Goal: Task Accomplishment & Management: Use online tool/utility

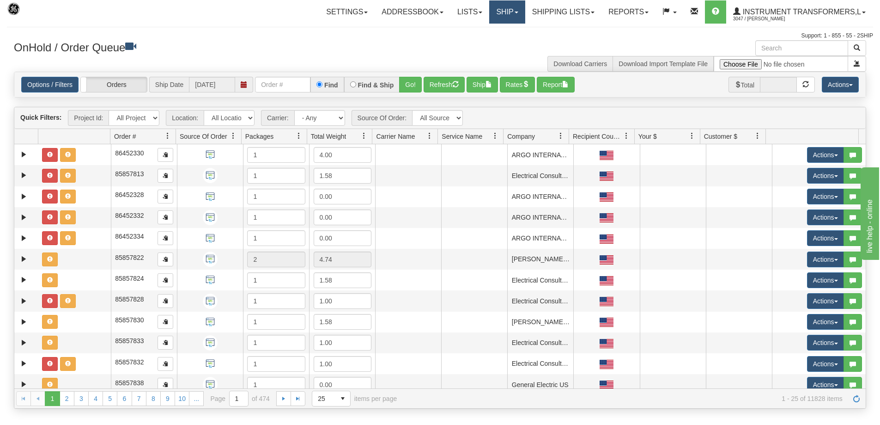
click at [519, 11] on link "Ship" at bounding box center [507, 11] width 36 height 23
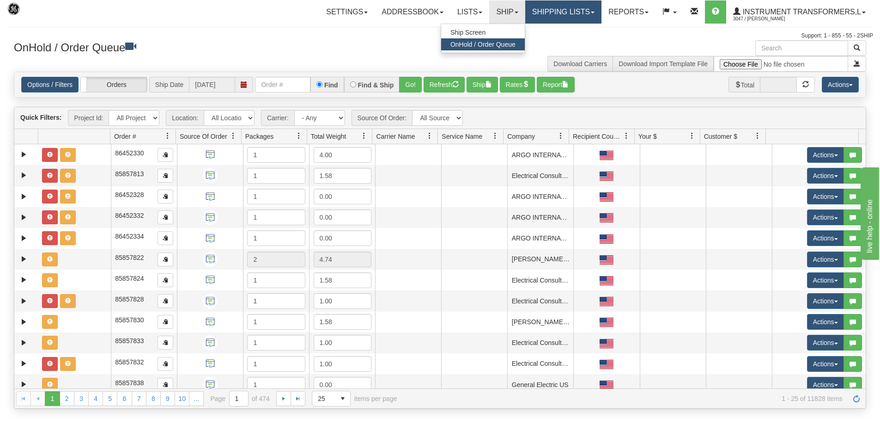
click at [567, 16] on link "Shipping lists" at bounding box center [563, 11] width 76 height 23
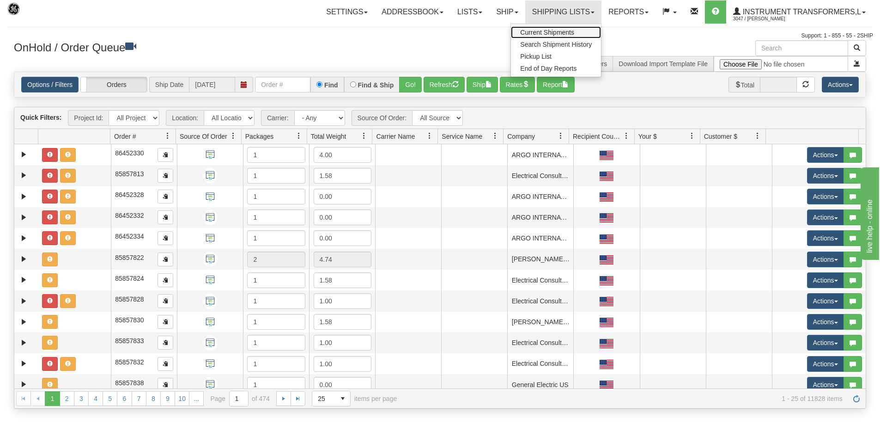
click at [555, 33] on span "Current Shipments" at bounding box center [547, 32] width 54 height 7
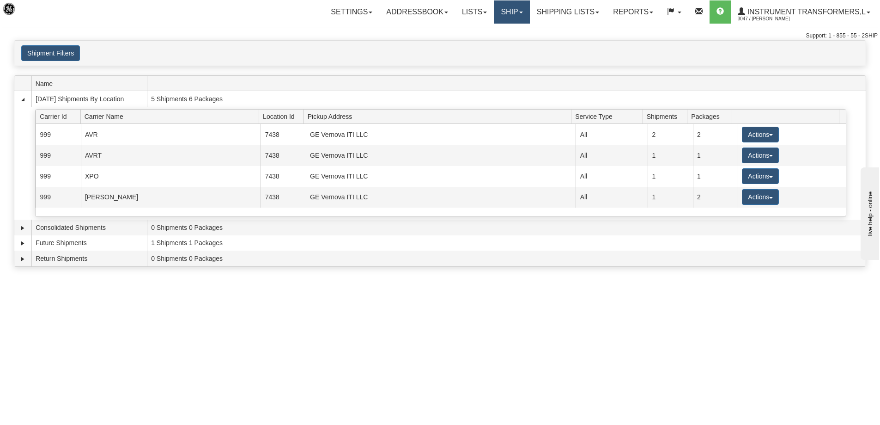
click at [511, 13] on link "Ship" at bounding box center [512, 11] width 36 height 23
click at [489, 32] on link "Ship Screen" at bounding box center [488, 32] width 84 height 12
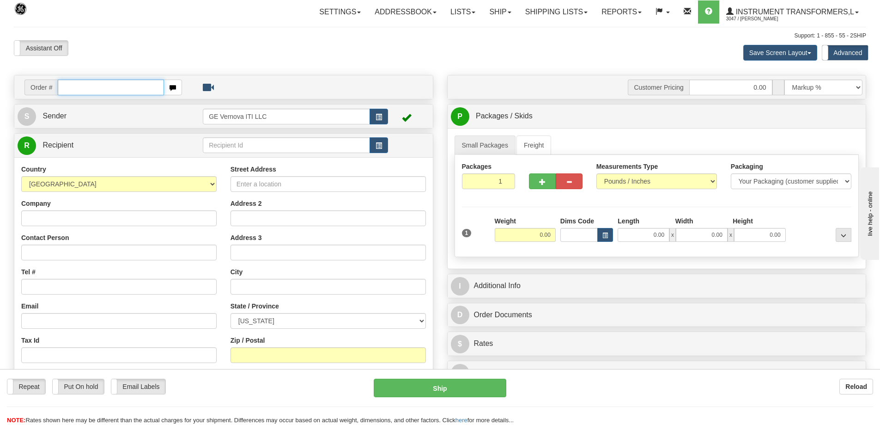
click at [78, 85] on input "text" at bounding box center [111, 87] width 106 height 16
type input "86705469"
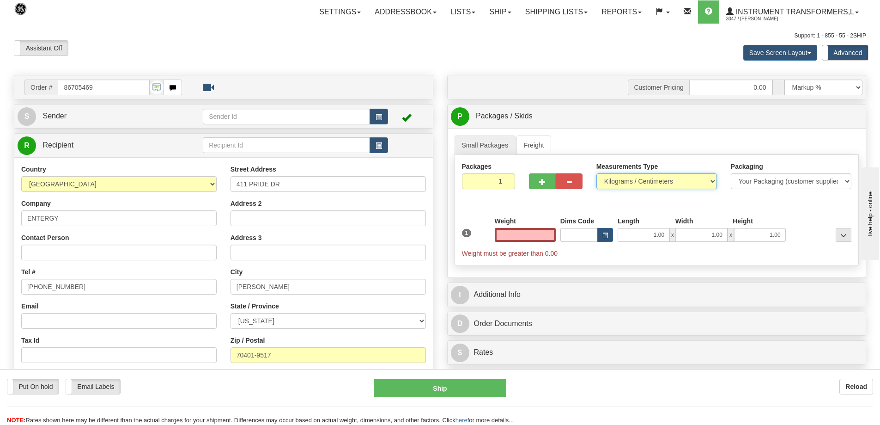
type input "0.00"
click at [640, 183] on select "Pounds / Inches Kilograms / Centimeters" at bounding box center [657, 181] width 121 height 16
select select "0"
click at [597, 173] on select "Pounds / Inches Kilograms / Centimeters" at bounding box center [657, 181] width 121 height 16
drag, startPoint x: 527, startPoint y: 235, endPoint x: 583, endPoint y: 242, distance: 56.8
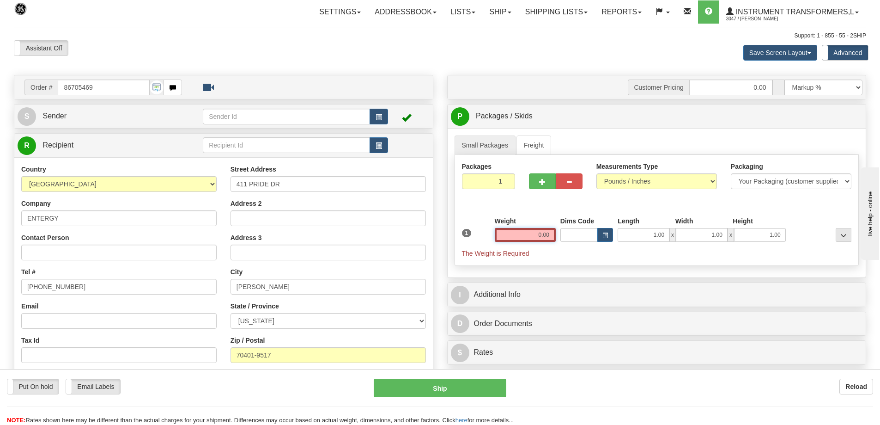
click at [583, 242] on div "1 Weight 0.00 Dims Code 1.00" at bounding box center [657, 237] width 395 height 42
click button "Delete" at bounding box center [0, 0] width 0 height 0
type input "241.00"
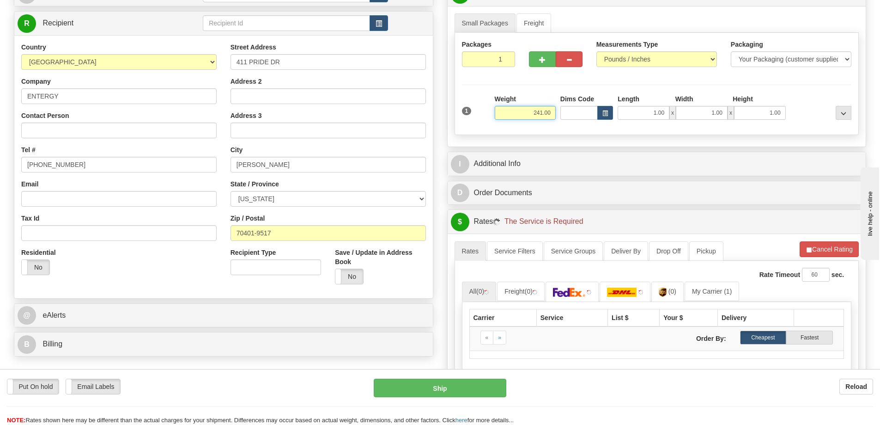
scroll to position [139, 0]
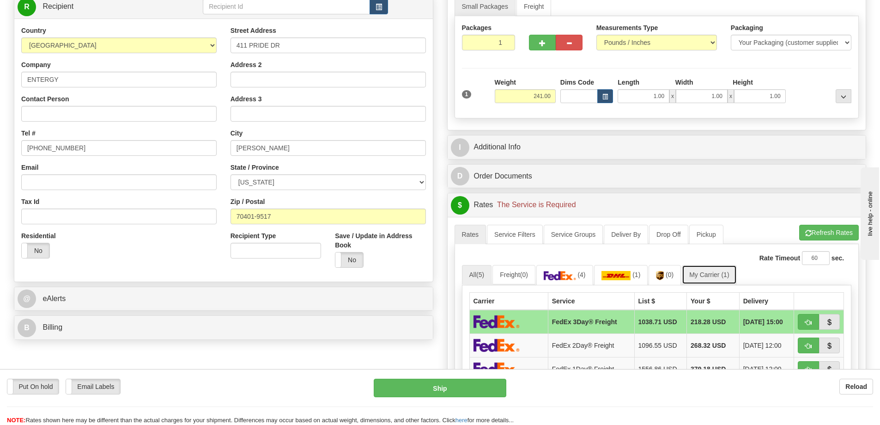
click at [709, 272] on link "My Carrier (1)" at bounding box center [709, 274] width 55 height 19
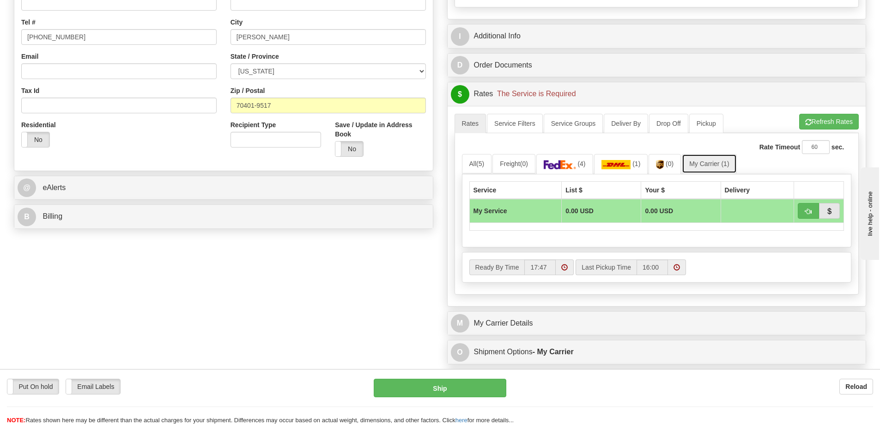
scroll to position [277, 0]
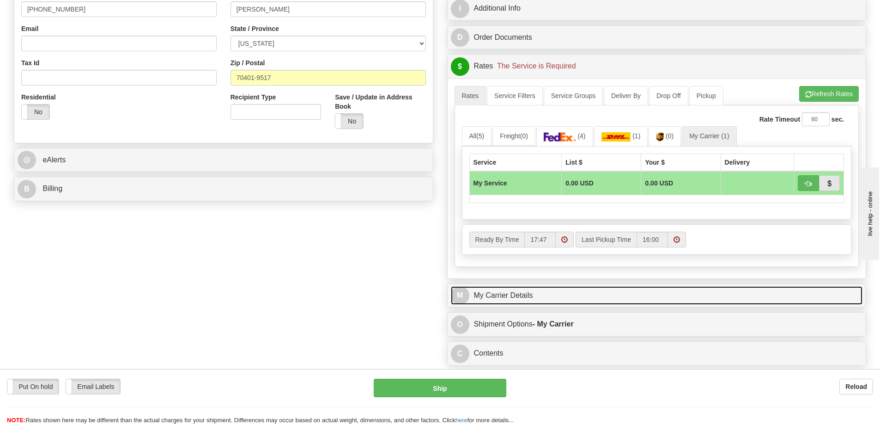
click at [560, 300] on link "M My Carrier Details" at bounding box center [657, 295] width 412 height 19
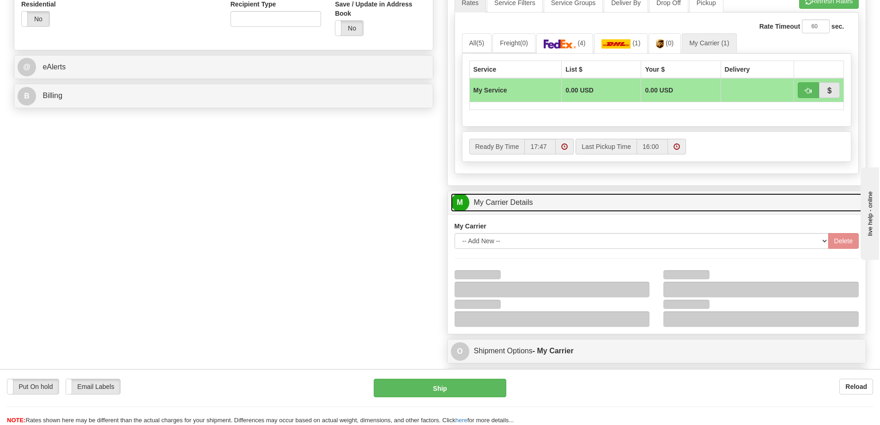
scroll to position [416, 0]
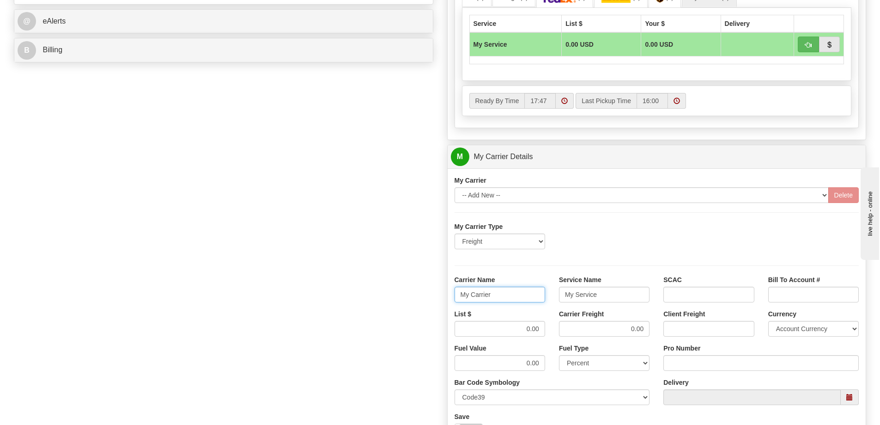
drag, startPoint x: 492, startPoint y: 297, endPoint x: 445, endPoint y: 298, distance: 46.7
click at [445, 298] on div "Customer Pricing 0.00 Markup % Discount % Flat Amount Per Pound Flat Amount Mar…" at bounding box center [656, 105] width 433 height 892
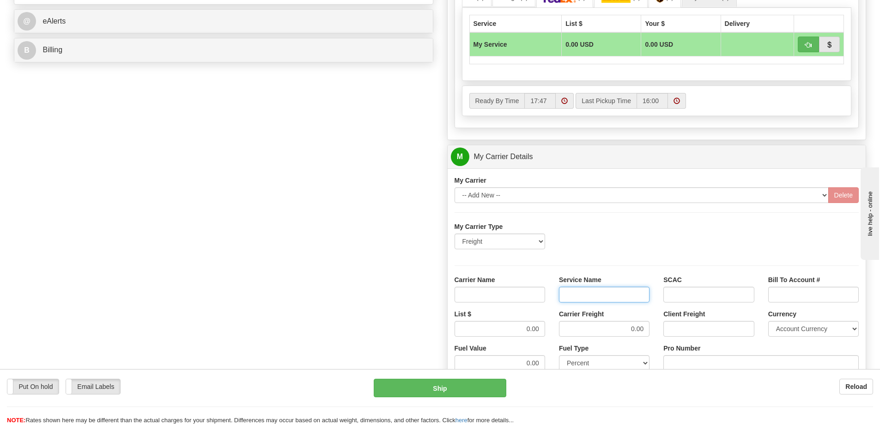
drag, startPoint x: 604, startPoint y: 296, endPoint x: 510, endPoint y: 295, distance: 94.7
click at [510, 295] on div "Carrier Name Service Name SCAC Bill To Account #" at bounding box center [657, 292] width 419 height 34
drag, startPoint x: 539, startPoint y: 327, endPoint x: 513, endPoint y: 331, distance: 25.8
click at [513, 331] on input "0.00" at bounding box center [500, 329] width 91 height 16
drag, startPoint x: 644, startPoint y: 330, endPoint x: 604, endPoint y: 336, distance: 40.1
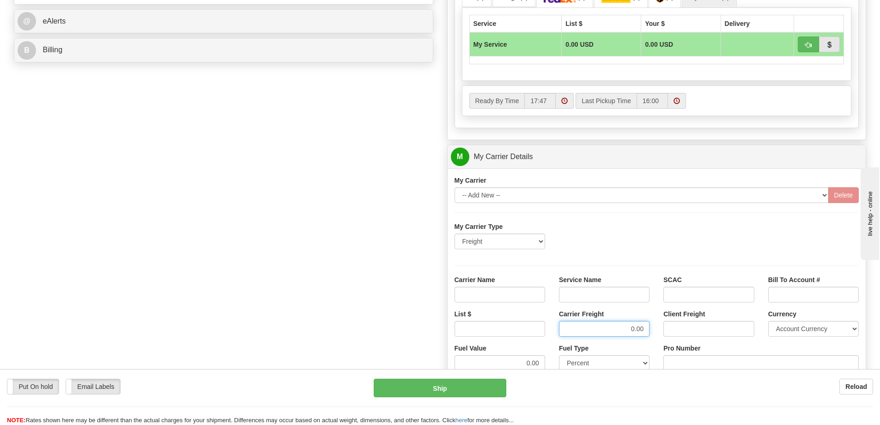
click at [604, 336] on input "0.00" at bounding box center [604, 329] width 91 height 16
drag, startPoint x: 522, startPoint y: 297, endPoint x: 530, endPoint y: 302, distance: 9.6
click at [522, 297] on input "Carrier Name" at bounding box center [500, 295] width 91 height 16
type input "AVR"
click at [587, 299] on input "Service Name" at bounding box center [604, 295] width 91 height 16
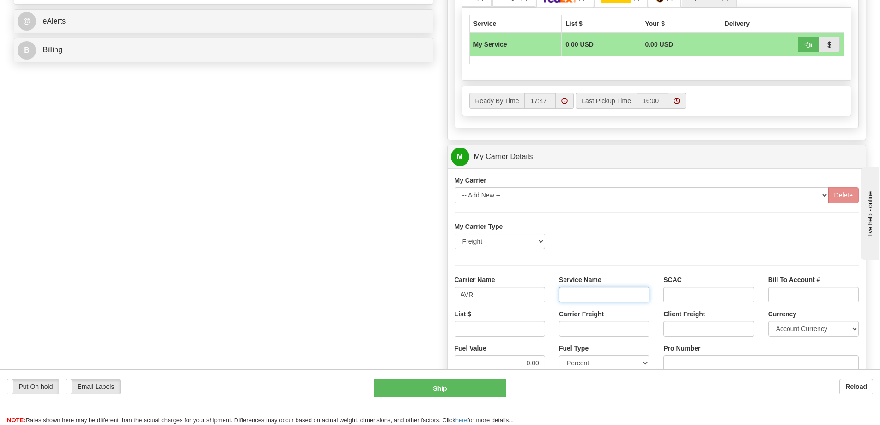
type input "LTL"
click at [524, 333] on input "List $" at bounding box center [500, 329] width 91 height 16
type input "300"
click at [601, 332] on input "Carrier Freight" at bounding box center [604, 329] width 91 height 16
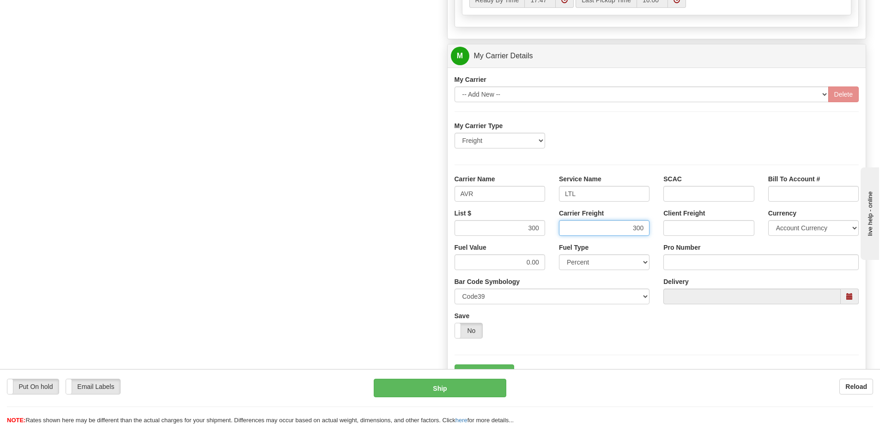
scroll to position [555, 0]
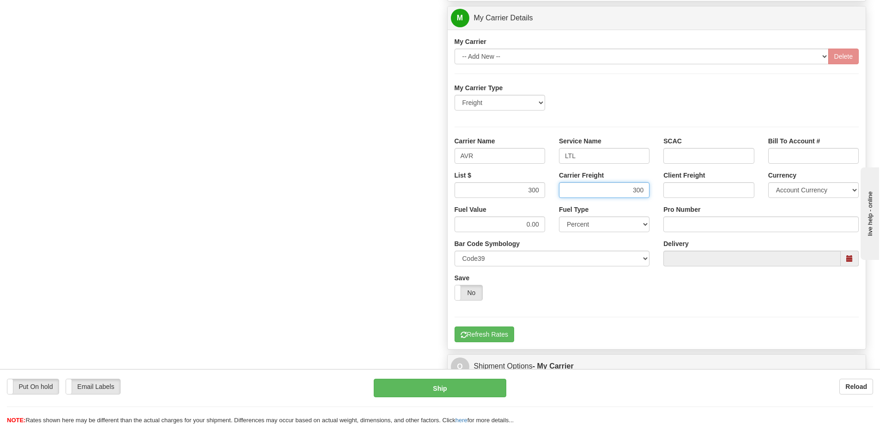
type input "300"
click at [713, 224] on input "Pro Number" at bounding box center [761, 224] width 195 height 16
type input "0760161451"
click button "Delete" at bounding box center [0, 0] width 0 height 0
click at [498, 329] on button "Refresh Rates" at bounding box center [485, 334] width 60 height 16
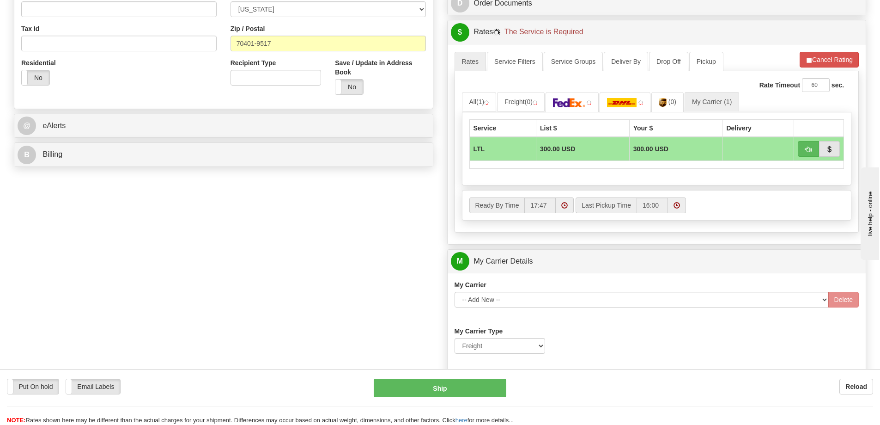
scroll to position [301, 0]
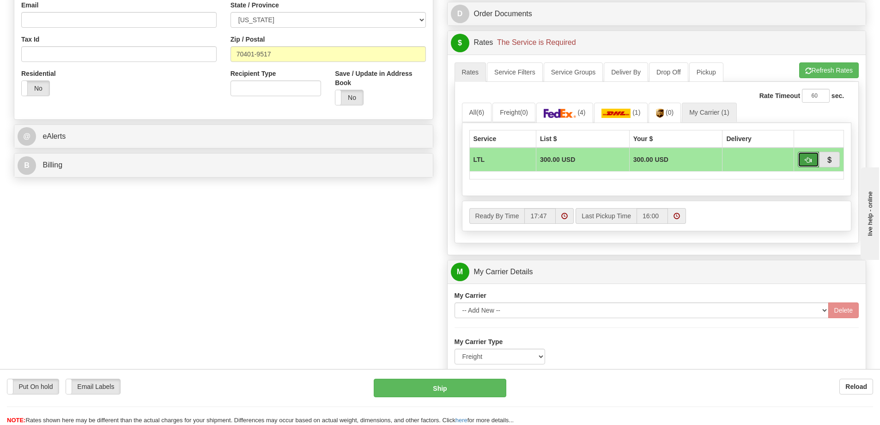
click at [811, 160] on span "button" at bounding box center [808, 160] width 6 height 6
type input "00"
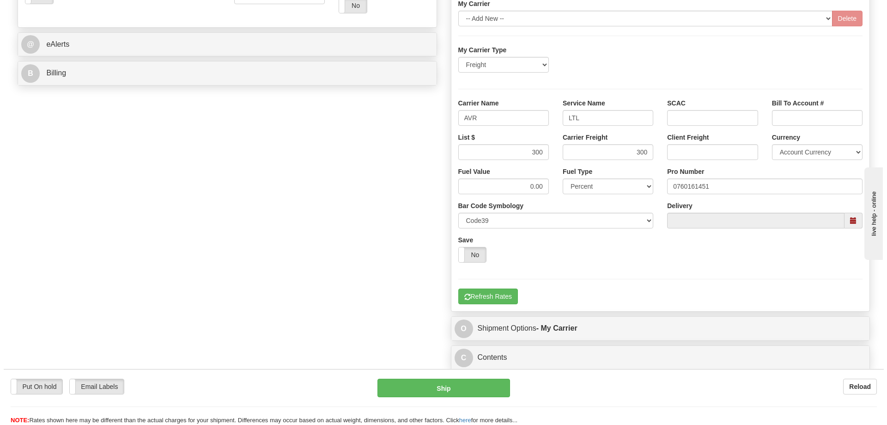
scroll to position [393, 0]
click at [456, 395] on button "Ship" at bounding box center [440, 387] width 133 height 18
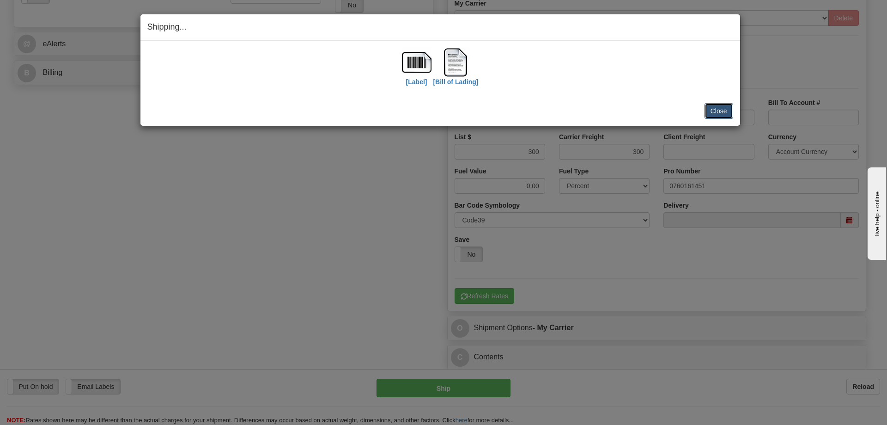
click at [728, 110] on button "Close" at bounding box center [719, 111] width 29 height 16
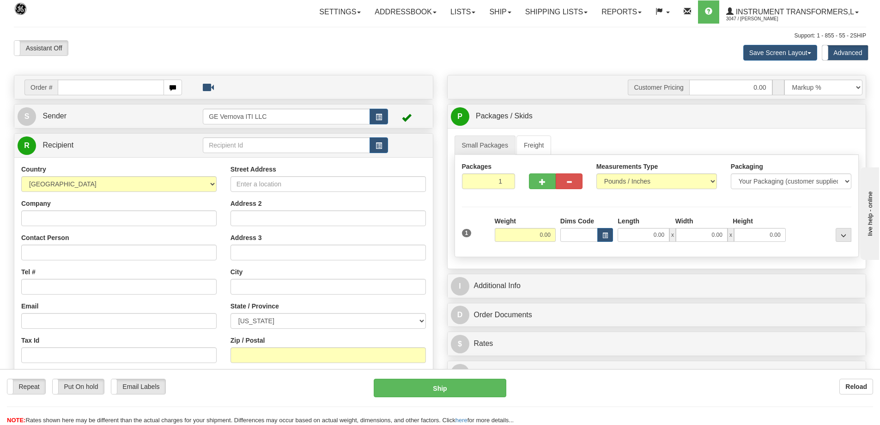
click at [63, 87] on input "text" at bounding box center [111, 87] width 106 height 16
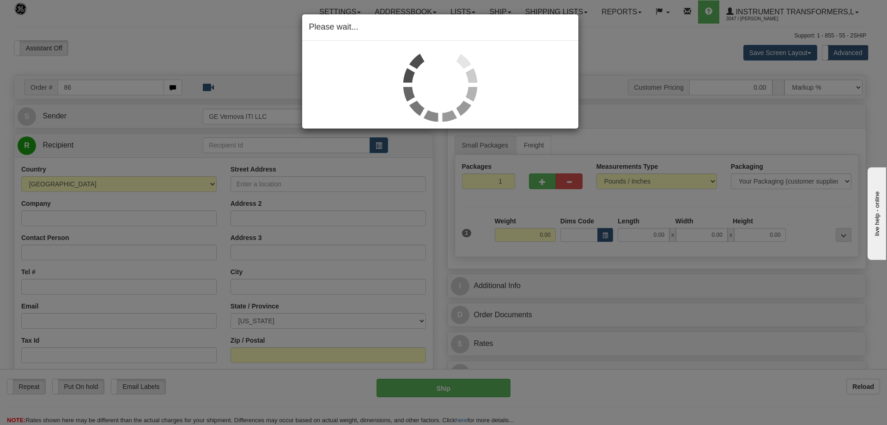
click at [230, 41] on div "Please wait..." at bounding box center [443, 212] width 887 height 425
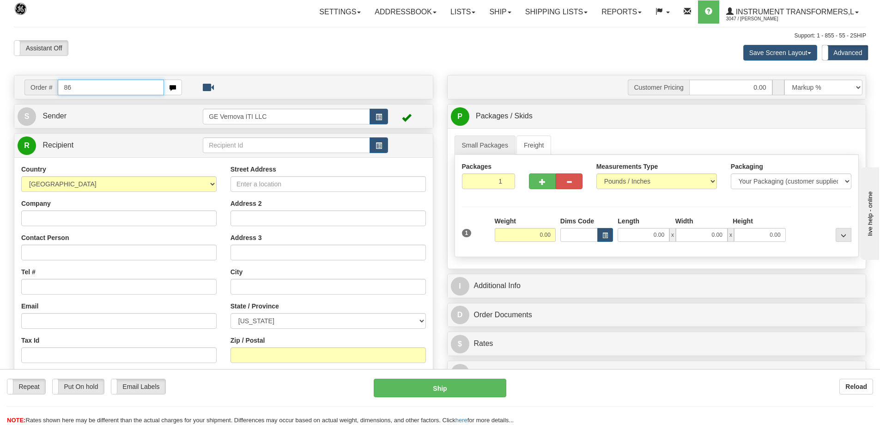
click at [93, 82] on input "86" at bounding box center [111, 87] width 106 height 16
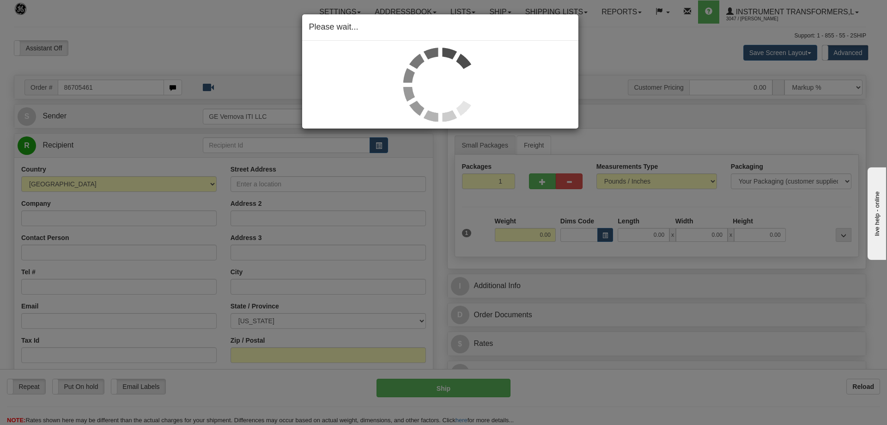
click at [745, 47] on div "Please wait..." at bounding box center [443, 212] width 887 height 425
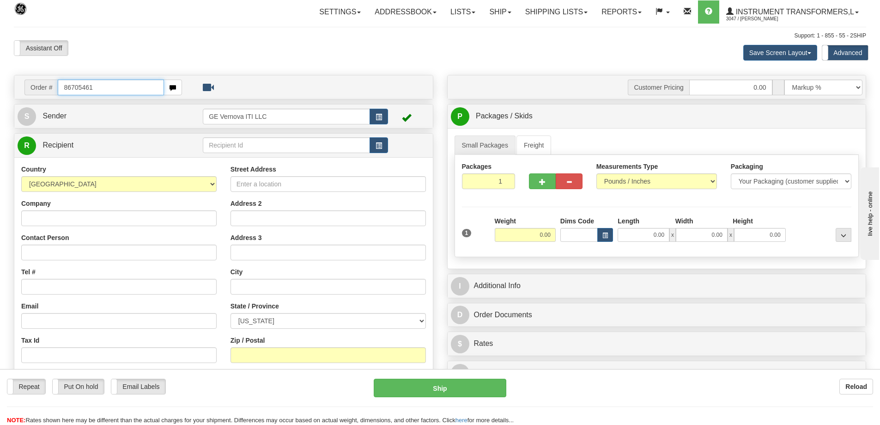
drag, startPoint x: 100, startPoint y: 91, endPoint x: 47, endPoint y: 95, distance: 52.8
click at [47, 95] on td "Order # 86705461" at bounding box center [224, 87] width 412 height 19
type input "86705461"
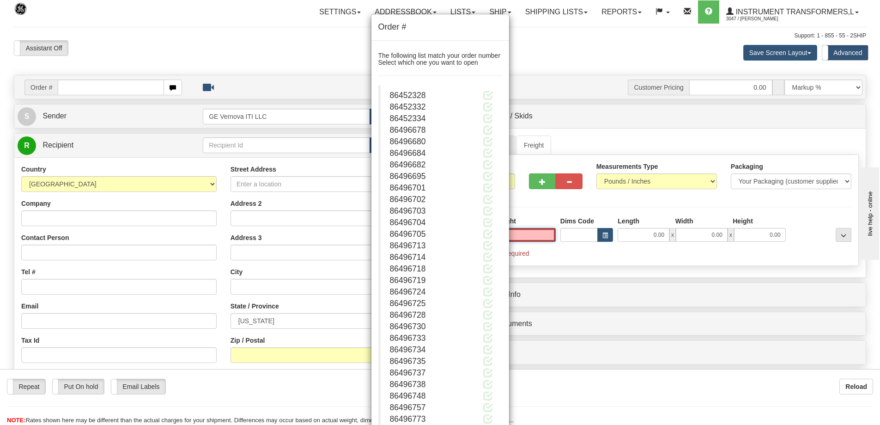
type input "0.00"
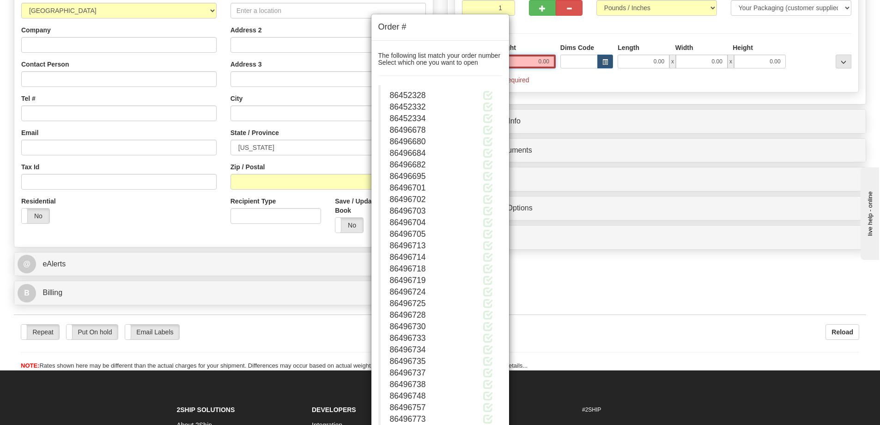
scroll to position [172, 0]
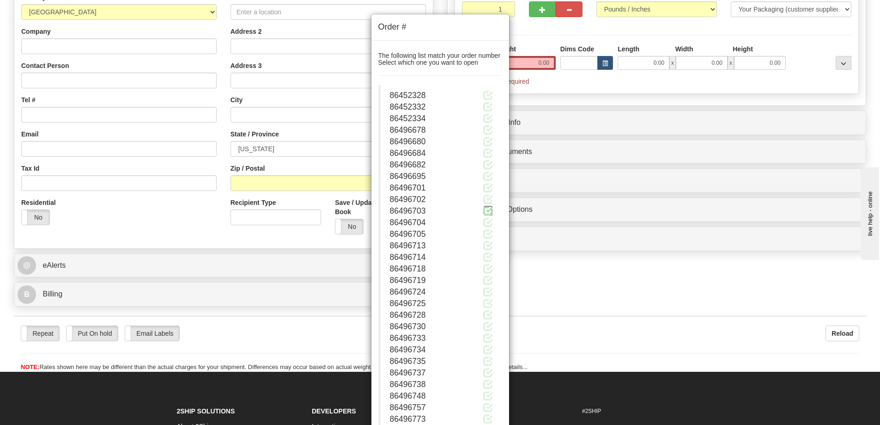
click at [485, 214] on span at bounding box center [488, 211] width 10 height 10
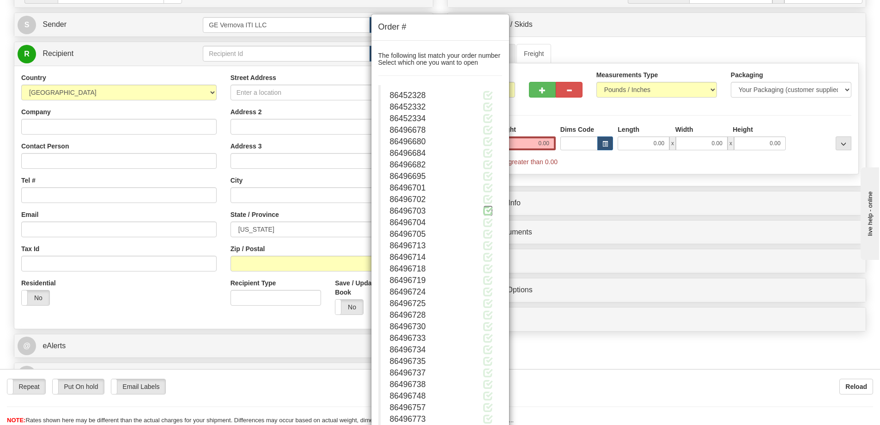
scroll to position [0, 0]
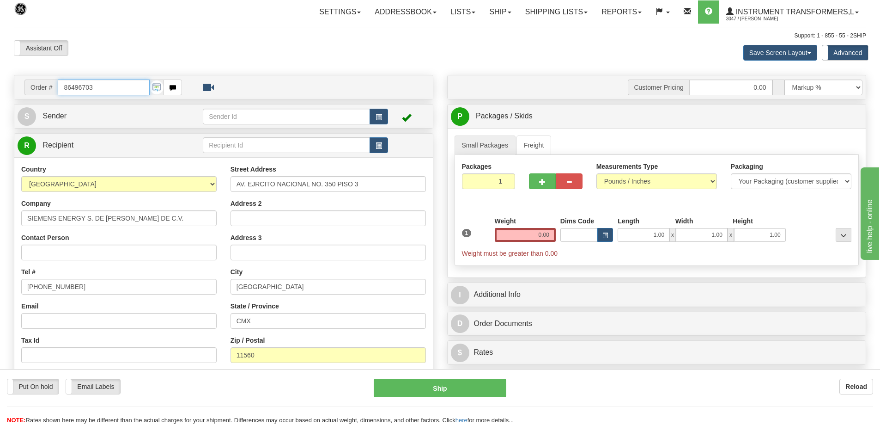
drag, startPoint x: 100, startPoint y: 90, endPoint x: 48, endPoint y: 88, distance: 51.8
click at [48, 88] on div "Order # 86496703" at bounding box center [103, 87] width 158 height 16
type input "86705461"
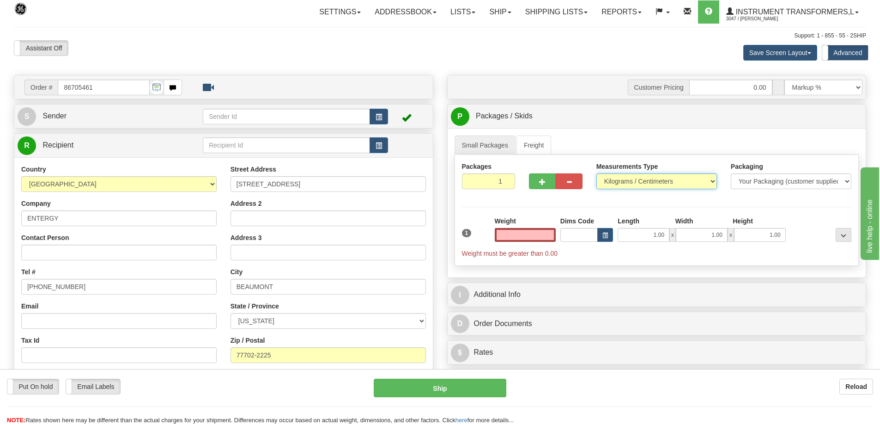
type input "0.00"
click at [640, 180] on select "Pounds / Inches Kilograms / Centimeters" at bounding box center [657, 181] width 121 height 16
select select "0"
click at [597, 173] on select "Pounds / Inches Kilograms / Centimeters" at bounding box center [657, 181] width 121 height 16
drag, startPoint x: 538, startPoint y: 233, endPoint x: 549, endPoint y: 233, distance: 11.1
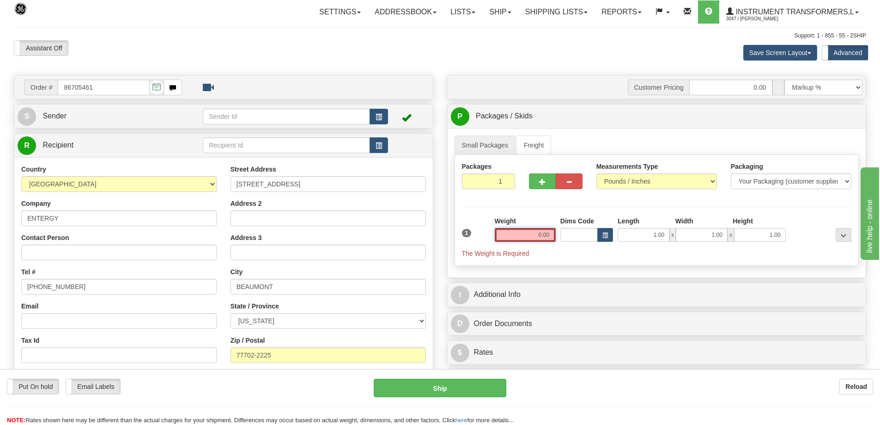
click at [549, 233] on input "0.00" at bounding box center [525, 235] width 61 height 14
click button "Delete" at bounding box center [0, 0] width 0 height 0
type input "205.00"
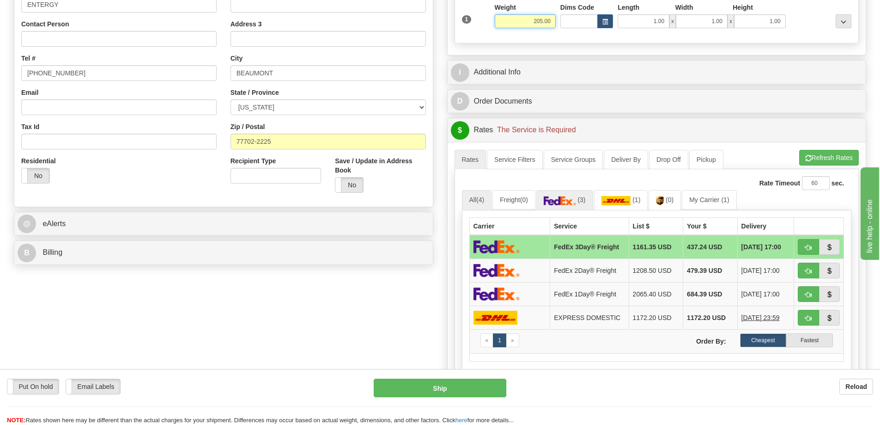
scroll to position [231, 0]
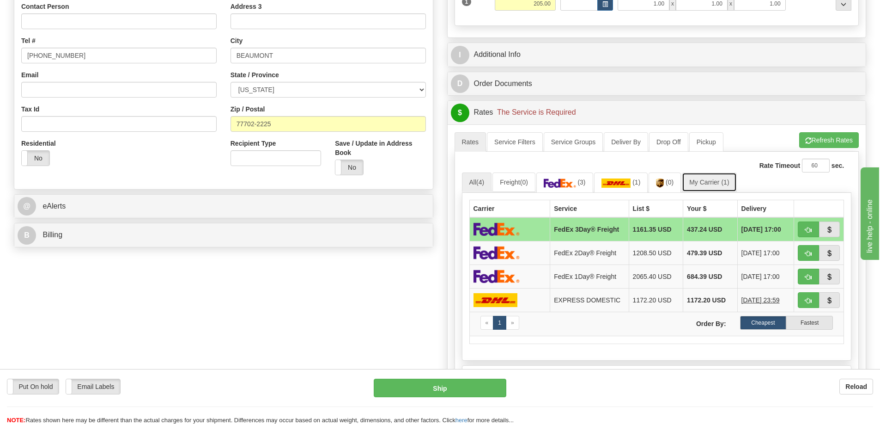
click at [708, 183] on link "My Carrier (1)" at bounding box center [709, 181] width 55 height 19
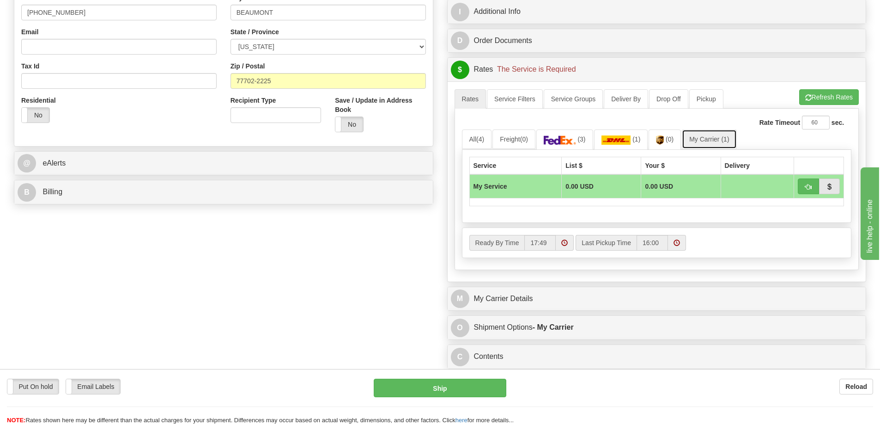
scroll to position [323, 0]
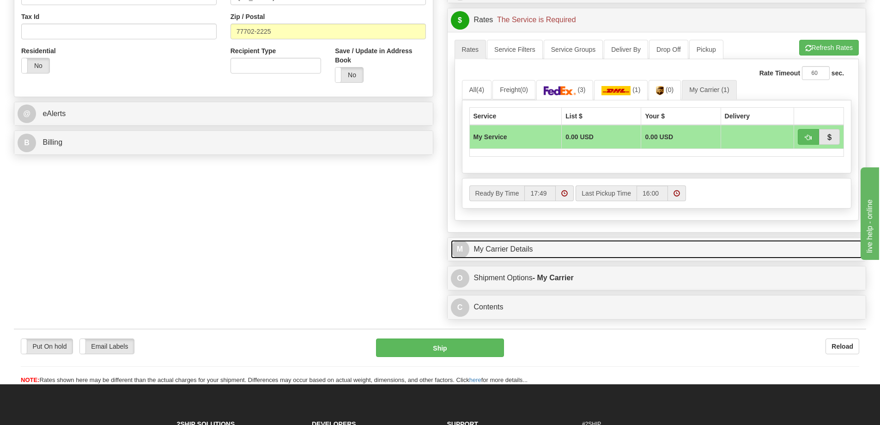
click at [533, 249] on link "M My Carrier Details" at bounding box center [657, 249] width 412 height 19
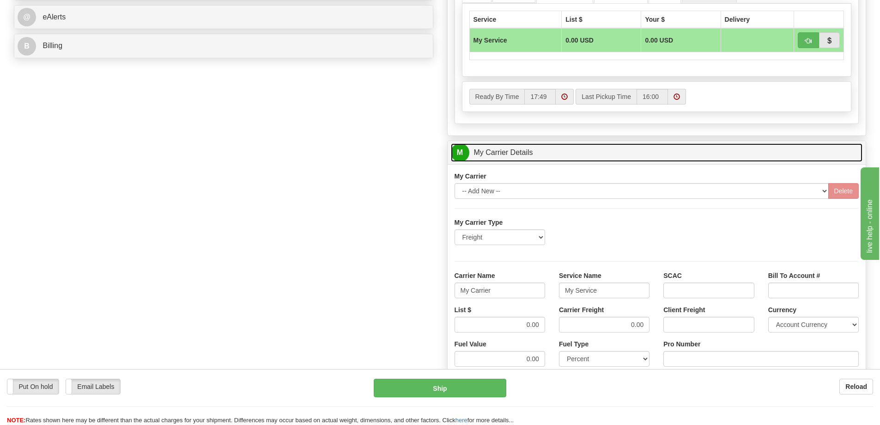
scroll to position [462, 0]
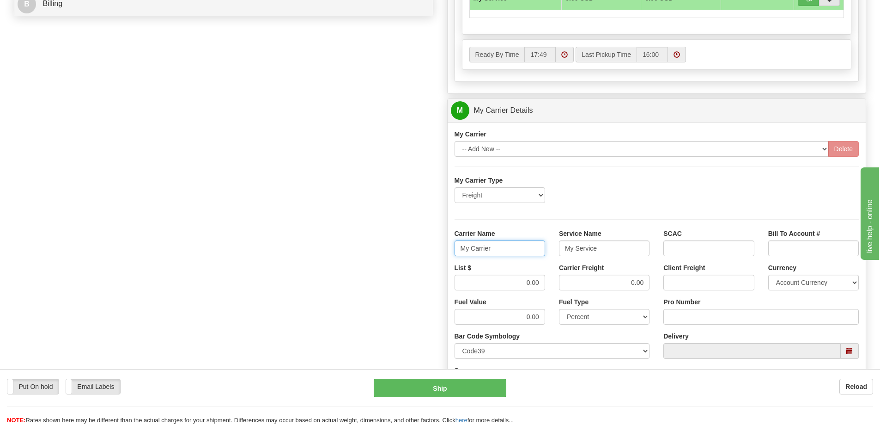
drag, startPoint x: 513, startPoint y: 253, endPoint x: 455, endPoint y: 252, distance: 57.8
click at [455, 252] on input "My Carrier" at bounding box center [500, 248] width 91 height 16
drag, startPoint x: 599, startPoint y: 249, endPoint x: 539, endPoint y: 263, distance: 61.8
click at [544, 252] on div "Carrier Name Service Name My Service SCAC Bill To Account #" at bounding box center [657, 246] width 419 height 34
drag, startPoint x: 523, startPoint y: 279, endPoint x: 546, endPoint y: 279, distance: 23.1
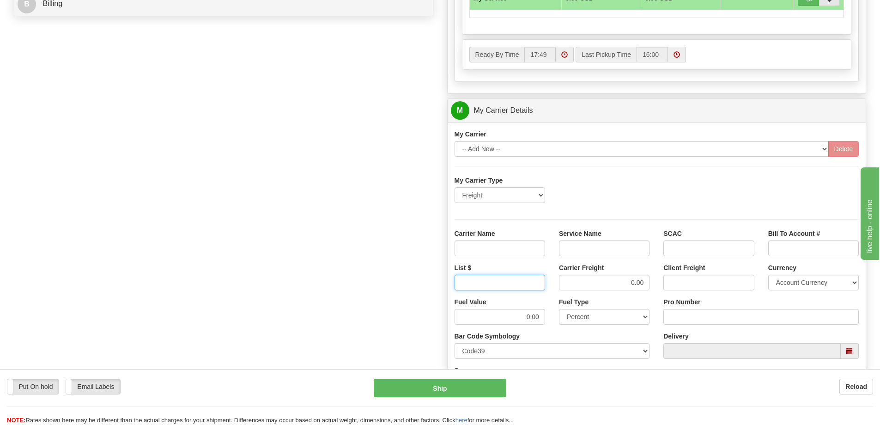
click at [546, 279] on div "List $" at bounding box center [500, 280] width 104 height 34
drag, startPoint x: 622, startPoint y: 286, endPoint x: 648, endPoint y: 282, distance: 27.1
click at [648, 282] on input "0.00" at bounding box center [604, 283] width 91 height 16
click at [512, 244] on input "Carrier Name" at bounding box center [500, 248] width 91 height 16
type input "AVR"
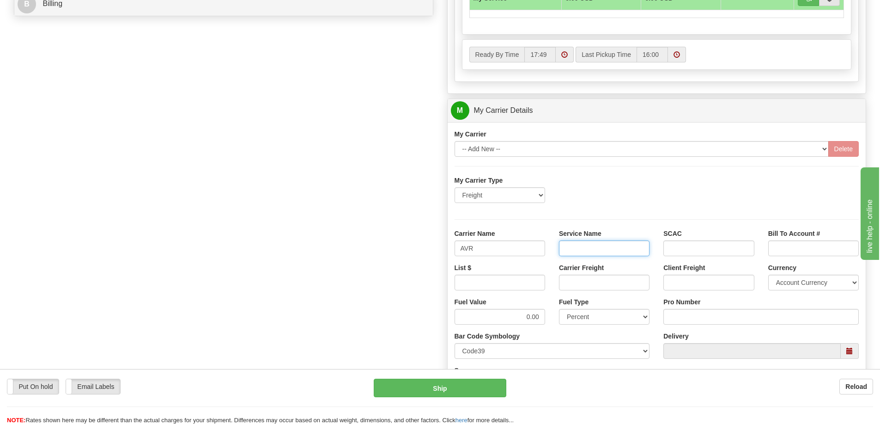
drag, startPoint x: 592, startPoint y: 249, endPoint x: 598, endPoint y: 256, distance: 9.2
click at [592, 249] on input "Service Name" at bounding box center [604, 248] width 91 height 16
type input "LTL"
click at [532, 286] on input "List $" at bounding box center [500, 283] width 91 height 16
type input "300"
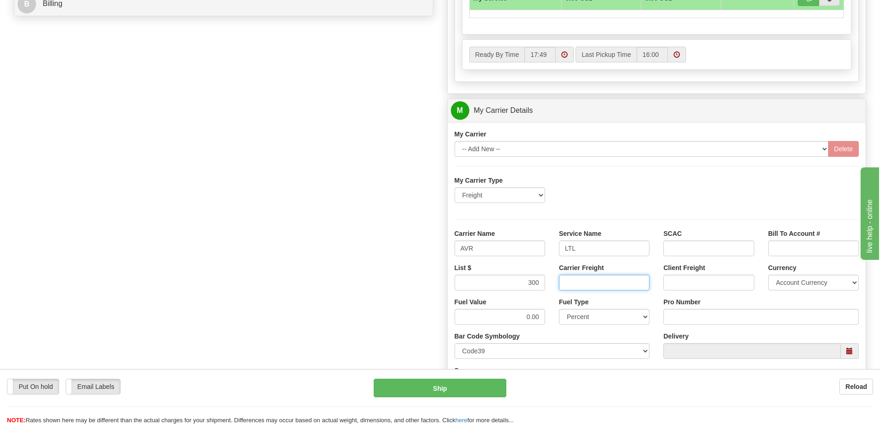
click at [604, 283] on input "Carrier Freight" at bounding box center [604, 283] width 91 height 16
type input "300"
click at [688, 317] on input "Pro Number" at bounding box center [761, 317] width 195 height 16
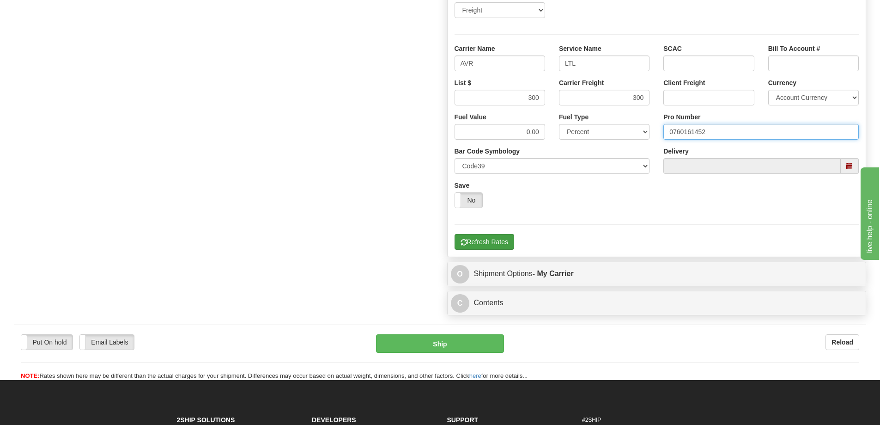
type input "0760161452"
click at [501, 244] on button "Refresh Rates" at bounding box center [485, 242] width 60 height 16
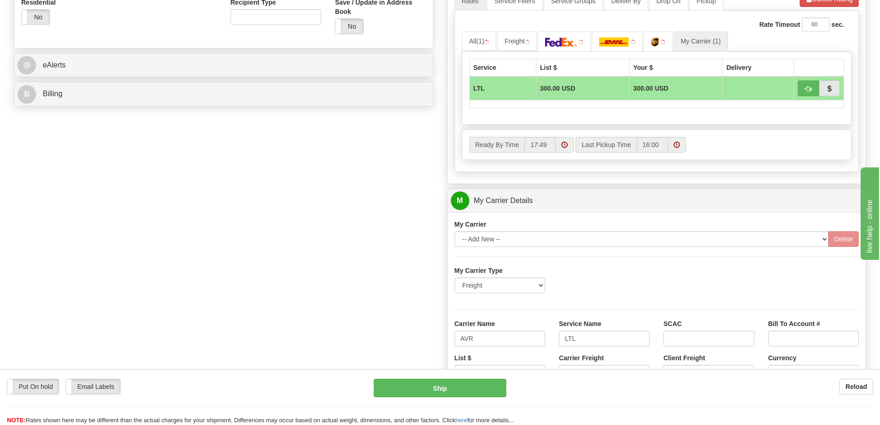
scroll to position [370, 0]
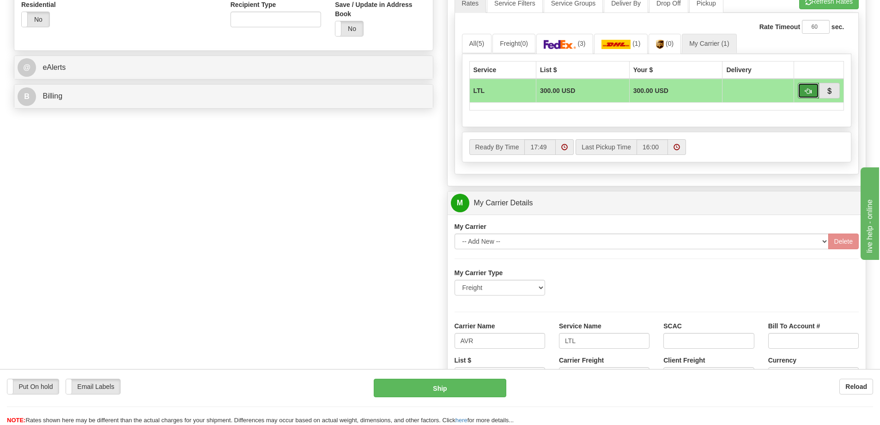
click at [812, 89] on button "button" at bounding box center [808, 91] width 21 height 16
type input "00"
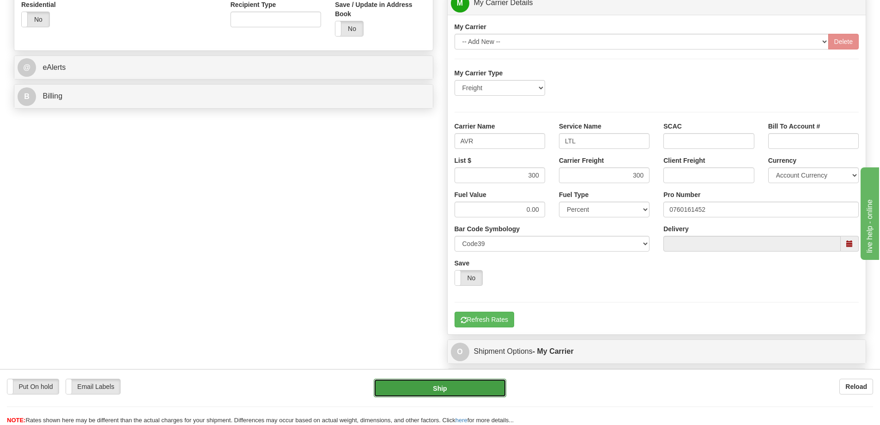
click at [446, 384] on button "Ship" at bounding box center [440, 387] width 133 height 18
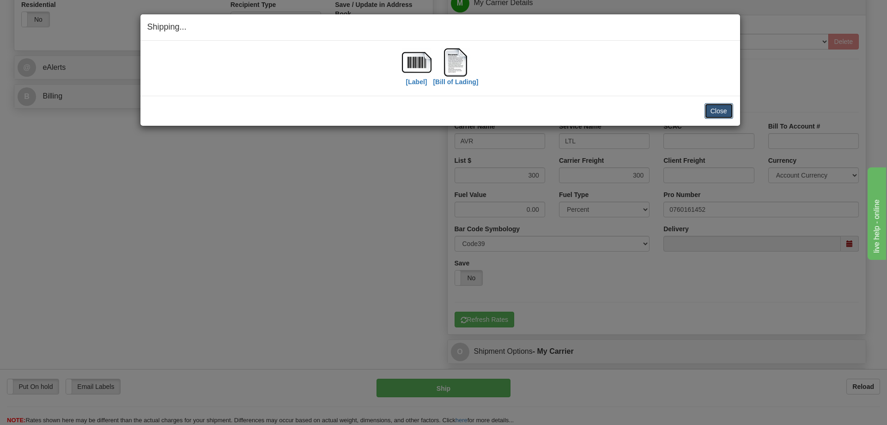
click at [727, 113] on button "Close" at bounding box center [719, 111] width 29 height 16
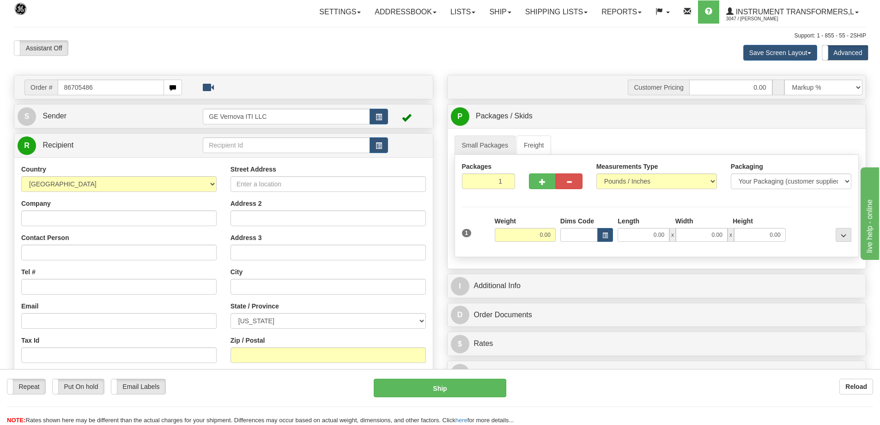
type input "86705486"
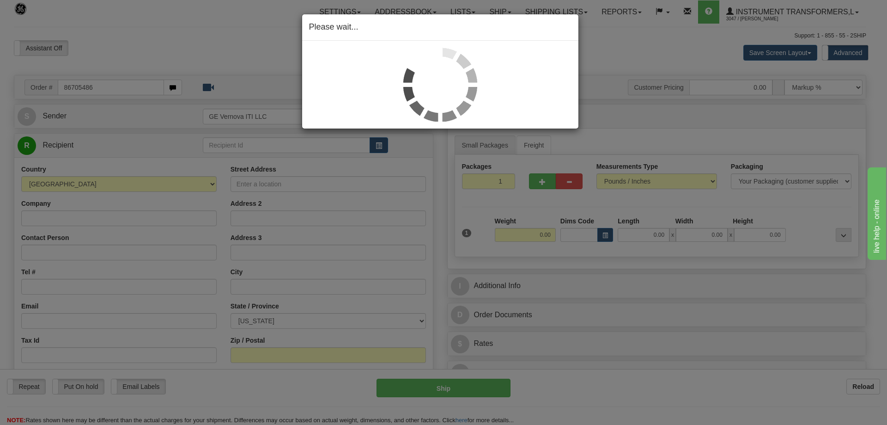
click at [127, 86] on div "Please wait..." at bounding box center [443, 212] width 887 height 425
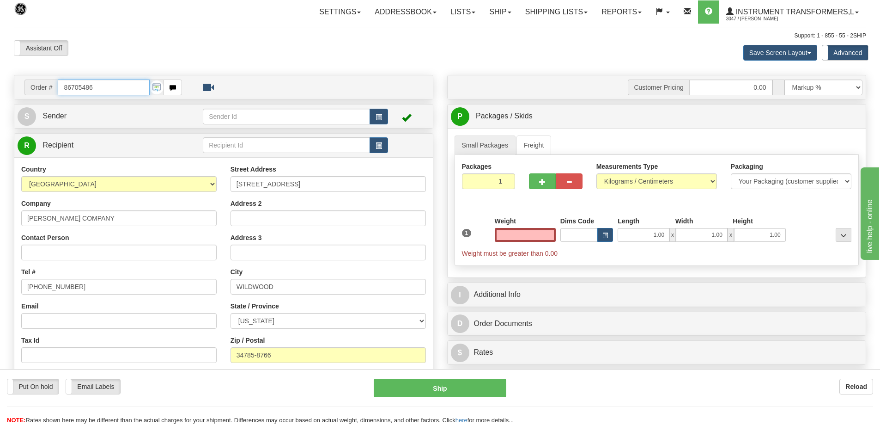
type input "0.00"
click at [103, 84] on input "86705486" at bounding box center [104, 87] width 92 height 16
type input "86705486 3"
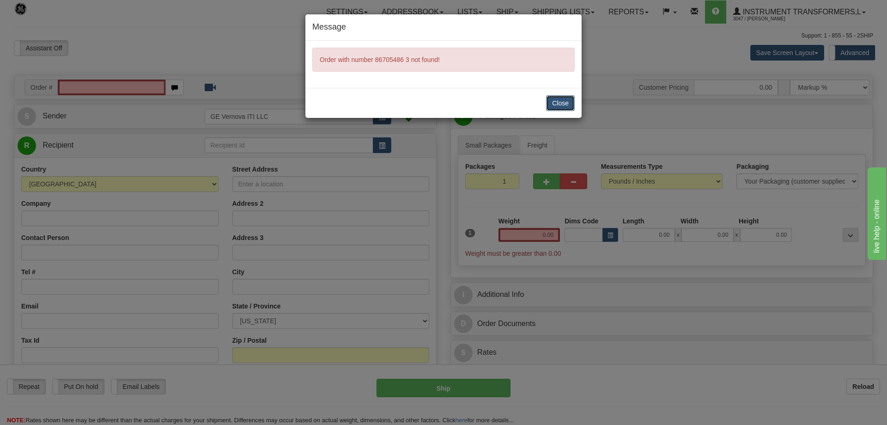
click at [557, 103] on button "Close" at bounding box center [560, 103] width 29 height 16
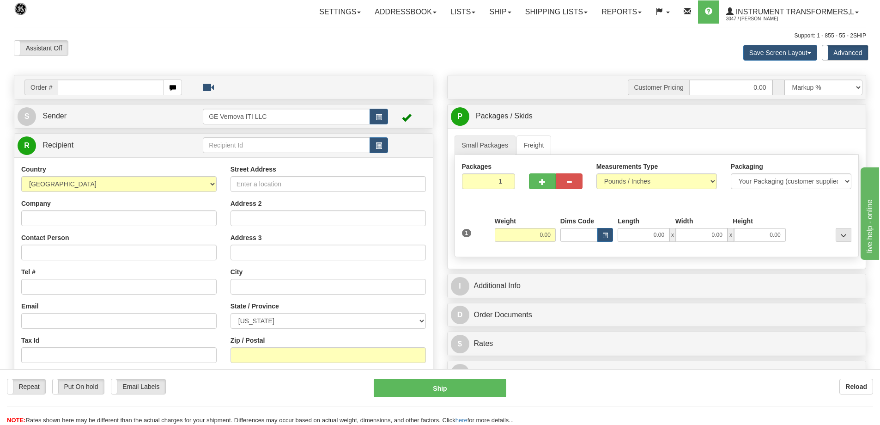
click at [78, 89] on input "text" at bounding box center [111, 87] width 106 height 16
type input "86705483"
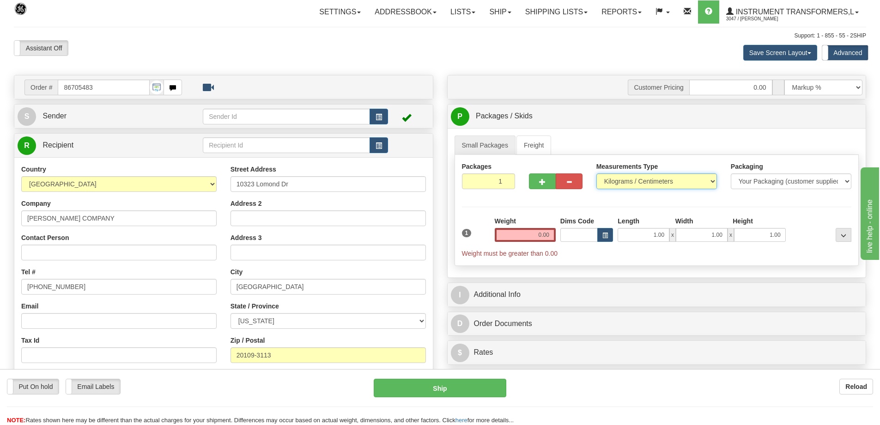
click at [658, 180] on select "Pounds / Inches Kilograms / Centimeters" at bounding box center [657, 181] width 121 height 16
select select "0"
click at [597, 173] on select "Pounds / Inches Kilograms / Centimeters" at bounding box center [657, 181] width 121 height 16
drag, startPoint x: 523, startPoint y: 234, endPoint x: 561, endPoint y: 232, distance: 37.9
click at [561, 232] on div "1 Weight 0.00 Dims Code 1.00" at bounding box center [657, 237] width 395 height 42
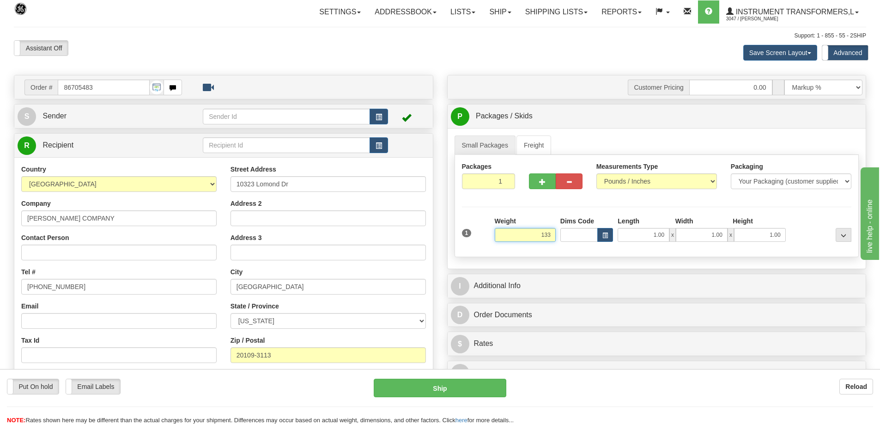
type input "133.00"
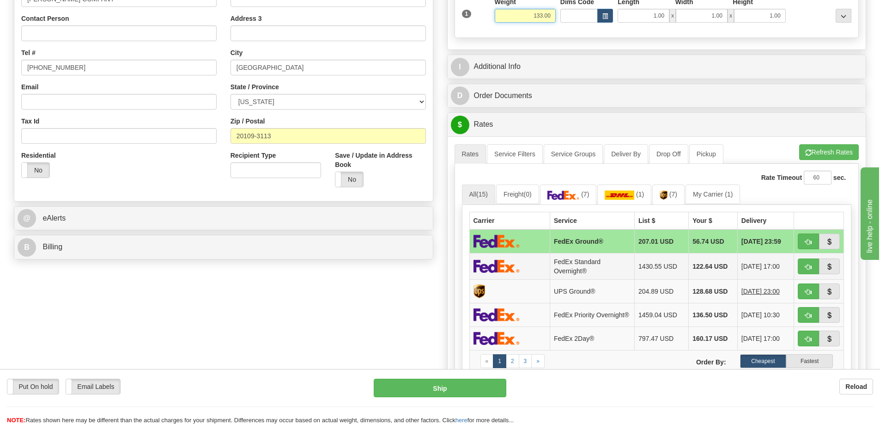
scroll to position [231, 0]
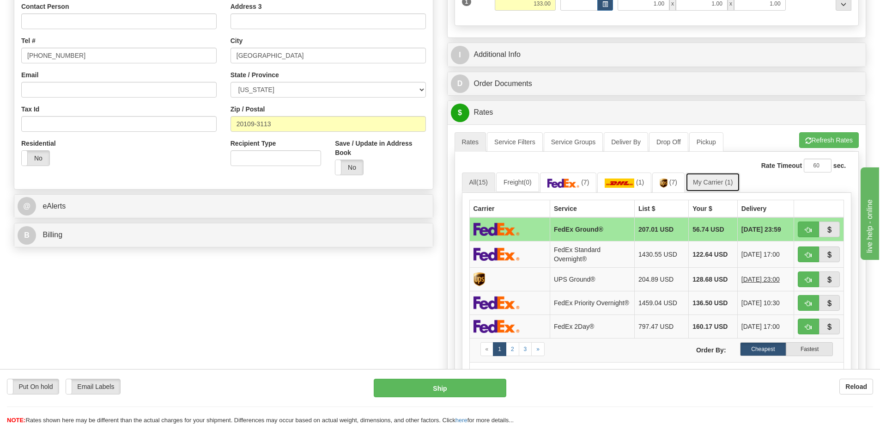
click at [718, 185] on link "My Carrier (1)" at bounding box center [713, 181] width 55 height 19
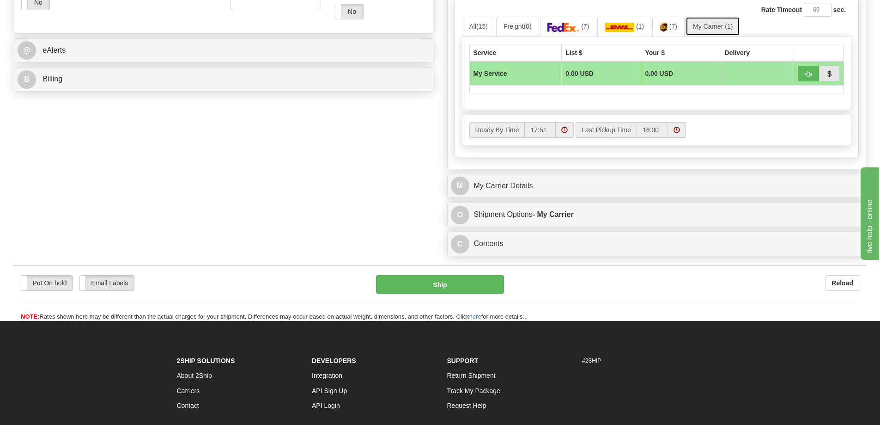
scroll to position [416, 0]
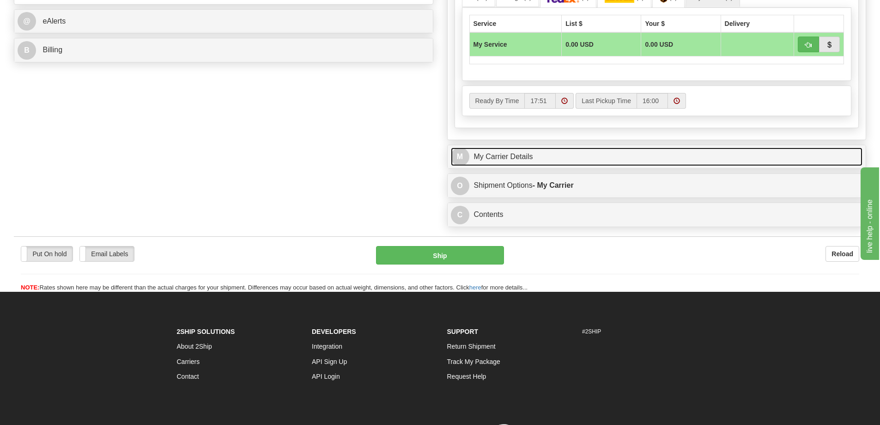
click at [574, 163] on link "M My Carrier Details" at bounding box center [657, 156] width 412 height 19
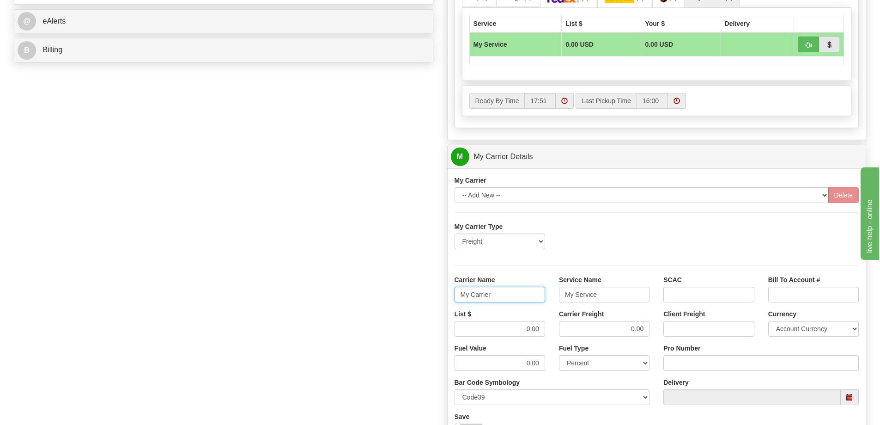
drag, startPoint x: 499, startPoint y: 299, endPoint x: 439, endPoint y: 302, distance: 59.7
click at [439, 302] on div "Order # 86705483 S Sender" at bounding box center [440, 105] width 866 height 892
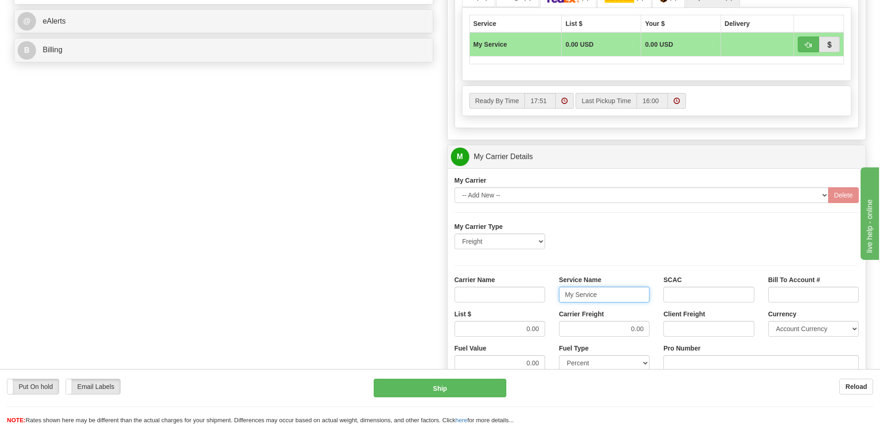
drag, startPoint x: 617, startPoint y: 293, endPoint x: 532, endPoint y: 299, distance: 85.2
click at [532, 299] on div "Carrier Name Service Name My Service SCAC Bill To Account #" at bounding box center [657, 292] width 419 height 34
drag, startPoint x: 528, startPoint y: 327, endPoint x: 546, endPoint y: 327, distance: 17.6
click at [546, 327] on div "List $ 0.00" at bounding box center [500, 326] width 104 height 34
drag, startPoint x: 619, startPoint y: 331, endPoint x: 655, endPoint y: 329, distance: 36.6
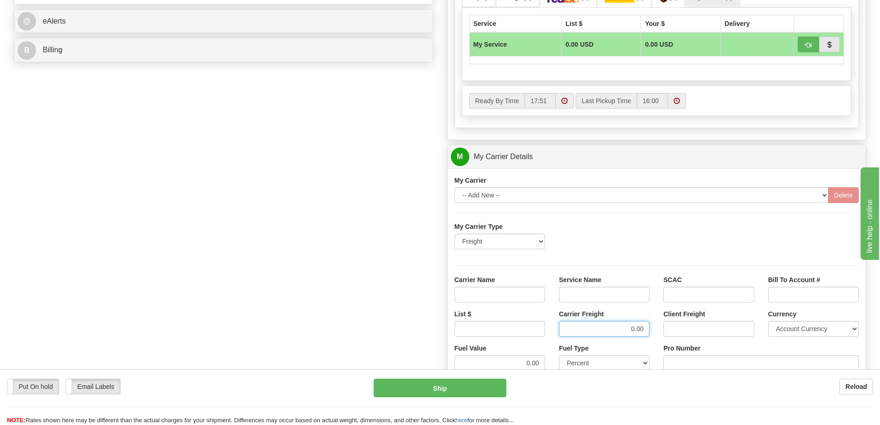
click at [655, 329] on div "Carrier Freight 0.00" at bounding box center [604, 326] width 104 height 34
click at [537, 290] on input "Carrier Name" at bounding box center [500, 295] width 91 height 16
type input "AVR"
drag, startPoint x: 585, startPoint y: 295, endPoint x: 592, endPoint y: 302, distance: 9.8
click at [585, 295] on input "Service Name" at bounding box center [604, 295] width 91 height 16
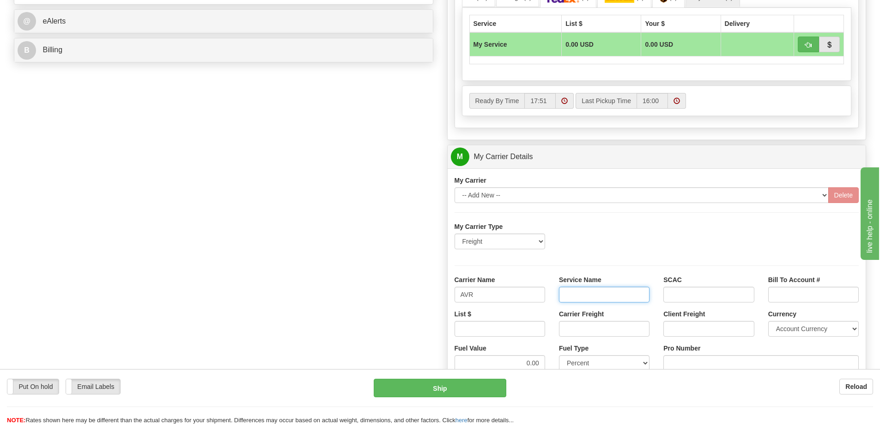
type input "LTL"
click at [527, 328] on input "List $" at bounding box center [500, 329] width 91 height 16
type input "300"
click at [570, 330] on input "Carrier Freight" at bounding box center [604, 329] width 91 height 16
type input "300"
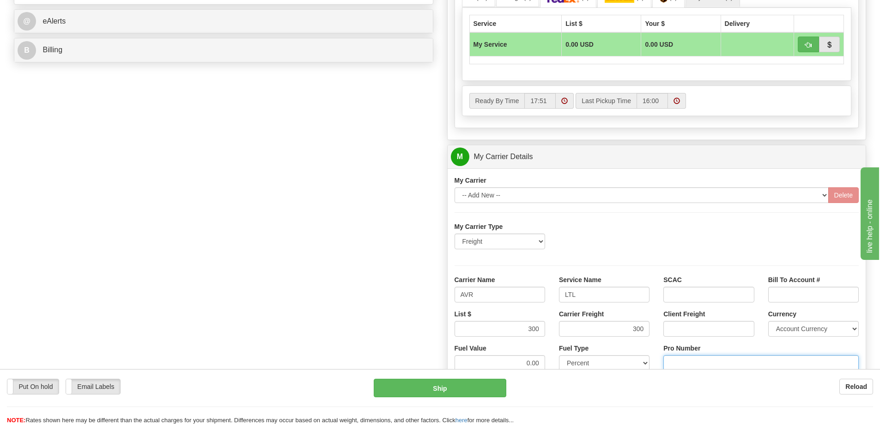
click at [677, 359] on input "Pro Number" at bounding box center [761, 363] width 195 height 16
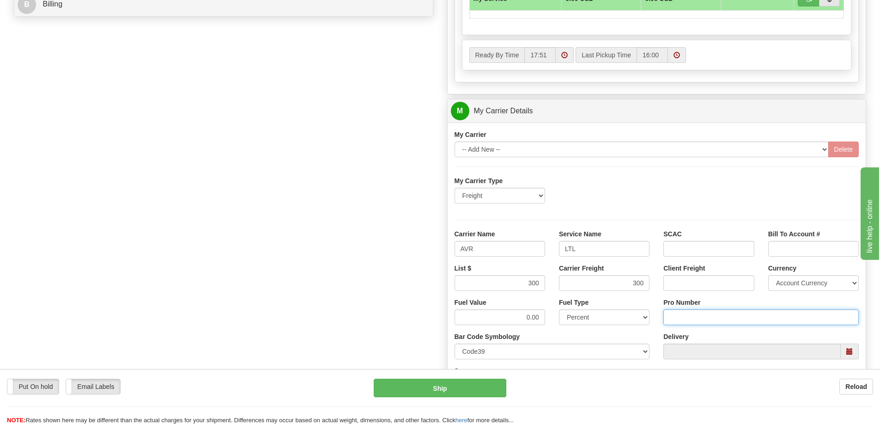
scroll to position [462, 0]
type input "0760161453"
click button "Delete" at bounding box center [0, 0] width 0 height 0
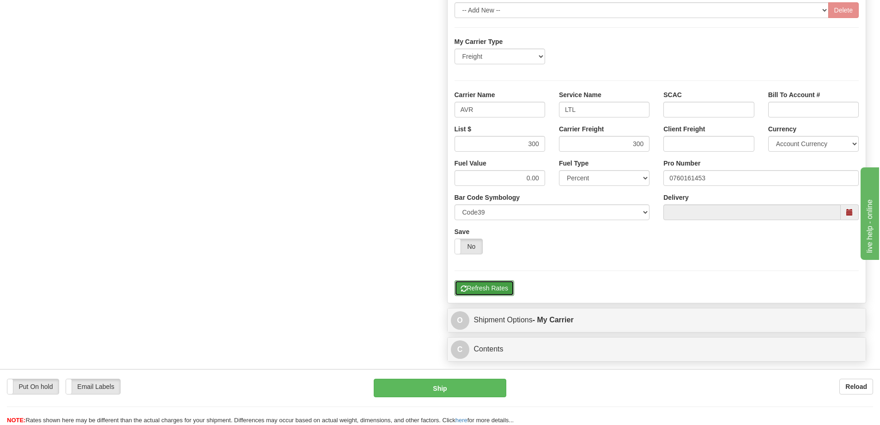
click at [499, 288] on button "Refresh Rates" at bounding box center [485, 288] width 60 height 16
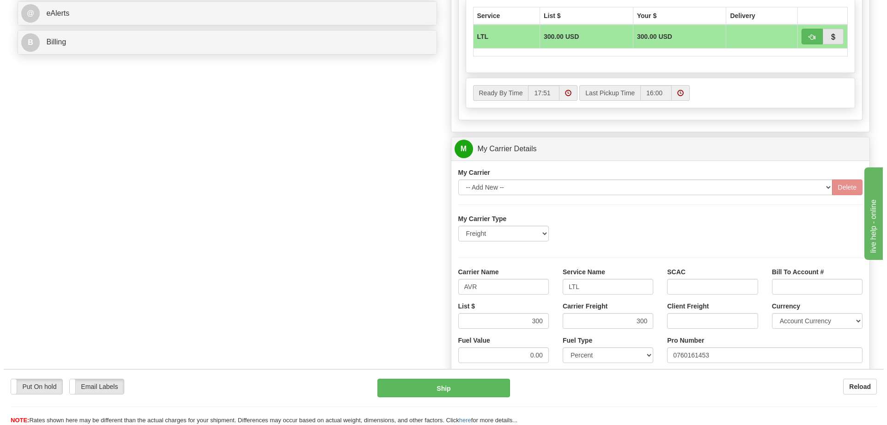
scroll to position [416, 0]
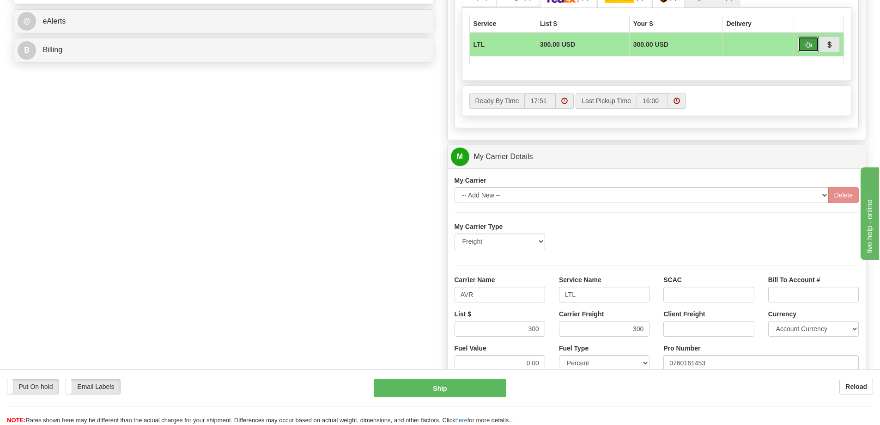
click at [808, 47] on span "button" at bounding box center [808, 45] width 6 height 6
type input "00"
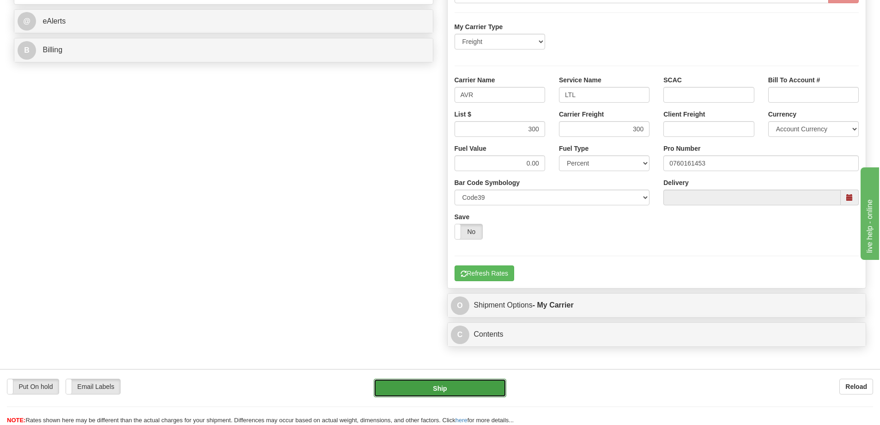
click at [440, 391] on button "Ship" at bounding box center [440, 387] width 133 height 18
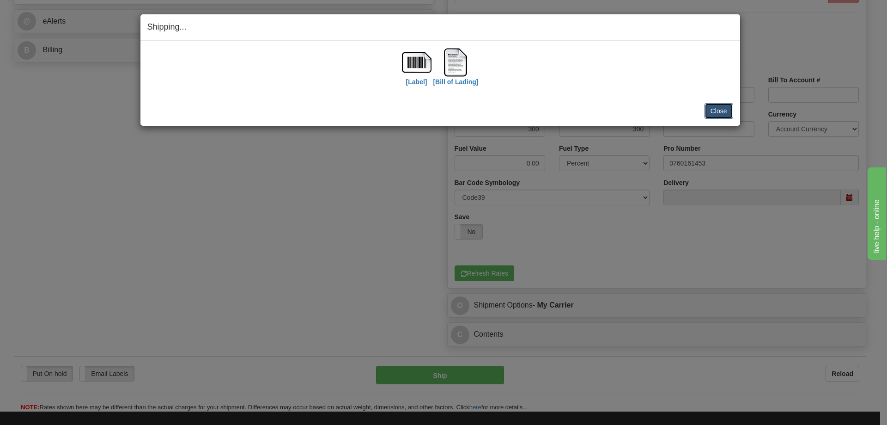
click at [730, 110] on button "Close" at bounding box center [719, 111] width 29 height 16
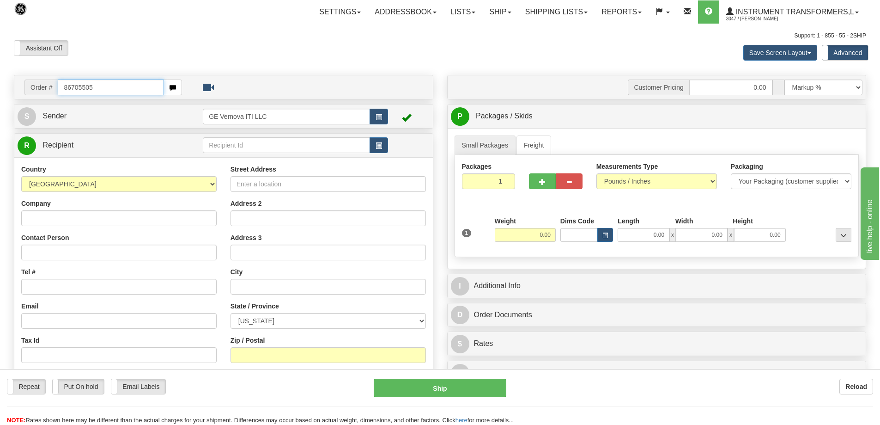
type input "86705505"
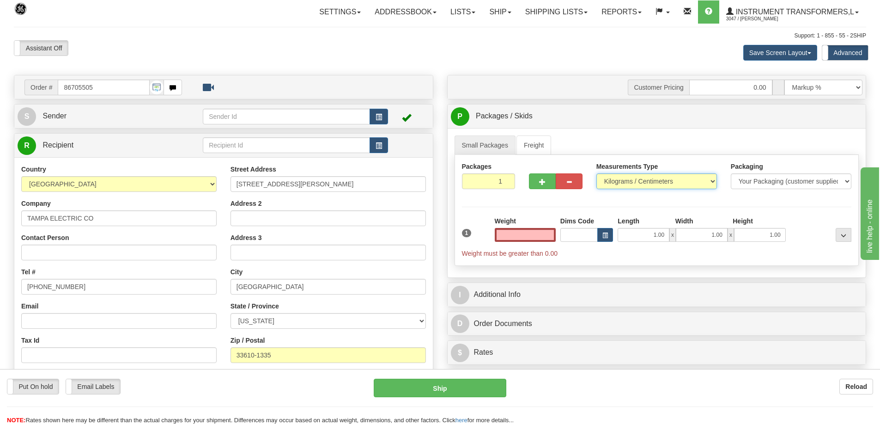
type input "0.00"
drag, startPoint x: 627, startPoint y: 179, endPoint x: 627, endPoint y: 184, distance: 5.1
click at [627, 179] on select "Pounds / Inches Kilograms / Centimeters" at bounding box center [657, 181] width 121 height 16
select select "0"
click at [597, 173] on select "Pounds / Inches Kilograms / Centimeters" at bounding box center [657, 181] width 121 height 16
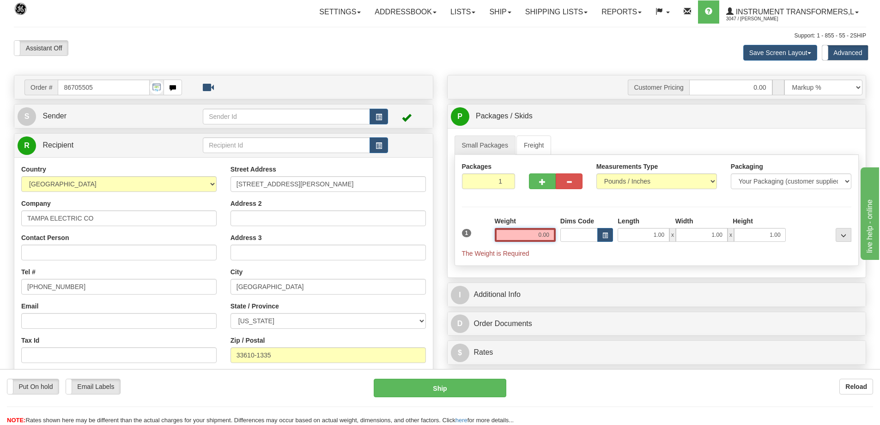
drag, startPoint x: 530, startPoint y: 236, endPoint x: 563, endPoint y: 235, distance: 33.3
click at [563, 235] on div "1 Weight 0.00 Dims Code 1.00" at bounding box center [657, 237] width 395 height 42
click button "Delete" at bounding box center [0, 0] width 0 height 0
type input "3635.00"
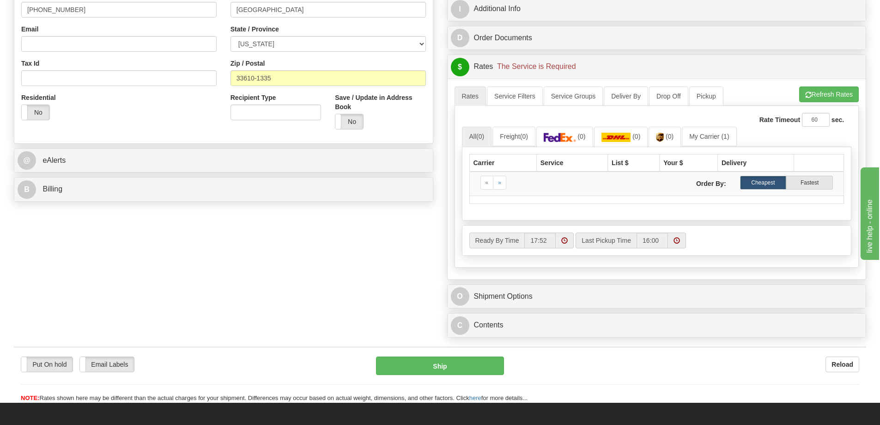
scroll to position [277, 0]
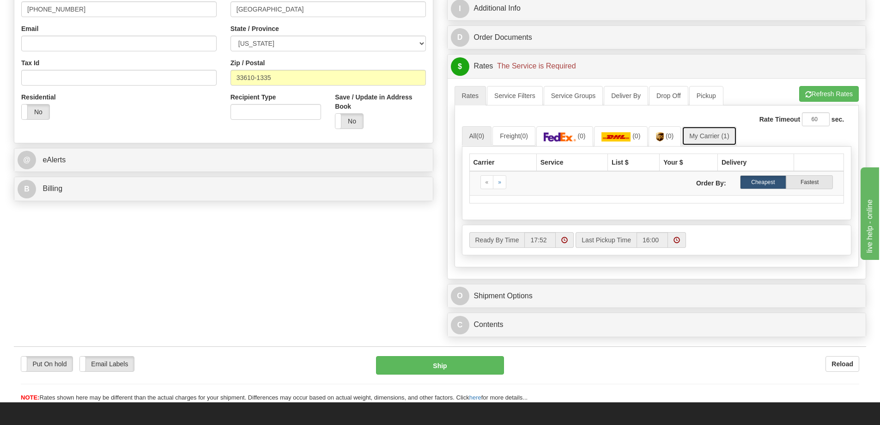
click at [714, 135] on link "My Carrier (1)" at bounding box center [709, 135] width 55 height 19
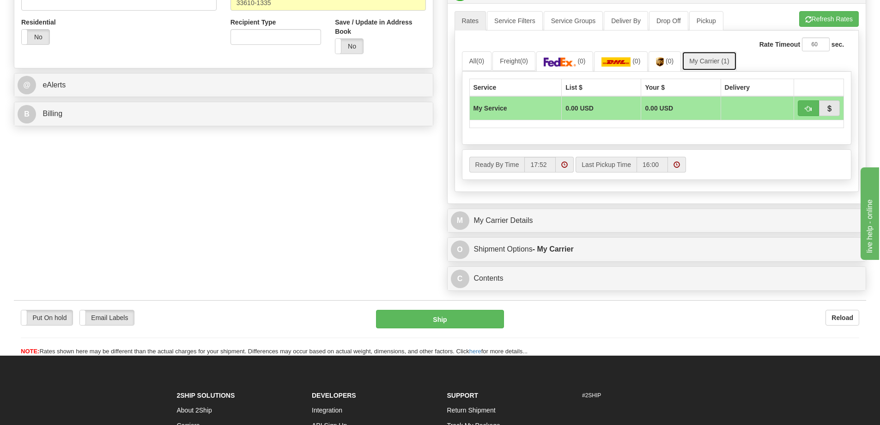
scroll to position [370, 0]
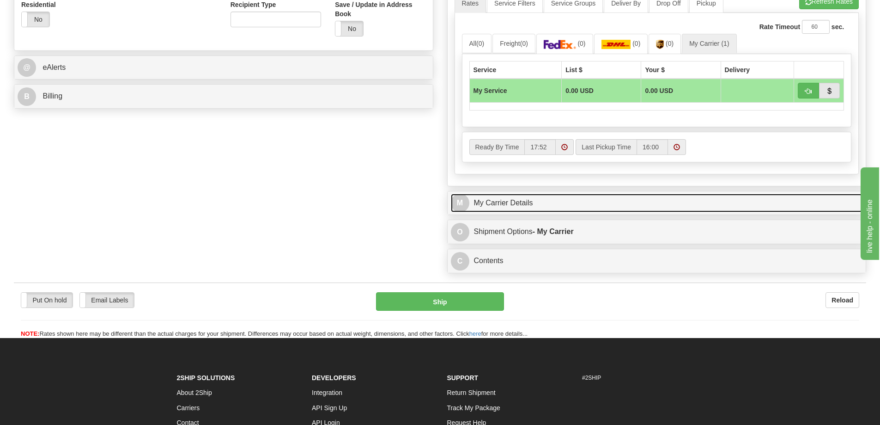
click at [524, 207] on link "M My Carrier Details" at bounding box center [657, 203] width 412 height 19
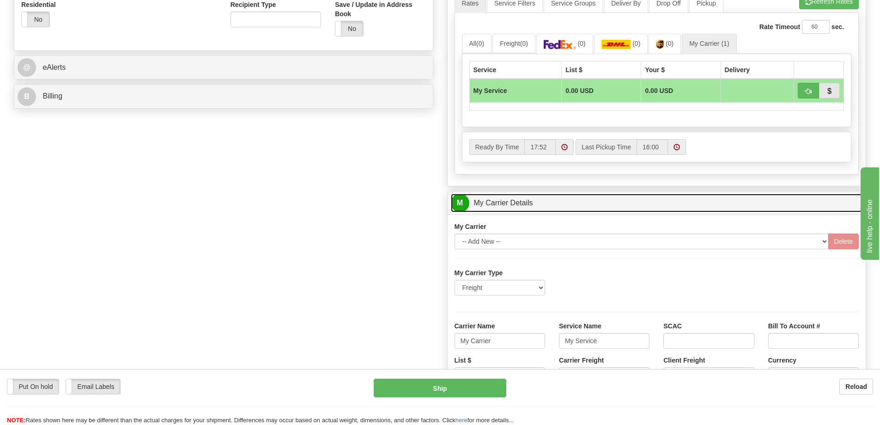
scroll to position [416, 0]
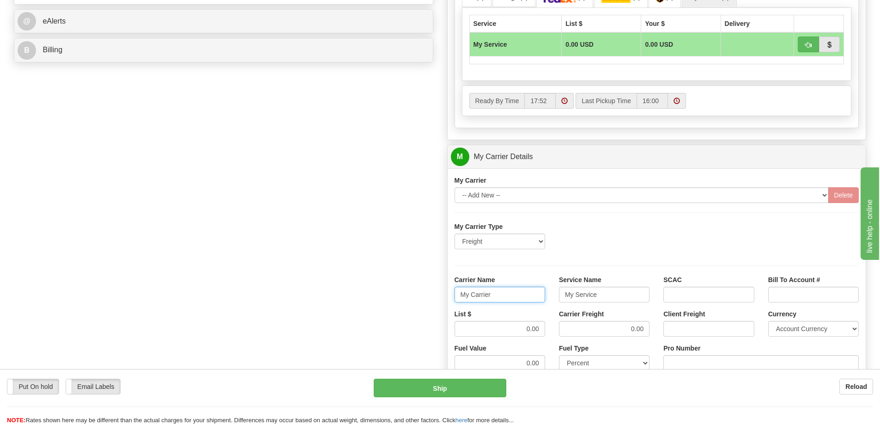
drag, startPoint x: 501, startPoint y: 296, endPoint x: 439, endPoint y: 305, distance: 63.1
click at [439, 305] on div "Order # 86705505 S Sender" at bounding box center [440, 105] width 866 height 892
drag, startPoint x: 602, startPoint y: 293, endPoint x: 557, endPoint y: 304, distance: 45.7
click at [557, 304] on div "Service Name My Service" at bounding box center [604, 292] width 104 height 34
drag, startPoint x: 527, startPoint y: 328, endPoint x: 544, endPoint y: 330, distance: 17.7
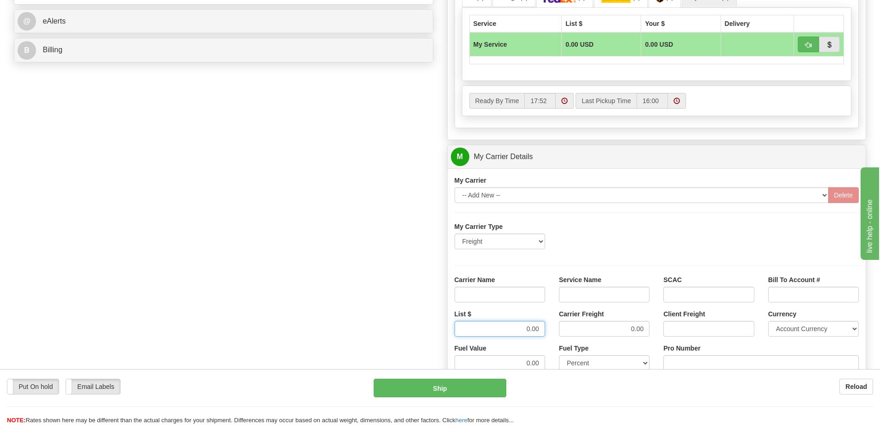
click at [544, 330] on input "0.00" at bounding box center [500, 329] width 91 height 16
drag, startPoint x: 623, startPoint y: 329, endPoint x: 658, endPoint y: 331, distance: 34.7
click at [658, 331] on div "List $ Carrier Freight 0.00 Client Freight Currency Account Currency ARN AWG AU…" at bounding box center [657, 326] width 419 height 34
click at [486, 293] on input "Carrier Name" at bounding box center [500, 295] width 91 height 16
type input "AVR"
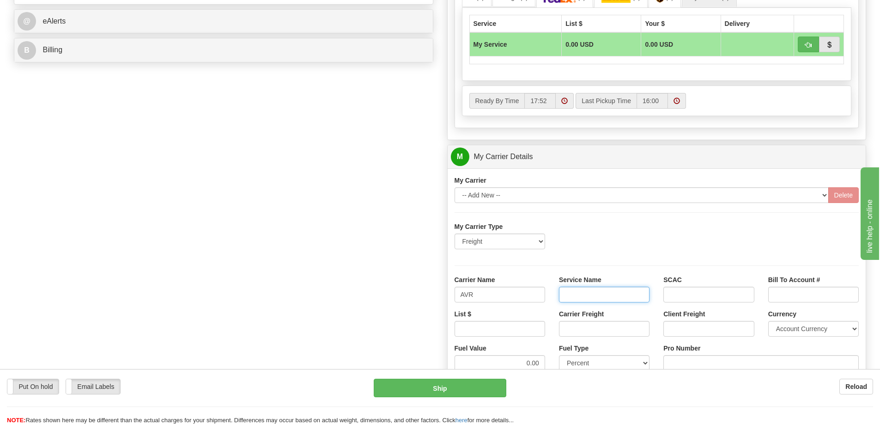
drag, startPoint x: 572, startPoint y: 293, endPoint x: 587, endPoint y: 305, distance: 19.7
click at [572, 293] on input "Service Name" at bounding box center [604, 295] width 91 height 16
type input "LTL"
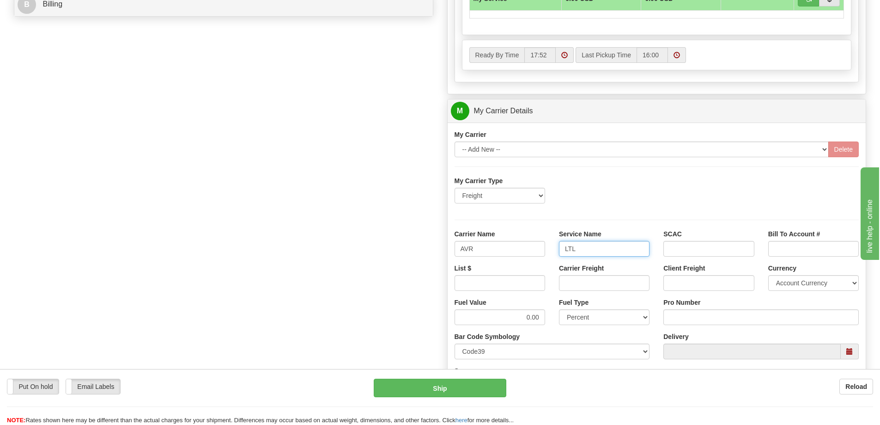
scroll to position [462, 0]
click at [702, 317] on input "Pro Number" at bounding box center [761, 317] width 195 height 16
click at [533, 284] on input "List $" at bounding box center [500, 283] width 91 height 16
type input "1000"
click at [573, 282] on input "Carrier Freight" at bounding box center [604, 283] width 91 height 16
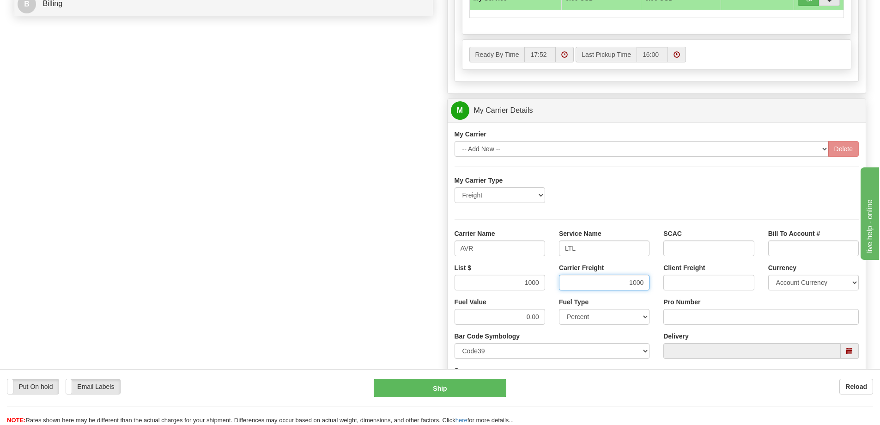
type input "1000"
click at [706, 314] on input "Pro Number" at bounding box center [761, 317] width 195 height 16
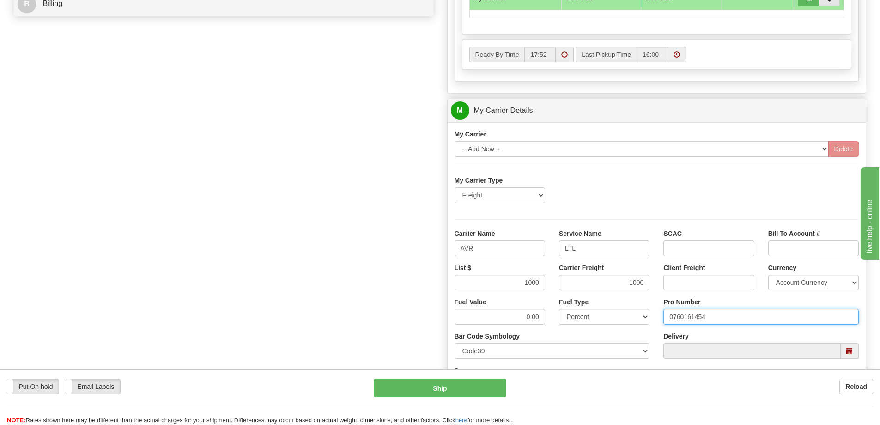
type input "0760161454"
click button "Delete" at bounding box center [0, 0] width 0 height 0
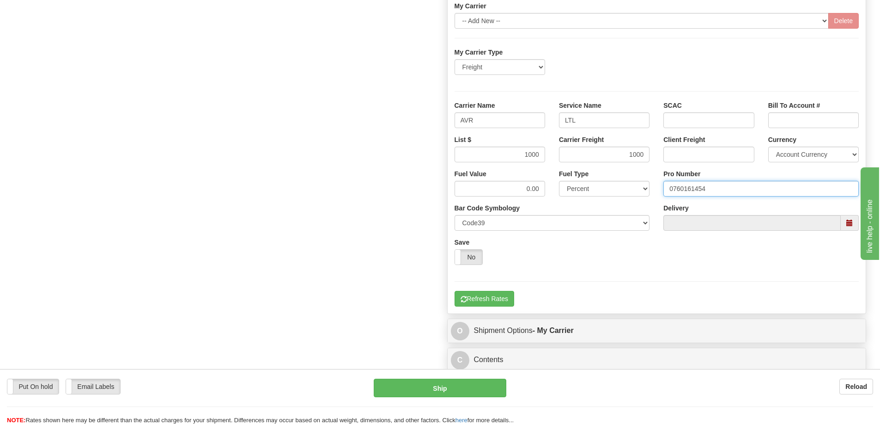
scroll to position [601, 0]
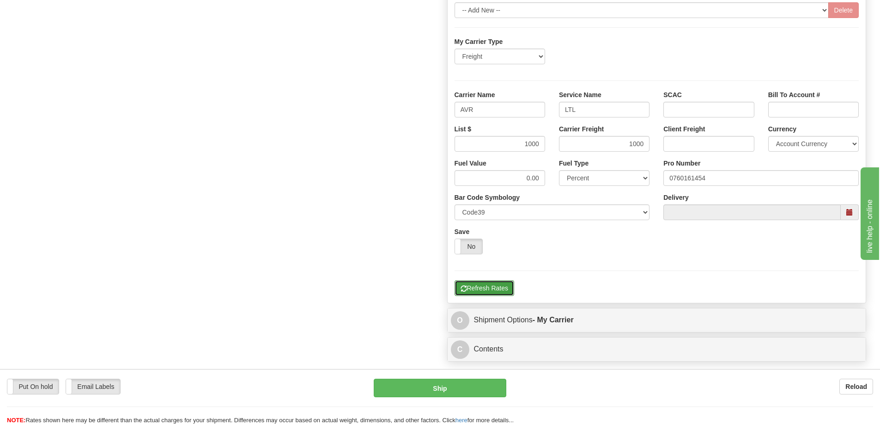
click at [503, 290] on button "Refresh Rates" at bounding box center [485, 288] width 60 height 16
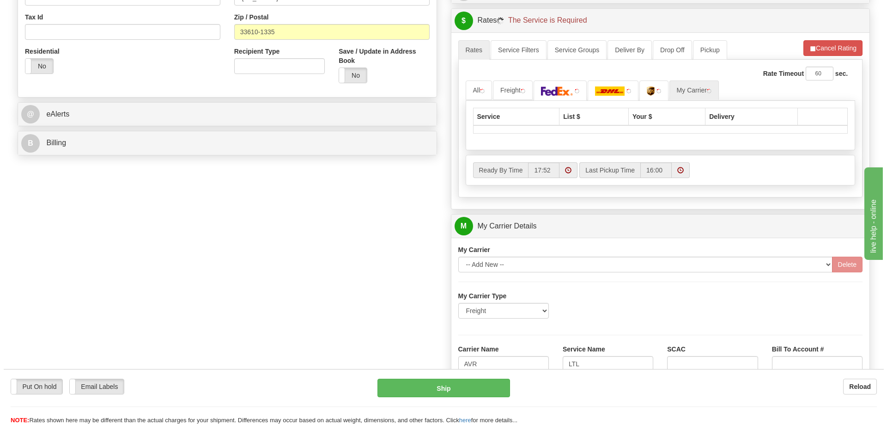
scroll to position [300, 0]
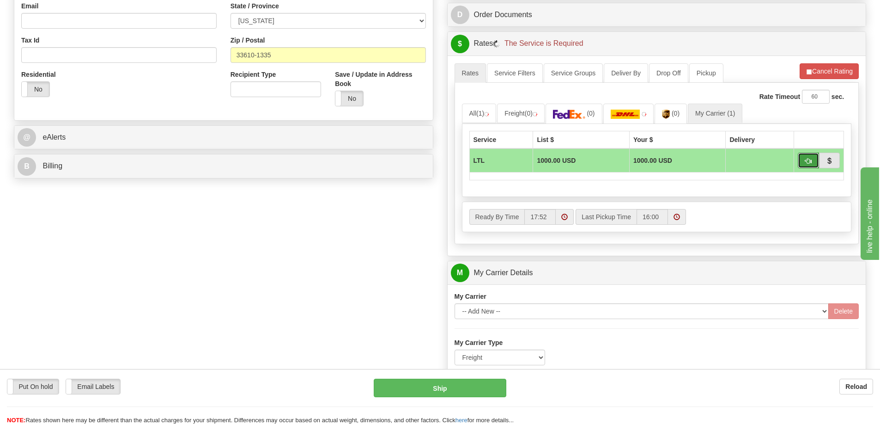
click at [813, 161] on button "button" at bounding box center [808, 161] width 21 height 16
type input "00"
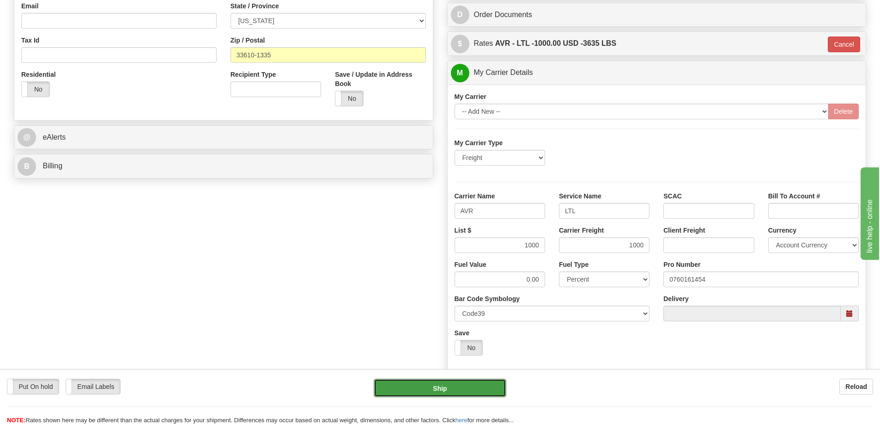
click at [419, 390] on button "Ship" at bounding box center [440, 387] width 133 height 18
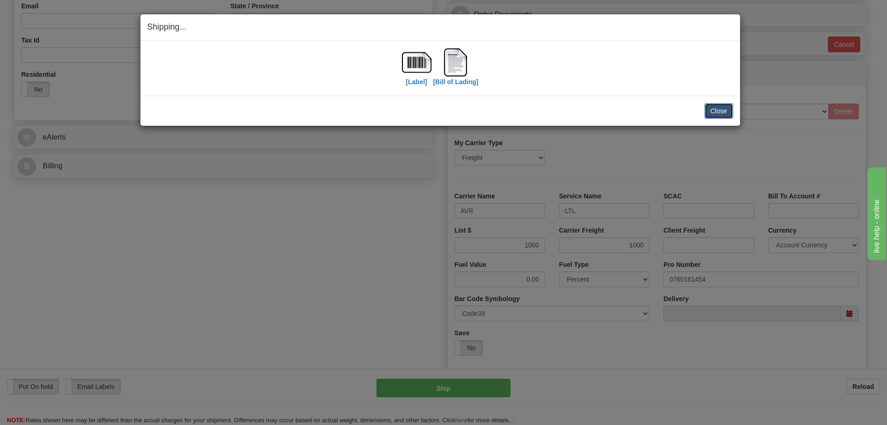
click at [733, 113] on button "Close" at bounding box center [719, 111] width 29 height 16
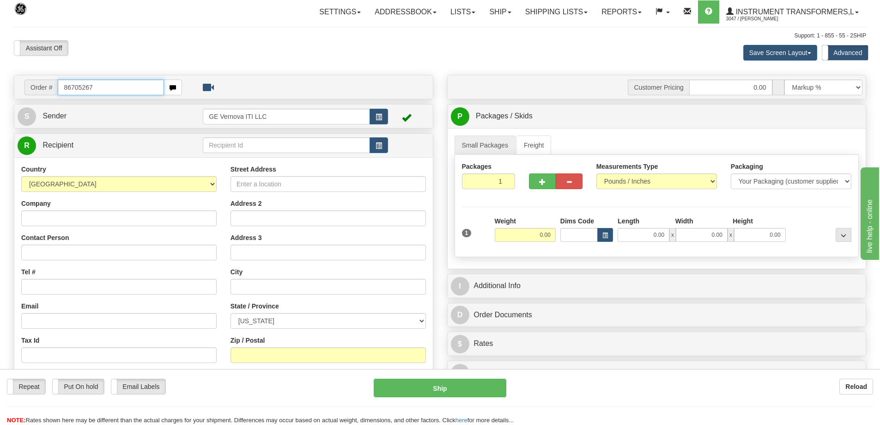
type input "86705267"
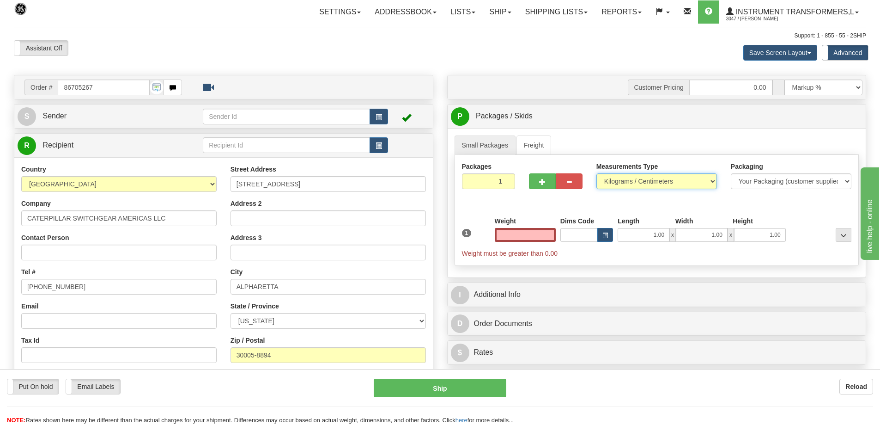
type input "0.00"
click at [620, 175] on select "Pounds / Inches Kilograms / Centimeters" at bounding box center [657, 181] width 121 height 16
select select "0"
click at [597, 173] on select "Pounds / Inches Kilograms / Centimeters" at bounding box center [657, 181] width 121 height 16
click at [526, 238] on input "0.00" at bounding box center [525, 235] width 61 height 14
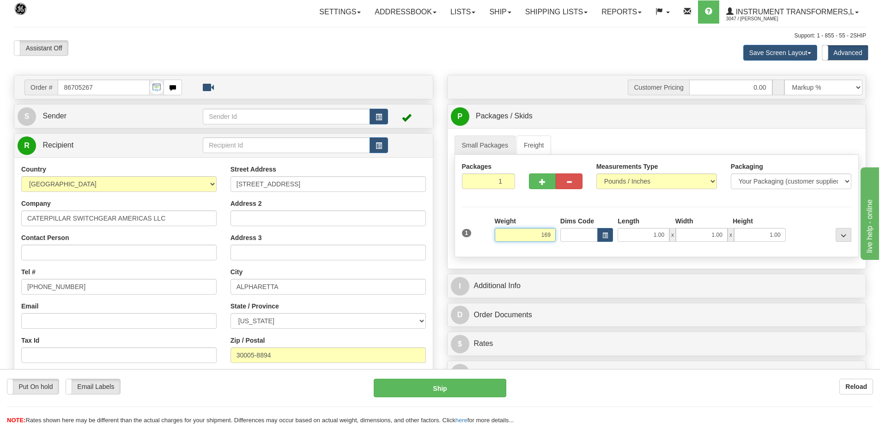
click button "Delete" at bounding box center [0, 0] width 0 height 0
type input "169.00"
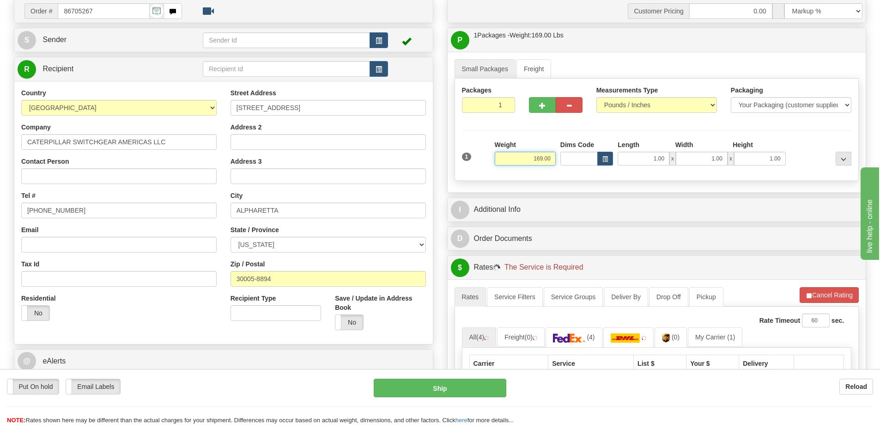
scroll to position [92, 0]
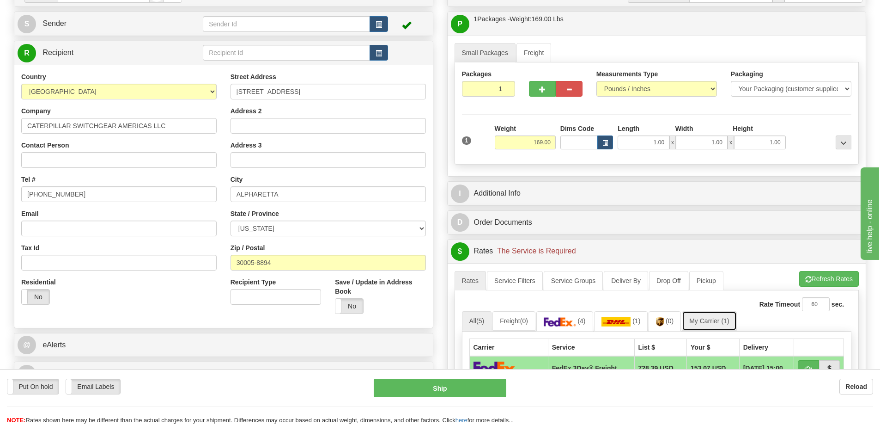
click at [720, 317] on link "My Carrier (1)" at bounding box center [709, 320] width 55 height 19
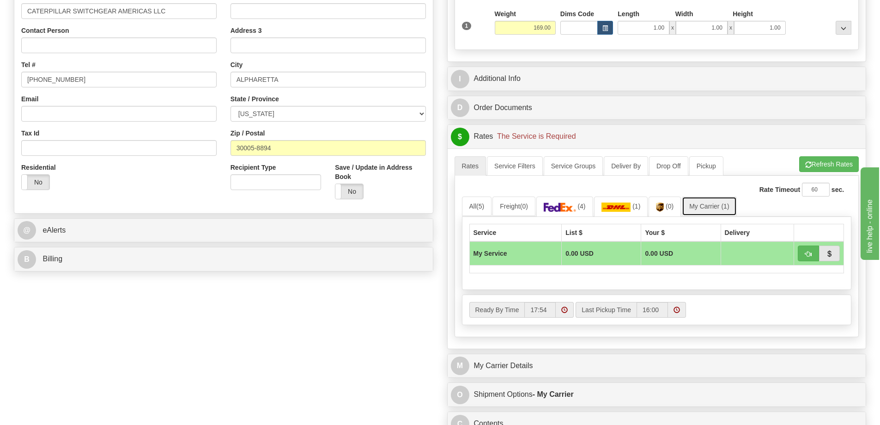
scroll to position [323, 0]
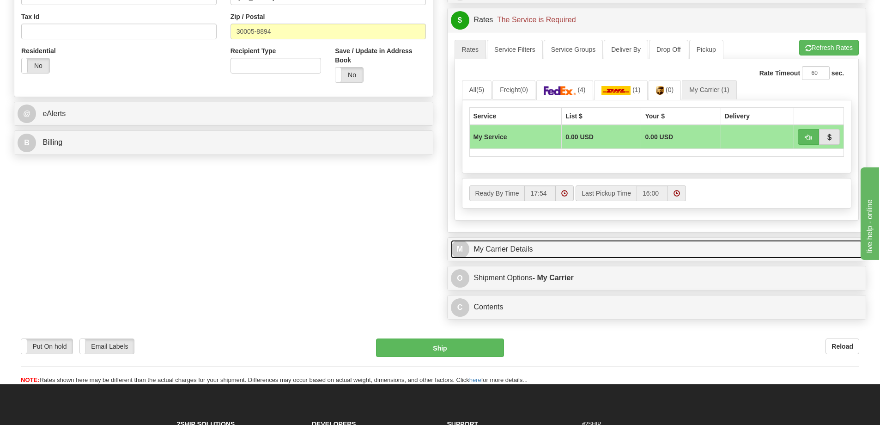
click at [584, 256] on link "M My Carrier Details" at bounding box center [657, 249] width 412 height 19
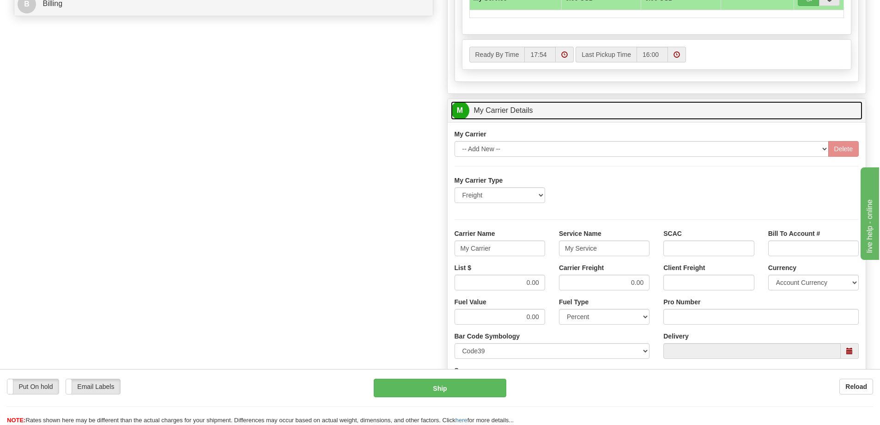
scroll to position [601, 0]
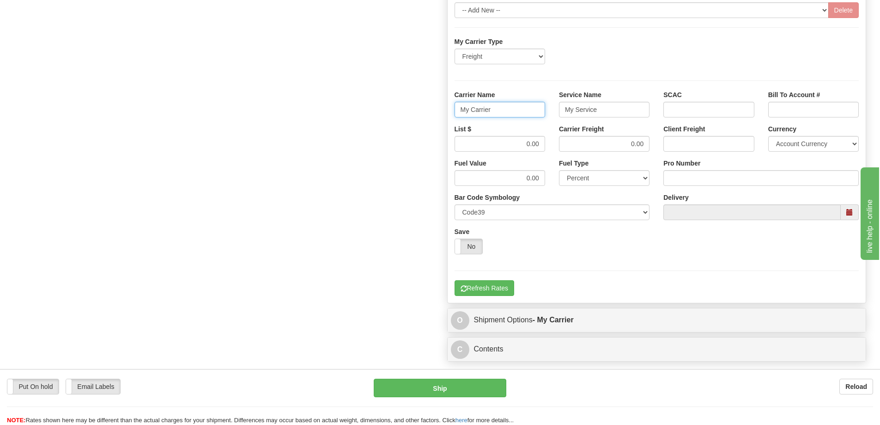
drag, startPoint x: 495, startPoint y: 111, endPoint x: 463, endPoint y: 110, distance: 32.8
click at [463, 110] on input "My Carrier" at bounding box center [500, 110] width 91 height 16
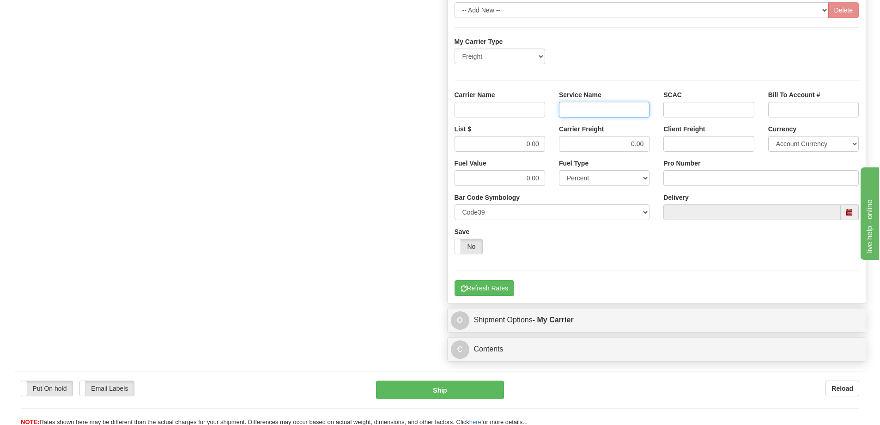
drag, startPoint x: 598, startPoint y: 108, endPoint x: 567, endPoint y: 122, distance: 32.9
click at [555, 114] on div "Service Name" at bounding box center [604, 107] width 104 height 34
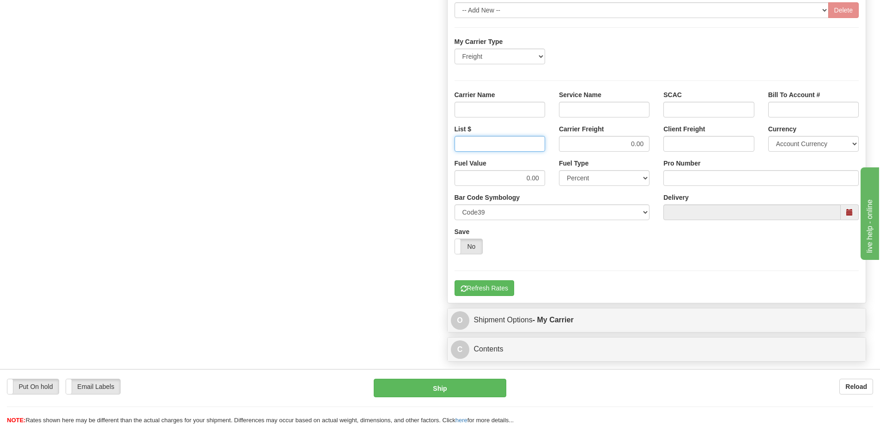
drag, startPoint x: 523, startPoint y: 141, endPoint x: 547, endPoint y: 139, distance: 23.7
click at [547, 139] on div "List $" at bounding box center [500, 141] width 104 height 34
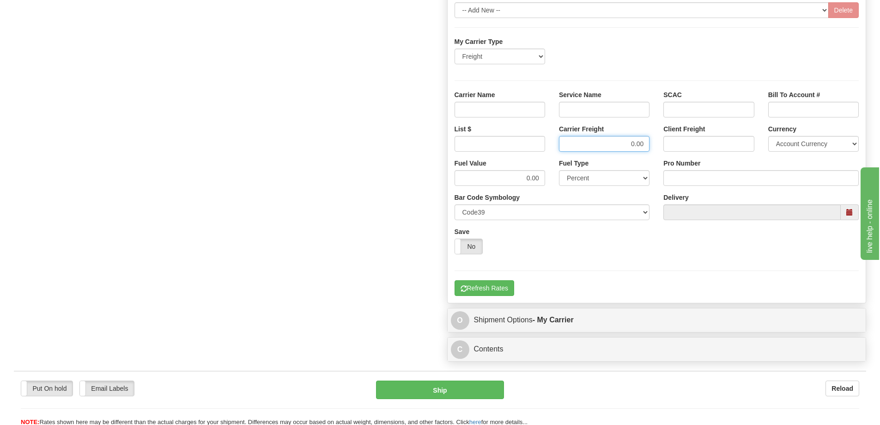
drag, startPoint x: 618, startPoint y: 146, endPoint x: 635, endPoint y: 156, distance: 19.9
click at [656, 146] on div "Carrier Freight 0.00" at bounding box center [604, 141] width 104 height 34
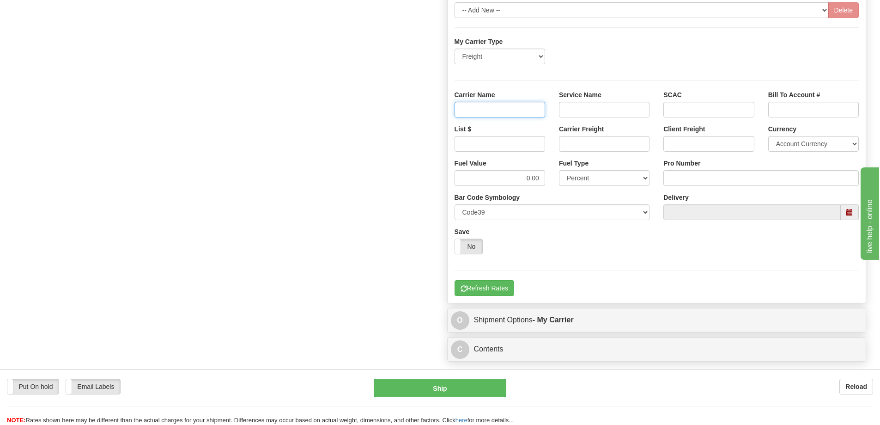
drag, startPoint x: 533, startPoint y: 110, endPoint x: 536, endPoint y: 116, distance: 7.5
click at [533, 110] on input "Carrier Name" at bounding box center [500, 110] width 91 height 16
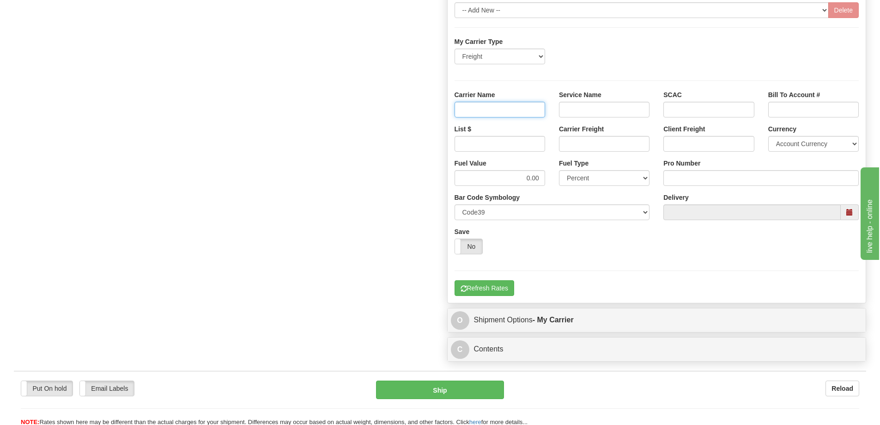
type input "AVR"
click at [615, 111] on input "Service Name" at bounding box center [604, 110] width 91 height 16
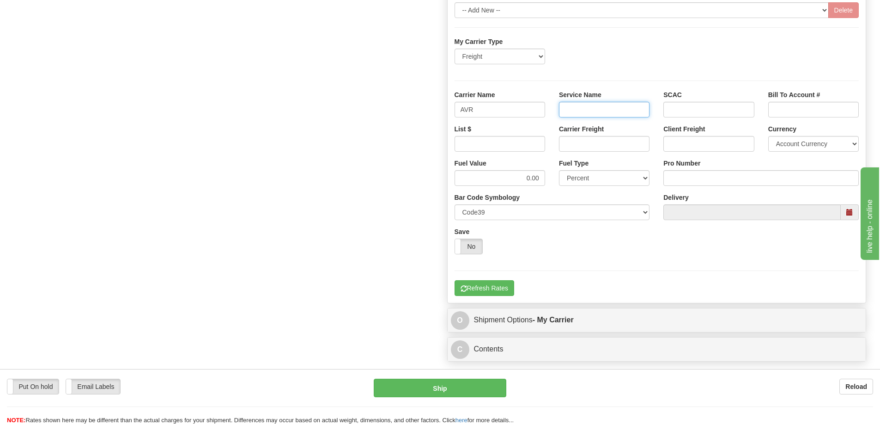
type input "LTL"
drag, startPoint x: 533, startPoint y: 146, endPoint x: 522, endPoint y: 150, distance: 11.4
click at [533, 146] on input "List $" at bounding box center [500, 144] width 91 height 16
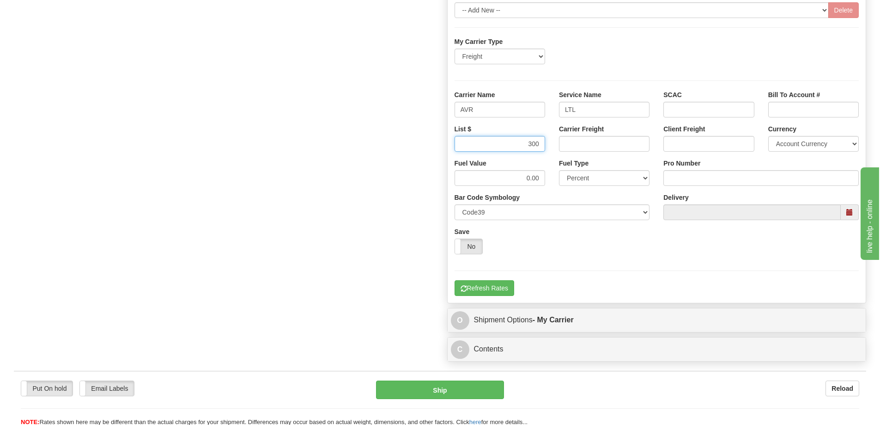
type input "300"
click at [567, 146] on input "Carrier Freight" at bounding box center [604, 144] width 91 height 16
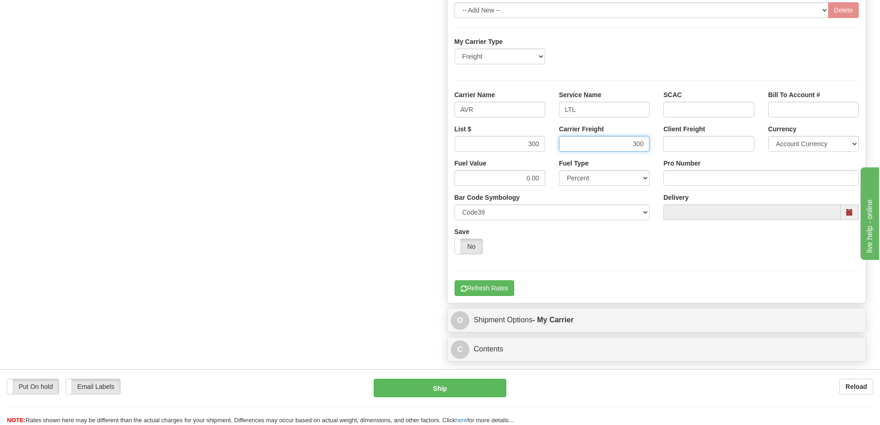
type input "300"
click at [704, 175] on input "Pro Number" at bounding box center [761, 178] width 195 height 16
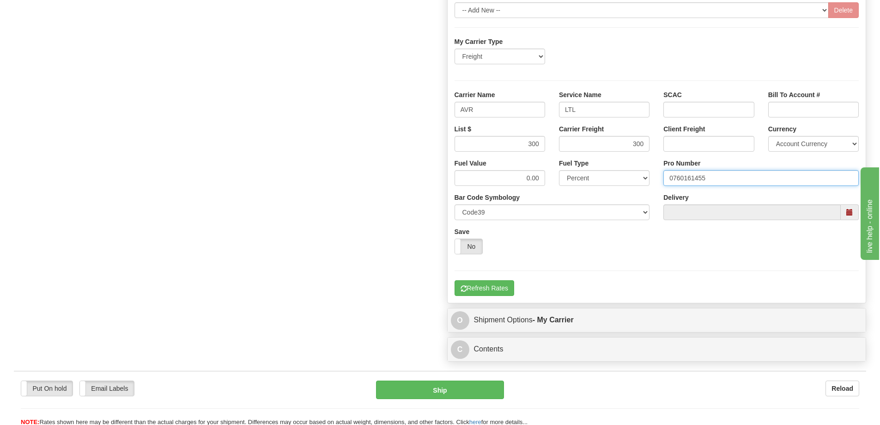
type input "0760161455"
click button "Delete" at bounding box center [0, 0] width 0 height 0
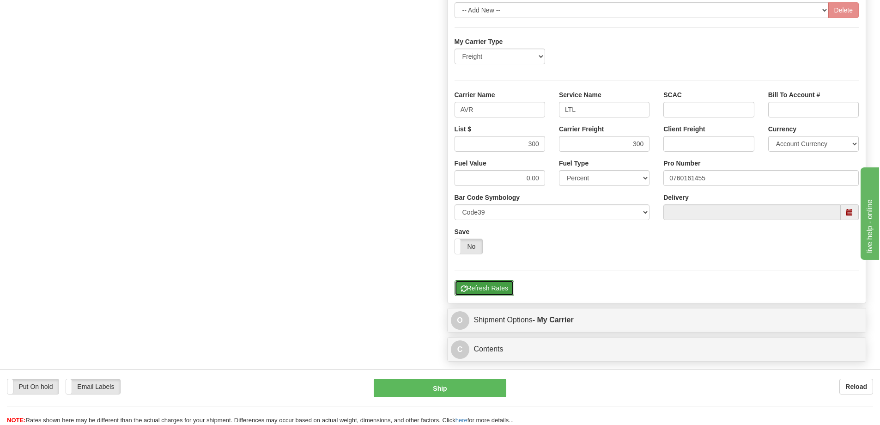
click at [489, 286] on button "Refresh Rates" at bounding box center [485, 288] width 60 height 16
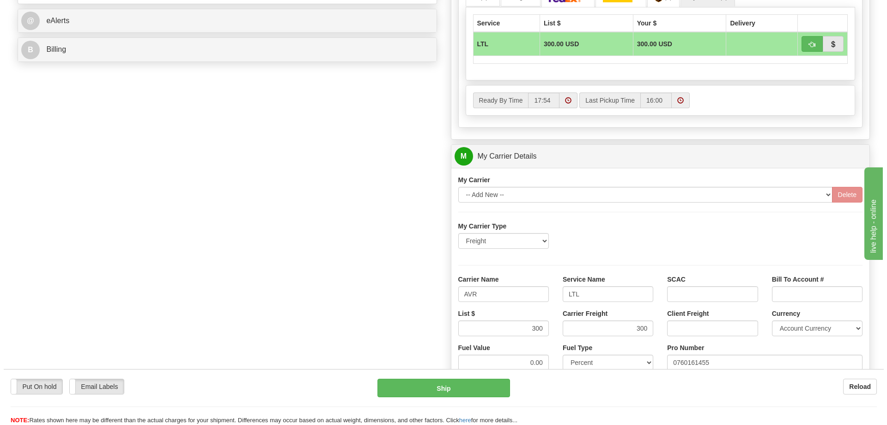
scroll to position [416, 0]
click at [810, 43] on span "button" at bounding box center [808, 45] width 6 height 6
type input "00"
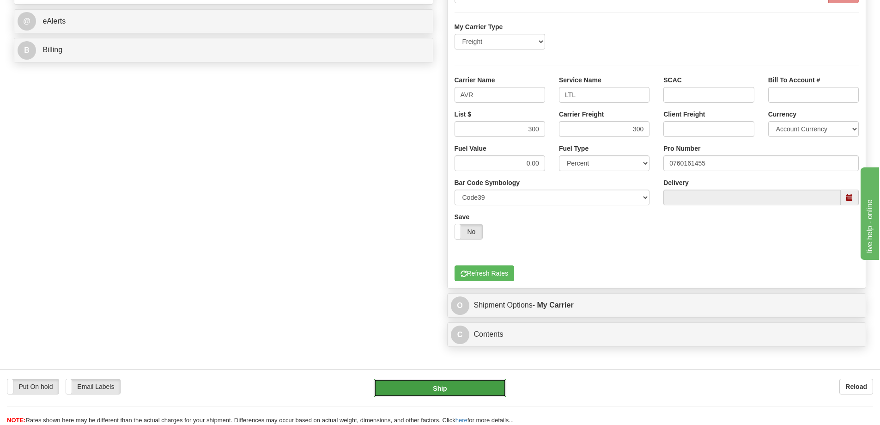
click at [444, 385] on button "Ship" at bounding box center [440, 387] width 133 height 18
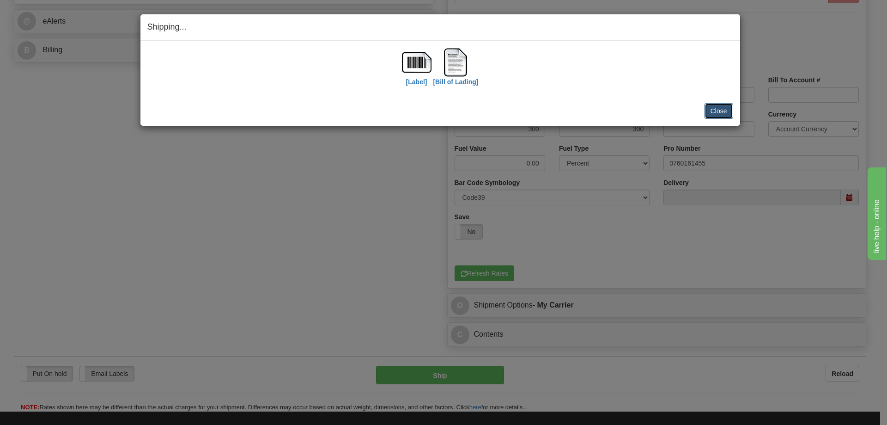
click at [719, 106] on button "Close" at bounding box center [719, 111] width 29 height 16
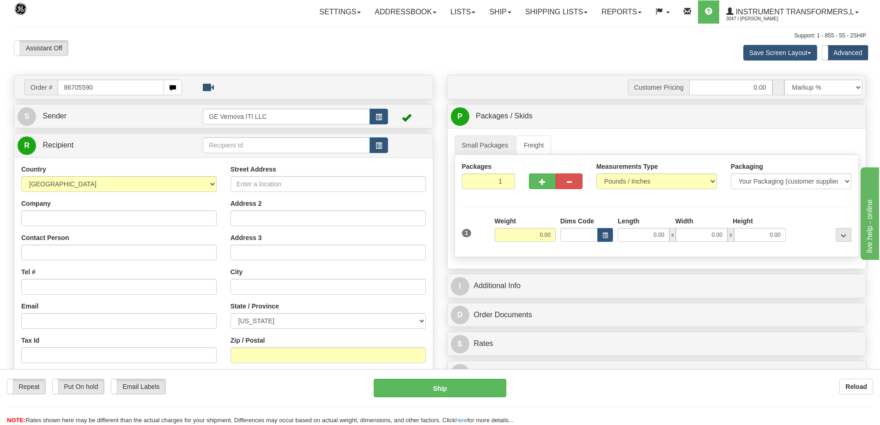
type input "86705590"
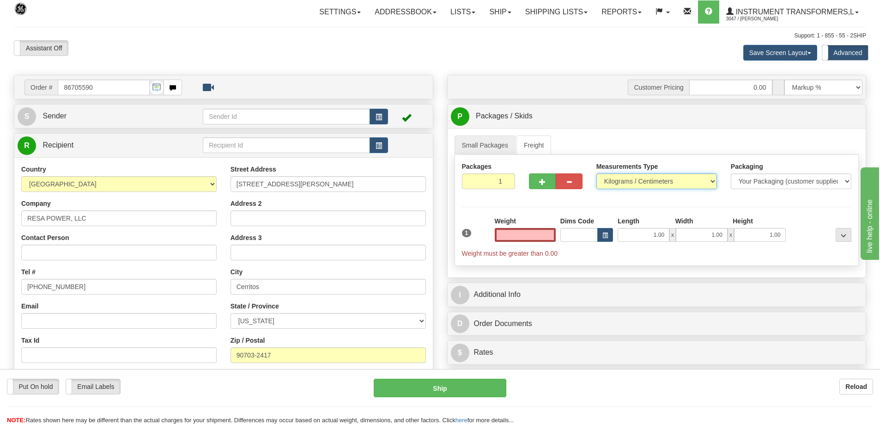
type input "0.00"
click at [648, 186] on select "Pounds / Inches Kilograms / Centimeters" at bounding box center [657, 181] width 121 height 16
select select "0"
click at [597, 173] on select "Pounds / Inches Kilograms / Centimeters" at bounding box center [657, 181] width 121 height 16
drag, startPoint x: 528, startPoint y: 237, endPoint x: 559, endPoint y: 235, distance: 31.5
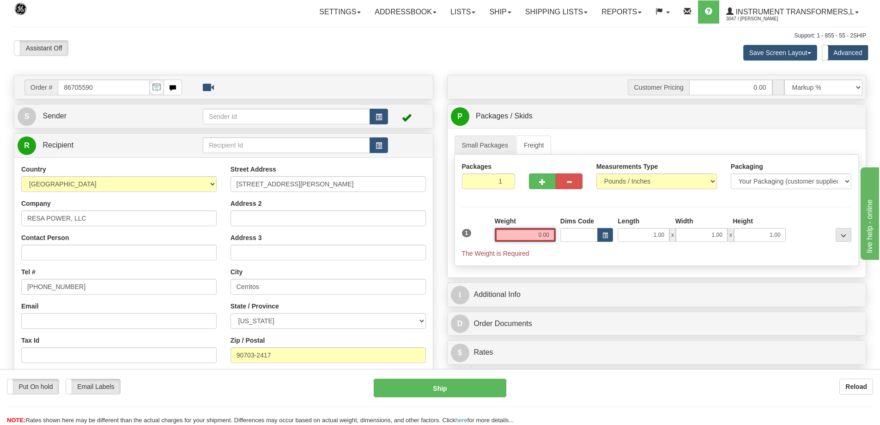
click at [559, 235] on div "1 Weight 0.00 Dims Code 1.00" at bounding box center [657, 237] width 395 height 42
click button "Delete" at bounding box center [0, 0] width 0 height 0
type input "300.00"
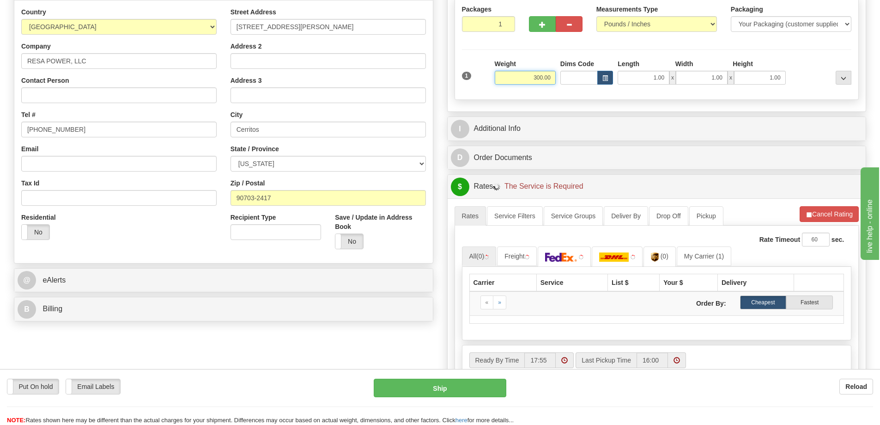
scroll to position [185, 0]
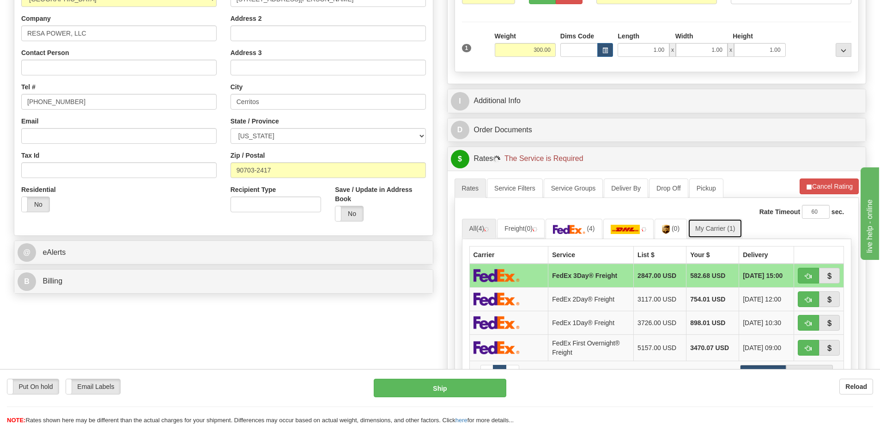
click at [726, 228] on link "My Carrier (1)" at bounding box center [715, 228] width 55 height 19
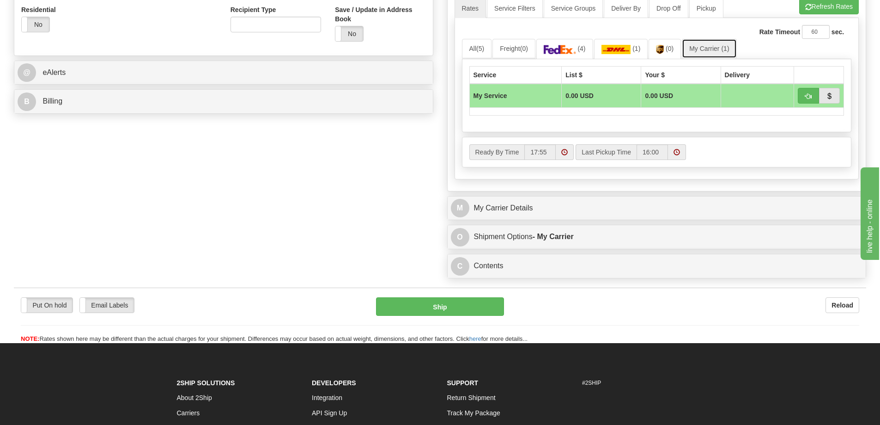
scroll to position [370, 0]
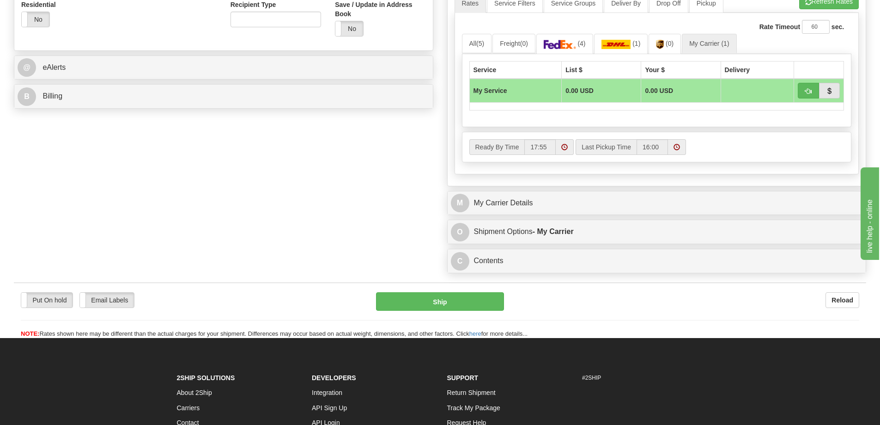
click at [576, 192] on div "M My Carrier Details" at bounding box center [657, 203] width 419 height 24
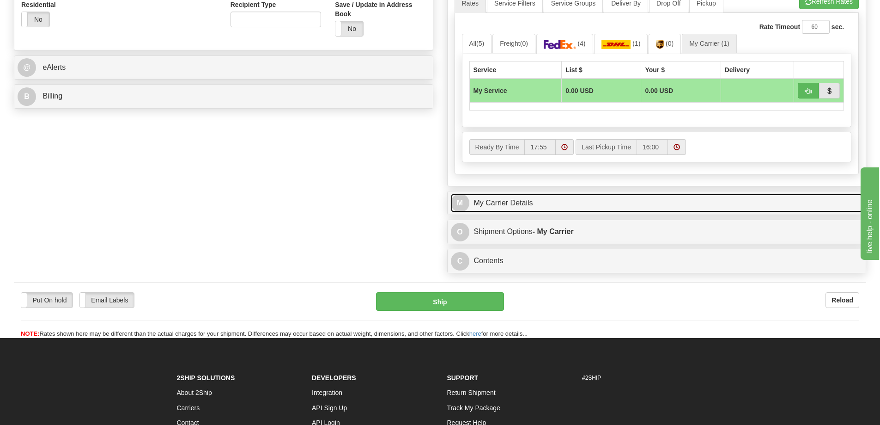
click at [571, 202] on link "M My Carrier Details" at bounding box center [657, 203] width 412 height 19
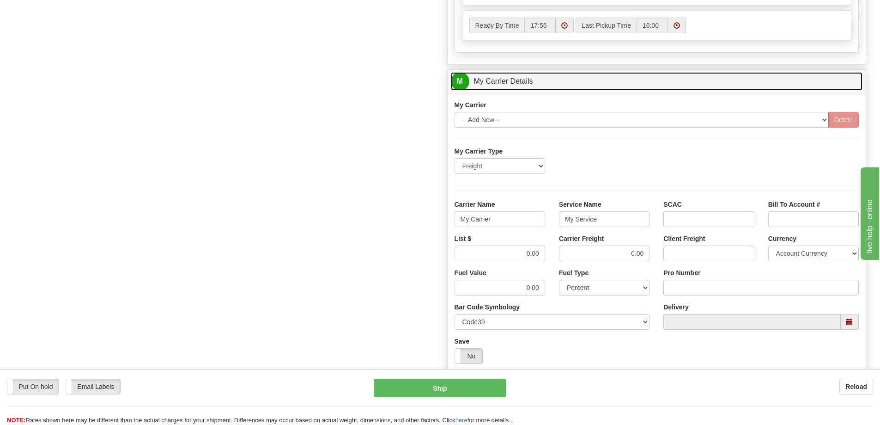
scroll to position [508, 0]
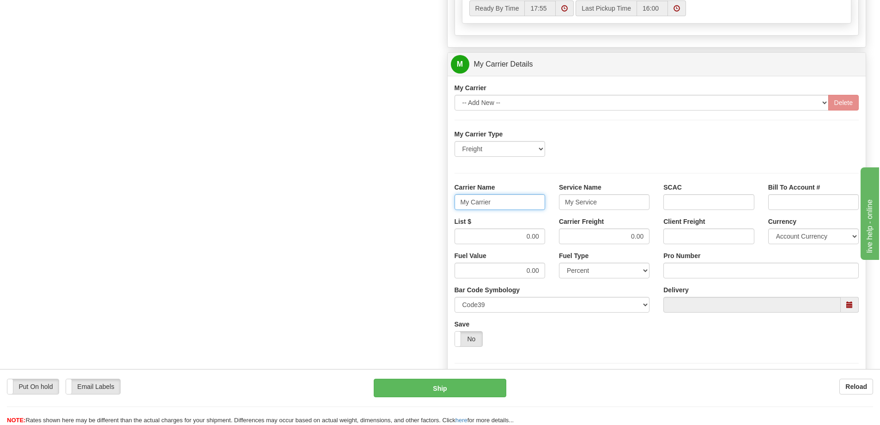
drag, startPoint x: 506, startPoint y: 203, endPoint x: 420, endPoint y: 200, distance: 86.5
click at [420, 200] on div "Order # 86705590 S Sender" at bounding box center [440, 13] width 866 height 892
drag, startPoint x: 598, startPoint y: 202, endPoint x: 547, endPoint y: 209, distance: 51.2
click at [547, 209] on div "Carrier Name Service Name My Service SCAC Bill To Account #" at bounding box center [657, 200] width 419 height 34
drag, startPoint x: 642, startPoint y: 236, endPoint x: 602, endPoint y: 242, distance: 40.1
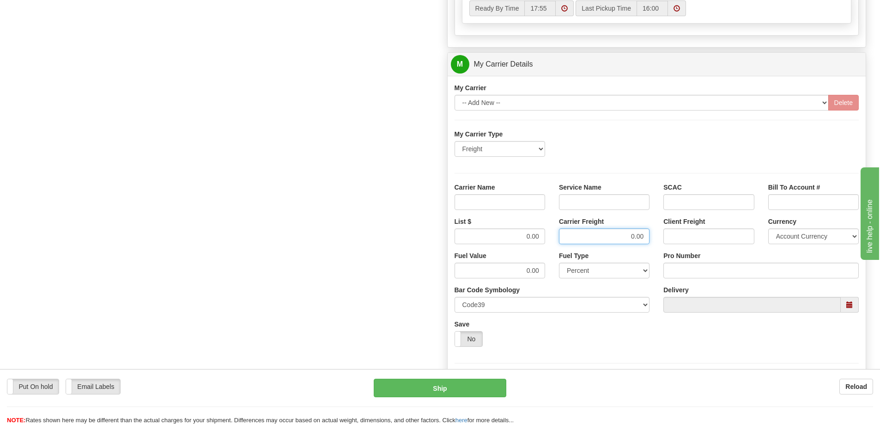
click at [602, 242] on input "0.00" at bounding box center [604, 236] width 91 height 16
drag, startPoint x: 544, startPoint y: 235, endPoint x: 511, endPoint y: 240, distance: 33.7
click at [511, 240] on input "0.00" at bounding box center [500, 236] width 91 height 16
click at [535, 234] on input "List $" at bounding box center [500, 236] width 91 height 16
type input "300"
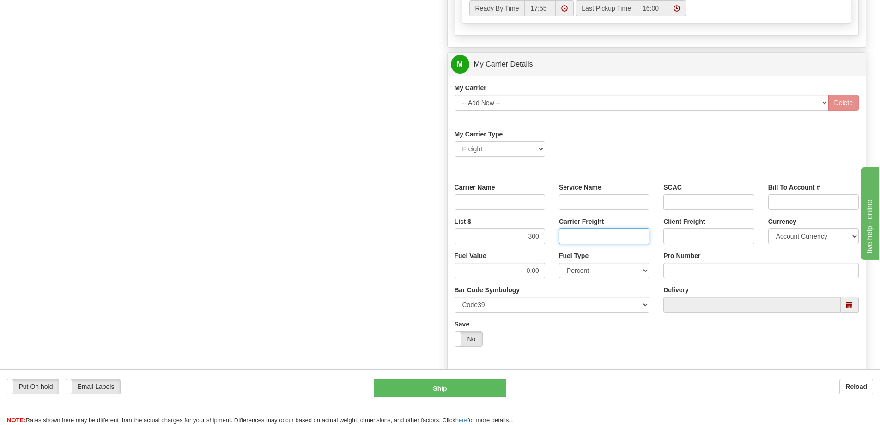
drag, startPoint x: 624, startPoint y: 235, endPoint x: 623, endPoint y: 244, distance: 8.4
click at [624, 235] on input "Carrier Freight" at bounding box center [604, 236] width 91 height 16
type input "300"
click at [511, 206] on input "Carrier Name" at bounding box center [500, 202] width 91 height 16
click at [538, 198] on input "Carrier Name" at bounding box center [500, 202] width 91 height 16
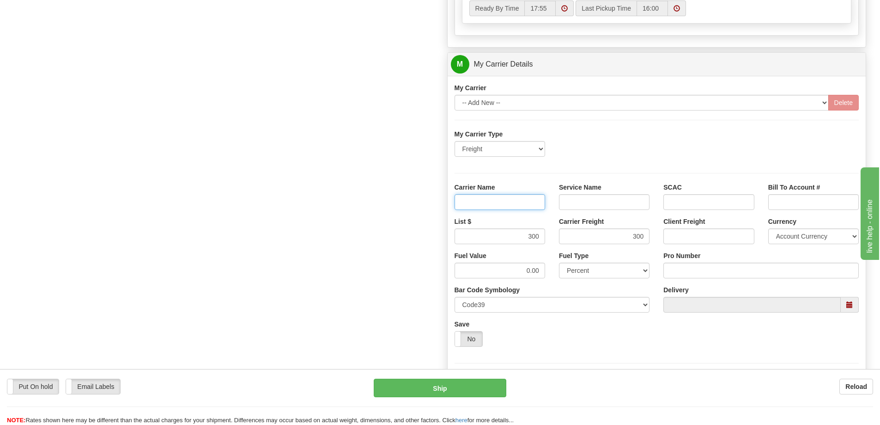
type input "AVR"
click at [595, 201] on input "Service Name" at bounding box center [604, 202] width 91 height 16
type input "LTL"
click at [671, 274] on input "Pro Number" at bounding box center [761, 270] width 195 height 16
type input "251-285101"
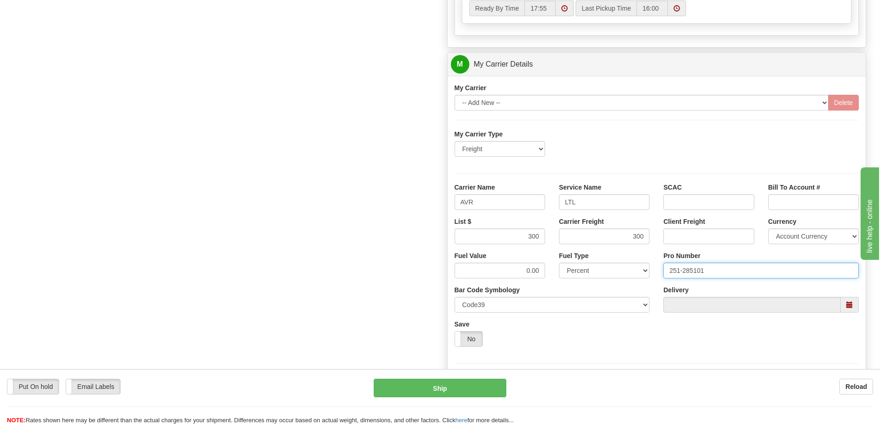
click button "Delete" at bounding box center [0, 0] width 0 height 0
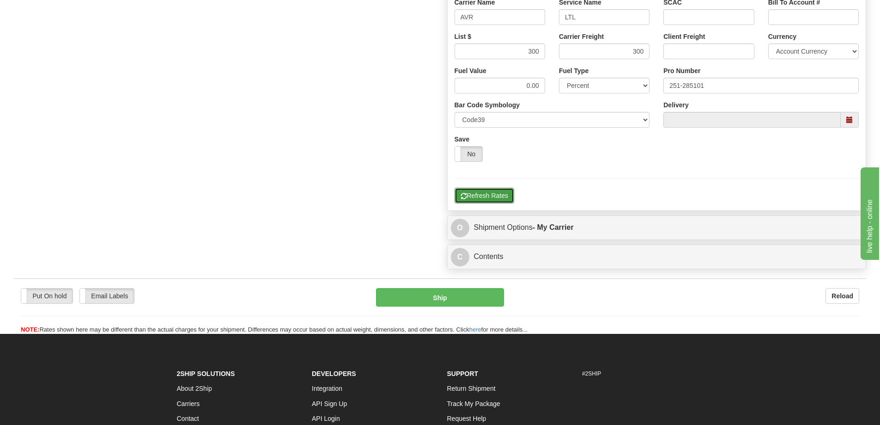
click at [479, 195] on button "Refresh Rates" at bounding box center [485, 196] width 60 height 16
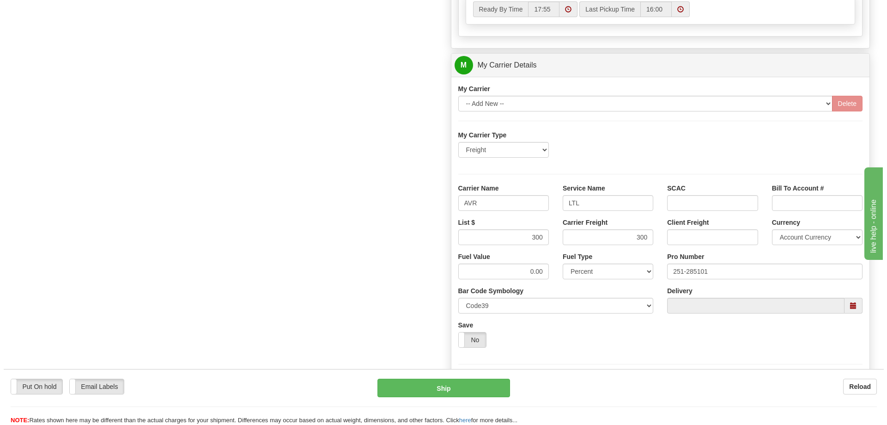
scroll to position [439, 0]
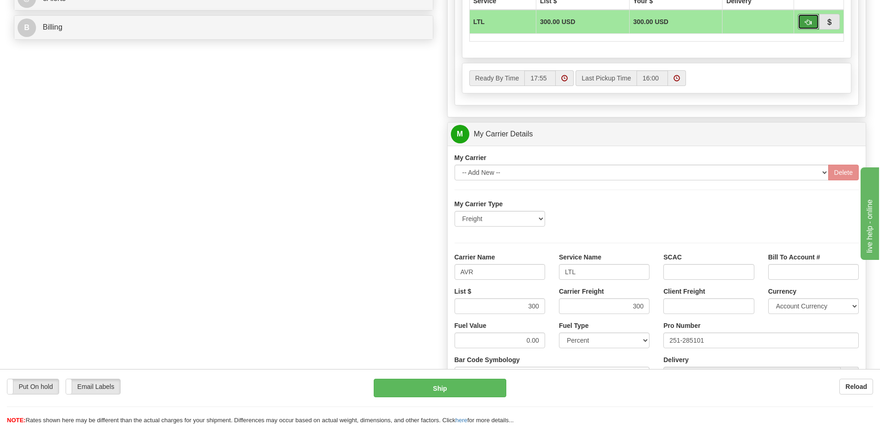
click at [811, 22] on span "button" at bounding box center [808, 22] width 6 height 6
type input "00"
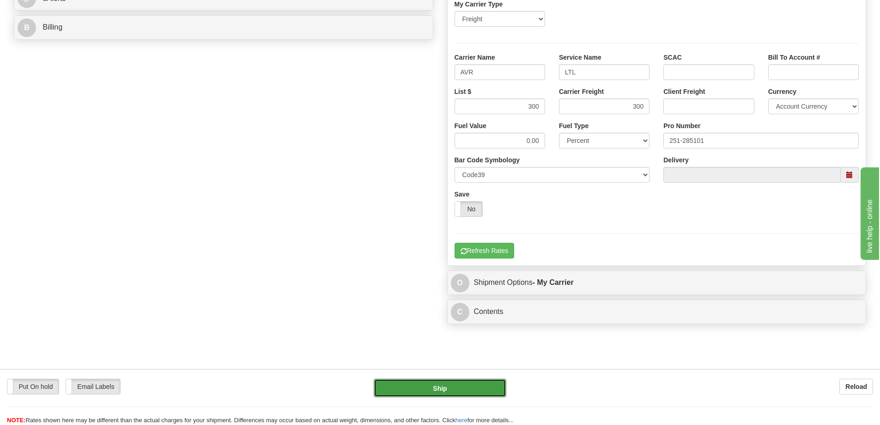
click at [458, 388] on button "Ship" at bounding box center [440, 387] width 133 height 18
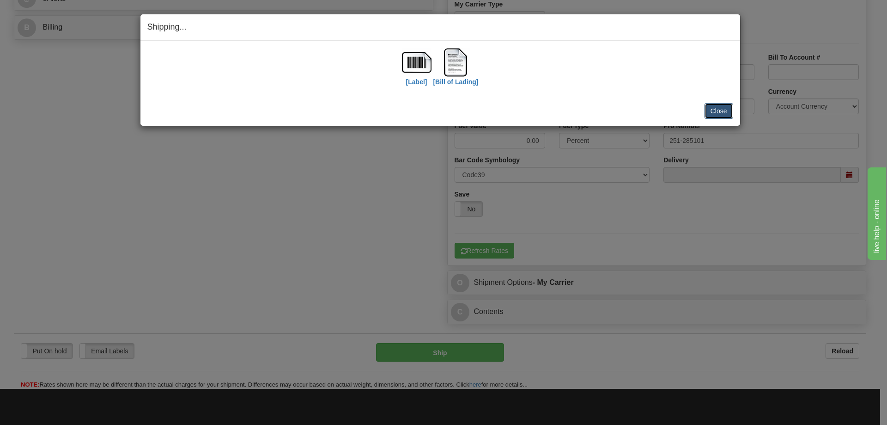
click at [719, 111] on button "Close" at bounding box center [719, 111] width 29 height 16
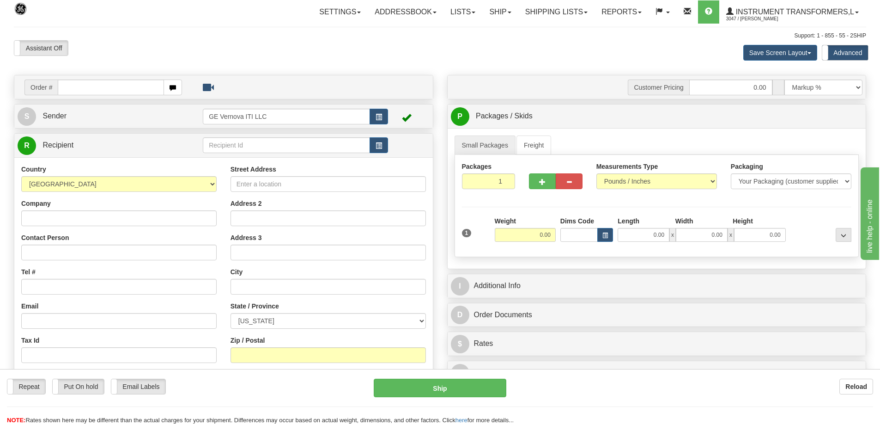
click at [89, 81] on input "text" at bounding box center [111, 87] width 106 height 16
click at [71, 87] on input "text" at bounding box center [111, 87] width 106 height 16
type input "86705553"
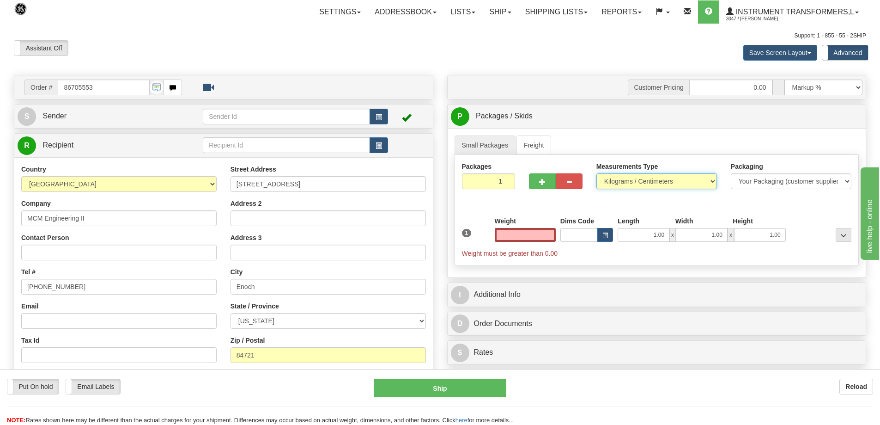
type input "0.00"
click at [623, 182] on select "Pounds / Inches Kilograms / Centimeters" at bounding box center [657, 181] width 121 height 16
select select "0"
click at [597, 173] on select "Pounds / Inches Kilograms / Centimeters" at bounding box center [657, 181] width 121 height 16
drag, startPoint x: 538, startPoint y: 234, endPoint x: 556, endPoint y: 234, distance: 18.0
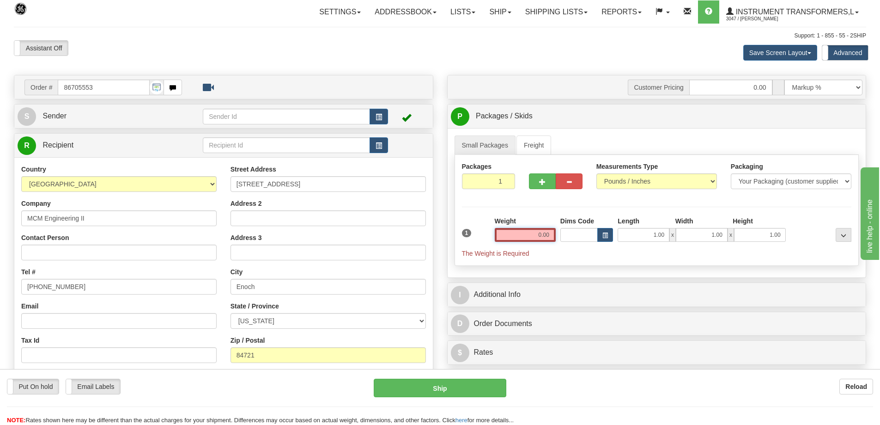
click at [556, 234] on div "Weight 0.00" at bounding box center [526, 232] width 66 height 32
click button "Delete" at bounding box center [0, 0] width 0 height 0
type input "765.00"
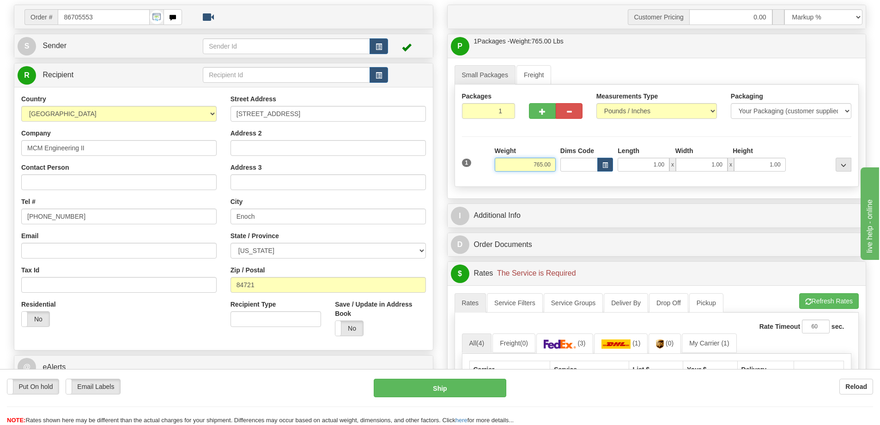
scroll to position [92, 0]
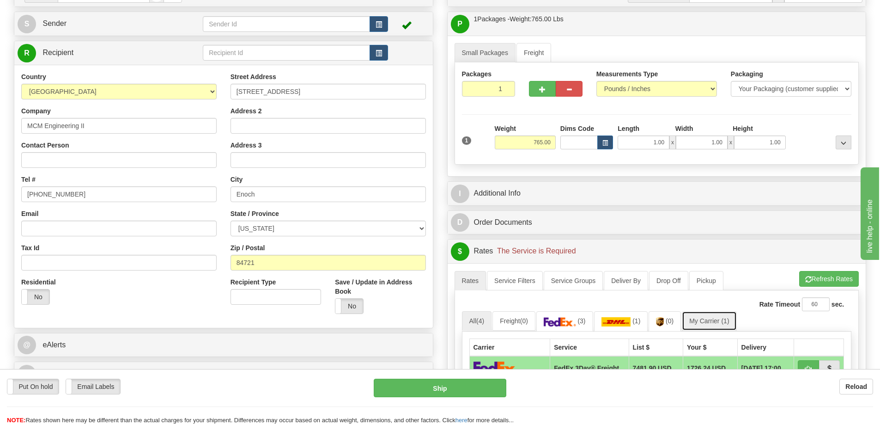
click at [717, 322] on link "My Carrier (1)" at bounding box center [709, 320] width 55 height 19
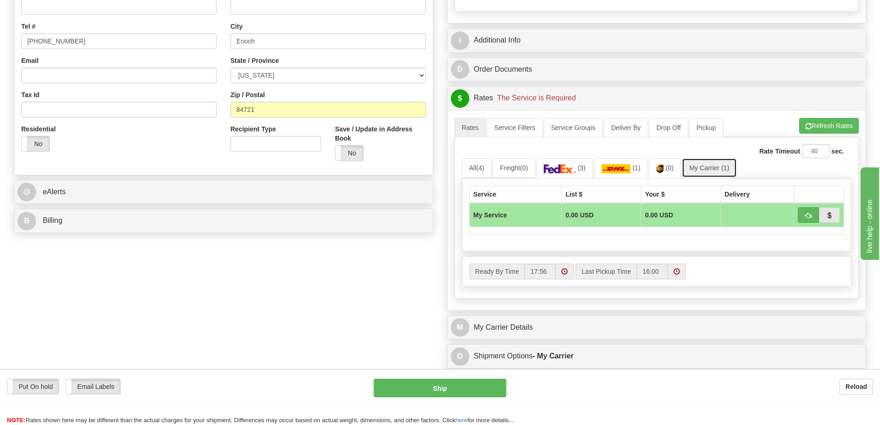
scroll to position [277, 0]
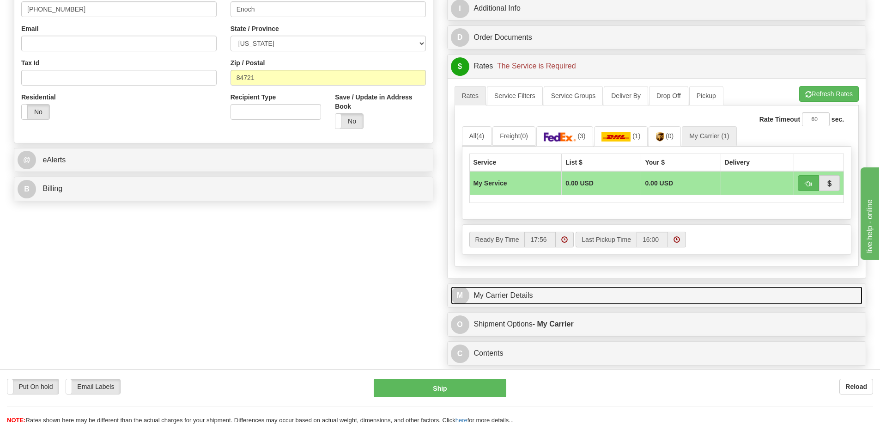
click at [541, 290] on link "M My Carrier Details" at bounding box center [657, 295] width 412 height 19
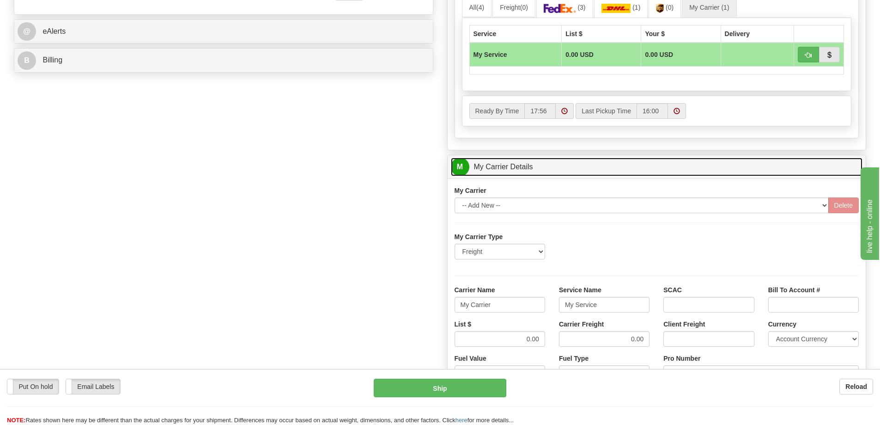
scroll to position [416, 0]
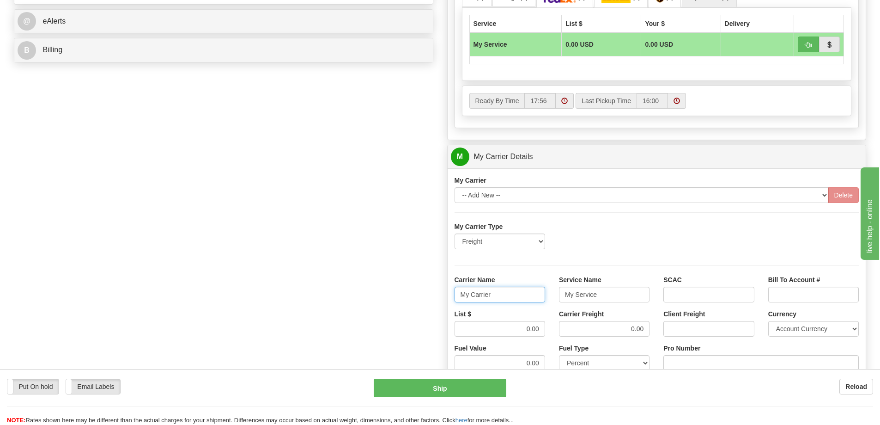
drag, startPoint x: 493, startPoint y: 294, endPoint x: 449, endPoint y: 295, distance: 44.4
click at [449, 295] on div "Carrier Name My Carrier" at bounding box center [500, 292] width 104 height 34
drag, startPoint x: 600, startPoint y: 296, endPoint x: 555, endPoint y: 300, distance: 45.5
click at [555, 300] on div "Service Name My Service" at bounding box center [604, 292] width 104 height 34
click at [643, 329] on input "0.00" at bounding box center [604, 329] width 91 height 16
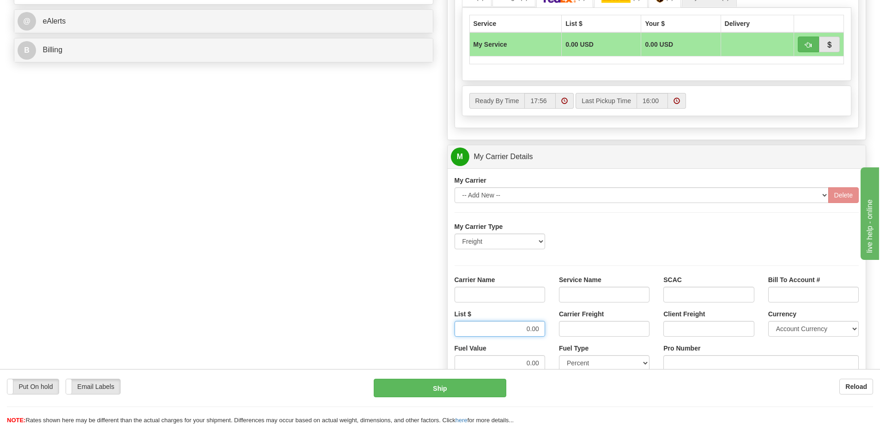
drag, startPoint x: 514, startPoint y: 329, endPoint x: 570, endPoint y: 322, distance: 55.8
click at [570, 322] on div "List $ 0.00 Carrier Freight Client Freight Currency Account Currency ARN AWG AU…" at bounding box center [657, 326] width 419 height 34
click at [512, 300] on input "Carrier Name" at bounding box center [500, 295] width 91 height 16
type input "AVR"
drag, startPoint x: 576, startPoint y: 292, endPoint x: 576, endPoint y: 299, distance: 6.9
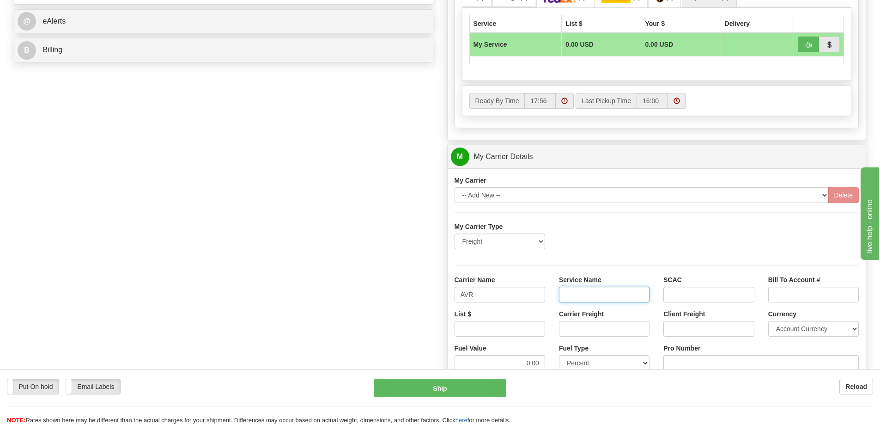
click at [576, 292] on input "Service Name" at bounding box center [604, 295] width 91 height 16
type input "LTL"
click at [530, 331] on input "List $" at bounding box center [500, 329] width 91 height 16
type input "500"
click at [570, 324] on input "Carrier Freight" at bounding box center [604, 329] width 91 height 16
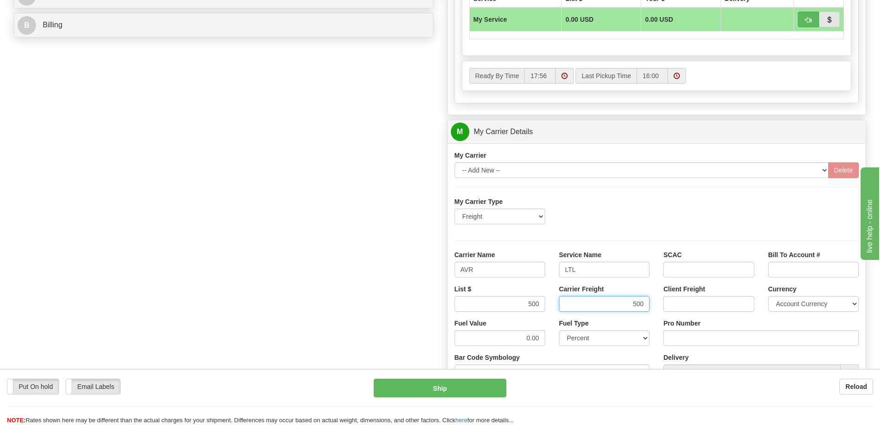
scroll to position [508, 0]
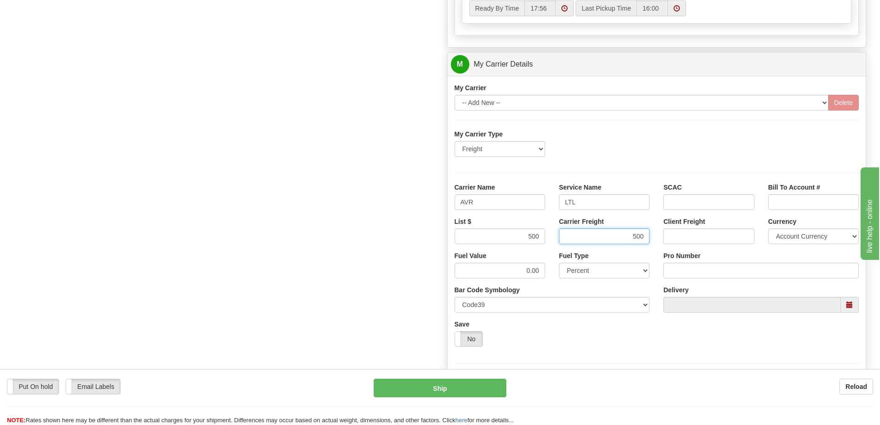
type input "500"
click at [685, 268] on input "Pro Number" at bounding box center [761, 270] width 195 height 16
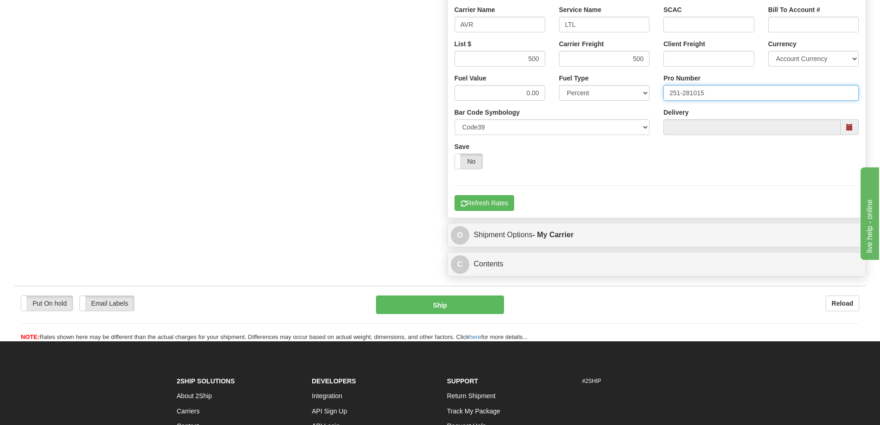
scroll to position [693, 0]
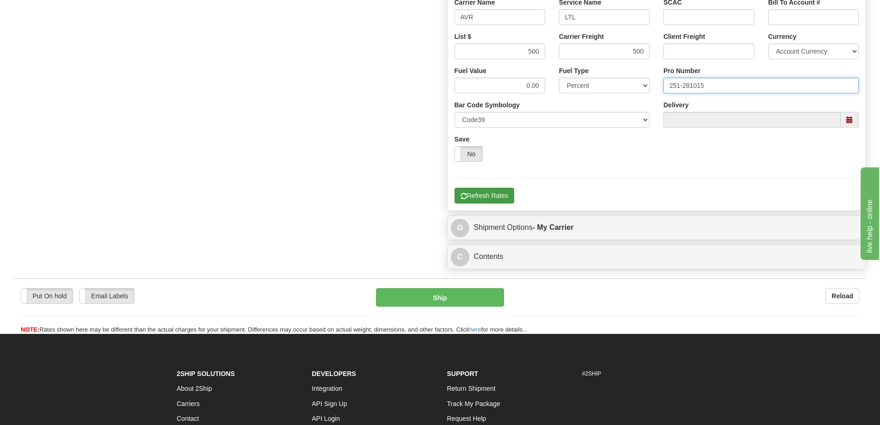
type input "251-281015"
click at [491, 195] on button "Refresh Rates" at bounding box center [485, 196] width 60 height 16
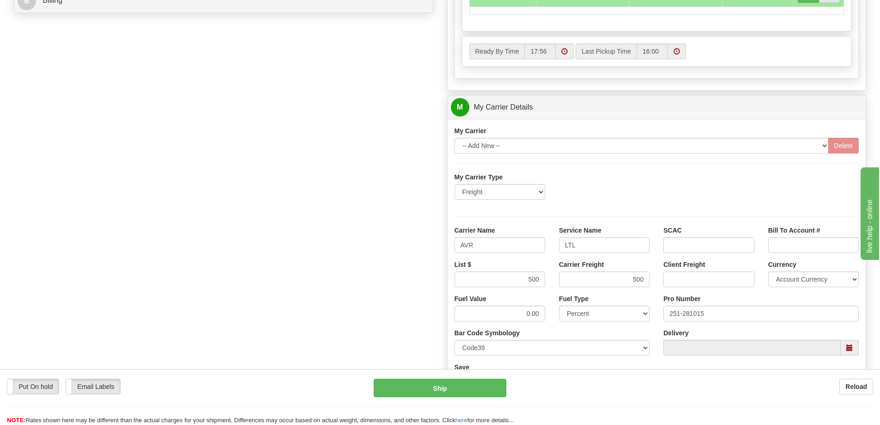
scroll to position [370, 0]
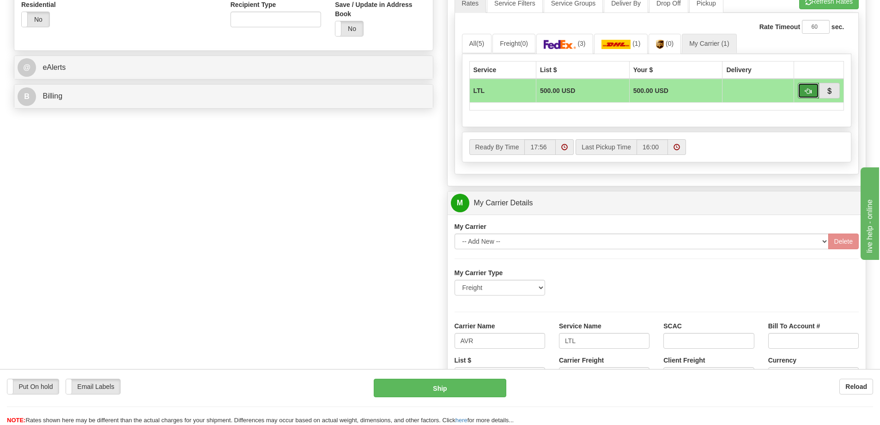
click at [806, 86] on button "button" at bounding box center [808, 91] width 21 height 16
type input "00"
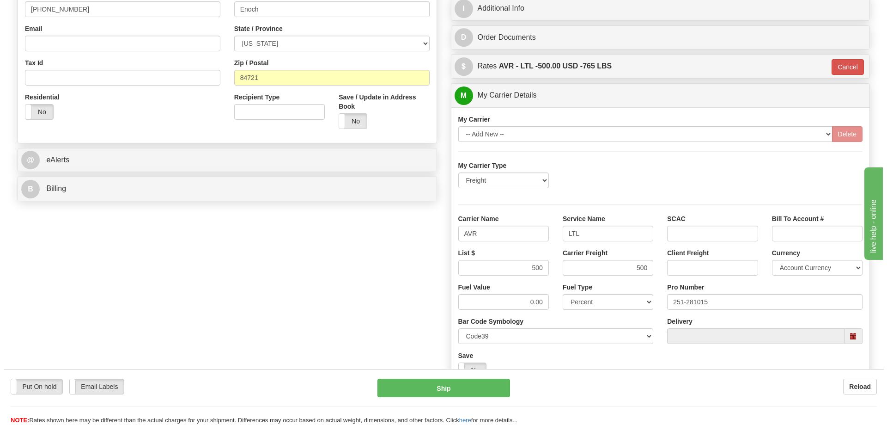
scroll to position [323, 0]
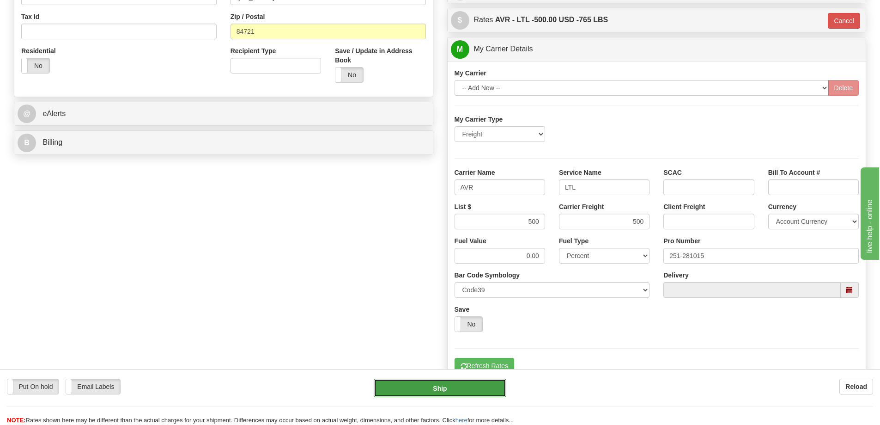
click at [466, 390] on button "Ship" at bounding box center [440, 387] width 133 height 18
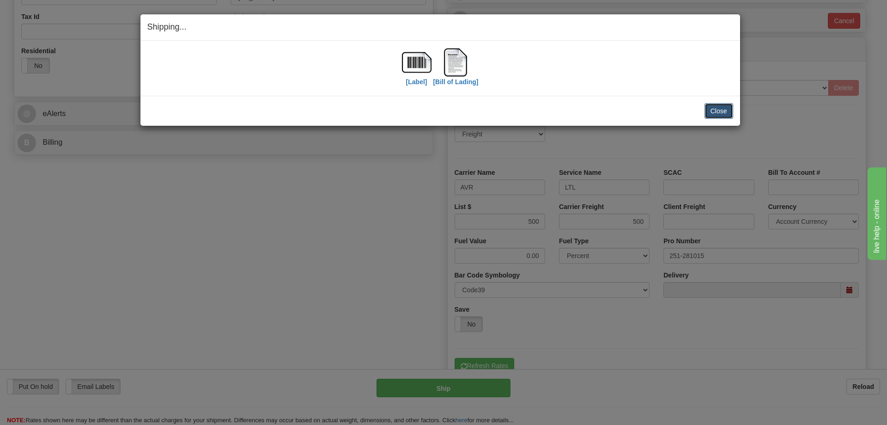
click at [720, 116] on button "Close" at bounding box center [719, 111] width 29 height 16
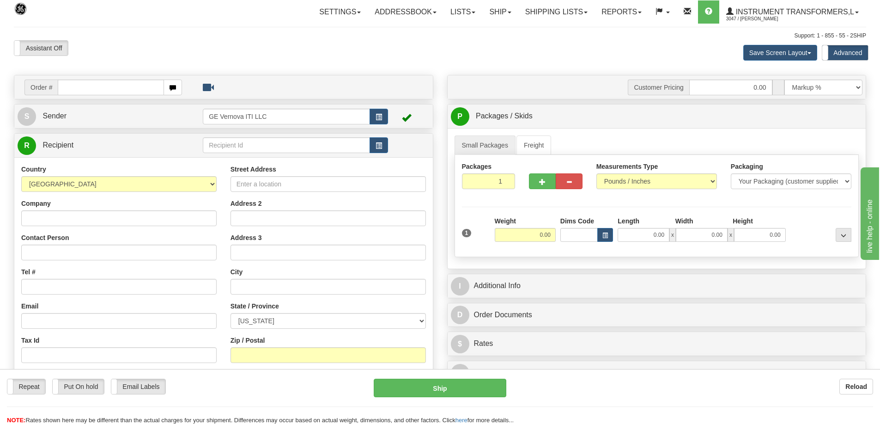
click at [111, 92] on input "text" at bounding box center [111, 87] width 106 height 16
type input "86705599"
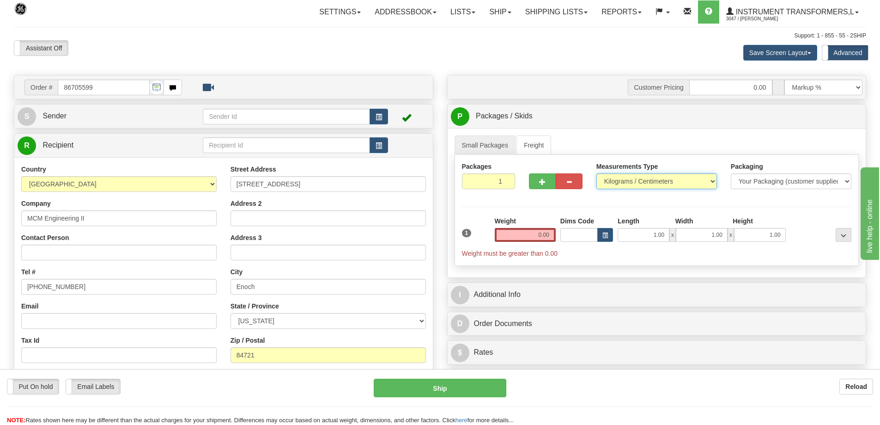
click at [631, 179] on select "Pounds / Inches Kilograms / Centimeters" at bounding box center [657, 181] width 121 height 16
select select "0"
click at [597, 173] on select "Pounds / Inches Kilograms / Centimeters" at bounding box center [657, 181] width 121 height 16
drag, startPoint x: 536, startPoint y: 237, endPoint x: 562, endPoint y: 236, distance: 25.9
click at [562, 236] on div "1 Weight 0.00 Dims Code 1.00" at bounding box center [657, 237] width 395 height 42
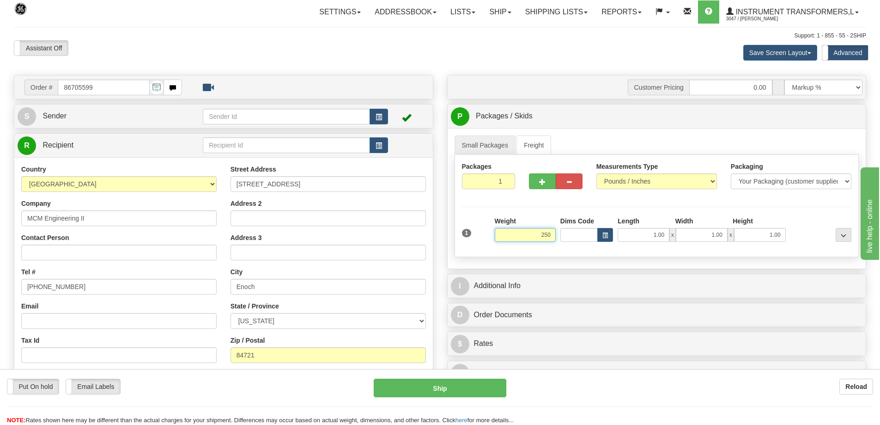
click button "Delete" at bounding box center [0, 0] width 0 height 0
type input "250.00"
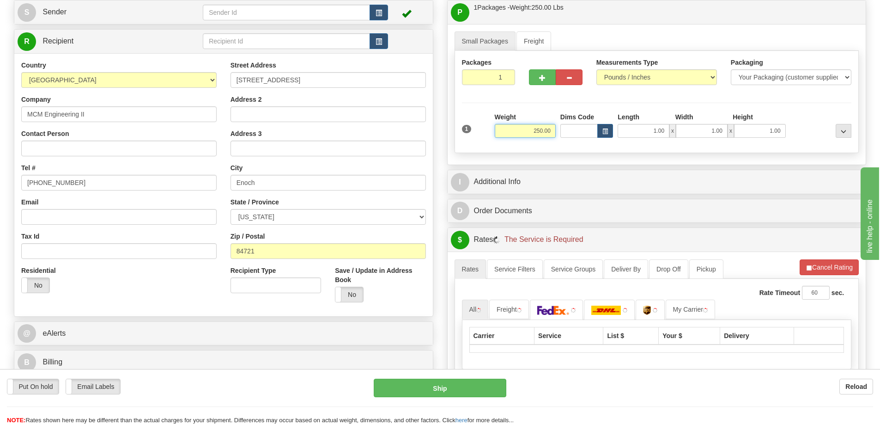
scroll to position [139, 0]
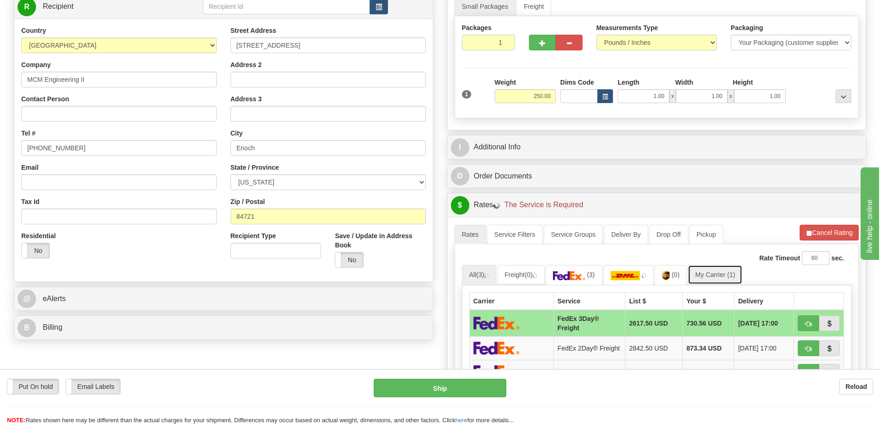
click at [707, 275] on link "My Carrier (1)" at bounding box center [715, 274] width 55 height 19
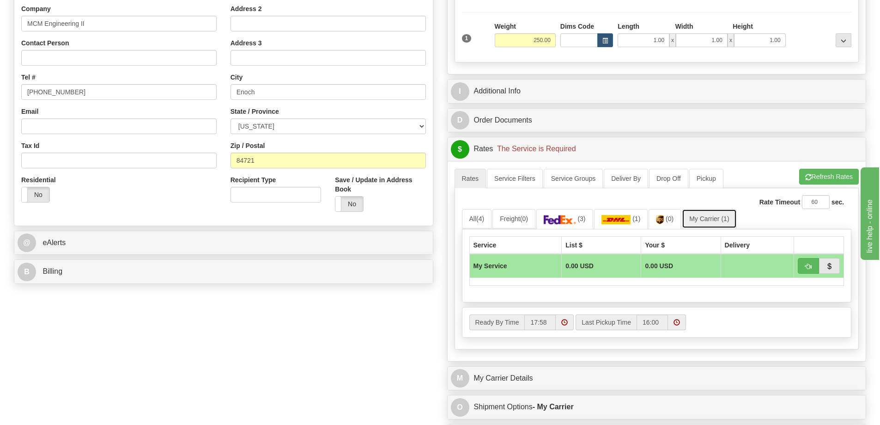
scroll to position [323, 0]
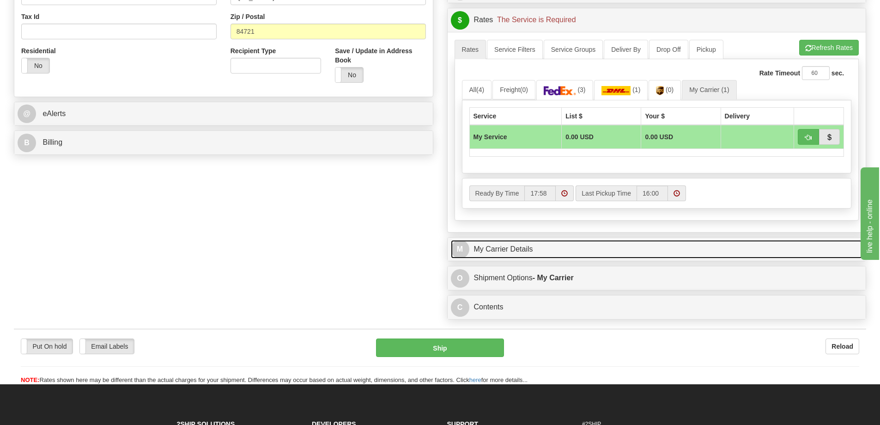
click at [522, 246] on link "M My Carrier Details" at bounding box center [657, 249] width 412 height 19
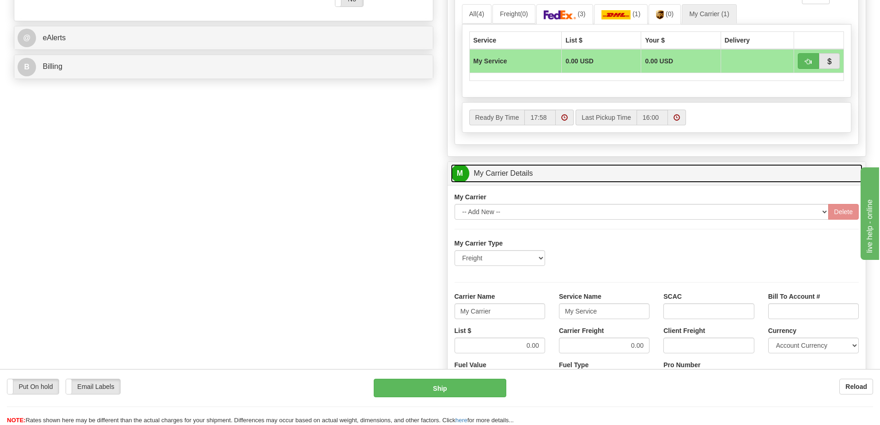
scroll to position [416, 0]
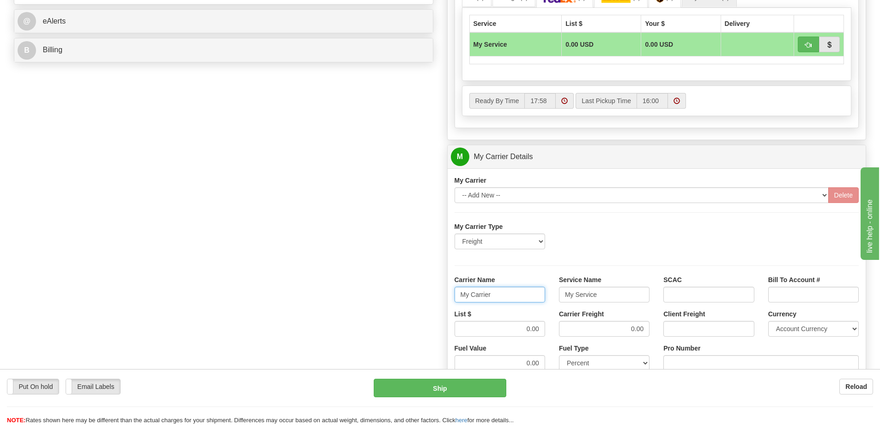
drag, startPoint x: 499, startPoint y: 290, endPoint x: 429, endPoint y: 296, distance: 70.5
click at [429, 296] on div "Order # 86705599 S Sender" at bounding box center [440, 105] width 866 height 892
drag, startPoint x: 598, startPoint y: 295, endPoint x: 588, endPoint y: 315, distance: 22.1
click at [551, 298] on div "Carrier Name Service Name SCAC Bill To Account #" at bounding box center [657, 292] width 419 height 34
drag, startPoint x: 646, startPoint y: 330, endPoint x: 608, endPoint y: 331, distance: 37.5
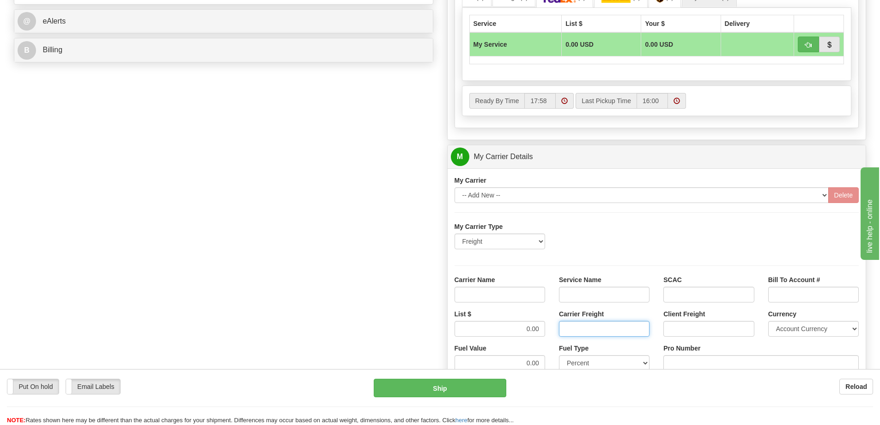
click at [608, 331] on input "Carrier Freight" at bounding box center [604, 329] width 91 height 16
drag, startPoint x: 515, startPoint y: 327, endPoint x: 502, endPoint y: 328, distance: 12.5
click at [502, 328] on input "List $" at bounding box center [500, 329] width 91 height 16
click at [520, 293] on input "Carrier Name" at bounding box center [500, 295] width 91 height 16
type input "AVR"
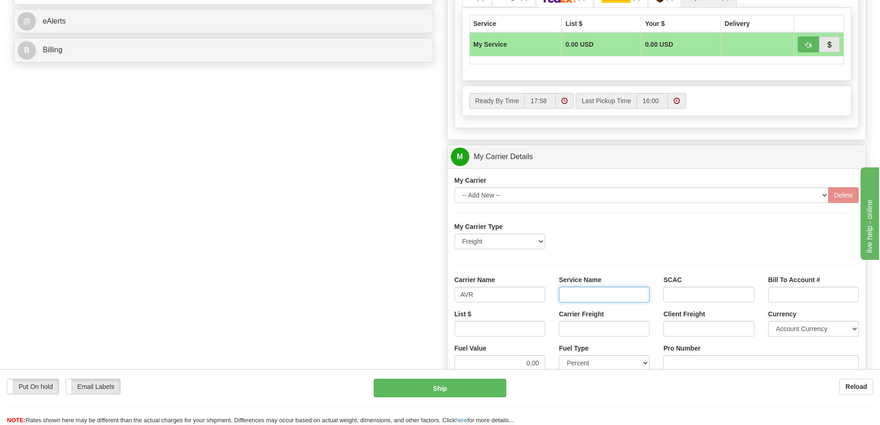
click at [595, 290] on input "Service Name" at bounding box center [604, 295] width 91 height 16
type input "LTL"
click at [526, 333] on input "List $" at bounding box center [500, 329] width 91 height 16
type input "250"
click at [589, 327] on input "Carrier Freight" at bounding box center [604, 329] width 91 height 16
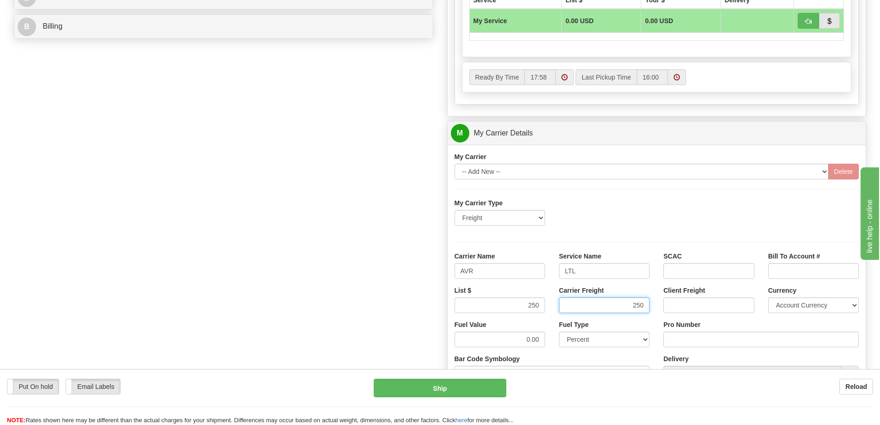
scroll to position [508, 0]
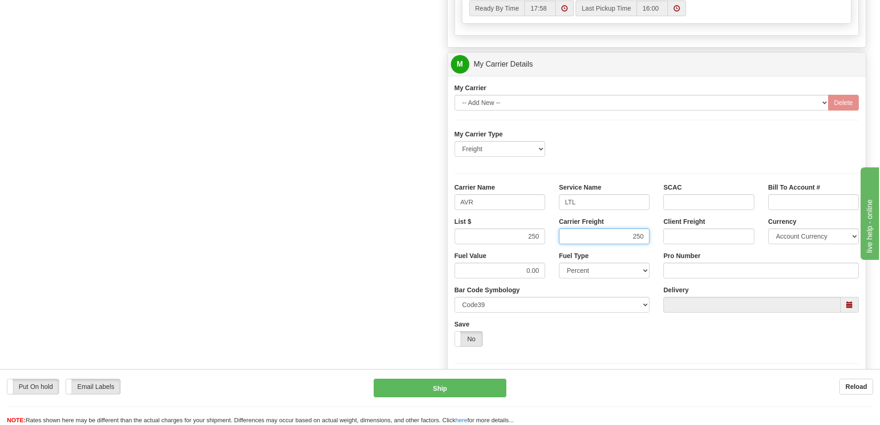
type input "250"
click at [676, 270] on input "Pro Number" at bounding box center [761, 270] width 195 height 16
type input "251-281015"
click button "Delete" at bounding box center [0, 0] width 0 height 0
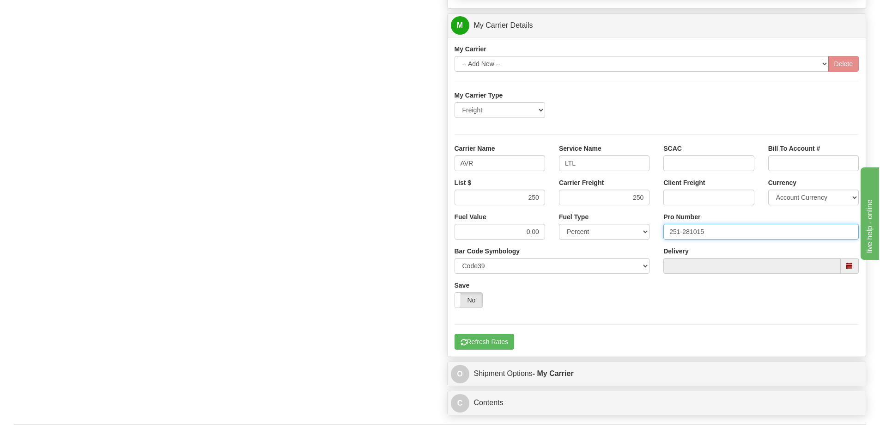
scroll to position [601, 0]
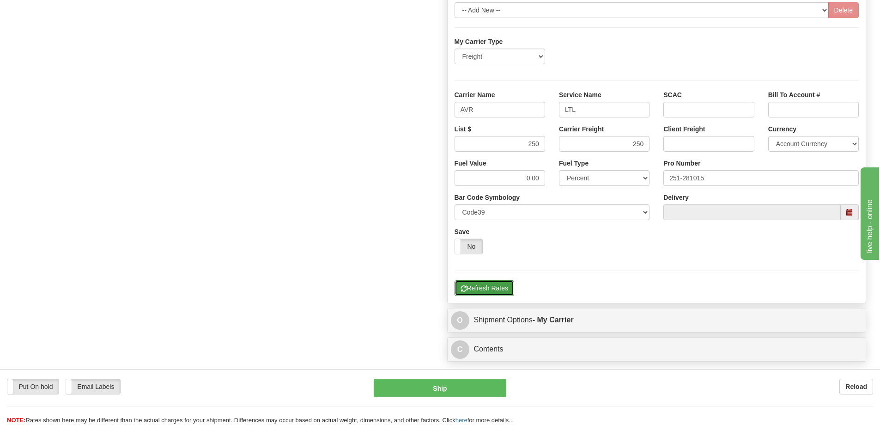
click at [482, 287] on button "Refresh Rates" at bounding box center [485, 288] width 60 height 16
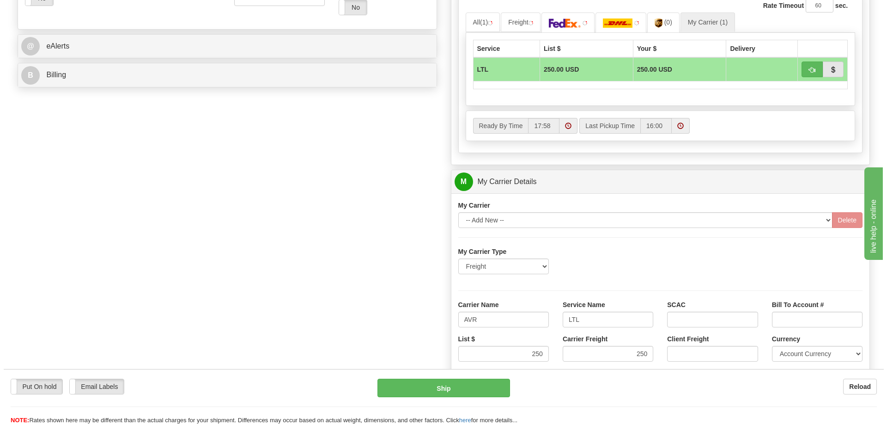
scroll to position [370, 0]
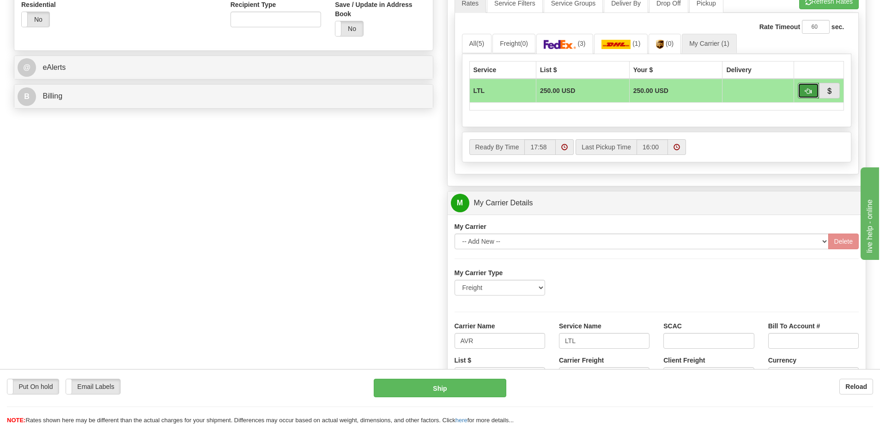
click at [804, 93] on button "button" at bounding box center [808, 91] width 21 height 16
type input "00"
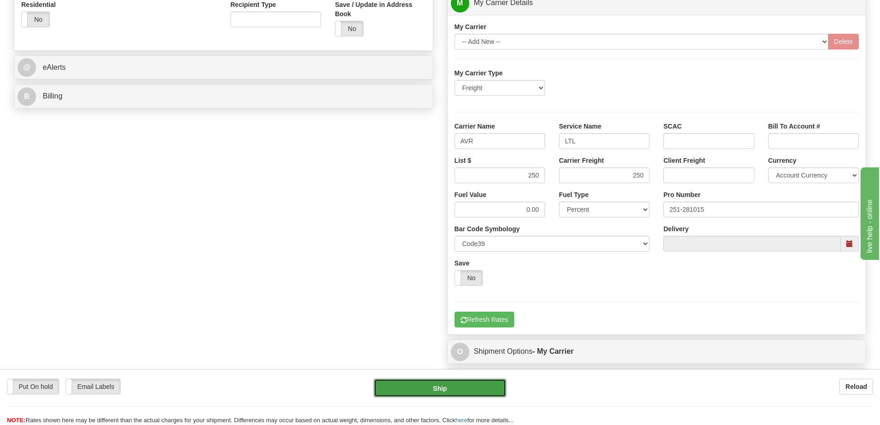
click at [448, 388] on button "Ship" at bounding box center [440, 387] width 133 height 18
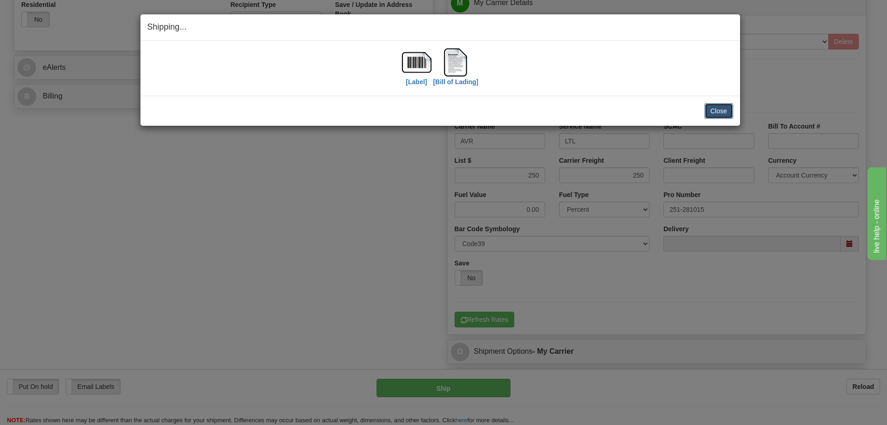
click at [732, 112] on button "Close" at bounding box center [719, 111] width 29 height 16
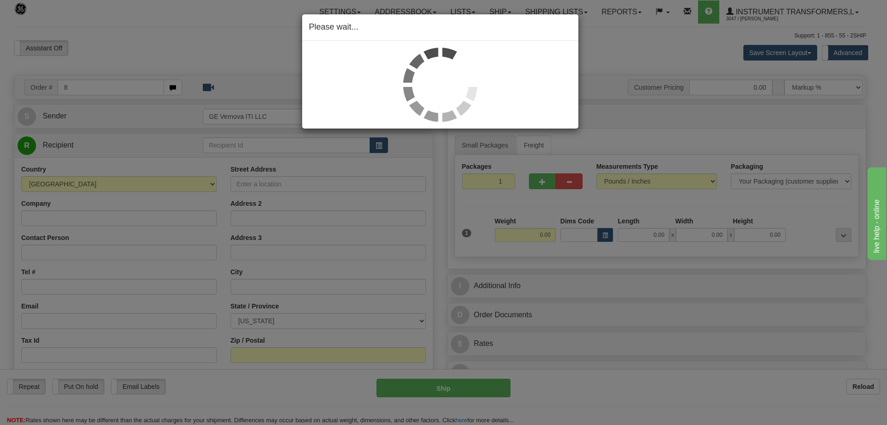
click at [237, 37] on div "Please wait..." at bounding box center [443, 212] width 887 height 425
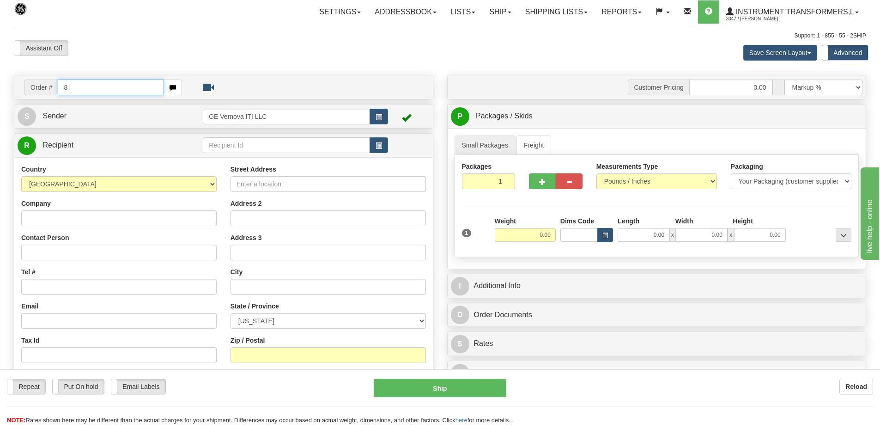
click at [140, 83] on input "8" at bounding box center [111, 87] width 106 height 16
type input "86705512"
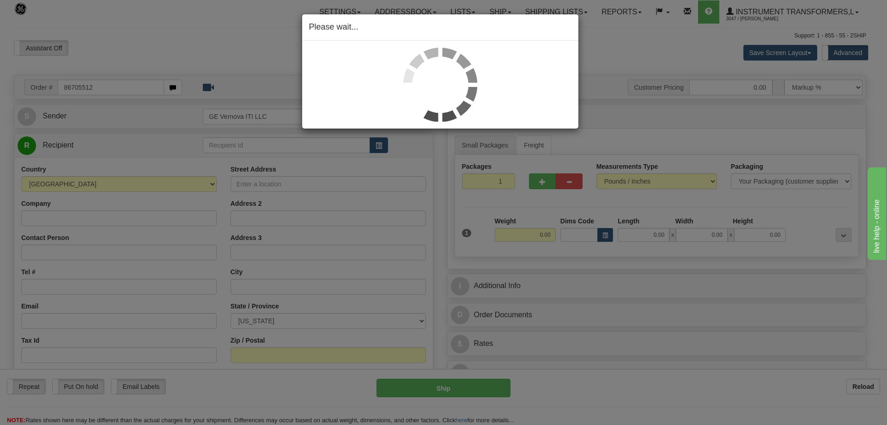
click at [668, 140] on div "Please wait..." at bounding box center [443, 212] width 887 height 425
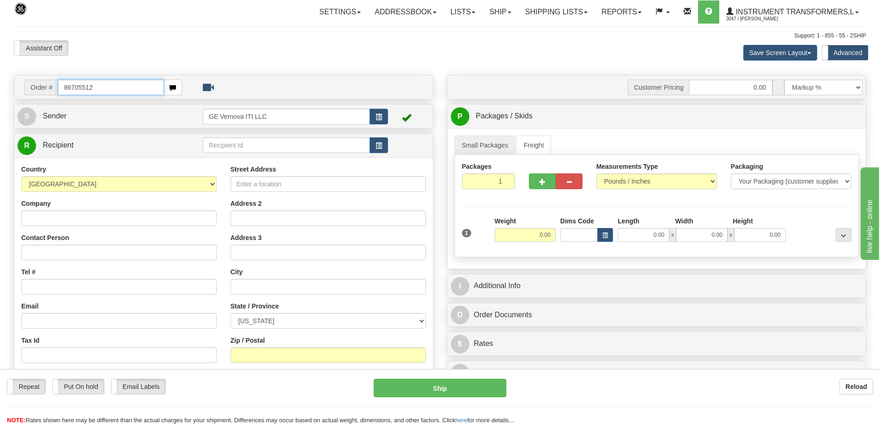
drag, startPoint x: 120, startPoint y: 88, endPoint x: 62, endPoint y: 95, distance: 58.6
click at [62, 95] on input "86705512" at bounding box center [111, 87] width 106 height 16
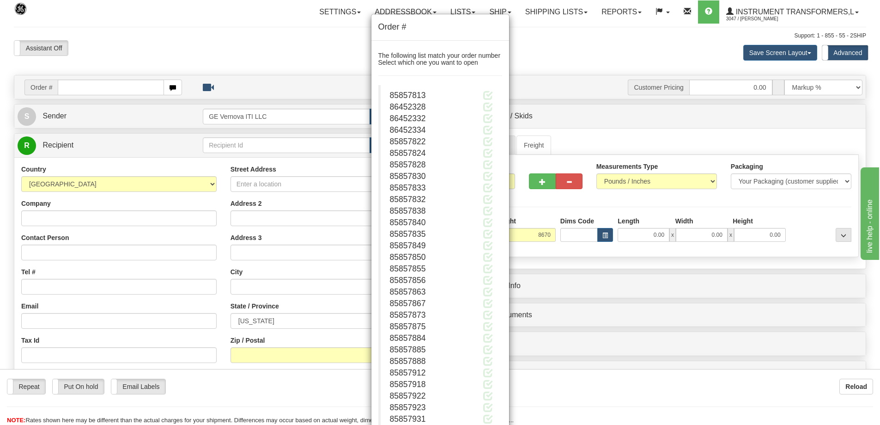
type input "8670.00"
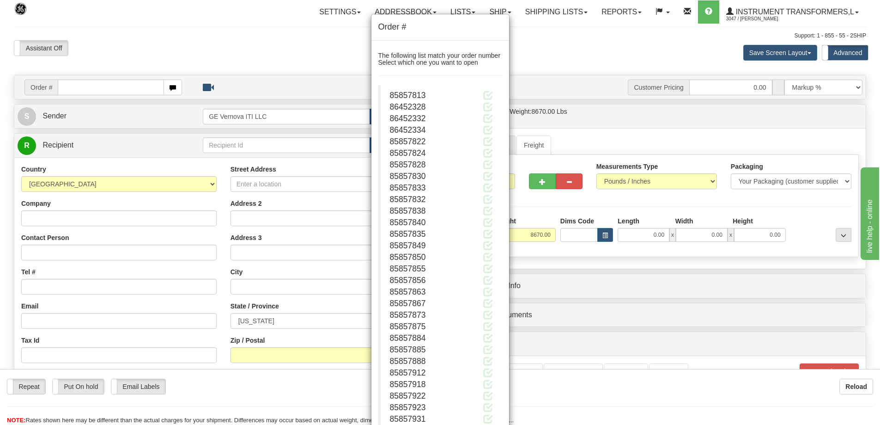
click at [634, 53] on div "Order # The following list match your order number Select which one you want to…" at bounding box center [440, 212] width 880 height 425
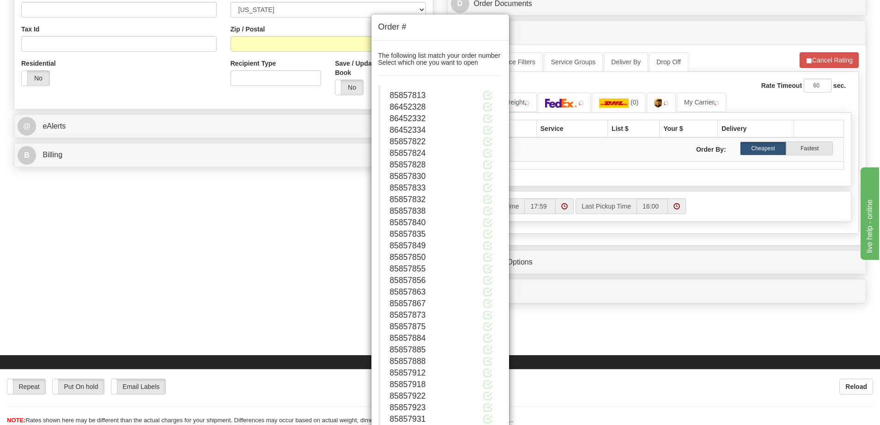
scroll to position [446, 0]
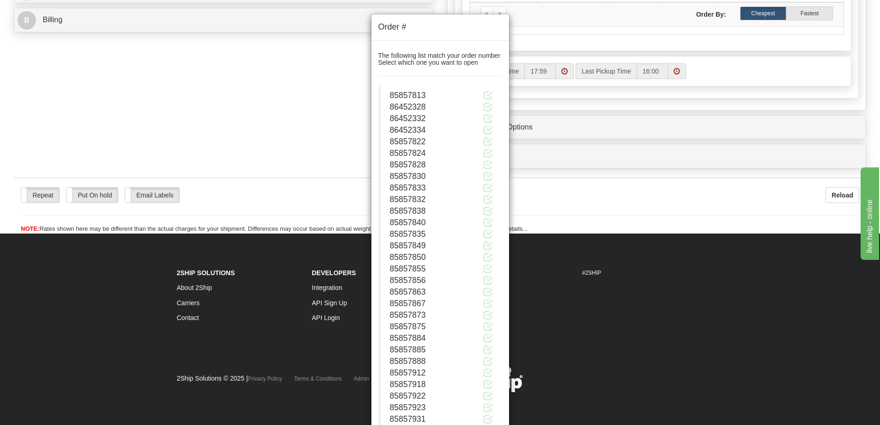
click at [461, 24] on h4 "Order #" at bounding box center [440, 27] width 124 height 12
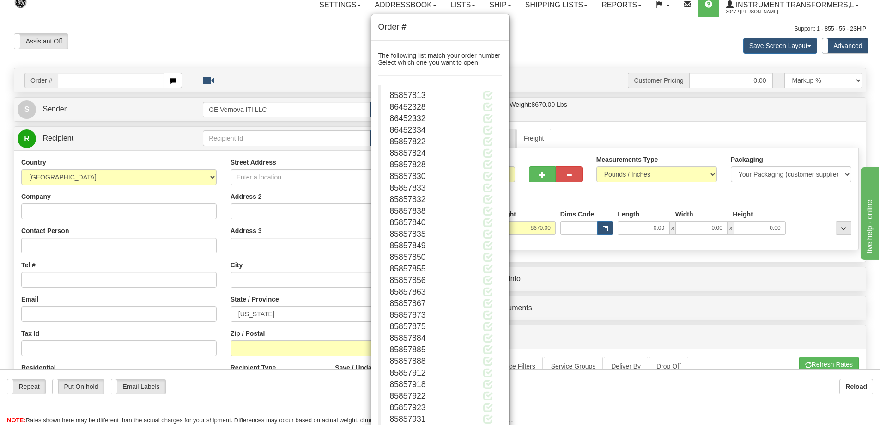
scroll to position [0, 0]
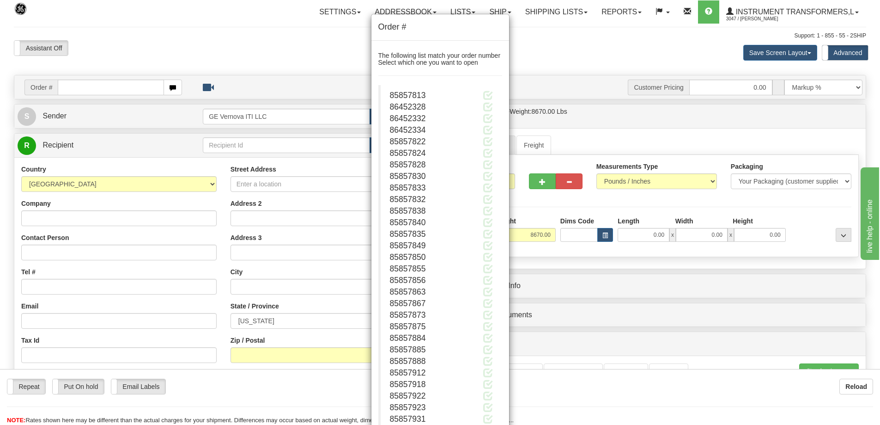
click at [458, 118] on div "86452332" at bounding box center [441, 119] width 103 height 12
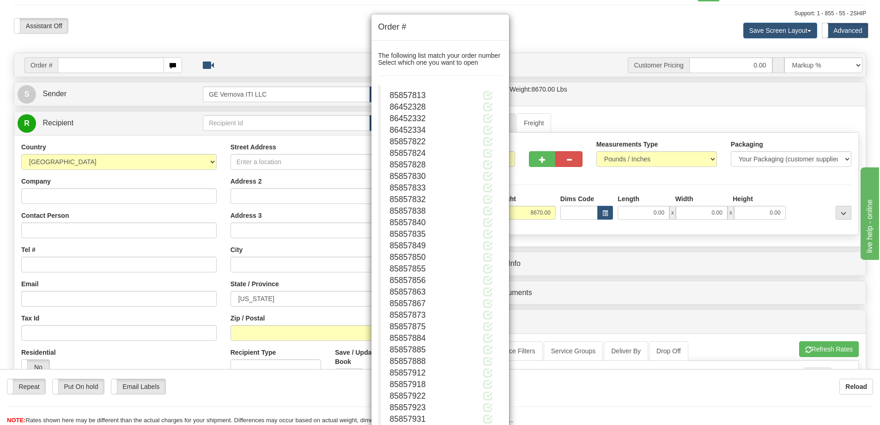
scroll to position [46, 0]
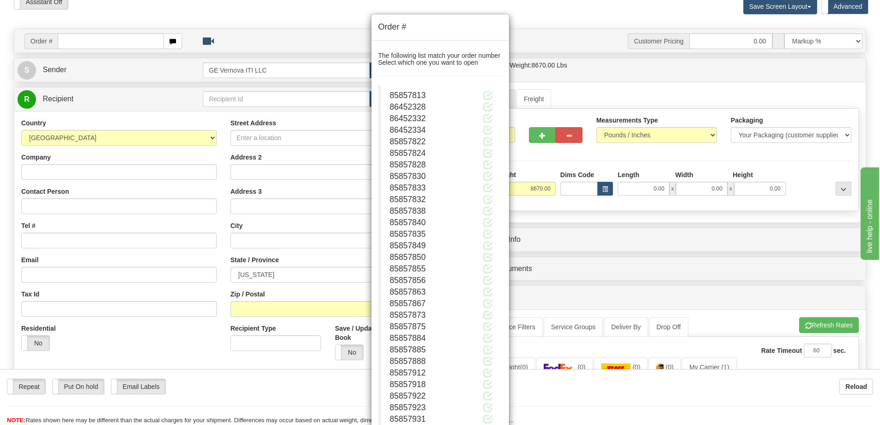
click at [450, 39] on div "Order #" at bounding box center [441, 27] width 138 height 26
drag, startPoint x: 441, startPoint y: 149, endPoint x: 431, endPoint y: 152, distance: 10.4
click at [437, 151] on div "85857824" at bounding box center [441, 153] width 103 height 12
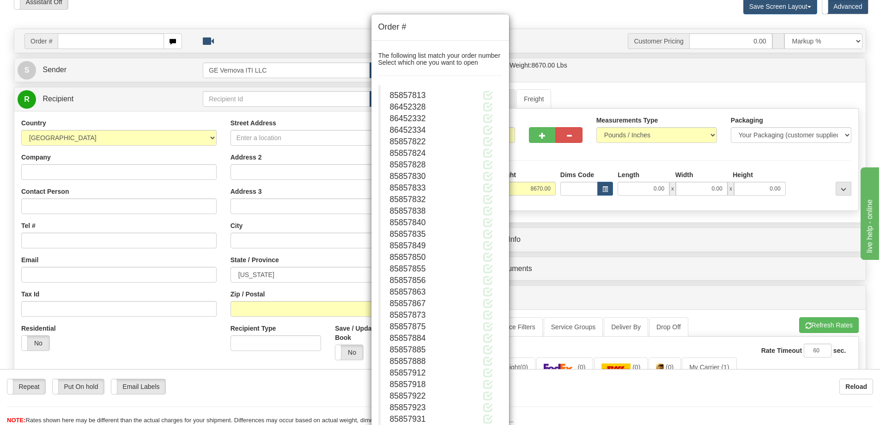
click at [431, 152] on div "85857824" at bounding box center [441, 153] width 103 height 12
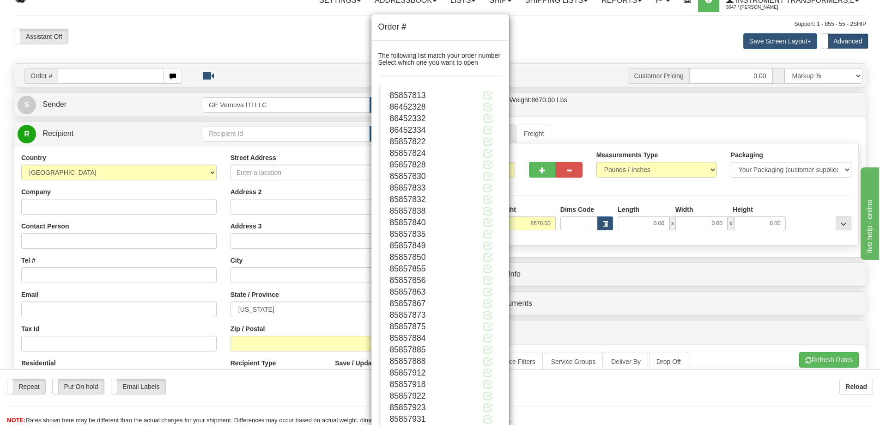
scroll to position [0, 0]
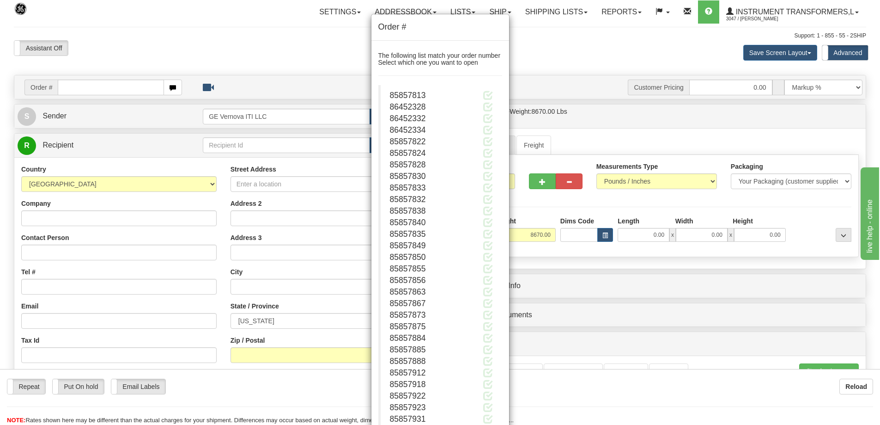
drag, startPoint x: 209, startPoint y: 67, endPoint x: 505, endPoint y: 211, distance: 329.4
click at [491, 211] on span at bounding box center [488, 211] width 10 height 10
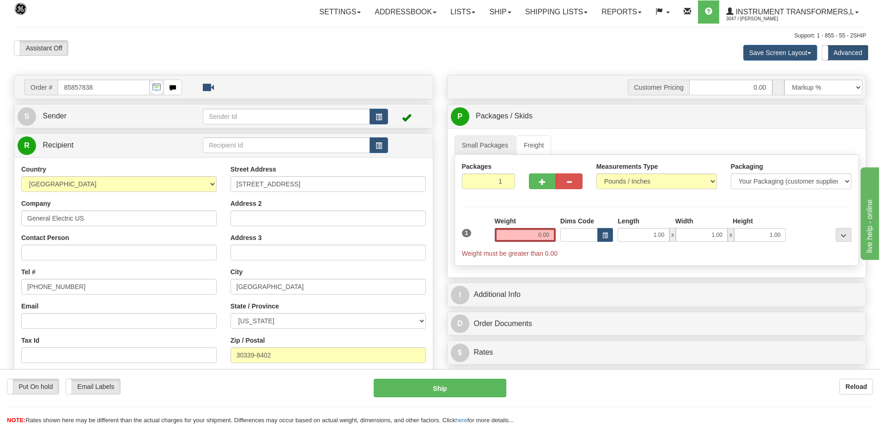
click at [113, 89] on input "85857838" at bounding box center [104, 87] width 92 height 16
type input "8"
type input "86705512"
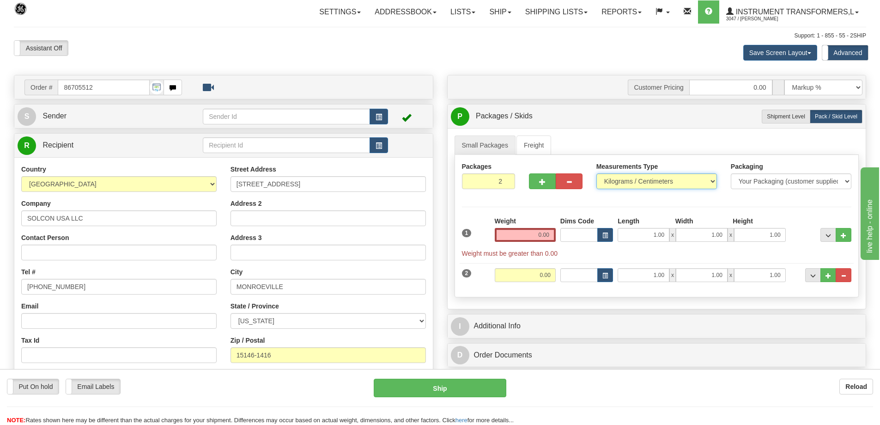
click at [622, 179] on select "Pounds / Inches Kilograms / Centimeters" at bounding box center [657, 181] width 121 height 16
select select "0"
click at [597, 173] on select "Pounds / Inches Kilograms / Centimeters" at bounding box center [657, 181] width 121 height 16
click at [845, 277] on span "..." at bounding box center [844, 275] width 6 height 5
type input "1"
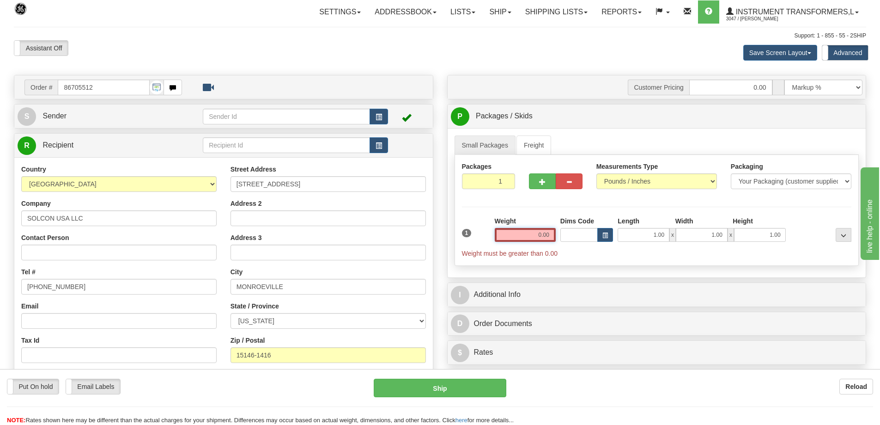
drag, startPoint x: 530, startPoint y: 232, endPoint x: 559, endPoint y: 231, distance: 29.1
click at [559, 231] on div "1 Weight 0.00 Dims Code 1.00" at bounding box center [657, 237] width 395 height 42
click button "Delete" at bounding box center [0, 0] width 0 height 0
type input "193.00"
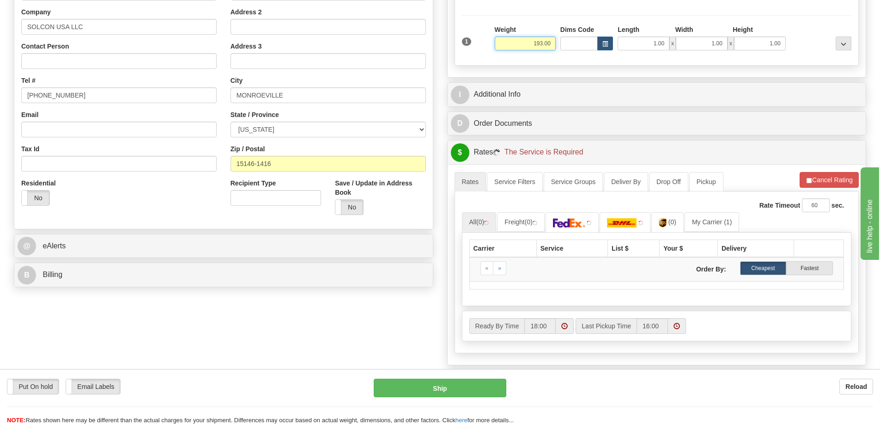
scroll to position [231, 0]
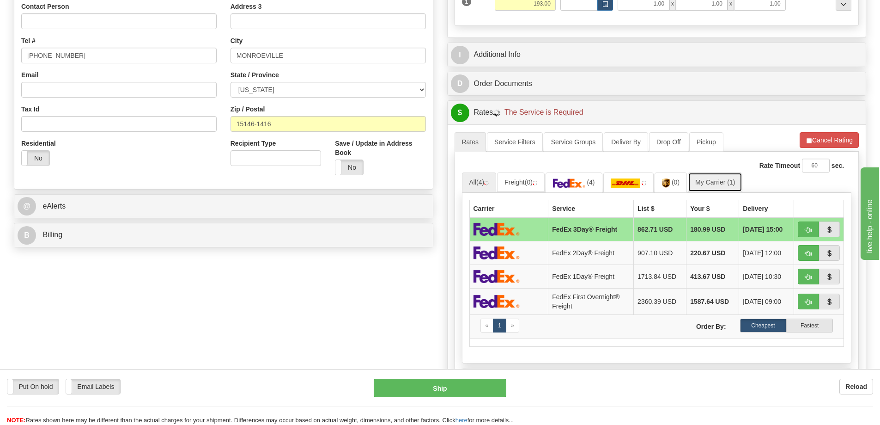
click at [714, 182] on link "My Carrier (1)" at bounding box center [715, 181] width 55 height 19
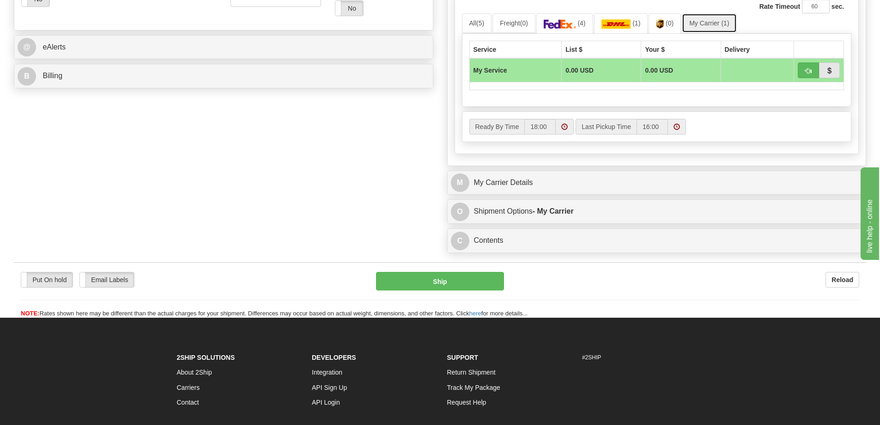
scroll to position [416, 0]
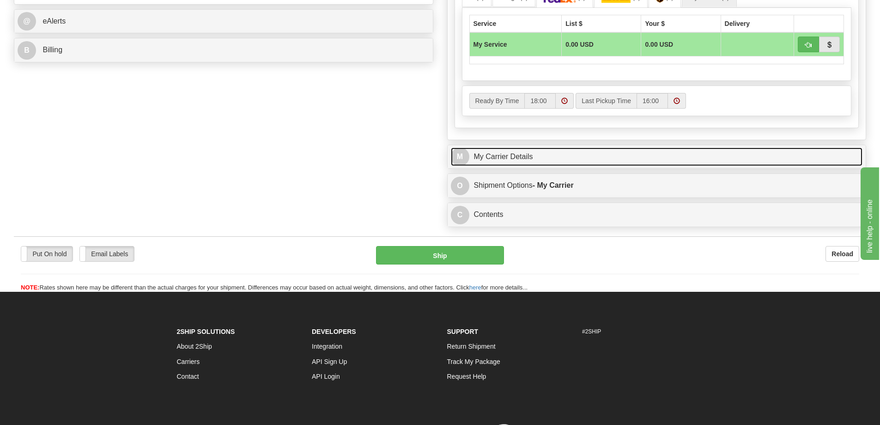
click at [568, 165] on link "M My Carrier Details" at bounding box center [657, 156] width 412 height 19
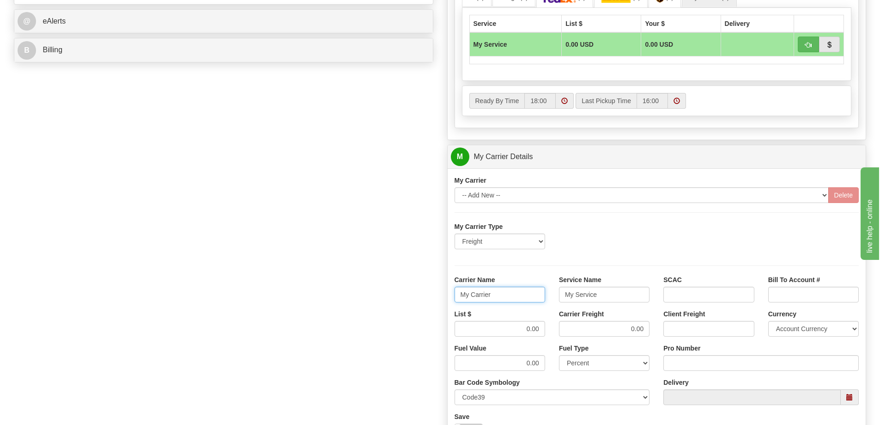
drag, startPoint x: 496, startPoint y: 296, endPoint x: 445, endPoint y: 298, distance: 50.4
click at [445, 298] on div "Customer Pricing 0.00 Markup % Discount % Flat Amount Per Pound Flat Amount Mar…" at bounding box center [656, 105] width 433 height 892
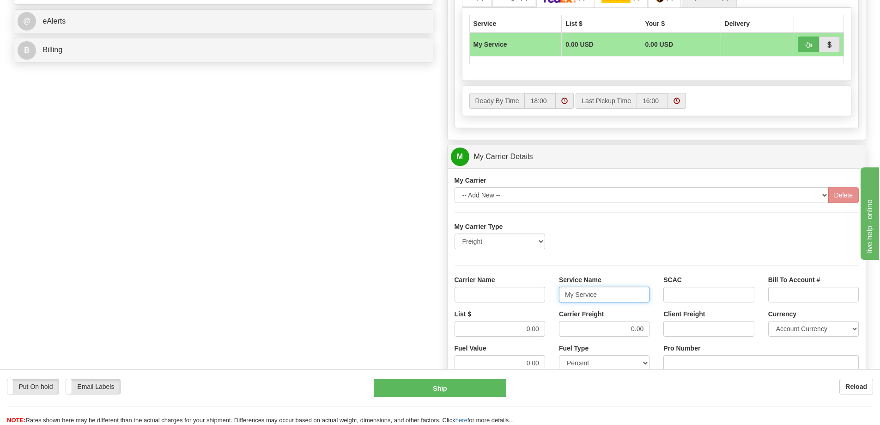
drag, startPoint x: 616, startPoint y: 290, endPoint x: 543, endPoint y: 286, distance: 72.7
click at [543, 286] on div "Carrier Name Service Name My Service SCAC Bill To Account #" at bounding box center [657, 292] width 419 height 34
drag, startPoint x: 523, startPoint y: 326, endPoint x: 554, endPoint y: 324, distance: 30.6
click at [554, 324] on div "List $ 0.00 Carrier Freight 0.00 Client Freight Currency Account Currency ARN A…" at bounding box center [657, 326] width 419 height 34
drag, startPoint x: 625, startPoint y: 330, endPoint x: 663, endPoint y: 330, distance: 37.4
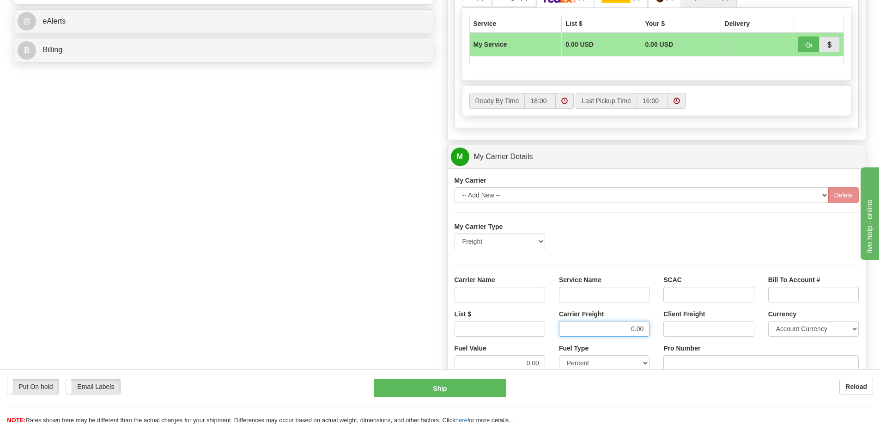
click at [663, 330] on div "List $ Carrier Freight 0.00 Client Freight Currency Account Currency ARN AWG AU…" at bounding box center [657, 326] width 419 height 34
click at [537, 296] on input "Carrier Name" at bounding box center [500, 295] width 91 height 16
type input "AVR"
click at [594, 287] on input "Service Name" at bounding box center [604, 295] width 91 height 16
type input "LTL"
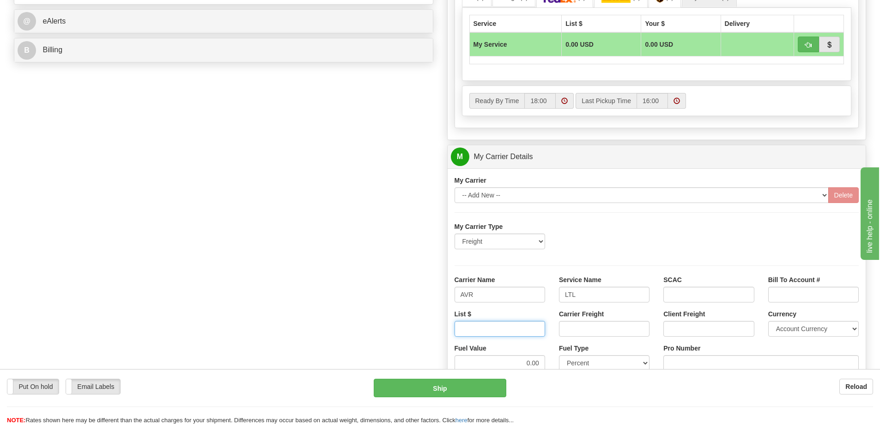
click at [516, 331] on input "List $" at bounding box center [500, 329] width 91 height 16
type input "300"
click button "Delete" at bounding box center [0, 0] width 0 height 0
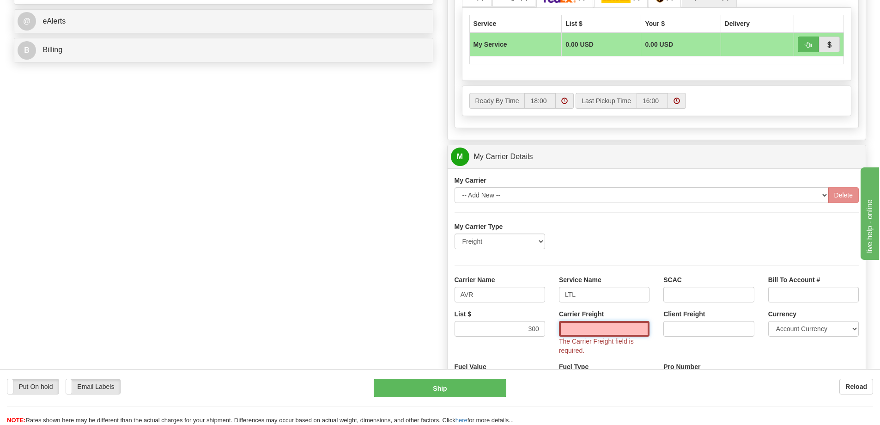
click at [628, 328] on input "Carrier Freight" at bounding box center [604, 329] width 91 height 16
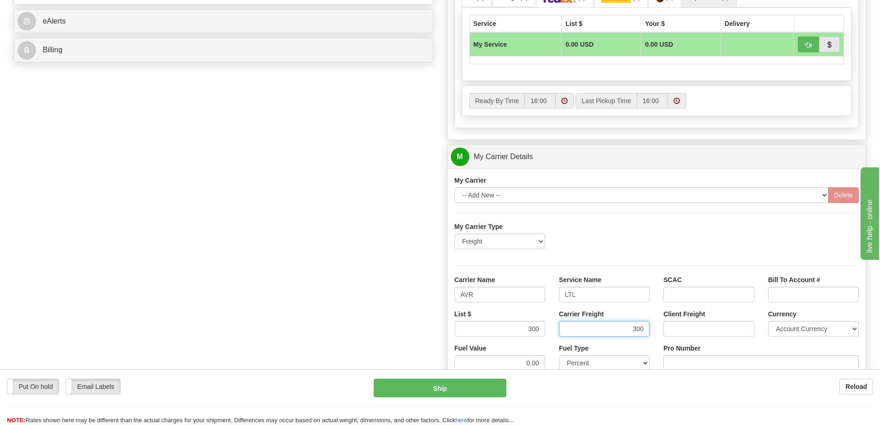
type input "300"
click at [690, 359] on input "Pro Number" at bounding box center [761, 363] width 195 height 16
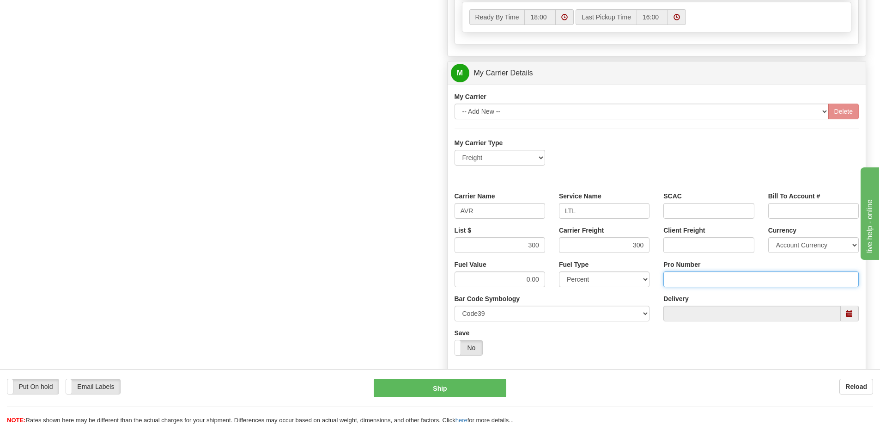
scroll to position [508, 0]
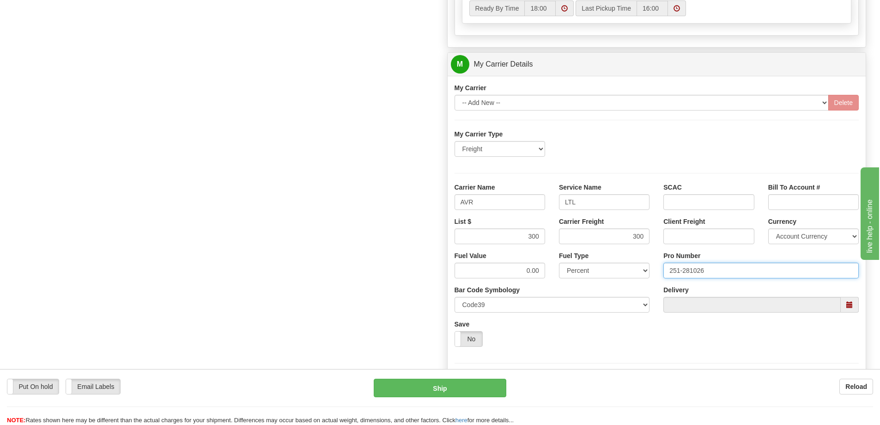
type input "251-281026"
click button "Delete" at bounding box center [0, 0] width 0 height 0
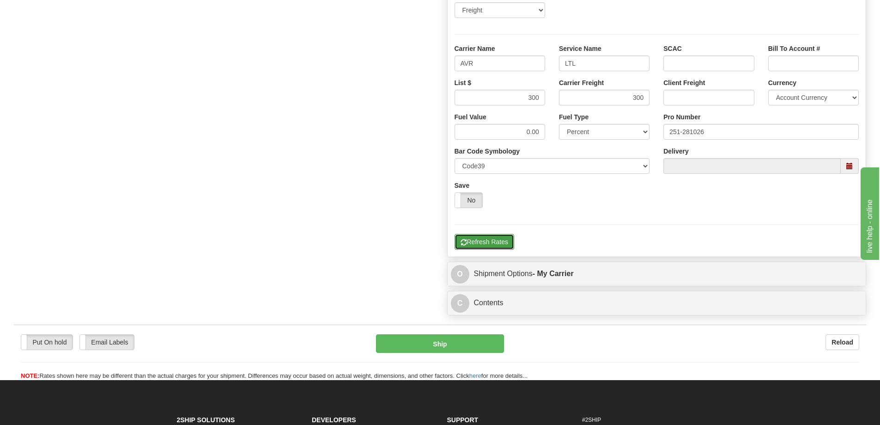
click at [483, 239] on button "Refresh Rates" at bounding box center [485, 242] width 60 height 16
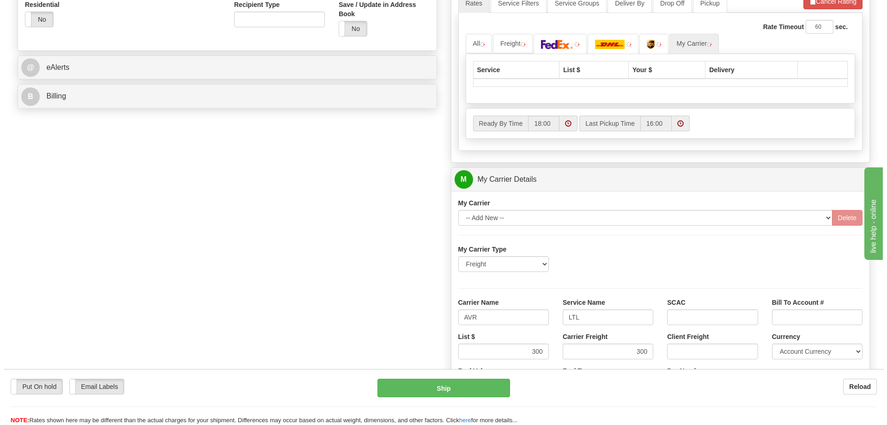
scroll to position [346, 0]
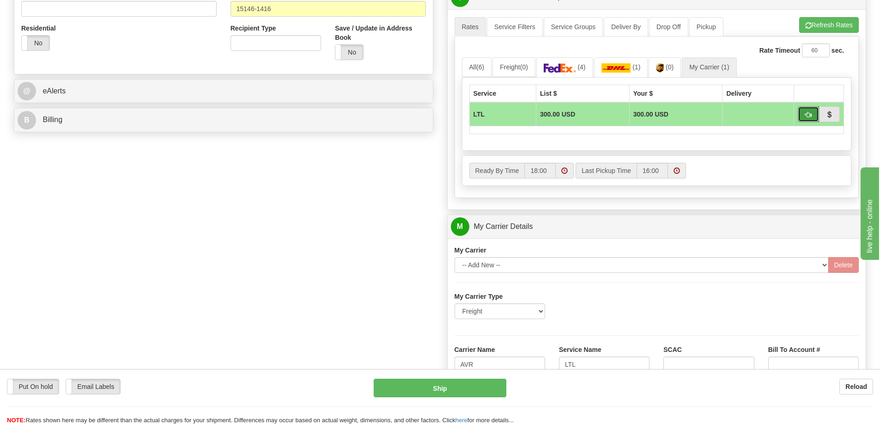
click at [814, 116] on button "button" at bounding box center [808, 114] width 21 height 16
type input "00"
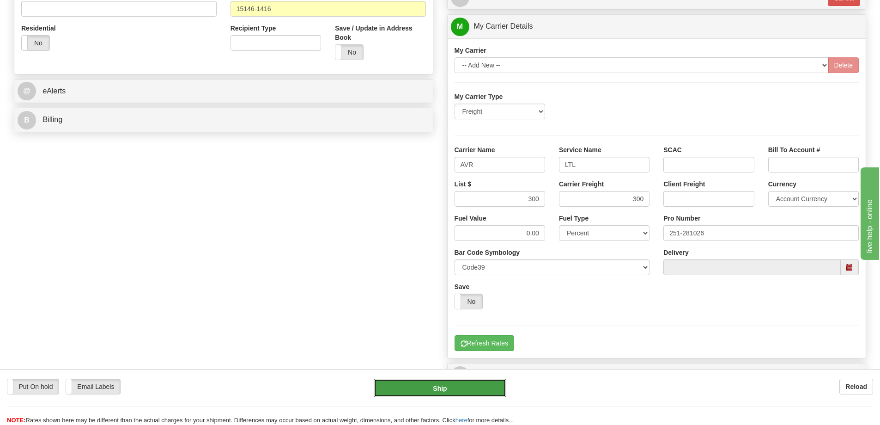
click at [458, 386] on button "Ship" at bounding box center [440, 387] width 133 height 18
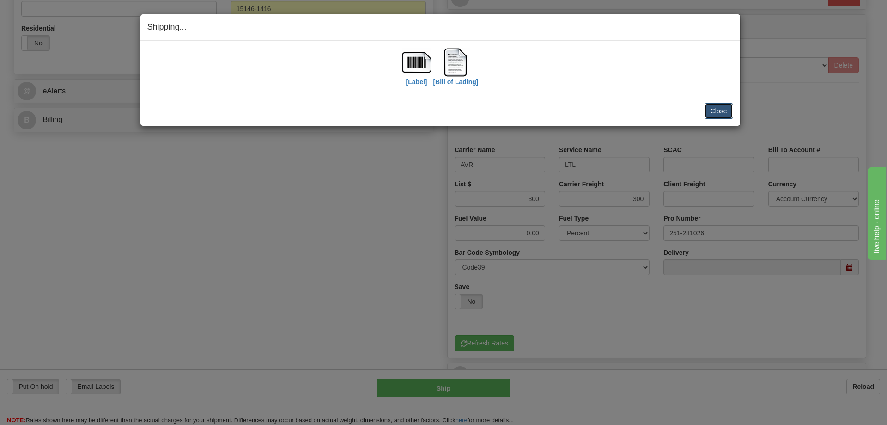
click at [732, 105] on button "Close" at bounding box center [719, 111] width 29 height 16
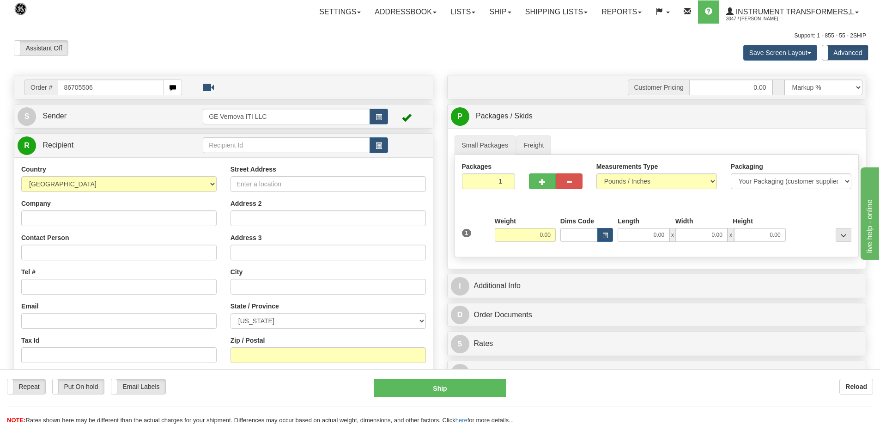
type input "86705506"
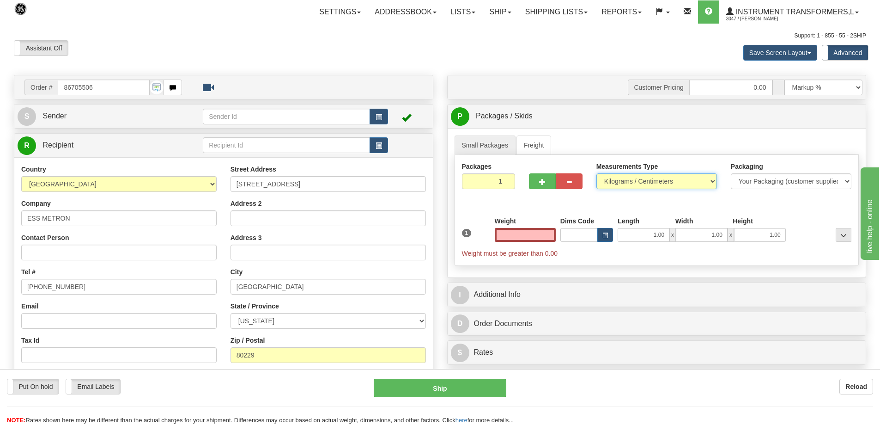
type input "0.00"
click at [628, 180] on select "Pounds / Inches Kilograms / Centimeters" at bounding box center [657, 181] width 121 height 16
select select "0"
click at [597, 173] on select "Pounds / Inches Kilograms / Centimeters" at bounding box center [657, 181] width 121 height 16
drag, startPoint x: 523, startPoint y: 237, endPoint x: 562, endPoint y: 232, distance: 39.6
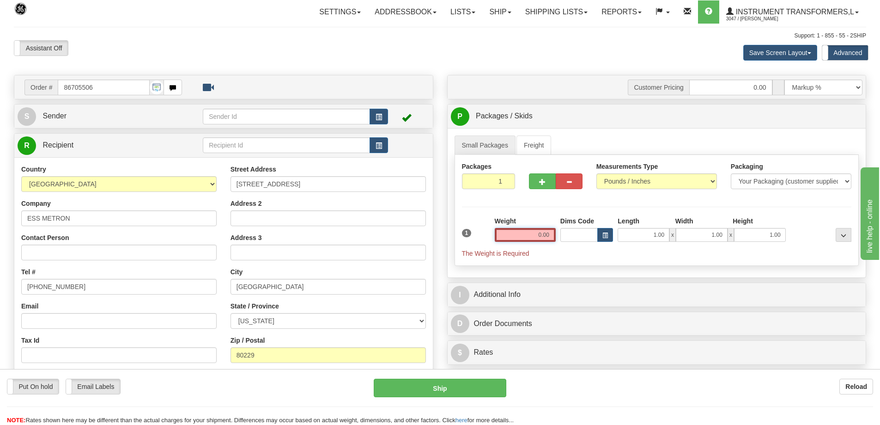
click at [562, 232] on div "1 Weight 0.00 Dims Code 1.00" at bounding box center [657, 237] width 395 height 42
click button "Delete" at bounding box center [0, 0] width 0 height 0
type input "476.00"
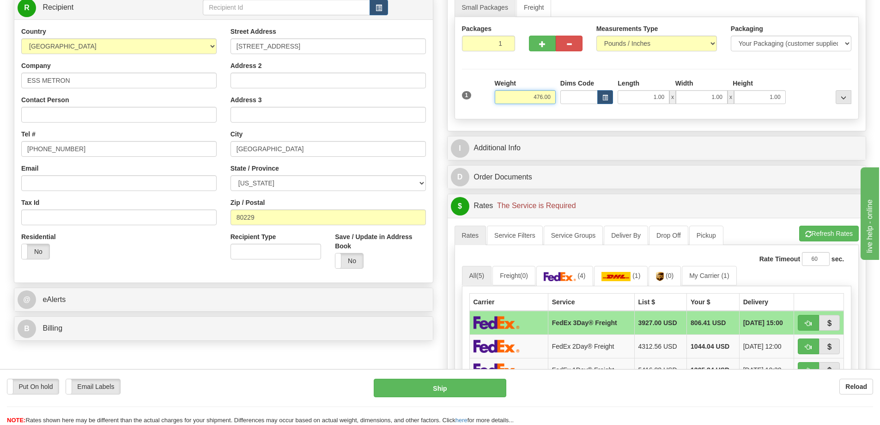
scroll to position [139, 0]
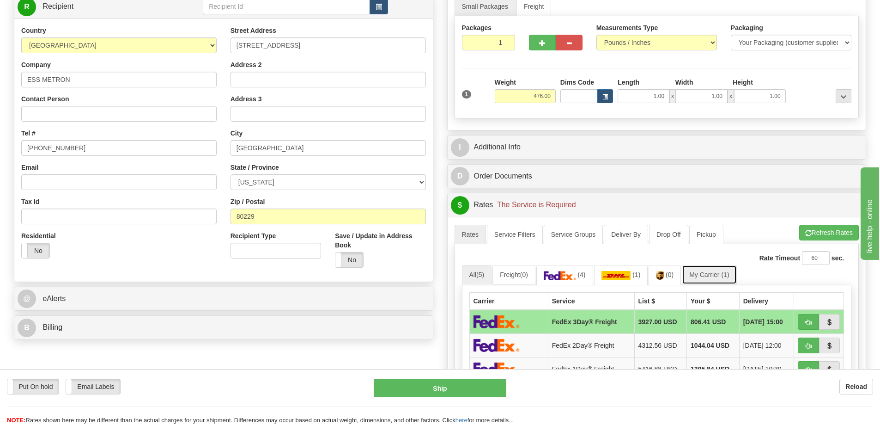
click at [712, 273] on link "My Carrier (1)" at bounding box center [709, 274] width 55 height 19
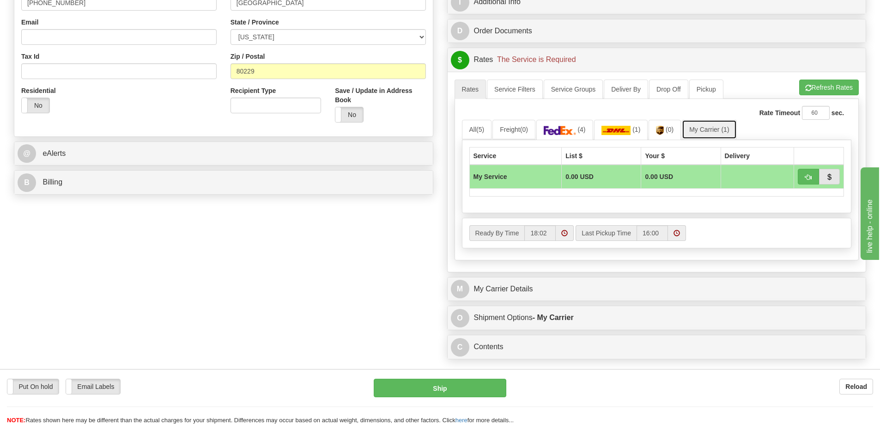
scroll to position [323, 0]
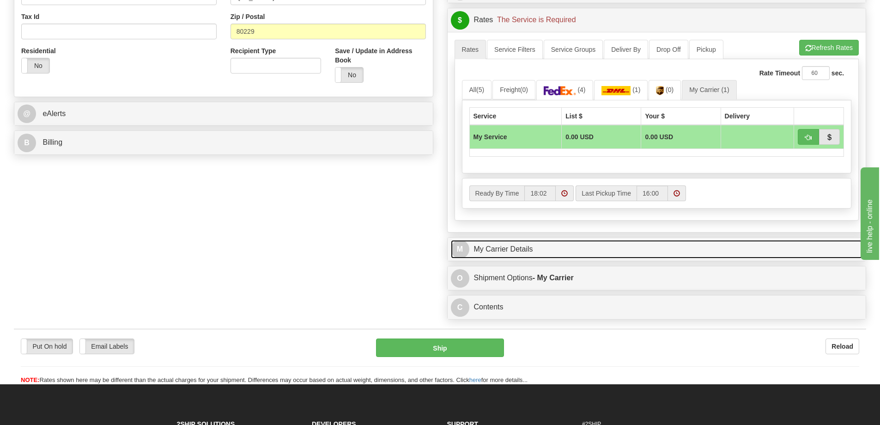
click at [569, 257] on link "M My Carrier Details" at bounding box center [657, 249] width 412 height 19
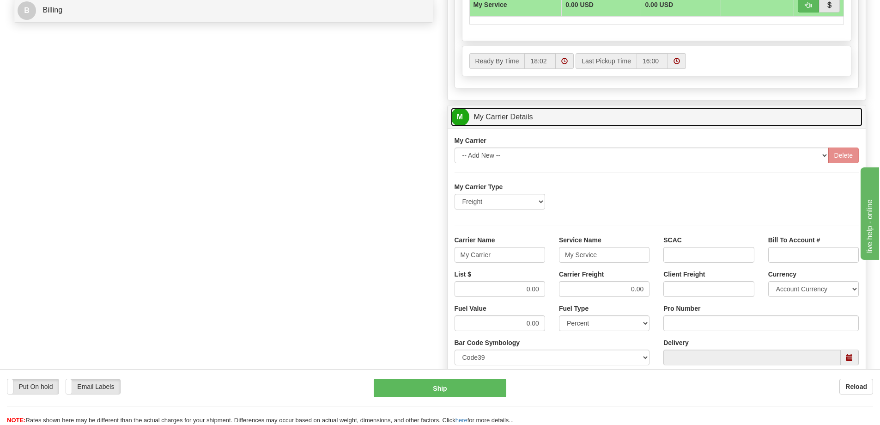
scroll to position [462, 0]
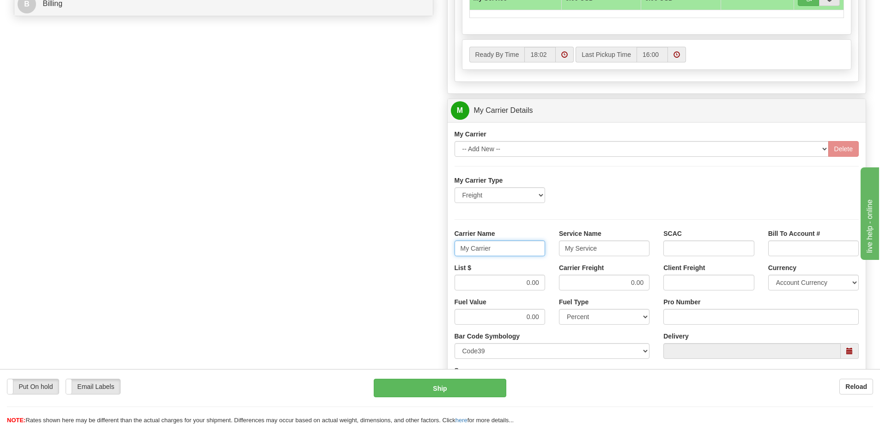
drag, startPoint x: 498, startPoint y: 249, endPoint x: 439, endPoint y: 258, distance: 59.9
click at [439, 258] on div "Order # 86705506 S Sender" at bounding box center [440, 59] width 866 height 892
drag, startPoint x: 601, startPoint y: 246, endPoint x: 555, endPoint y: 262, distance: 47.8
click at [555, 262] on div "Service Name My Service" at bounding box center [604, 246] width 104 height 34
drag, startPoint x: 515, startPoint y: 287, endPoint x: 548, endPoint y: 283, distance: 33.6
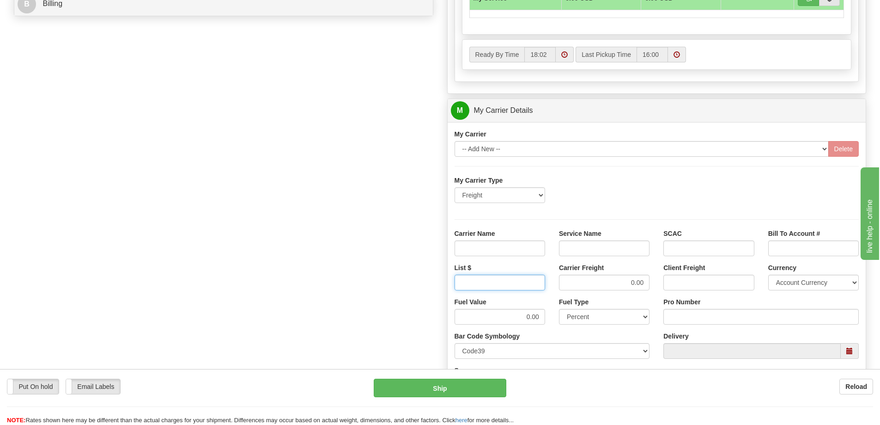
click at [548, 283] on div "List $" at bounding box center [500, 280] width 104 height 34
drag, startPoint x: 617, startPoint y: 282, endPoint x: 663, endPoint y: 287, distance: 46.5
click at [663, 287] on div "List $ Carrier Freight Client Freight Currency Account Currency ARN AWG AUD AUS…" at bounding box center [657, 280] width 419 height 34
click at [535, 249] on input "Carrier Name" at bounding box center [500, 248] width 91 height 16
type input "AVR"
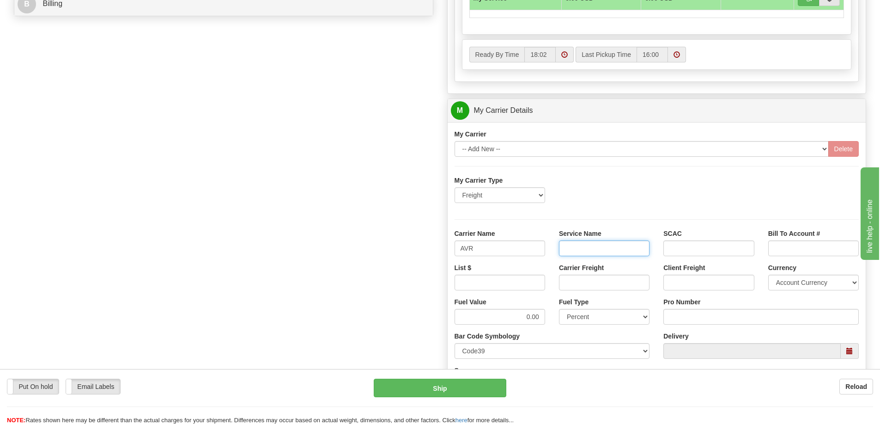
drag, startPoint x: 584, startPoint y: 246, endPoint x: 594, endPoint y: 255, distance: 14.1
click at [584, 246] on input "Service Name" at bounding box center [604, 248] width 91 height 16
type input "LTL"
drag, startPoint x: 534, startPoint y: 281, endPoint x: 531, endPoint y: 289, distance: 8.1
click at [534, 281] on input "List $" at bounding box center [500, 283] width 91 height 16
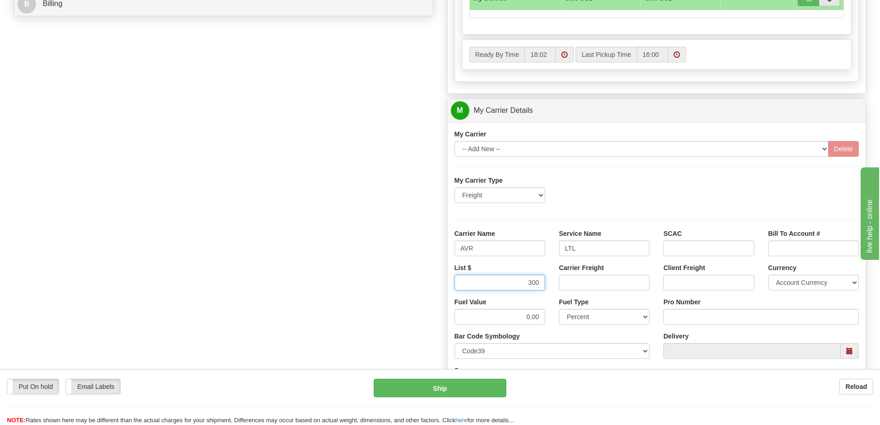
type input "300"
click at [603, 281] on input "Carrier Freight" at bounding box center [604, 283] width 91 height 16
type input "300"
click at [702, 318] on input "Pro Number" at bounding box center [761, 317] width 195 height 16
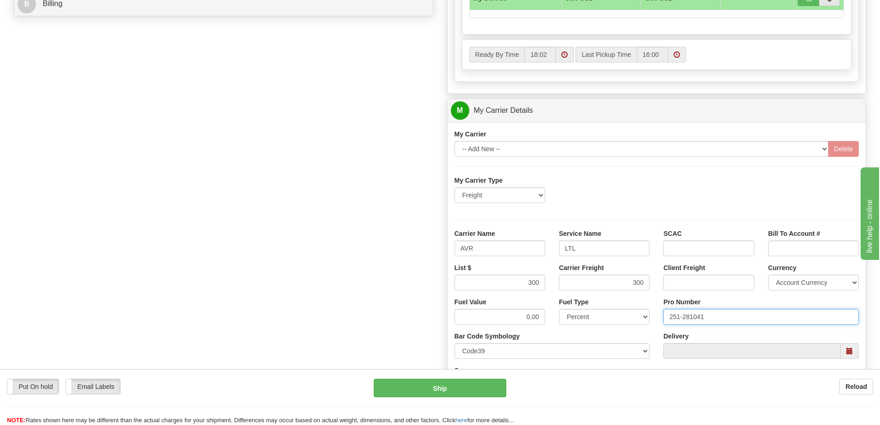
type input "251-281041"
click button "Delete" at bounding box center [0, 0] width 0 height 0
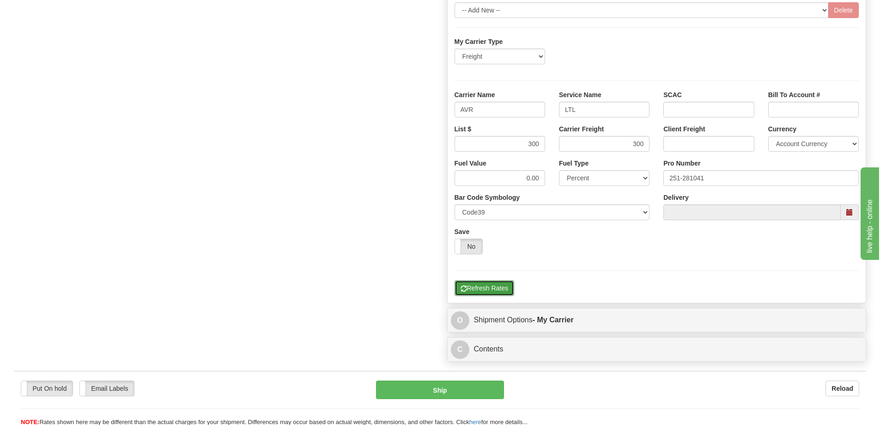
click at [488, 294] on button "Refresh Rates" at bounding box center [485, 288] width 60 height 16
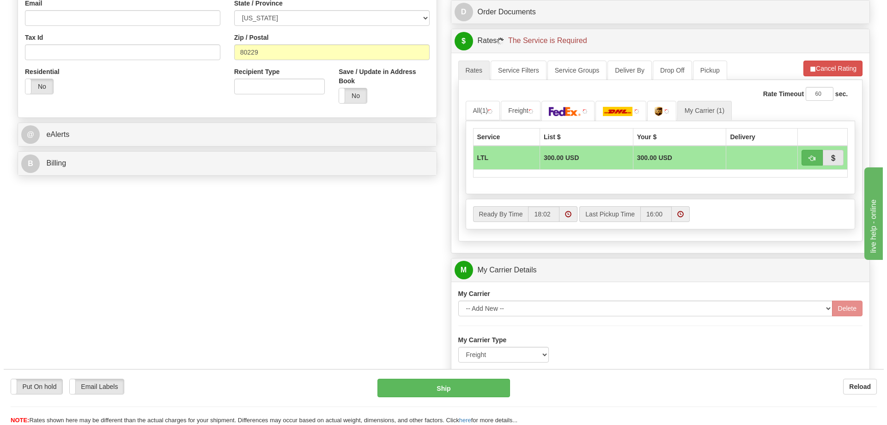
scroll to position [300, 0]
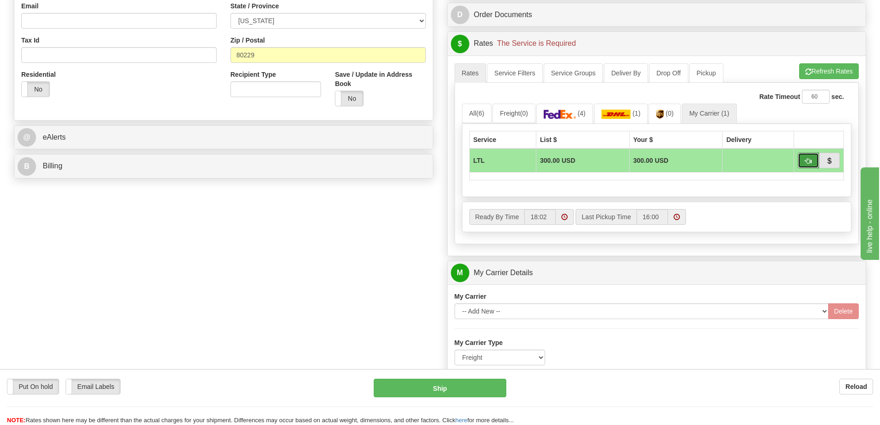
click at [810, 157] on button "button" at bounding box center [808, 161] width 21 height 16
type input "00"
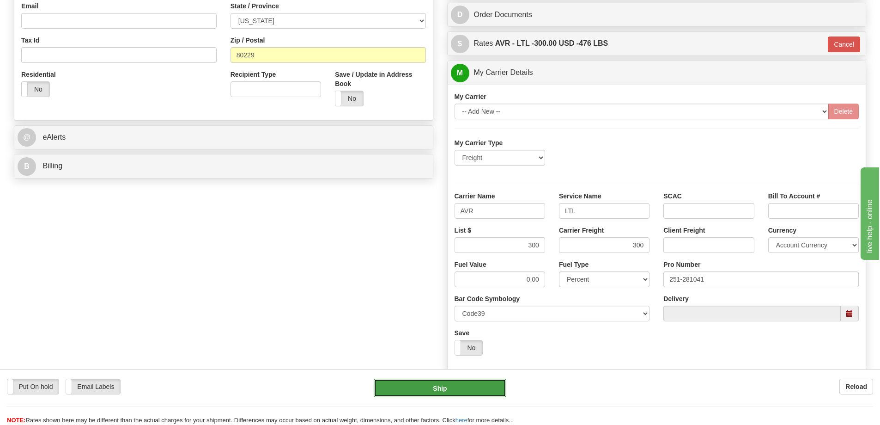
click at [479, 381] on button "Ship" at bounding box center [440, 387] width 133 height 18
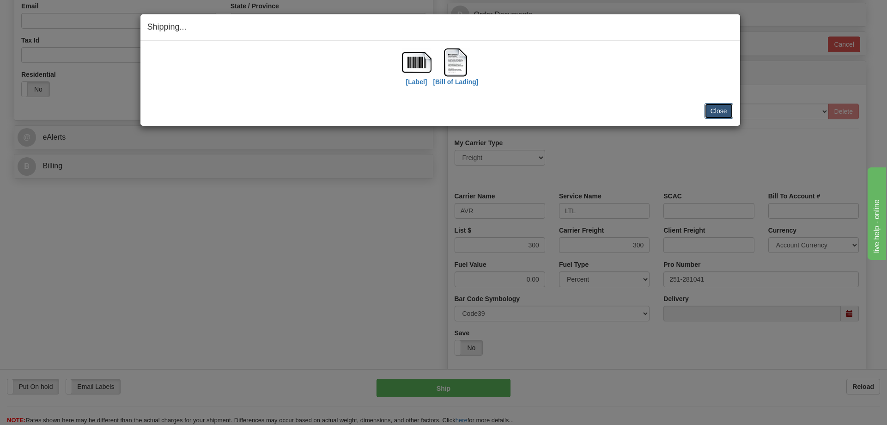
click at [713, 107] on button "Close" at bounding box center [719, 111] width 29 height 16
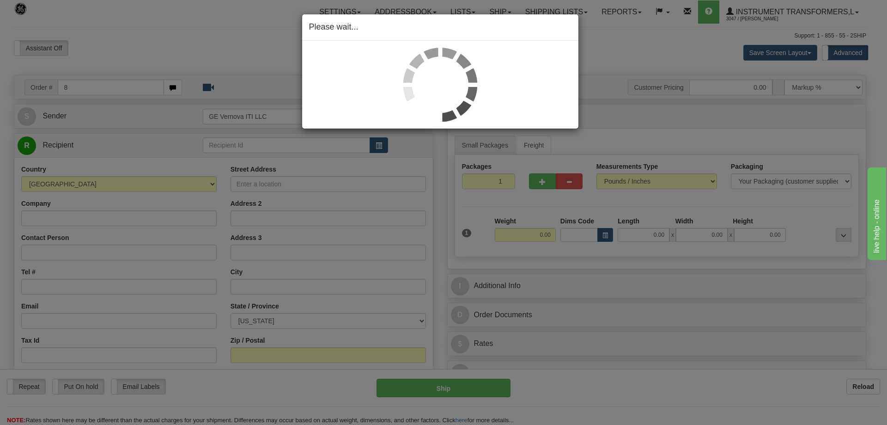
click at [504, 47] on div at bounding box center [440, 85] width 276 height 88
click at [674, 63] on div "Please wait..." at bounding box center [443, 212] width 887 height 425
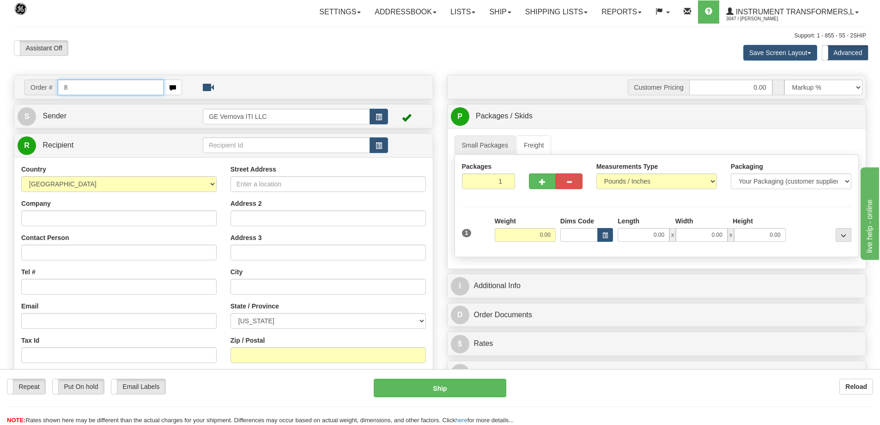
click at [77, 87] on input "8" at bounding box center [111, 87] width 106 height 16
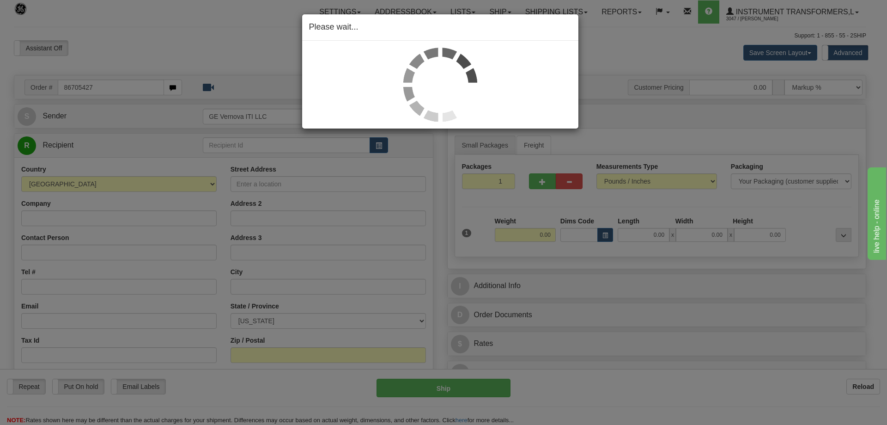
click at [610, 140] on div "Please wait..." at bounding box center [443, 212] width 887 height 425
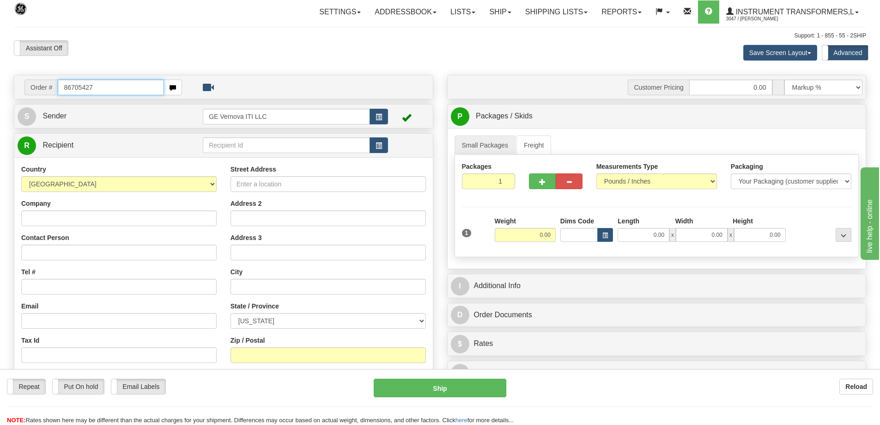
drag, startPoint x: 102, startPoint y: 88, endPoint x: 53, endPoint y: 93, distance: 48.8
click at [53, 93] on div "Order # 86705427" at bounding box center [103, 87] width 158 height 16
type input "86705427"
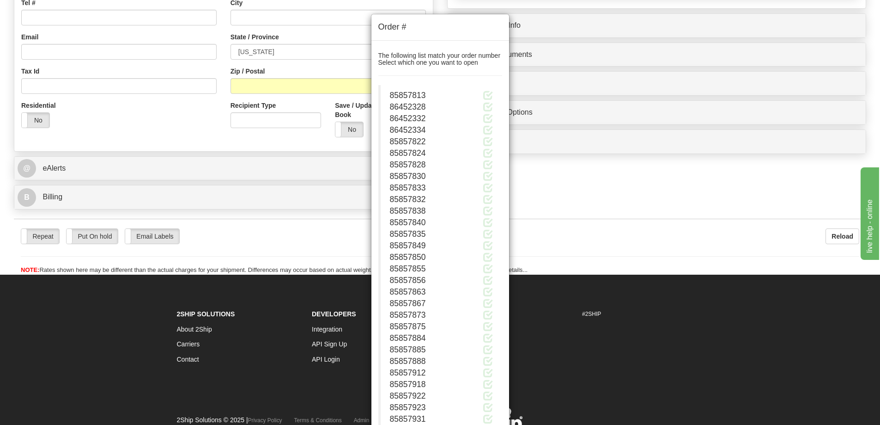
scroll to position [277, 0]
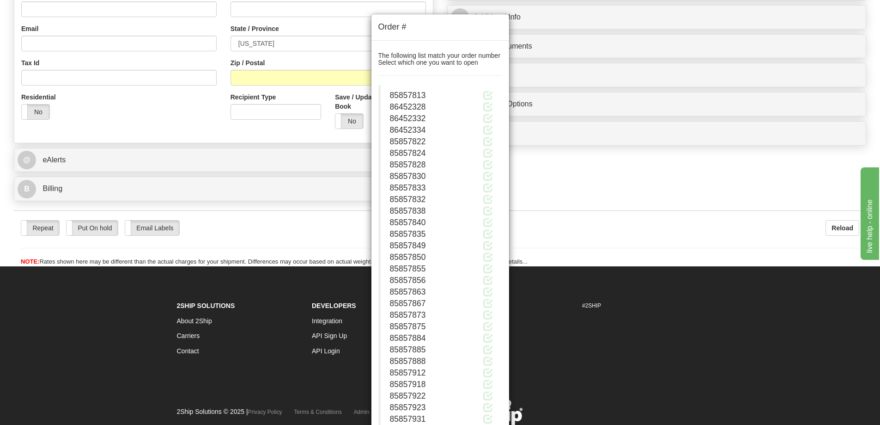
type input "0.00"
click at [449, 217] on div "85857840" at bounding box center [441, 223] width 103 height 12
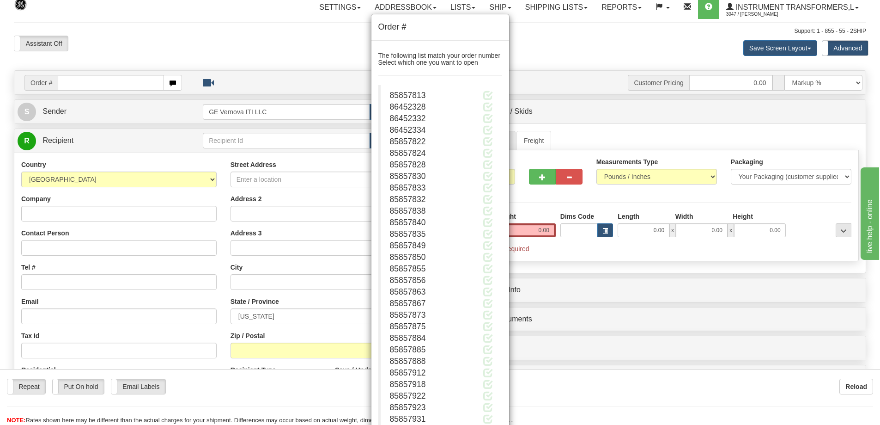
scroll to position [0, 0]
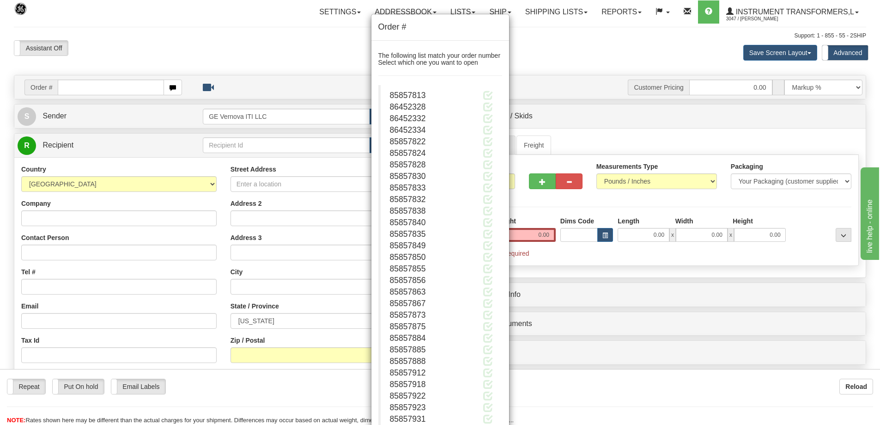
click at [463, 33] on div "Order #" at bounding box center [441, 27] width 138 height 26
click at [416, 261] on span "85857850" at bounding box center [408, 256] width 36 height 9
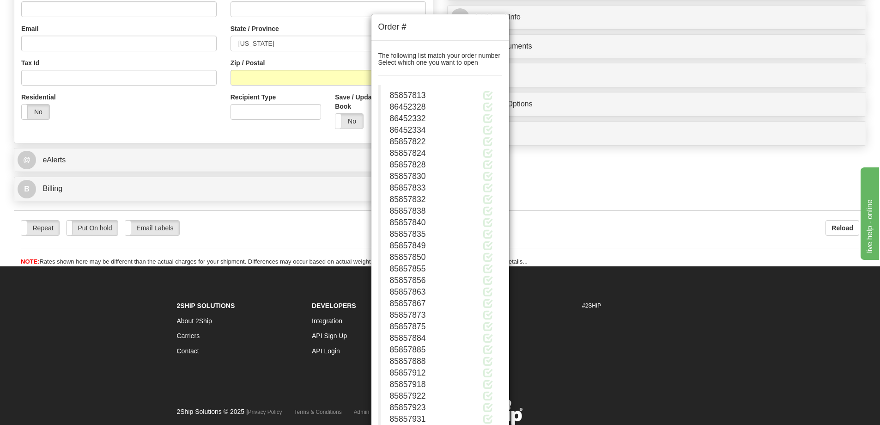
scroll to position [92, 0]
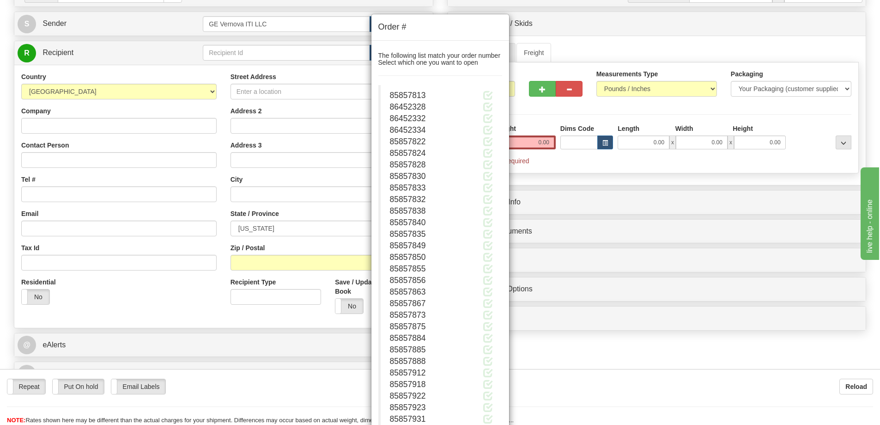
click at [493, 260] on span at bounding box center [488, 257] width 10 height 10
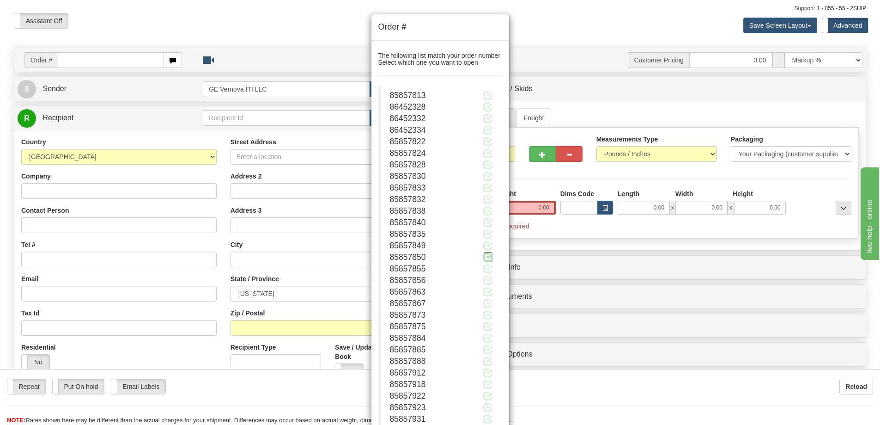
scroll to position [0, 0]
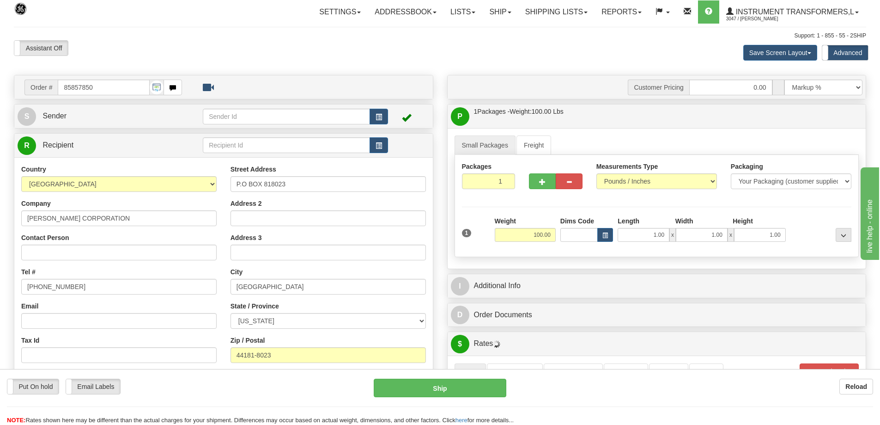
drag, startPoint x: 119, startPoint y: 90, endPoint x: 59, endPoint y: 93, distance: 60.6
click at [59, 93] on input "85857850" at bounding box center [104, 87] width 92 height 16
click at [97, 82] on input "text" at bounding box center [104, 87] width 92 height 16
click at [101, 86] on input "text" at bounding box center [104, 87] width 92 height 16
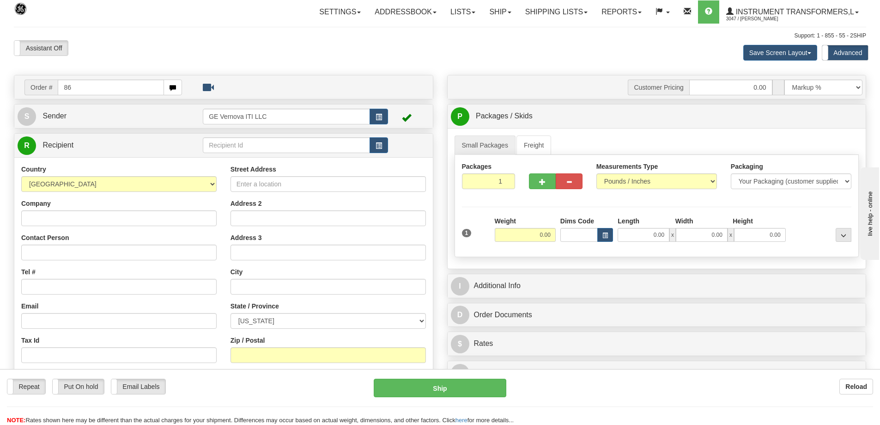
type input "86"
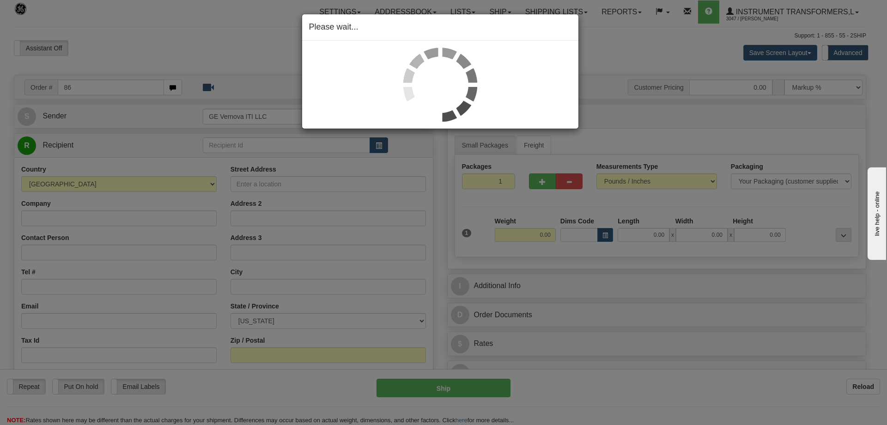
click at [407, 116] on img at bounding box center [440, 85] width 74 height 74
click at [651, 60] on div "Please wait..." at bounding box center [443, 212] width 887 height 425
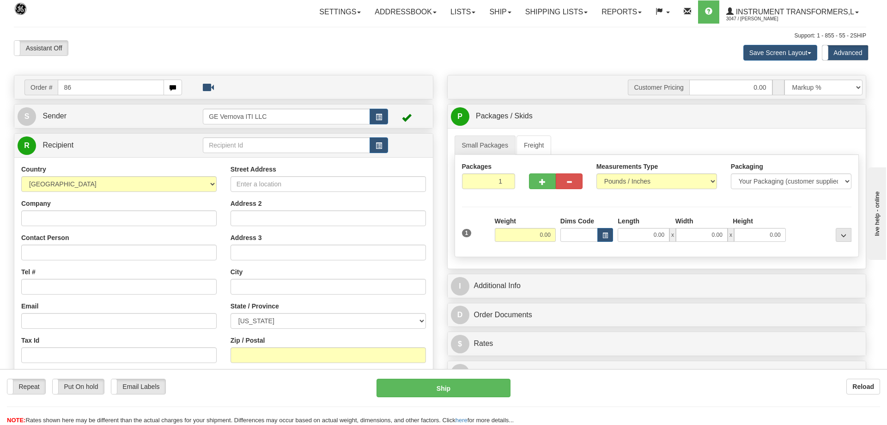
click at [651, 60] on body "Training Course Close Toggle navigation Settings Shipping Preferences New Recip…" at bounding box center [443, 212] width 887 height 425
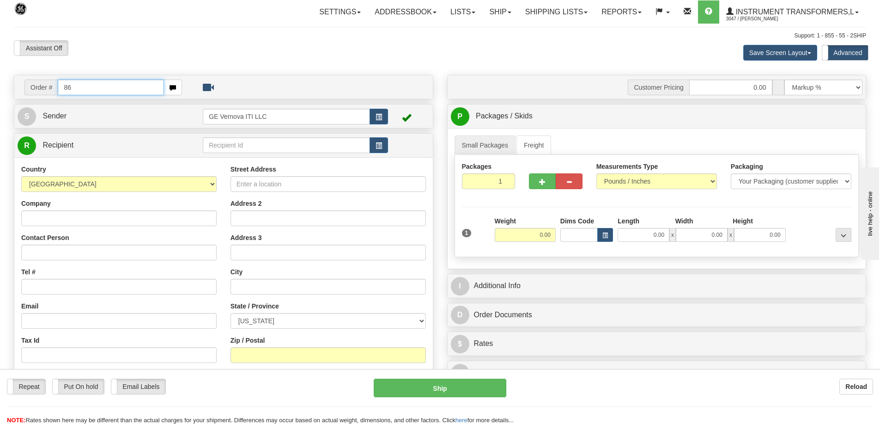
drag, startPoint x: 81, startPoint y: 88, endPoint x: 44, endPoint y: 82, distance: 37.5
click at [44, 82] on div "Order # 86" at bounding box center [103, 87] width 158 height 16
click at [61, 88] on input "text" at bounding box center [111, 87] width 106 height 16
type input "86705427"
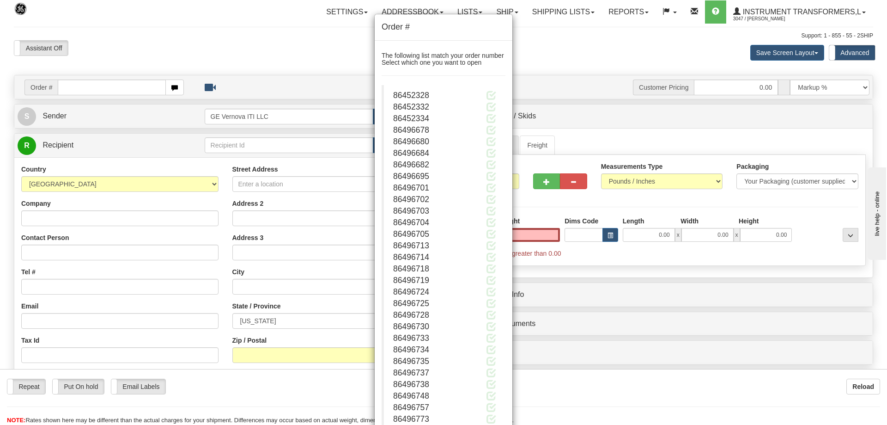
type input "0.00"
click at [443, 131] on div "86496678" at bounding box center [444, 130] width 103 height 12
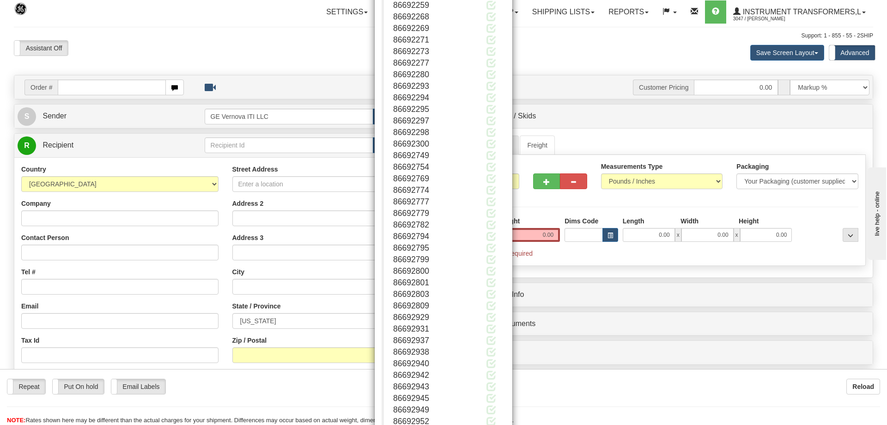
scroll to position [135098, 0]
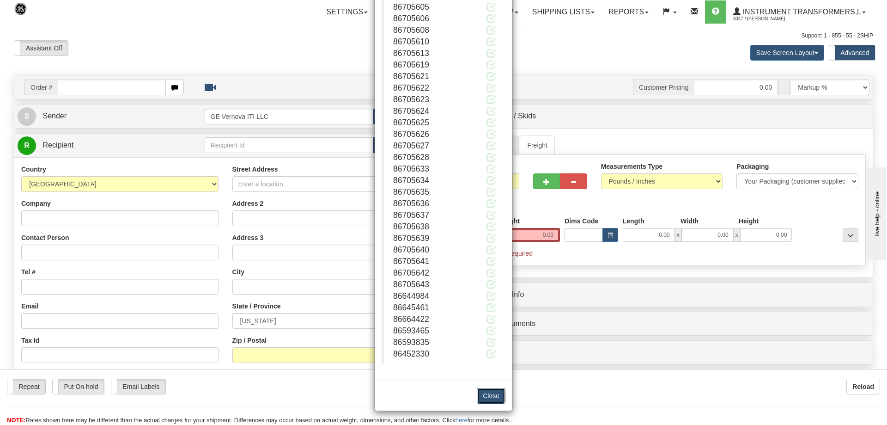
click at [481, 397] on button "Close" at bounding box center [491, 396] width 29 height 16
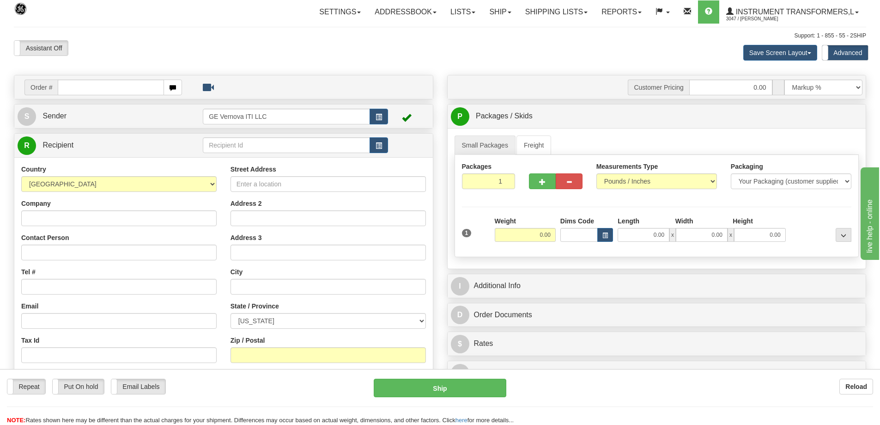
click at [108, 86] on input "text" at bounding box center [111, 87] width 106 height 16
type input "8670542"
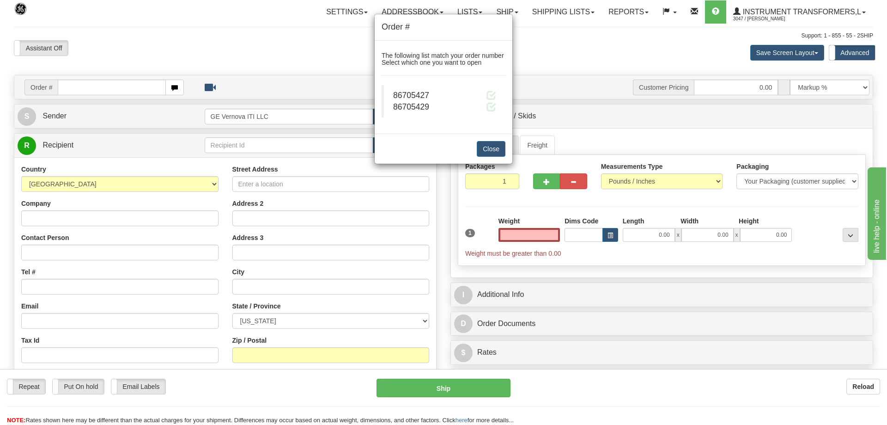
type input "0.00"
click at [64, 86] on div "Order # The following list match your order number Select which one you want to…" at bounding box center [443, 212] width 887 height 425
click at [502, 148] on button "Close" at bounding box center [491, 149] width 29 height 16
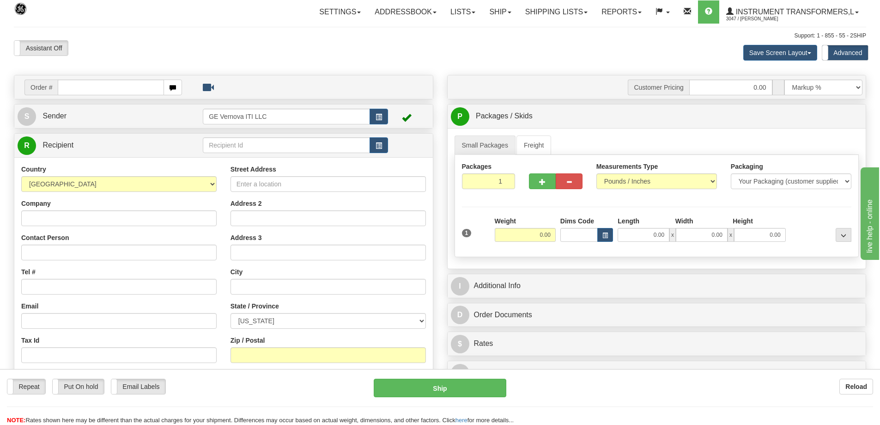
click at [101, 84] on input "text" at bounding box center [111, 87] width 106 height 16
type input "86705427"
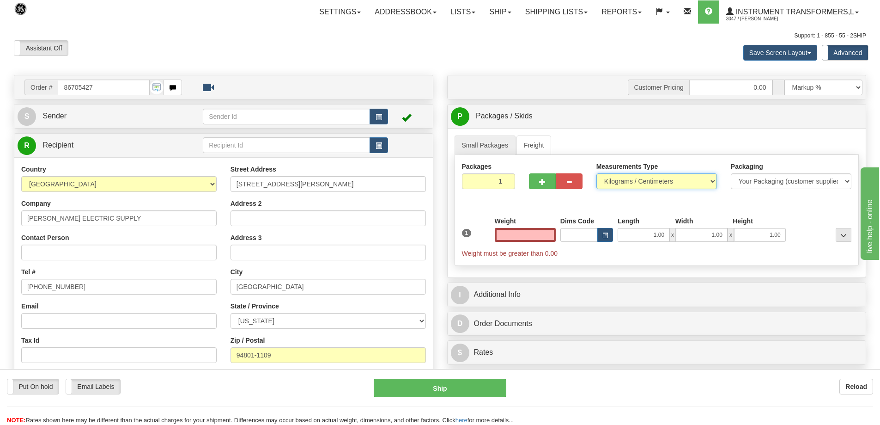
type input "0.00"
click at [700, 187] on select "Pounds / Inches Kilograms / Centimeters" at bounding box center [657, 181] width 121 height 16
select select "0"
click at [597, 173] on select "Pounds / Inches Kilograms / Centimeters" at bounding box center [657, 181] width 121 height 16
drag, startPoint x: 521, startPoint y: 234, endPoint x: 555, endPoint y: 233, distance: 33.8
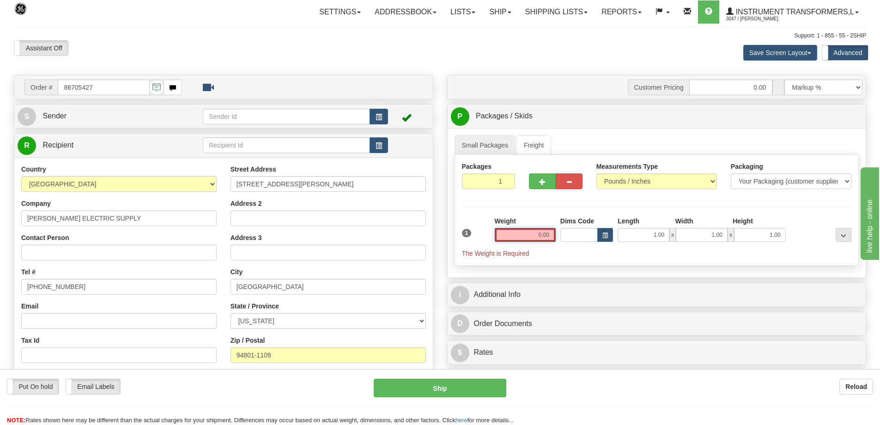
click at [555, 233] on input "0.00" at bounding box center [525, 235] width 61 height 14
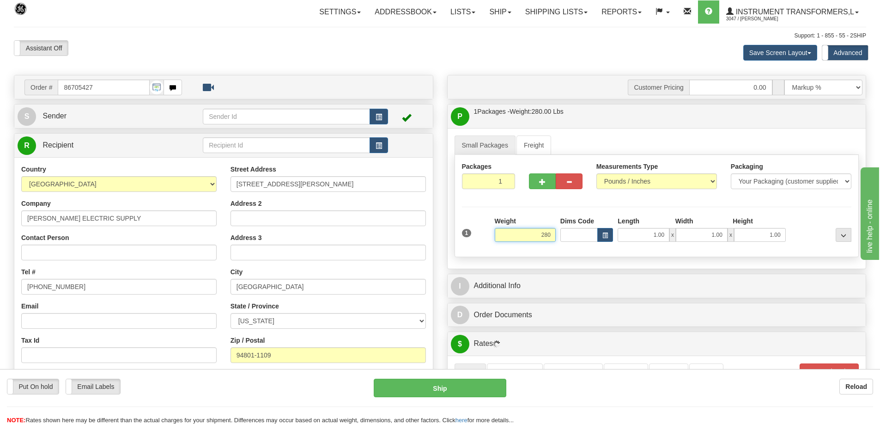
type input "280.00"
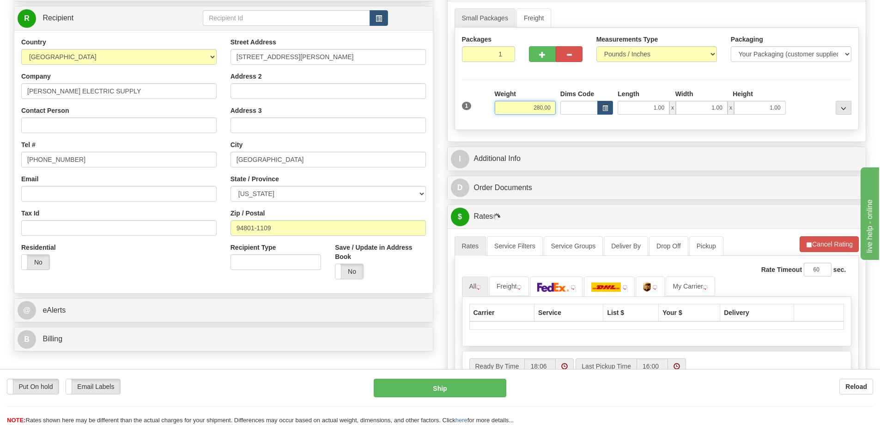
scroll to position [139, 0]
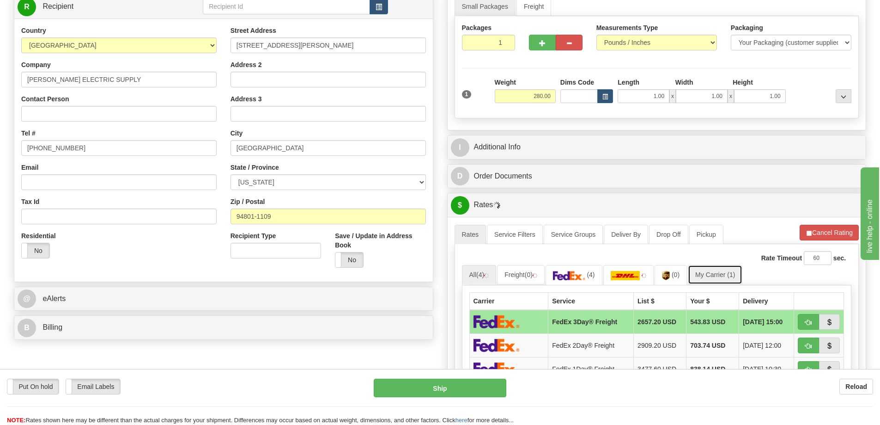
click at [723, 272] on link "My Carrier (1)" at bounding box center [715, 274] width 55 height 19
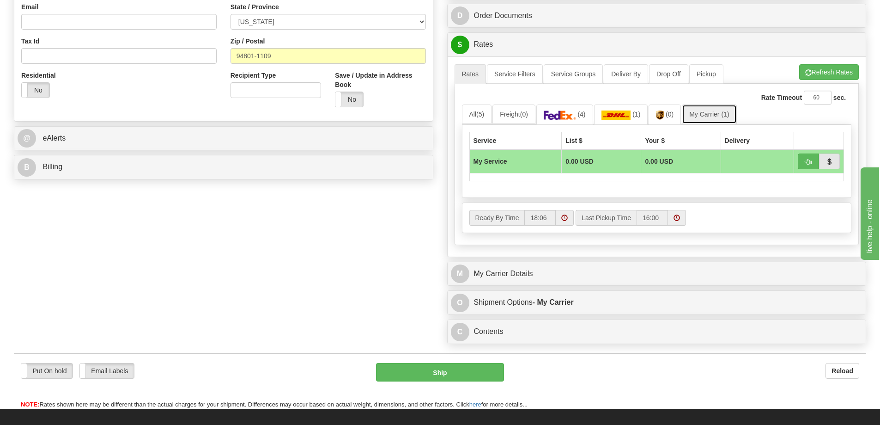
scroll to position [323, 0]
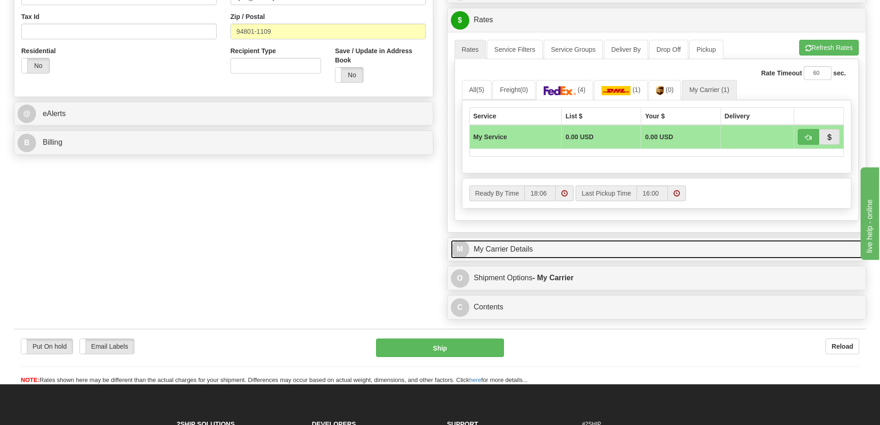
click at [518, 255] on link "M My Carrier Details" at bounding box center [657, 249] width 412 height 19
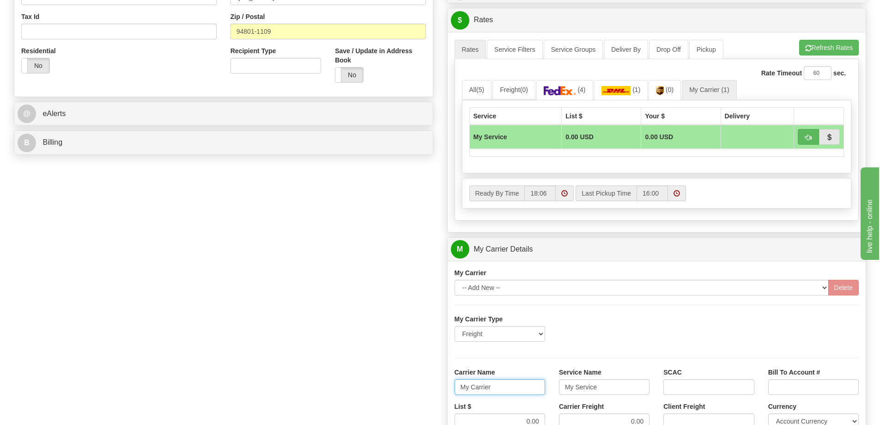
drag, startPoint x: 504, startPoint y: 380, endPoint x: 454, endPoint y: 392, distance: 51.7
click at [454, 392] on div "Carrier Name My Carrier" at bounding box center [500, 384] width 104 height 34
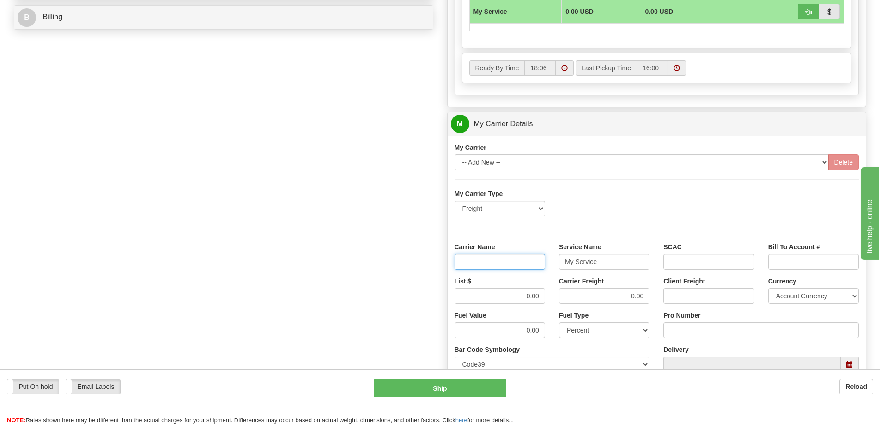
scroll to position [462, 0]
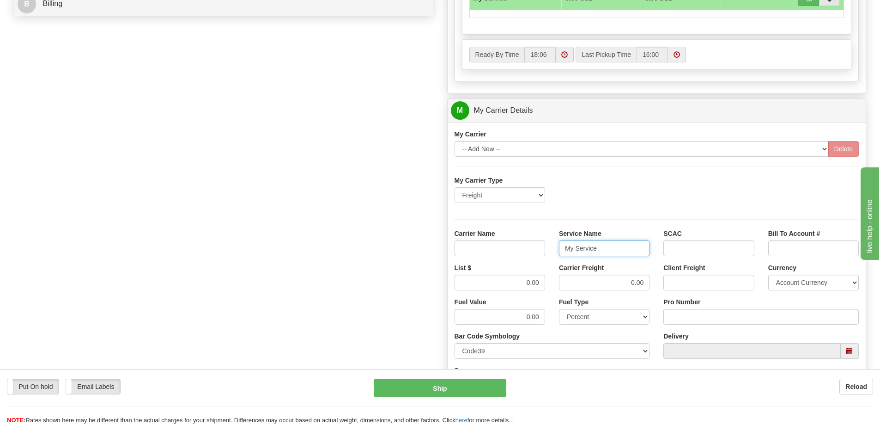
drag, startPoint x: 595, startPoint y: 248, endPoint x: 562, endPoint y: 251, distance: 33.4
click at [562, 251] on input "My Service" at bounding box center [604, 248] width 91 height 16
type input "e"
drag, startPoint x: 578, startPoint y: 251, endPoint x: 559, endPoint y: 255, distance: 19.8
click at [559, 255] on div "e" at bounding box center [604, 248] width 91 height 16
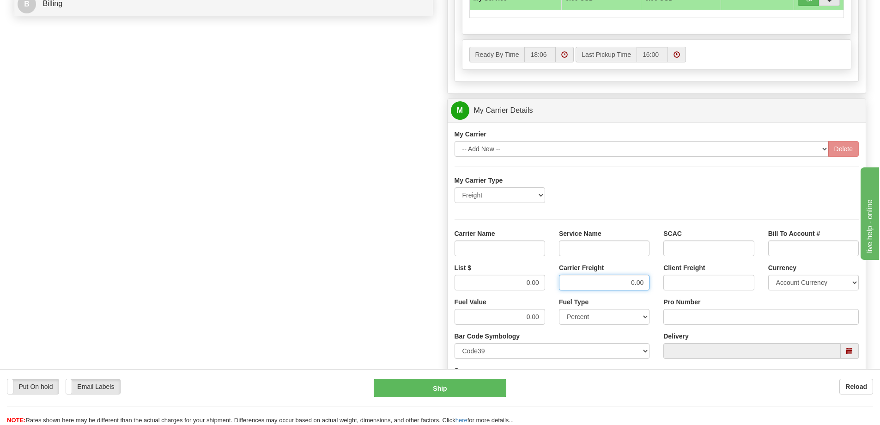
drag, startPoint x: 625, startPoint y: 283, endPoint x: 650, endPoint y: 282, distance: 25.0
click at [650, 282] on div "Carrier Freight 0.00" at bounding box center [604, 280] width 104 height 34
drag, startPoint x: 527, startPoint y: 284, endPoint x: 556, endPoint y: 283, distance: 29.1
click at [556, 283] on div "List $ Carrier Freight Client Freight Currency Account Currency ARN AWG AUD AUS…" at bounding box center [657, 280] width 419 height 34
click at [531, 250] on input "Carrier Name" at bounding box center [500, 248] width 91 height 16
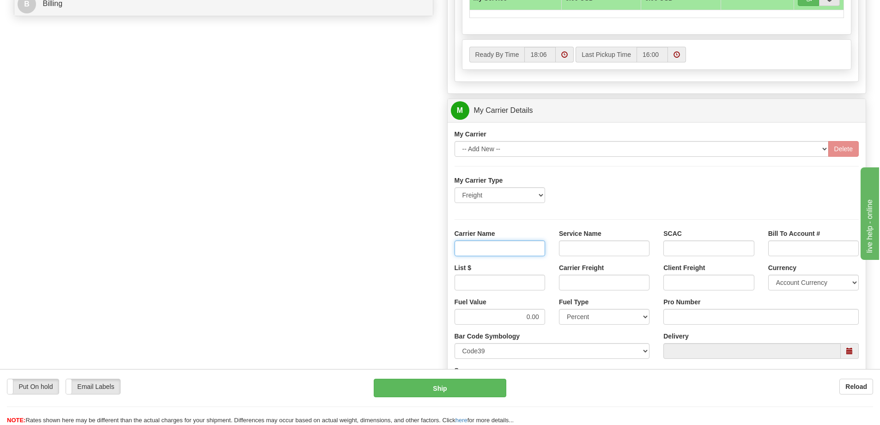
type input "AVR"
click at [582, 250] on input "Service Name" at bounding box center [604, 248] width 91 height 16
type input "LTL"
click at [516, 280] on input "List $" at bounding box center [500, 283] width 91 height 16
type input "300"
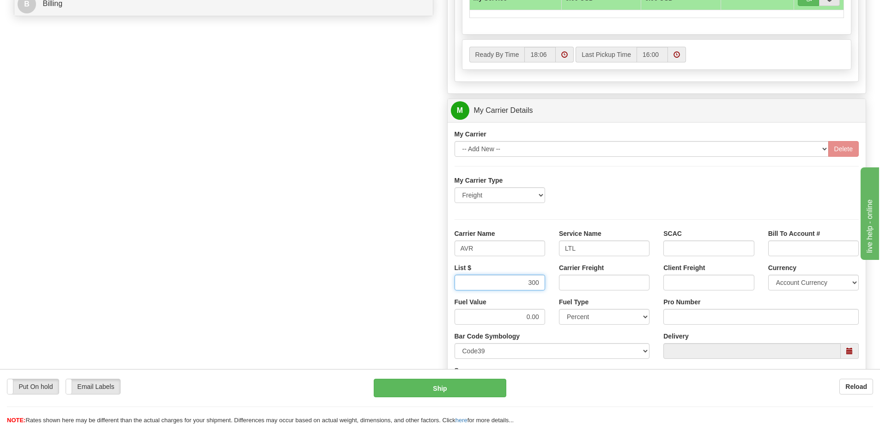
click button "Delete" at bounding box center [0, 0] width 0 height 0
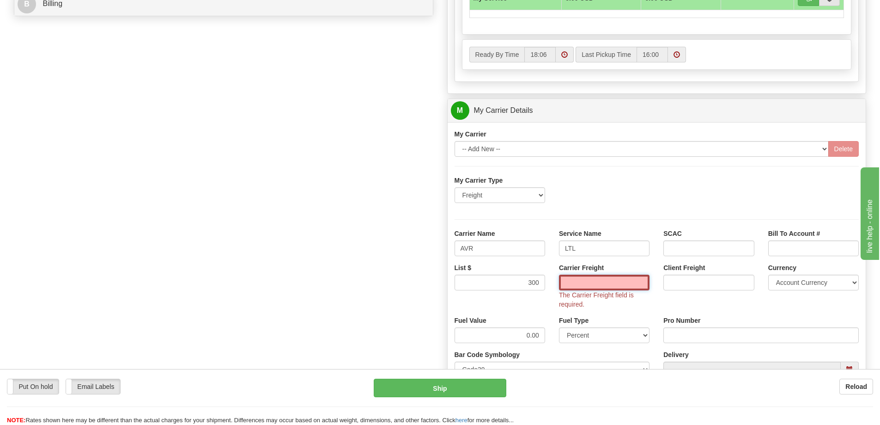
click at [570, 282] on input "Carrier Freight" at bounding box center [604, 283] width 91 height 16
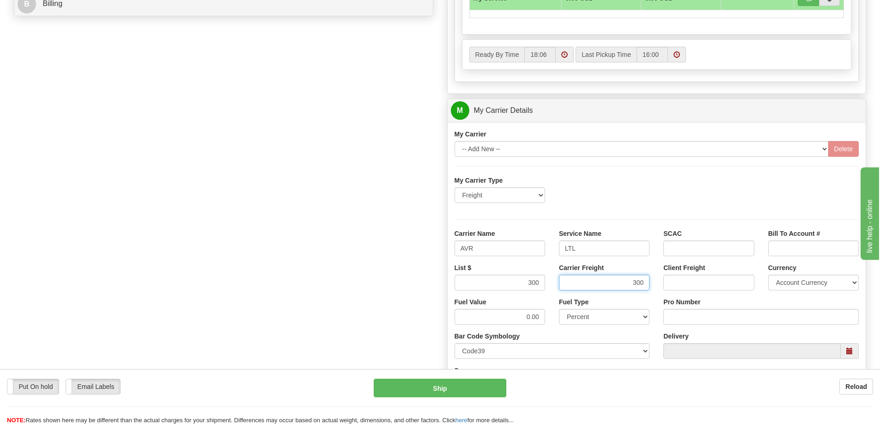
type input "300"
click at [753, 323] on input "Pro Number" at bounding box center [761, 317] width 195 height 16
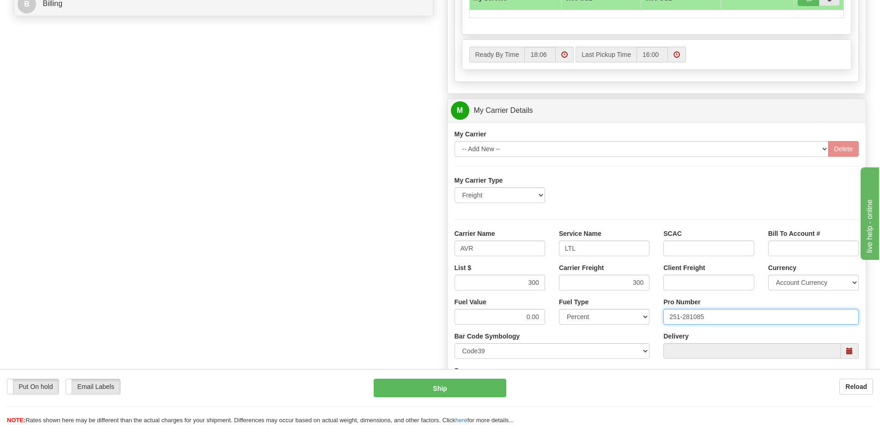
type input "251-281085"
click button "Delete" at bounding box center [0, 0] width 0 height 0
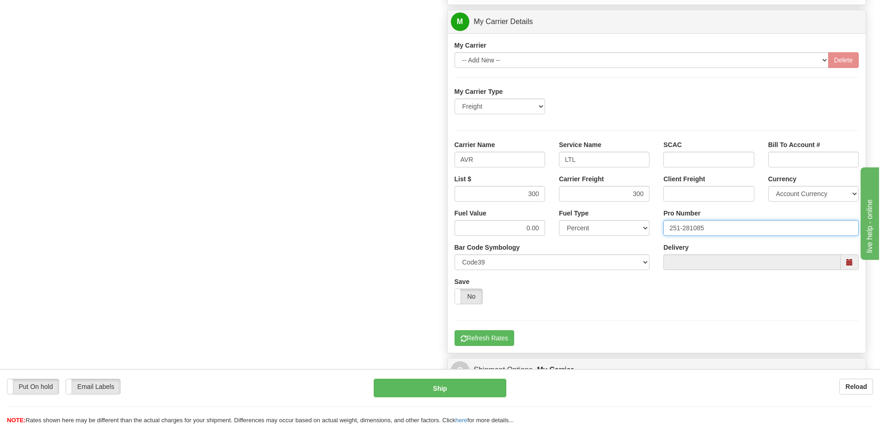
scroll to position [555, 0]
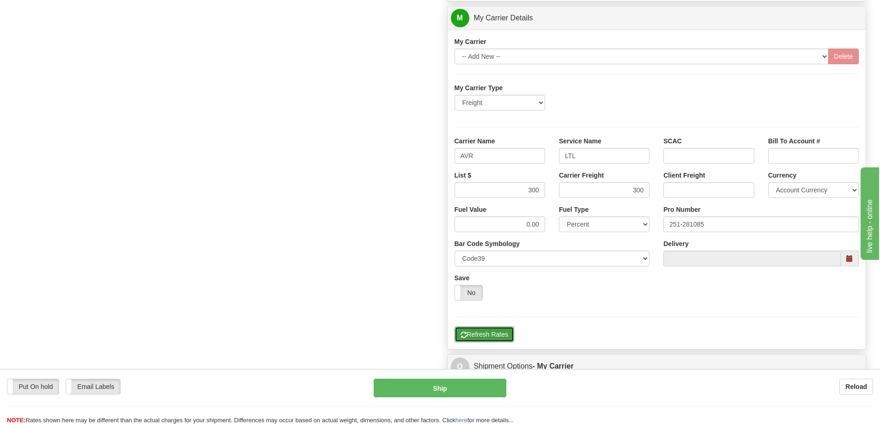
click at [510, 334] on button "Refresh Rates" at bounding box center [485, 334] width 60 height 16
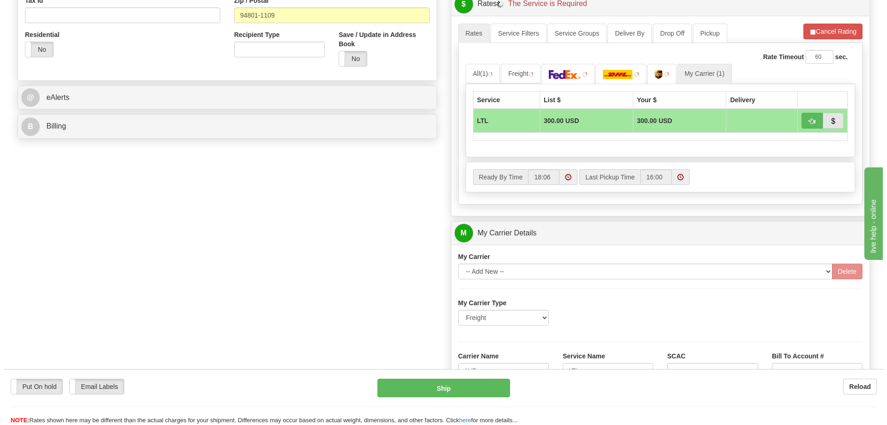
scroll to position [323, 0]
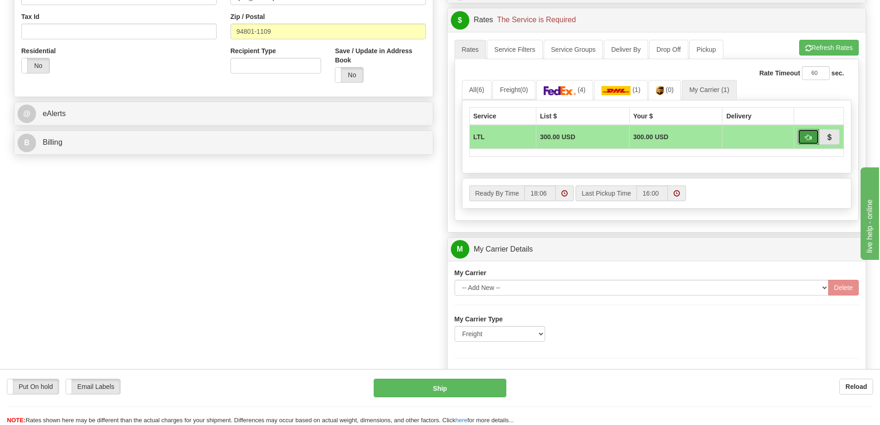
click at [810, 140] on span "button" at bounding box center [808, 137] width 6 height 6
type input "00"
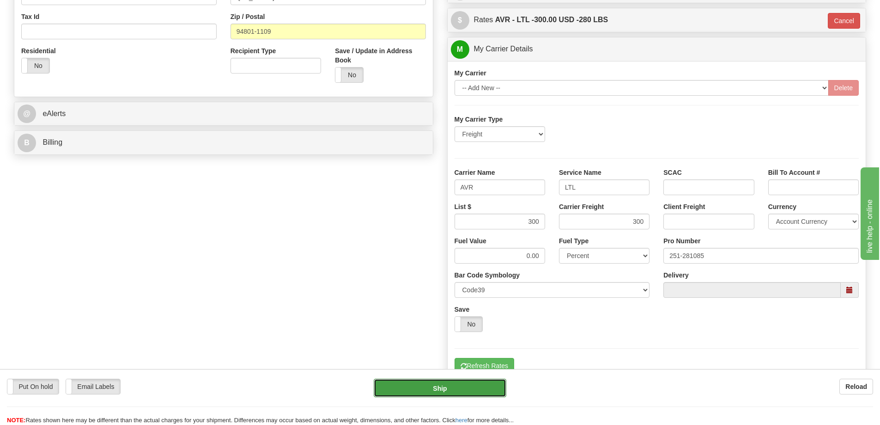
click at [476, 390] on button "Ship" at bounding box center [440, 387] width 133 height 18
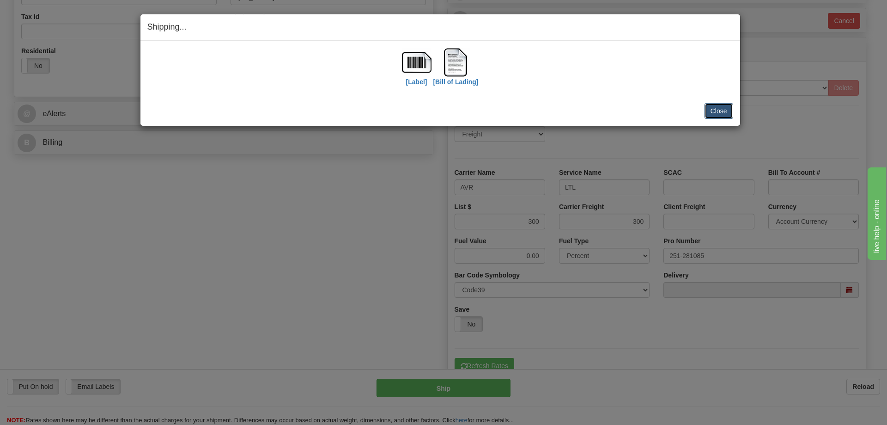
click at [724, 110] on button "Close" at bounding box center [719, 111] width 29 height 16
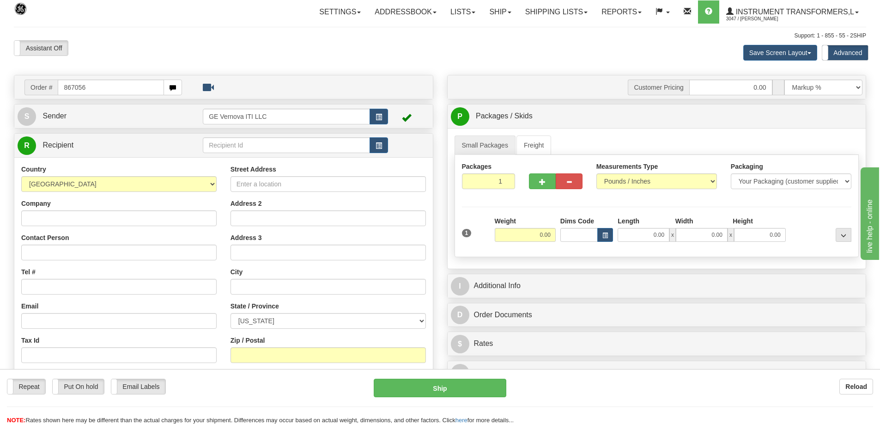
type input "867056"
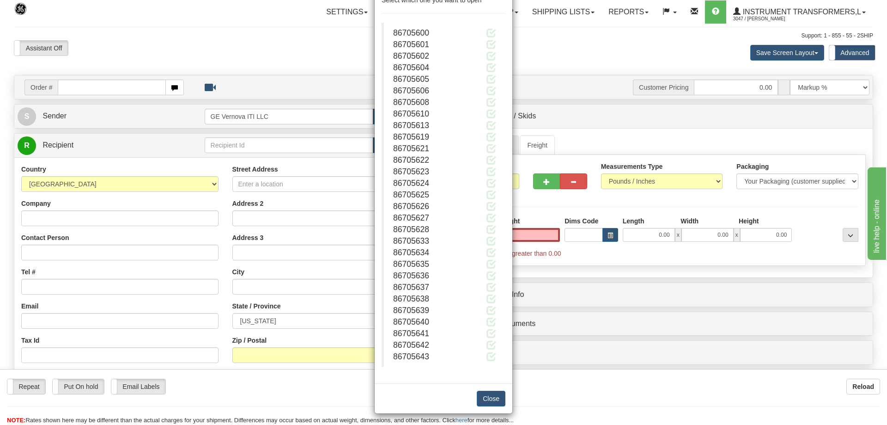
scroll to position [65, 0]
type input "0.00"
click at [487, 394] on button "Close" at bounding box center [491, 396] width 29 height 16
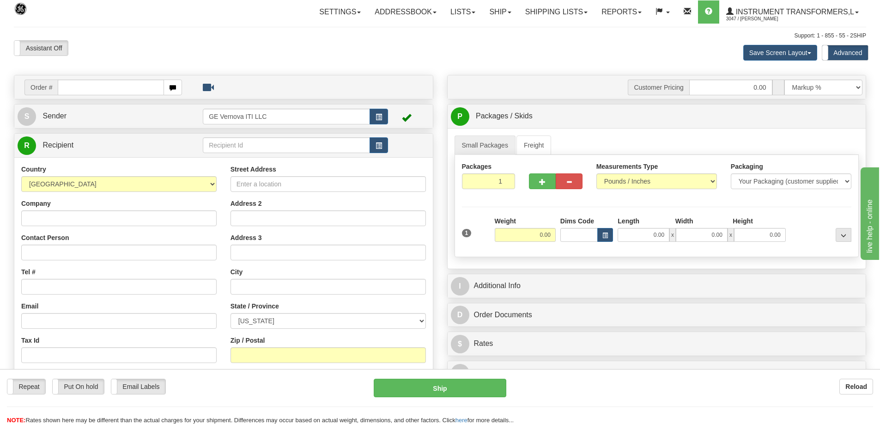
click at [91, 85] on input "text" at bounding box center [111, 87] width 106 height 16
type input "86705640"
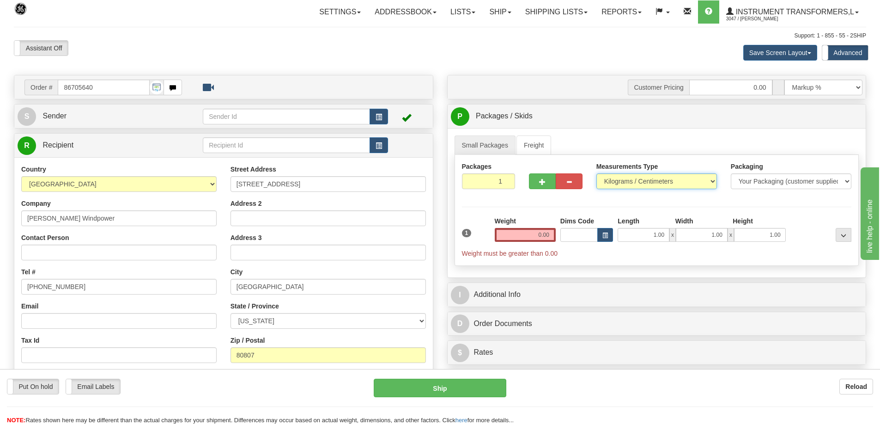
click at [624, 181] on select "Pounds / Inches Kilograms / Centimeters" at bounding box center [657, 181] width 121 height 16
select select "0"
click at [597, 173] on select "Pounds / Inches Kilograms / Centimeters" at bounding box center [657, 181] width 121 height 16
drag, startPoint x: 543, startPoint y: 232, endPoint x: 558, endPoint y: 236, distance: 15.8
click at [558, 236] on div "1 Weight 0.00 Dims Code 1.00" at bounding box center [657, 237] width 395 height 42
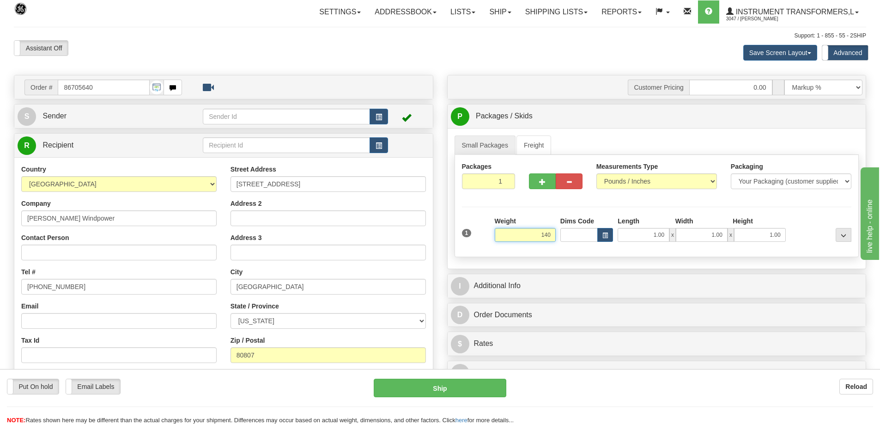
click button "Delete" at bounding box center [0, 0] width 0 height 0
type input "140.00"
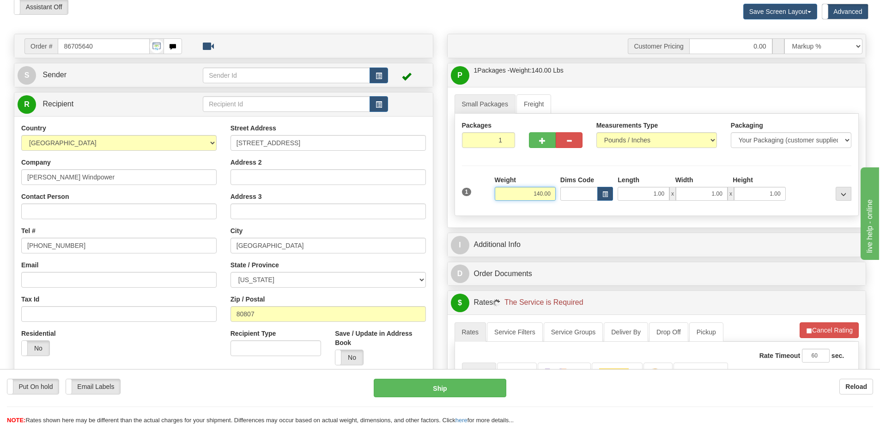
scroll to position [185, 0]
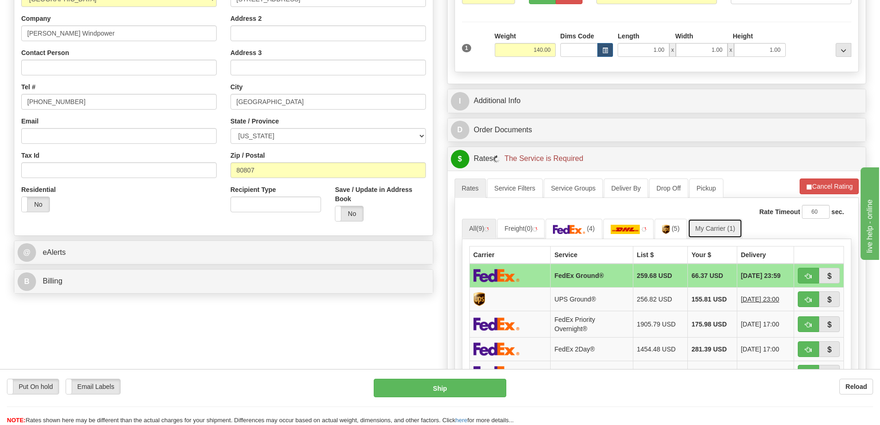
click at [707, 228] on link "My Carrier (1)" at bounding box center [715, 228] width 55 height 19
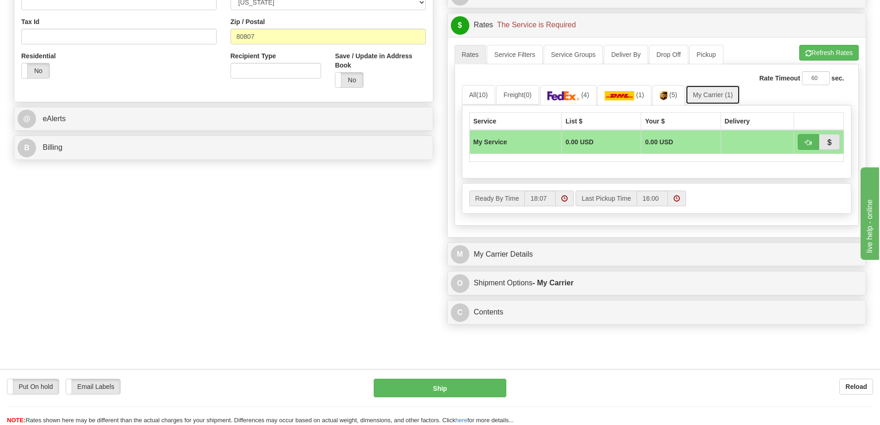
scroll to position [323, 0]
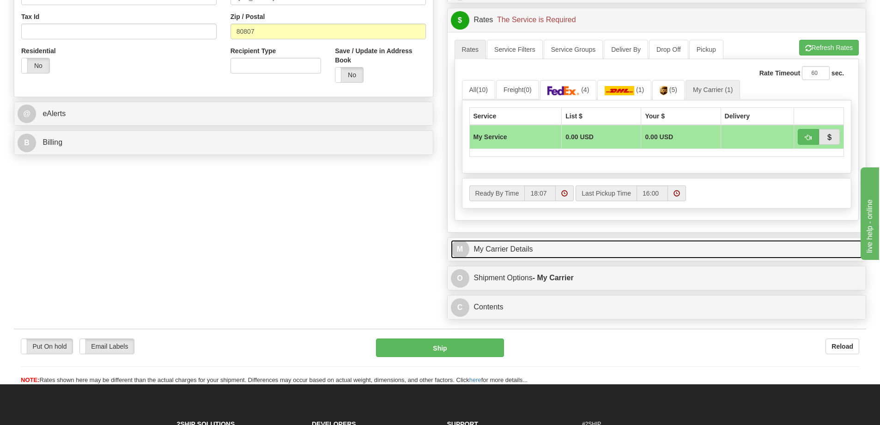
click at [538, 252] on link "M My Carrier Details" at bounding box center [657, 249] width 412 height 19
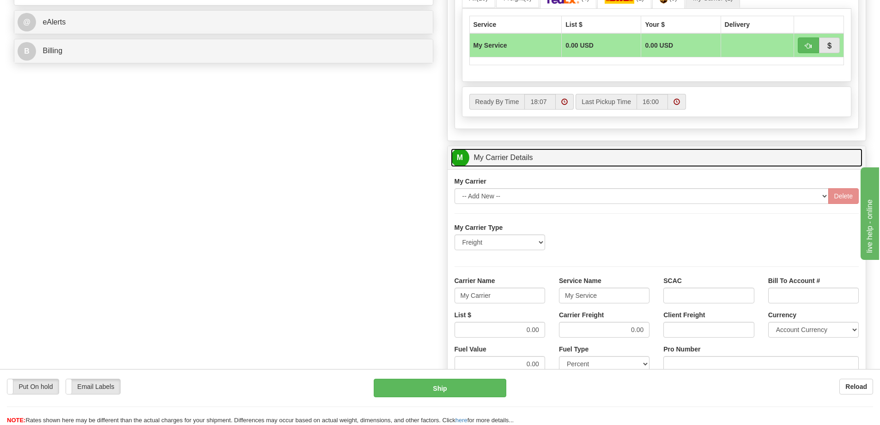
scroll to position [416, 0]
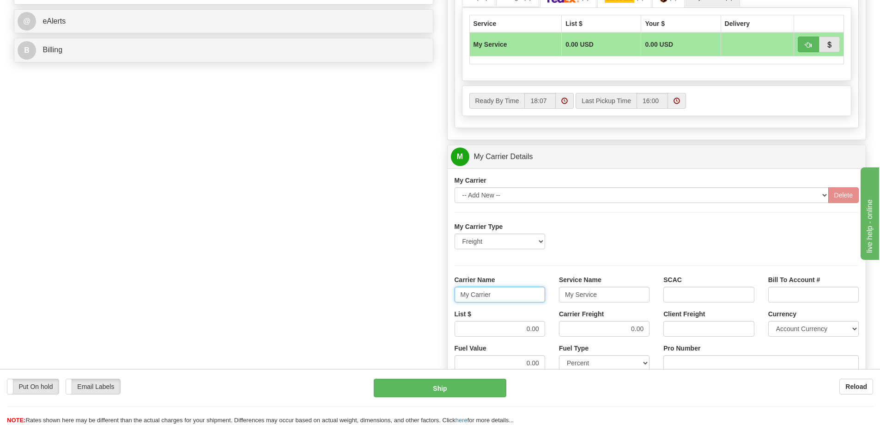
drag, startPoint x: 503, startPoint y: 295, endPoint x: 444, endPoint y: 298, distance: 59.2
click at [444, 298] on div "Customer Pricing 0.00 Markup % Discount % Flat Amount Per Pound Flat Amount Mar…" at bounding box center [656, 105] width 433 height 892
drag, startPoint x: 558, startPoint y: 291, endPoint x: 551, endPoint y: 292, distance: 7.0
click at [551, 292] on div "Carrier Name Service Name My Service SCAC Bill To Account #" at bounding box center [657, 292] width 419 height 34
drag, startPoint x: 644, startPoint y: 329, endPoint x: 607, endPoint y: 332, distance: 37.2
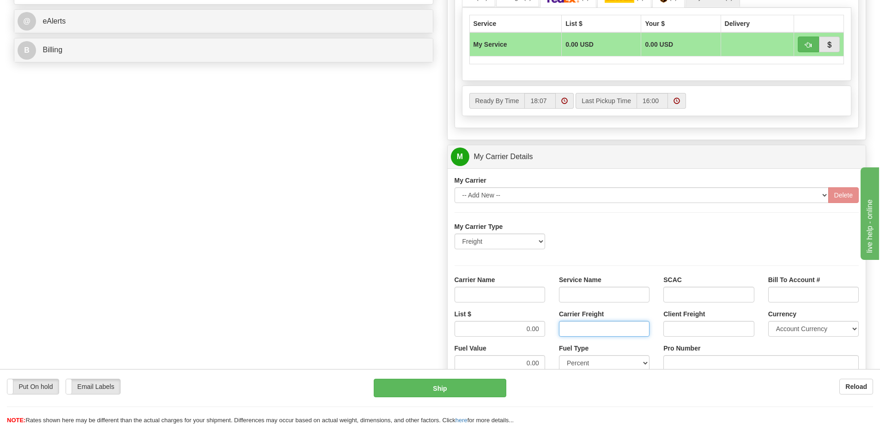
click at [607, 332] on input "Carrier Freight" at bounding box center [604, 329] width 91 height 16
drag, startPoint x: 544, startPoint y: 329, endPoint x: 511, endPoint y: 332, distance: 33.4
click at [512, 332] on input "0.00" at bounding box center [500, 329] width 91 height 16
drag, startPoint x: 519, startPoint y: 293, endPoint x: 526, endPoint y: 303, distance: 11.3
click at [519, 293] on input "Carrier Name" at bounding box center [500, 295] width 91 height 16
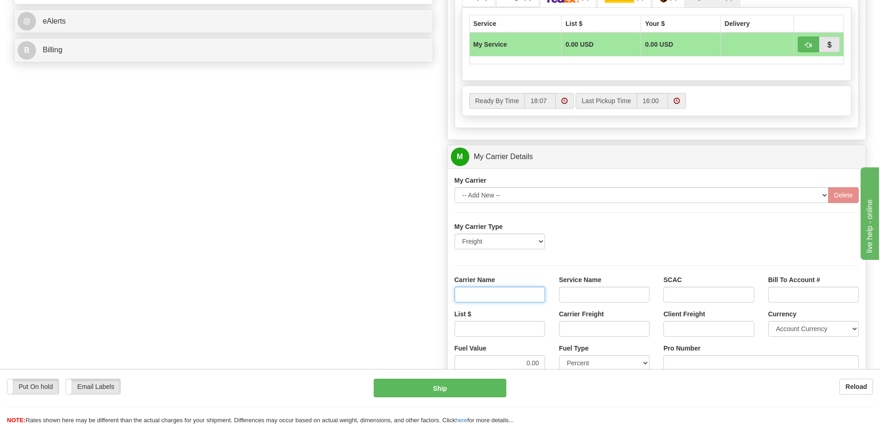
type input "AVR"
click at [570, 295] on input "Service Name" at bounding box center [604, 295] width 91 height 16
type input "LTL"
click at [601, 329] on input "Carrier Freight" at bounding box center [604, 329] width 91 height 16
type input "300"
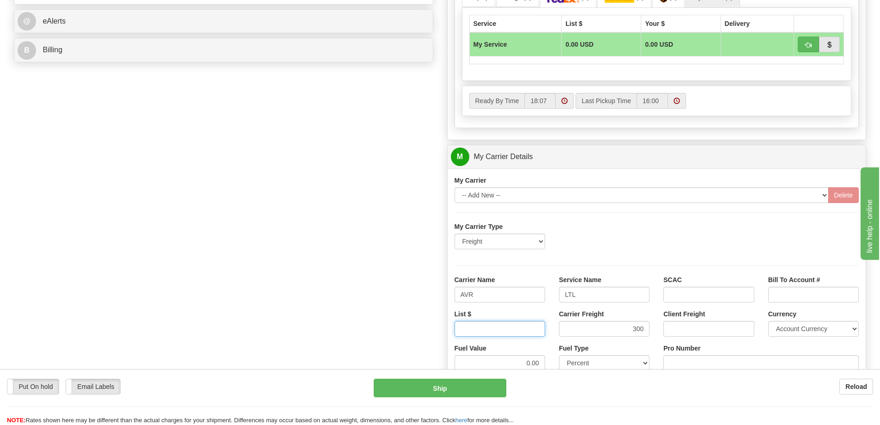
click at [541, 329] on input "List $" at bounding box center [500, 329] width 91 height 16
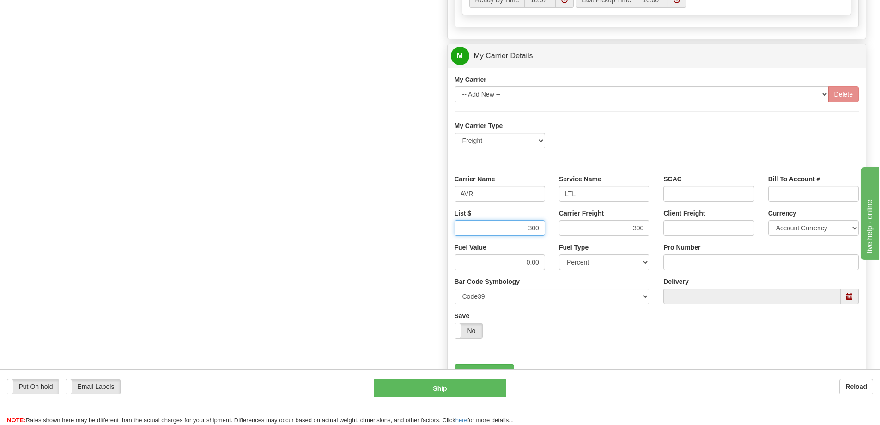
scroll to position [555, 0]
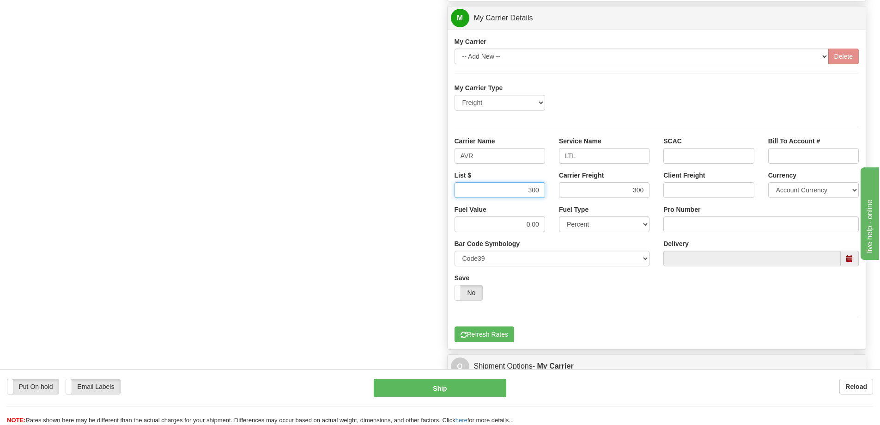
type input "300"
click at [684, 225] on input "Pro Number" at bounding box center [761, 224] width 195 height 16
type input "251-281100"
click button "Delete" at bounding box center [0, 0] width 0 height 0
click at [505, 337] on button "Refresh Rates" at bounding box center [485, 334] width 60 height 16
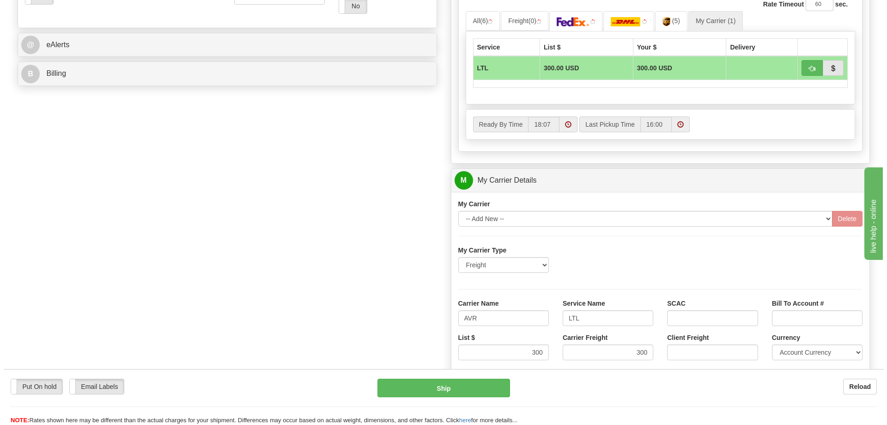
scroll to position [370, 0]
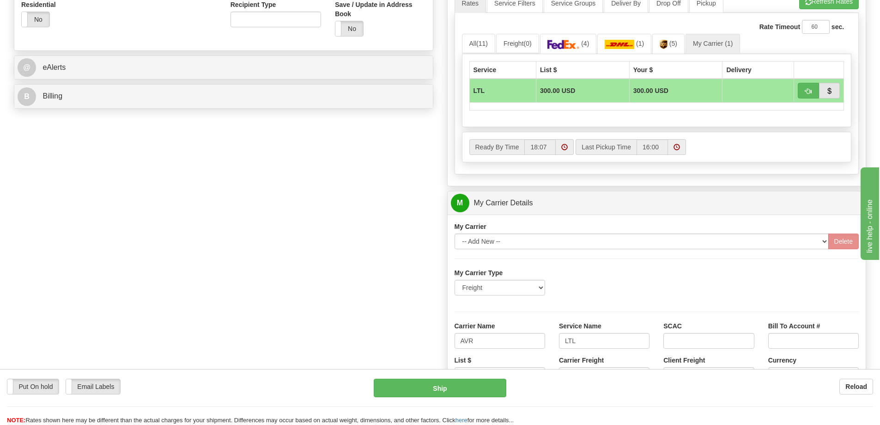
click at [806, 98] on td at bounding box center [819, 91] width 50 height 24
click at [809, 94] on span "button" at bounding box center [808, 91] width 6 height 6
type input "00"
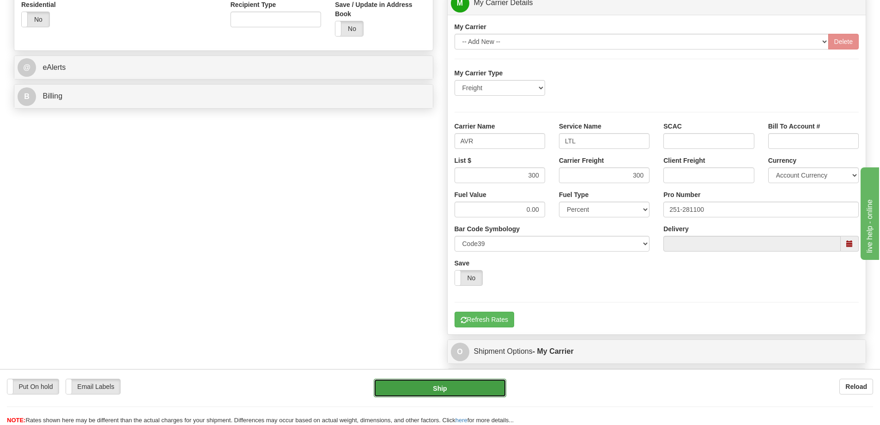
click at [464, 389] on button "Ship" at bounding box center [440, 387] width 133 height 18
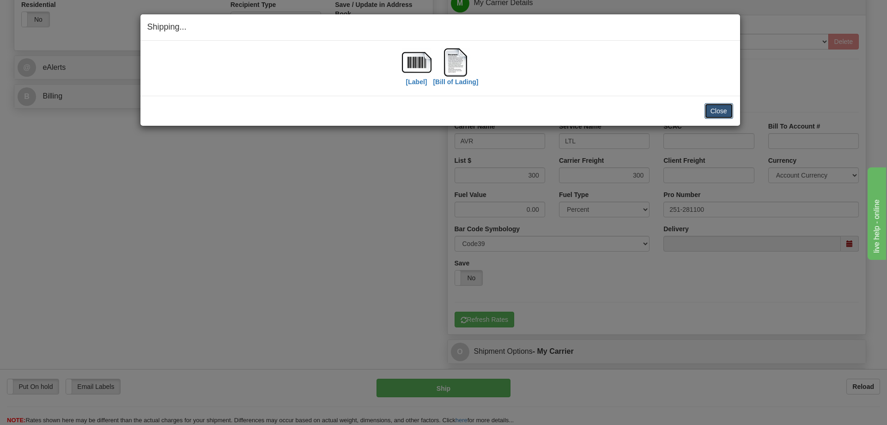
click at [726, 106] on button "Close" at bounding box center [719, 111] width 29 height 16
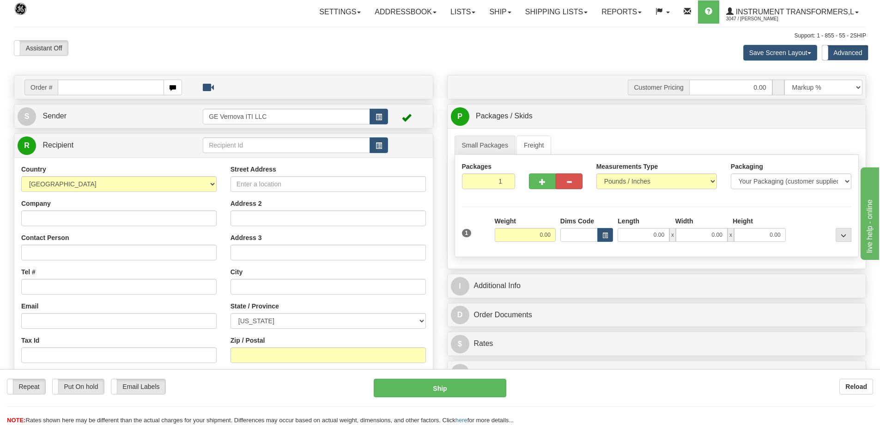
click at [79, 91] on input "text" at bounding box center [111, 87] width 106 height 16
type input "867056"
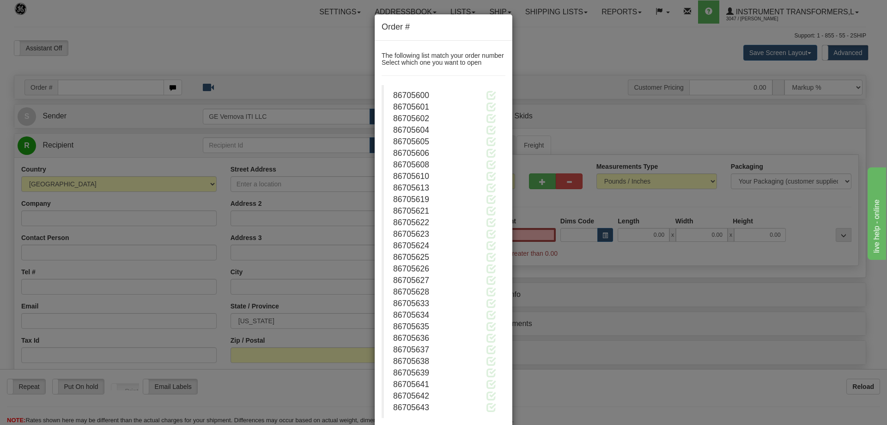
type input "0.00"
click at [335, 176] on div "Order # The following list match your order number Select which one you want to…" at bounding box center [443, 212] width 887 height 425
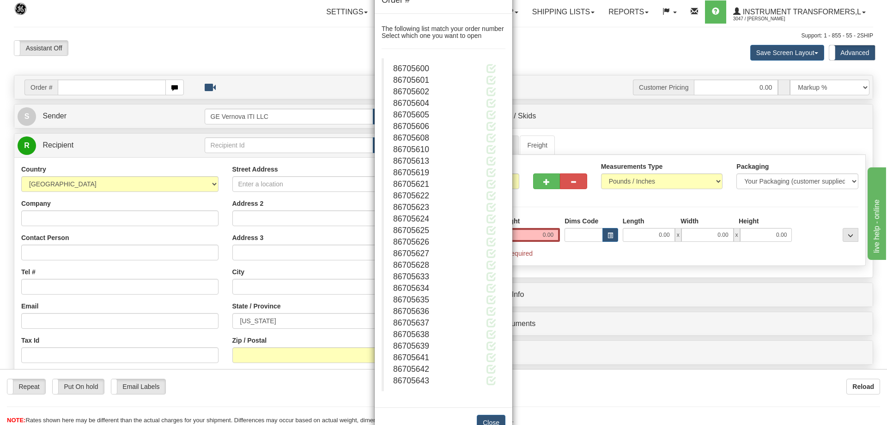
scroll to position [54, 0]
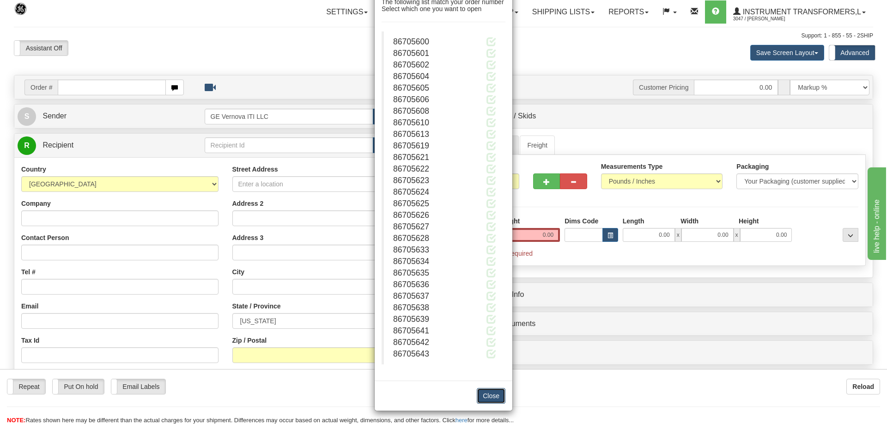
click at [482, 395] on button "Close" at bounding box center [491, 396] width 29 height 16
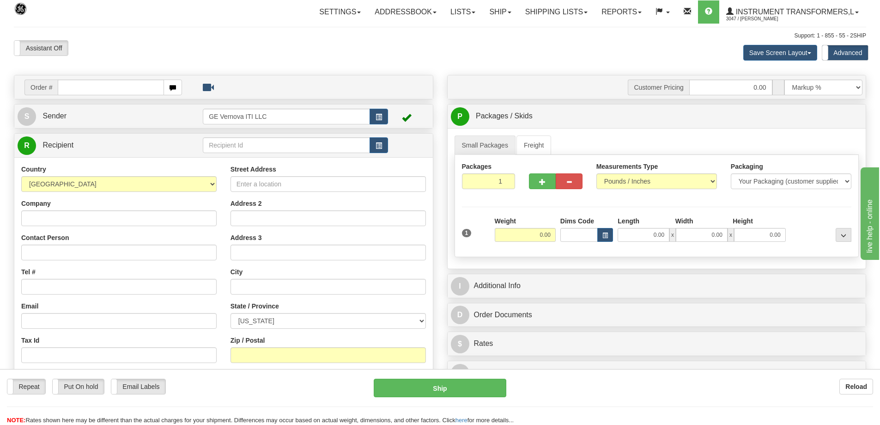
click at [99, 87] on input "text" at bounding box center [111, 87] width 106 height 16
type input "86705639"
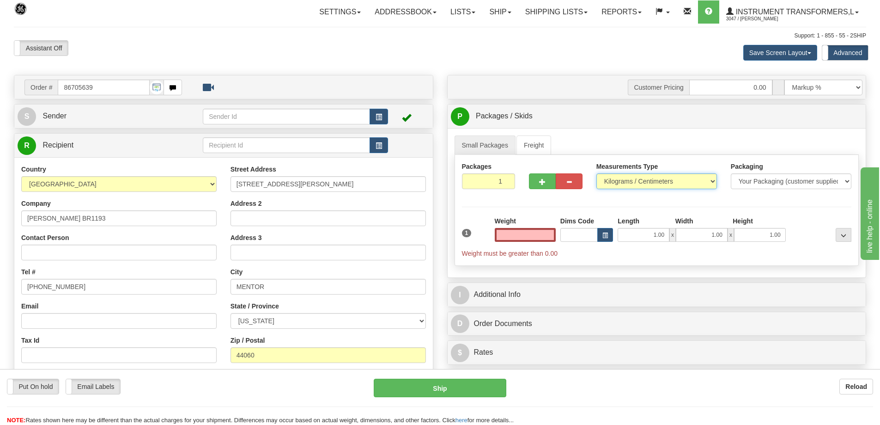
type input "0.00"
click at [691, 175] on select "Pounds / Inches Kilograms / Centimeters" at bounding box center [657, 181] width 121 height 16
select select "0"
click at [597, 173] on select "Pounds / Inches Kilograms / Centimeters" at bounding box center [657, 181] width 121 height 16
drag, startPoint x: 540, startPoint y: 236, endPoint x: 564, endPoint y: 237, distance: 23.6
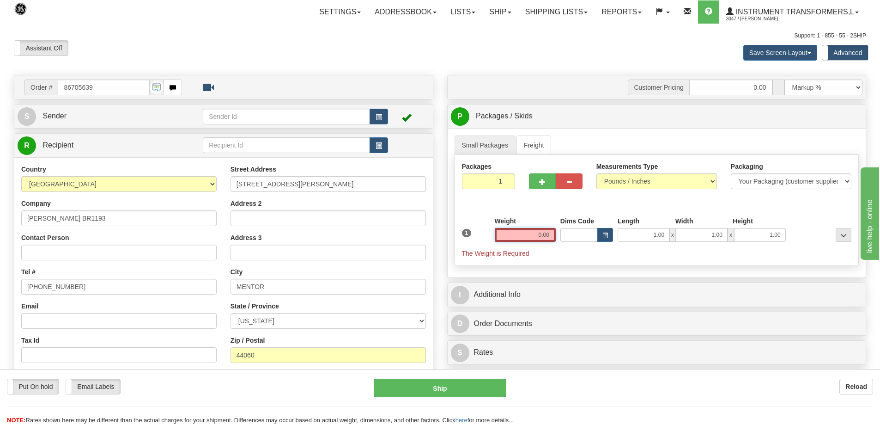
click at [561, 238] on div "1 Weight 0.00 Dims Code 1.00" at bounding box center [657, 237] width 395 height 42
click button "Delete" at bounding box center [0, 0] width 0 height 0
type input "560.00"
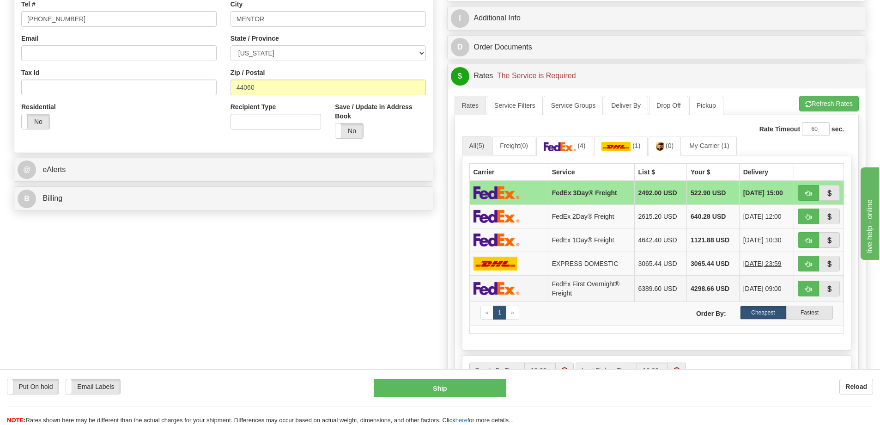
scroll to position [277, 0]
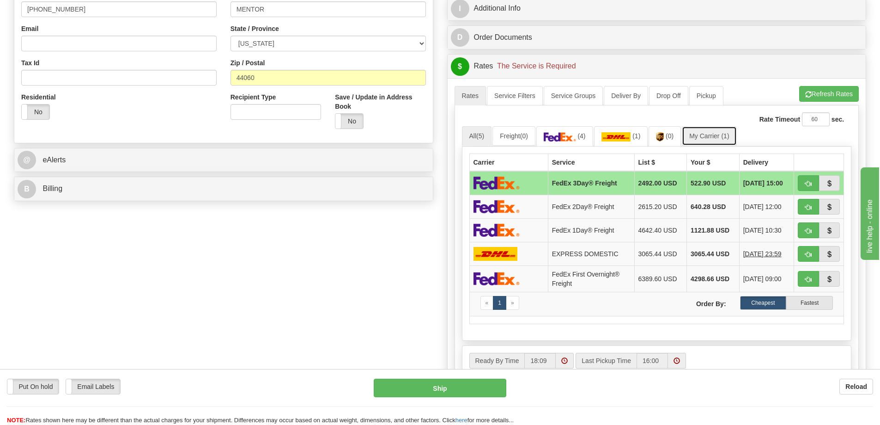
click at [719, 130] on link "My Carrier (1)" at bounding box center [709, 135] width 55 height 19
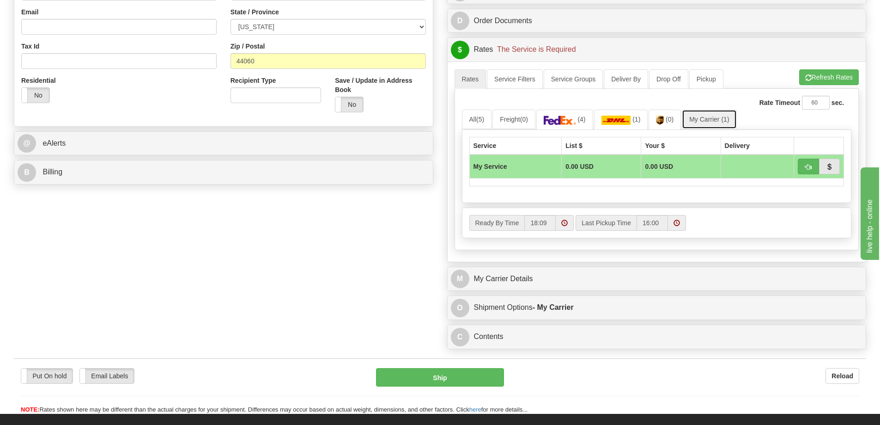
scroll to position [323, 0]
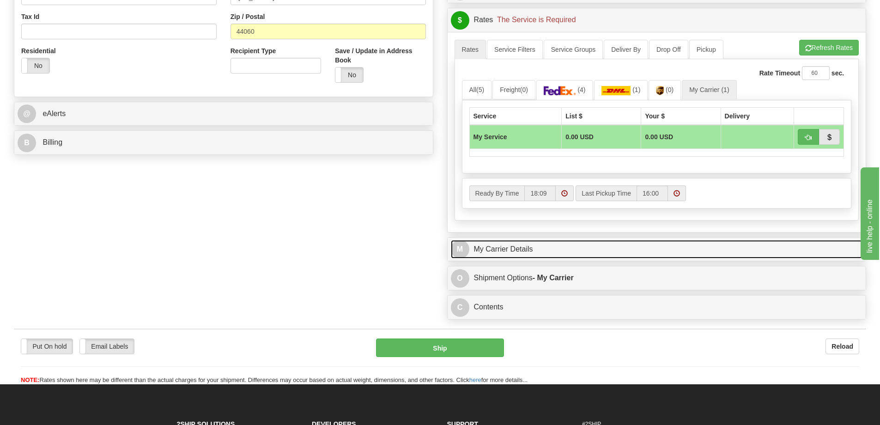
click at [528, 248] on link "M My Carrier Details" at bounding box center [657, 249] width 412 height 19
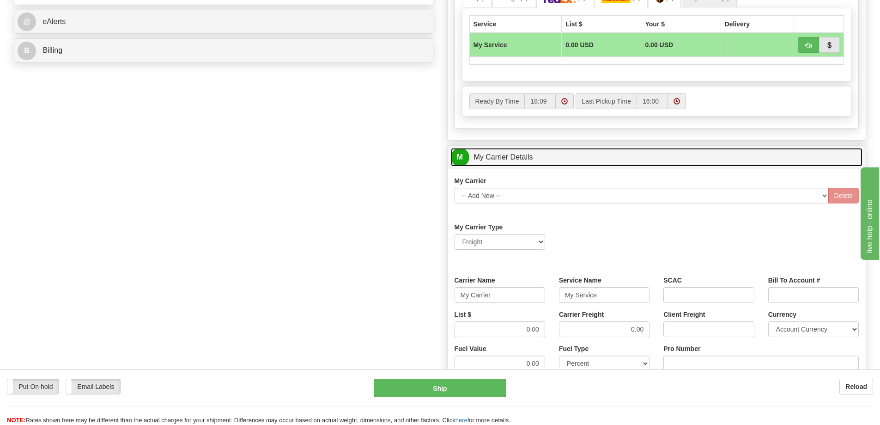
scroll to position [416, 0]
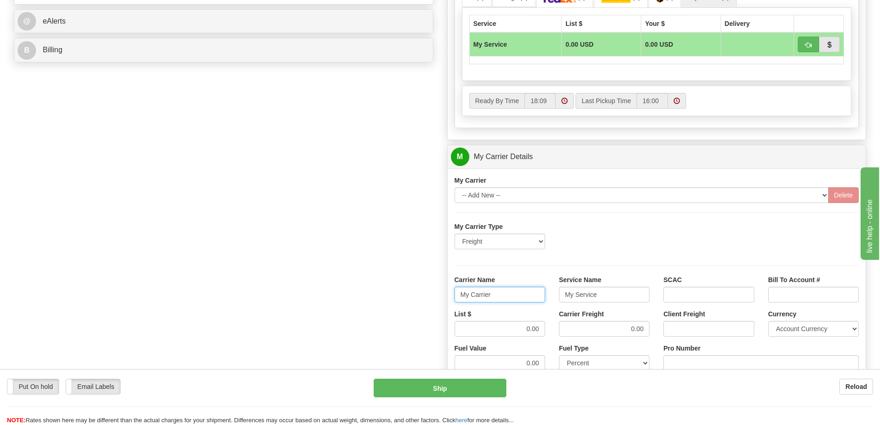
drag, startPoint x: 502, startPoint y: 293, endPoint x: 450, endPoint y: 293, distance: 51.8
click at [450, 293] on div "Carrier Name My Carrier" at bounding box center [500, 292] width 104 height 34
drag, startPoint x: 605, startPoint y: 297, endPoint x: 539, endPoint y: 306, distance: 67.2
click at [539, 306] on div "Carrier Name Service Name My Service SCAC Bill To Account #" at bounding box center [657, 292] width 419 height 34
drag, startPoint x: 516, startPoint y: 328, endPoint x: 571, endPoint y: 332, distance: 55.6
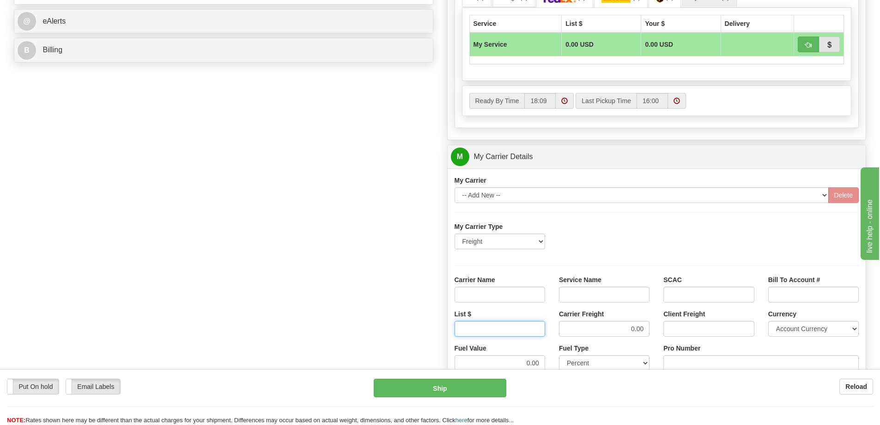
click at [568, 332] on div "List $ Carrier Freight 0.00 Client Freight Currency Account Currency ARN AWG AU…" at bounding box center [657, 326] width 419 height 34
click at [668, 332] on div "List $ Carrier Freight Client Freight Currency Account Currency ARN AWG AUD AUS…" at bounding box center [657, 326] width 419 height 34
click at [520, 294] on input "Carrier Name" at bounding box center [500, 295] width 91 height 16
type input "AVR"
drag, startPoint x: 607, startPoint y: 294, endPoint x: 610, endPoint y: 302, distance: 7.9
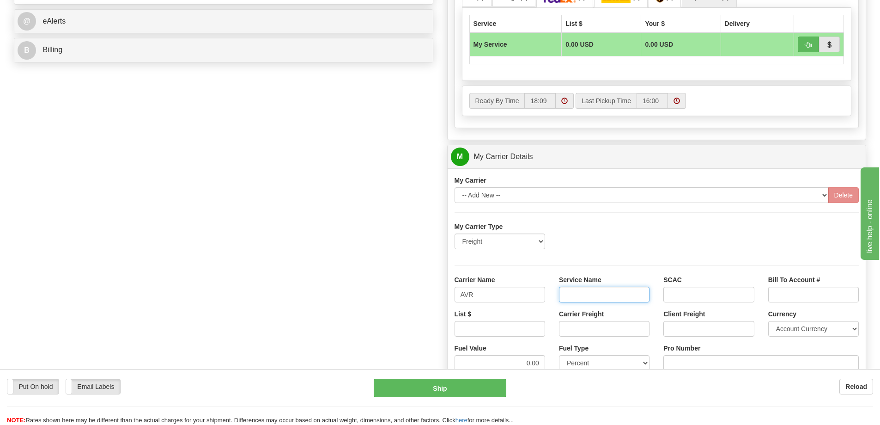
click at [607, 294] on input "Service Name" at bounding box center [604, 295] width 91 height 16
type input "LTL"
click at [537, 333] on input "List $" at bounding box center [500, 329] width 91 height 16
type input "300"
click at [601, 329] on input "Carrier Freight" at bounding box center [604, 329] width 91 height 16
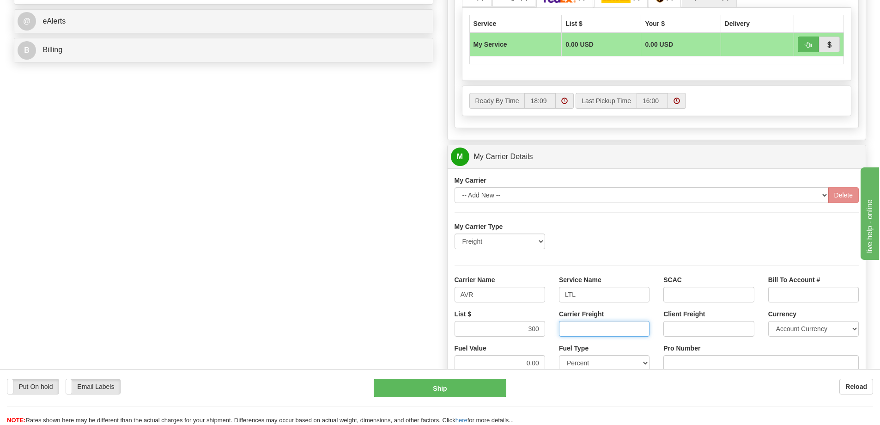
type input "300"
drag, startPoint x: 701, startPoint y: 361, endPoint x: 743, endPoint y: 373, distance: 44.1
click at [701, 361] on input "Pro Number" at bounding box center [761, 363] width 195 height 16
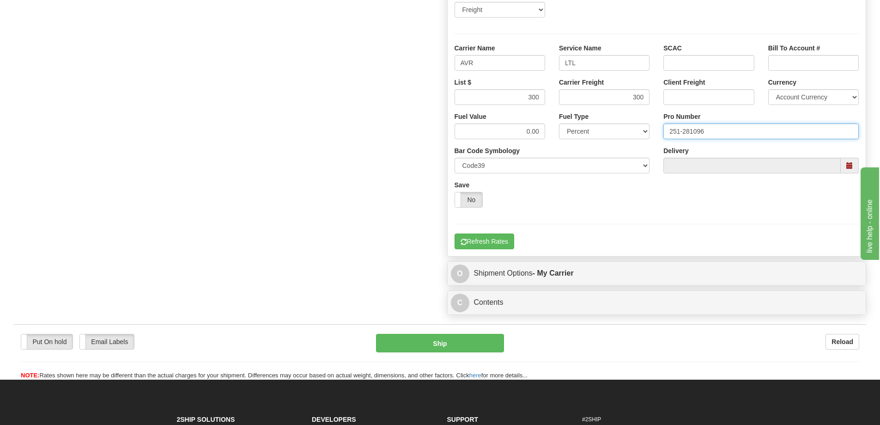
scroll to position [647, 0]
type input "251-281096"
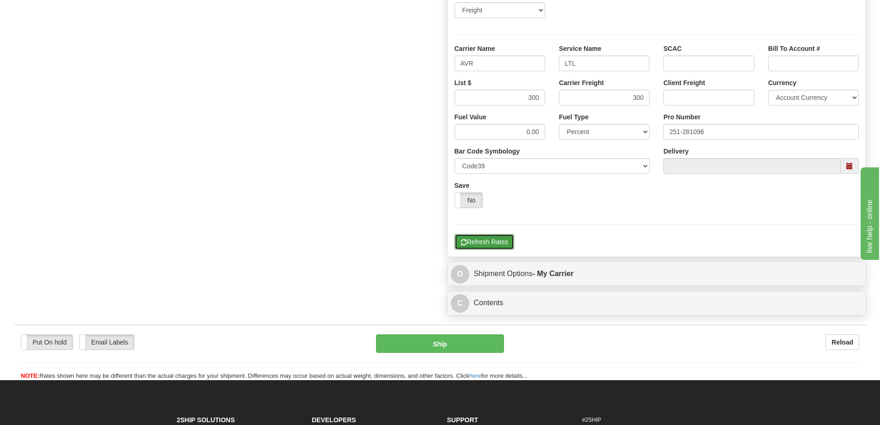
click at [488, 243] on button "Refresh Rates" at bounding box center [485, 242] width 60 height 16
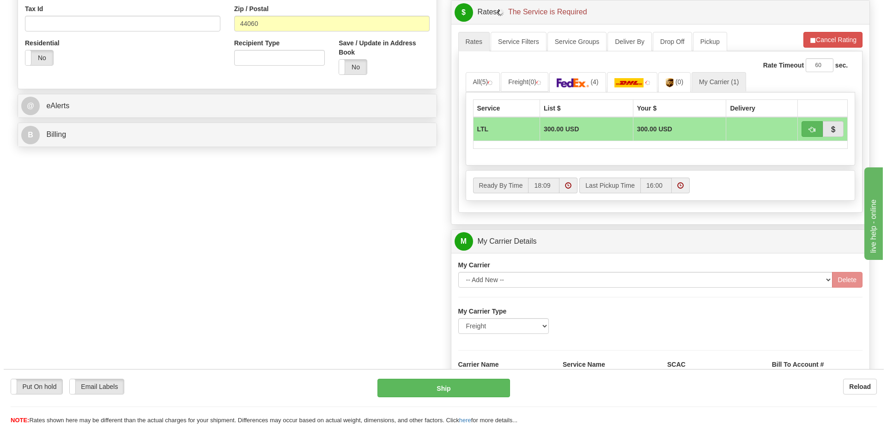
scroll to position [323, 0]
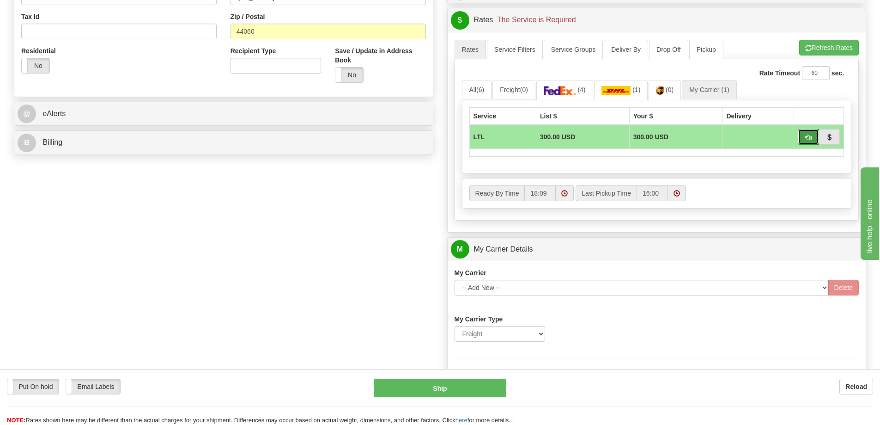
click at [814, 139] on button "button" at bounding box center [808, 137] width 21 height 16
type input "00"
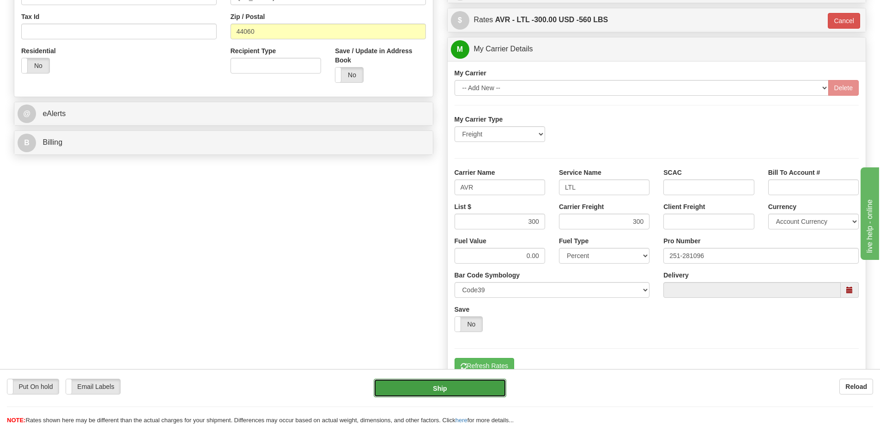
click at [446, 383] on button "Ship" at bounding box center [440, 387] width 133 height 18
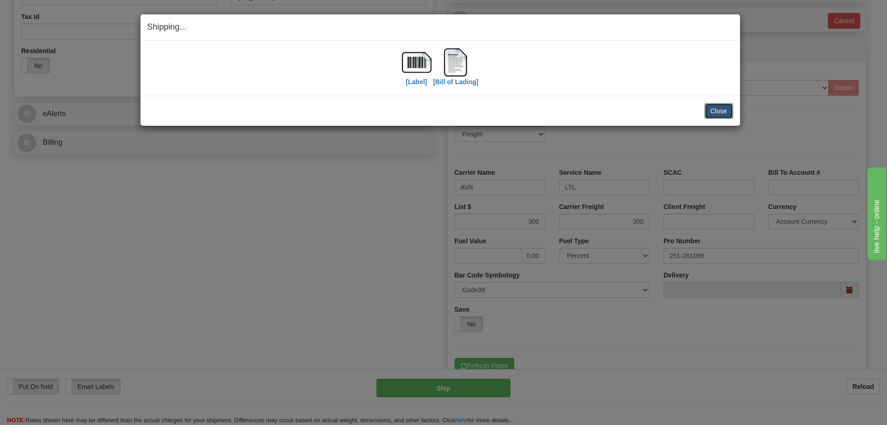
click at [714, 106] on button "Close" at bounding box center [719, 111] width 29 height 16
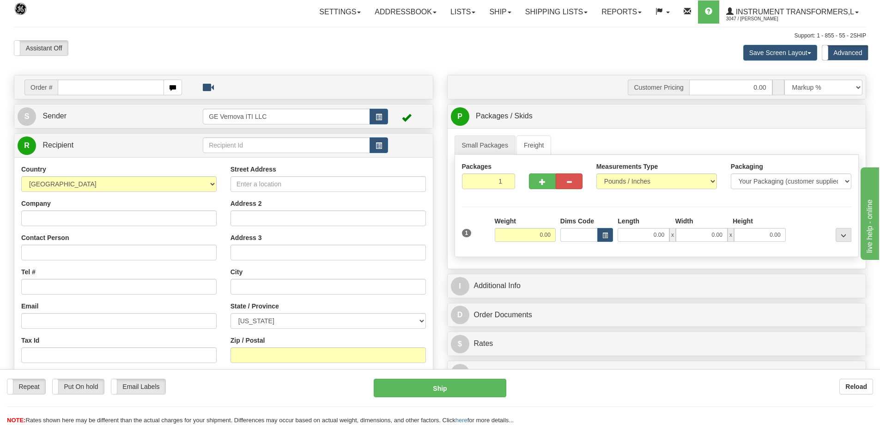
click at [94, 92] on input "text" at bounding box center [111, 87] width 106 height 16
type input "86705586"
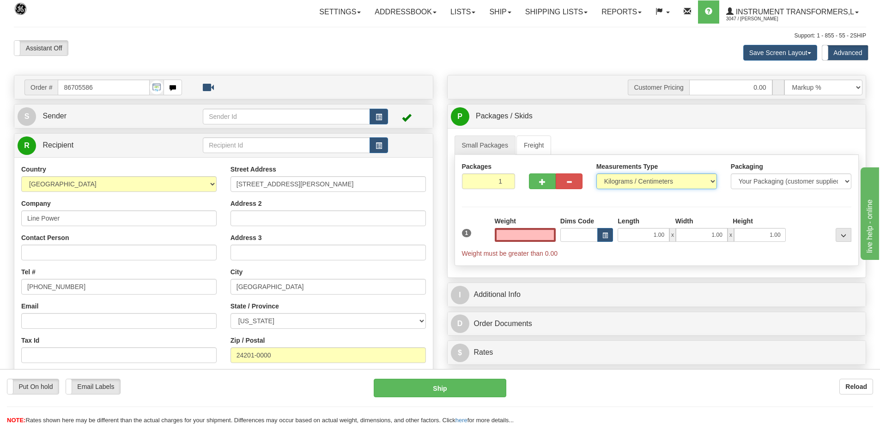
type input "0.00"
click at [688, 182] on select "Pounds / Inches Kilograms / Centimeters" at bounding box center [657, 181] width 121 height 16
select select "0"
click at [597, 173] on select "Pounds / Inches Kilograms / Centimeters" at bounding box center [657, 181] width 121 height 16
drag, startPoint x: 535, startPoint y: 237, endPoint x: 564, endPoint y: 234, distance: 29.2
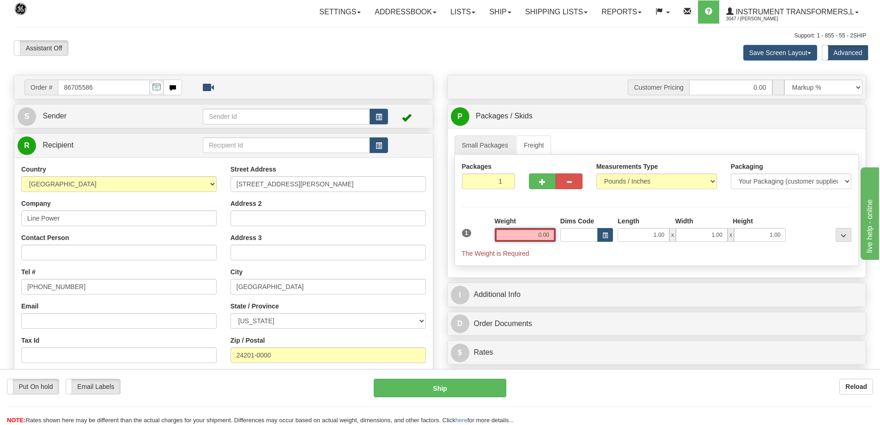
click at [564, 234] on div "1 Weight 0.00 Dims Code 1.00" at bounding box center [657, 237] width 395 height 42
click button "Delete" at bounding box center [0, 0] width 0 height 0
type input "420.00"
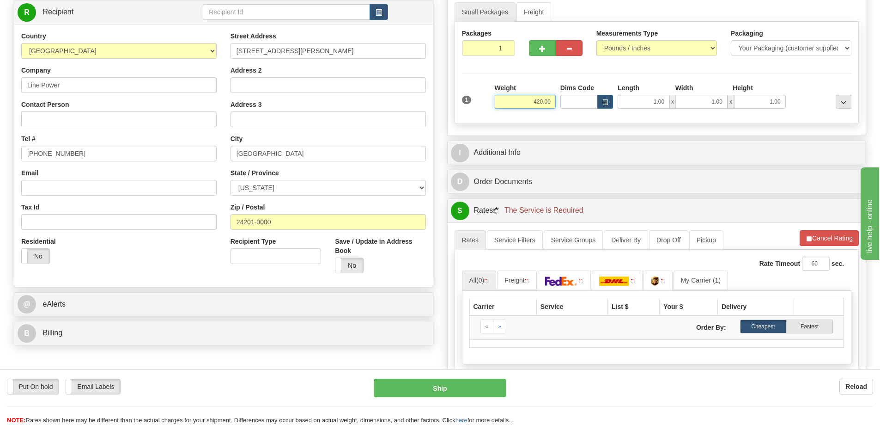
scroll to position [139, 0]
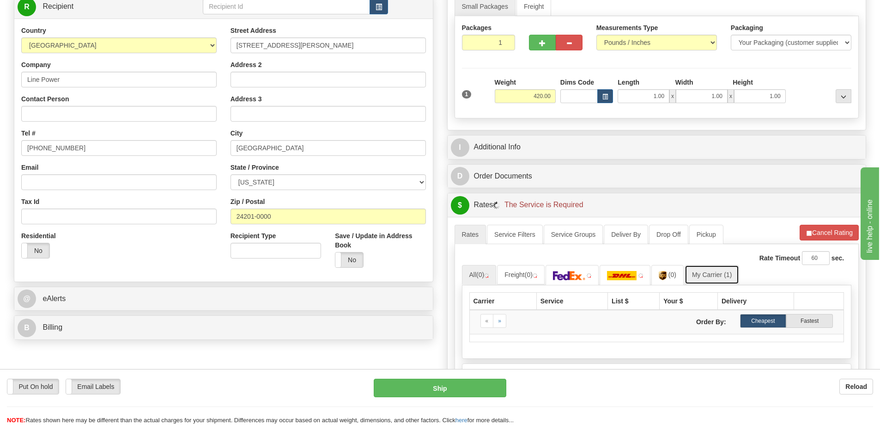
click at [712, 275] on link "My Carrier (1)" at bounding box center [712, 274] width 55 height 19
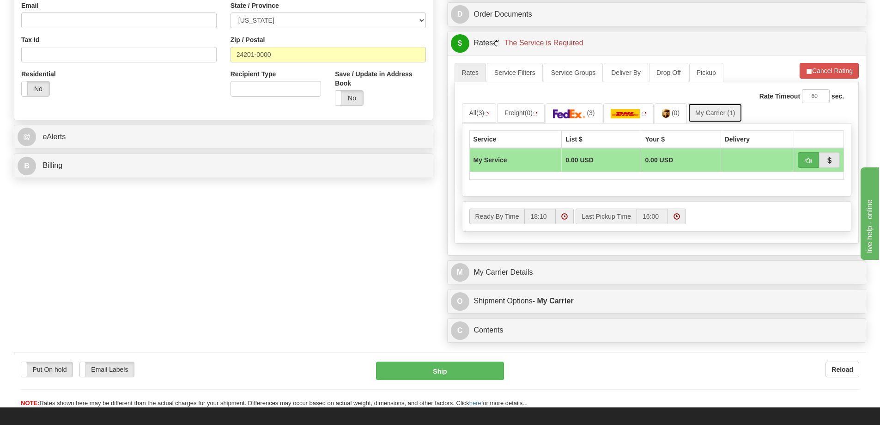
scroll to position [323, 0]
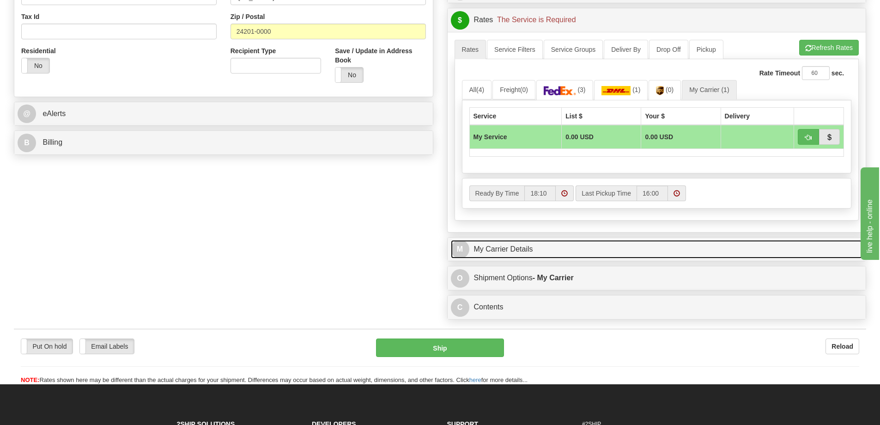
click at [610, 258] on link "M My Carrier Details" at bounding box center [657, 249] width 412 height 19
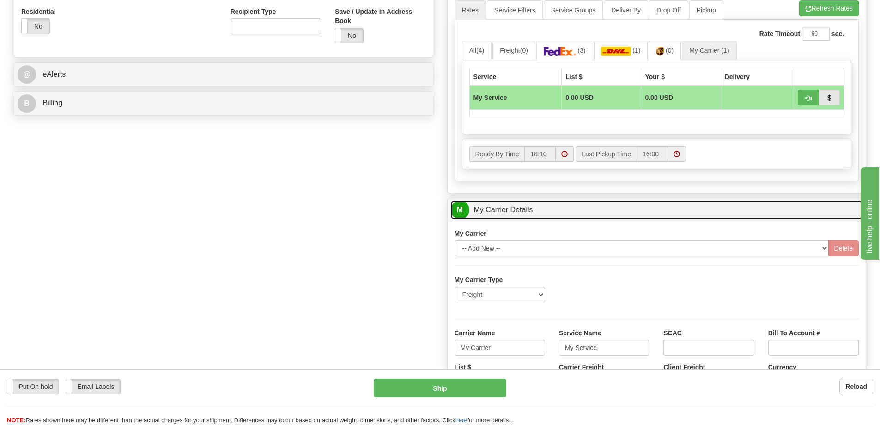
scroll to position [416, 0]
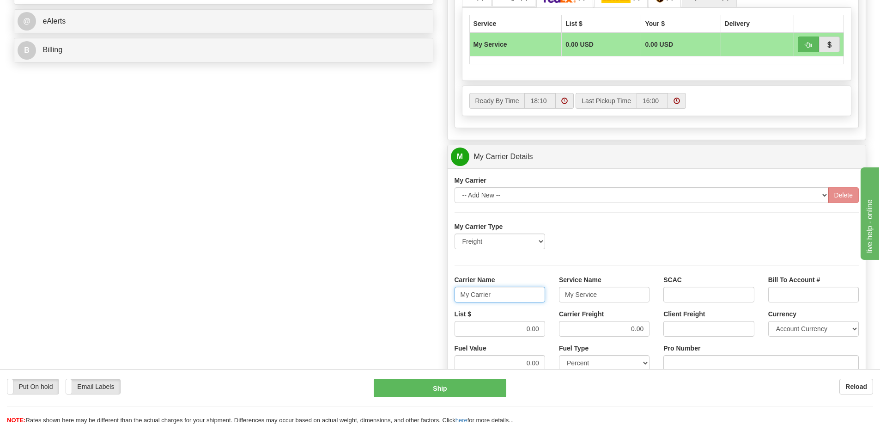
drag, startPoint x: 495, startPoint y: 295, endPoint x: 443, endPoint y: 303, distance: 53.2
click at [443, 303] on div "Customer Pricing 0.00 Markup % Discount % Flat Amount Per Pound Flat Amount Mar…" at bounding box center [656, 105] width 433 height 892
drag, startPoint x: 604, startPoint y: 289, endPoint x: 537, endPoint y: 301, distance: 67.6
click at [537, 301] on div "Carrier Name Service Name My Service SCAC Bill To Account #" at bounding box center [657, 292] width 419 height 34
drag, startPoint x: 522, startPoint y: 329, endPoint x: 562, endPoint y: 329, distance: 39.7
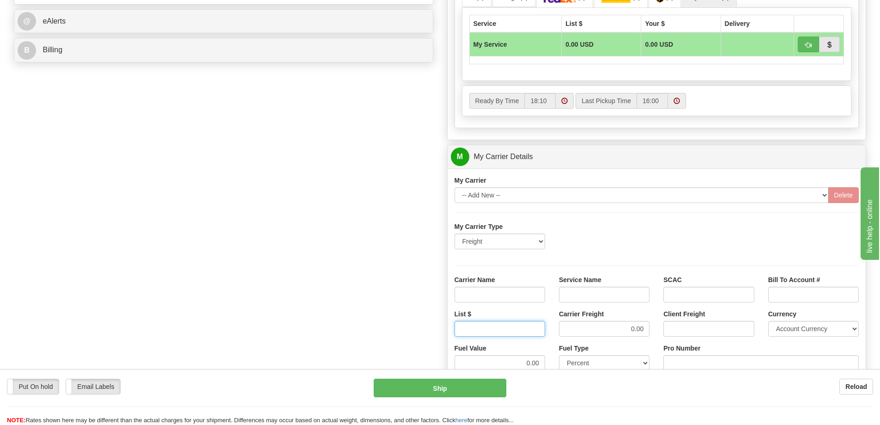
click at [562, 329] on div "List $ Carrier Freight 0.00 Client Freight Currency Account Currency ARN AWG AU…" at bounding box center [657, 326] width 419 height 34
drag, startPoint x: 624, startPoint y: 331, endPoint x: 662, endPoint y: 330, distance: 37.9
click at [662, 330] on div "List $ Carrier Freight 0.00 Client Freight Currency Account Currency ARN AWG AU…" at bounding box center [657, 326] width 419 height 34
click at [534, 294] on input "Carrier Name" at bounding box center [500, 295] width 91 height 16
type input "AVR"
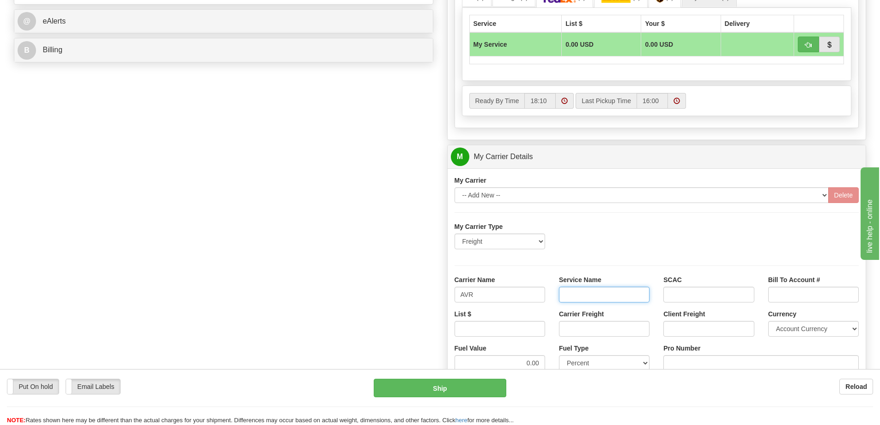
click at [586, 300] on input "Service Name" at bounding box center [604, 295] width 91 height 16
type input "LTL"
click at [524, 332] on input "List $" at bounding box center [500, 329] width 91 height 16
type input "300"
click at [572, 334] on input "Carrier Freight" at bounding box center [604, 329] width 91 height 16
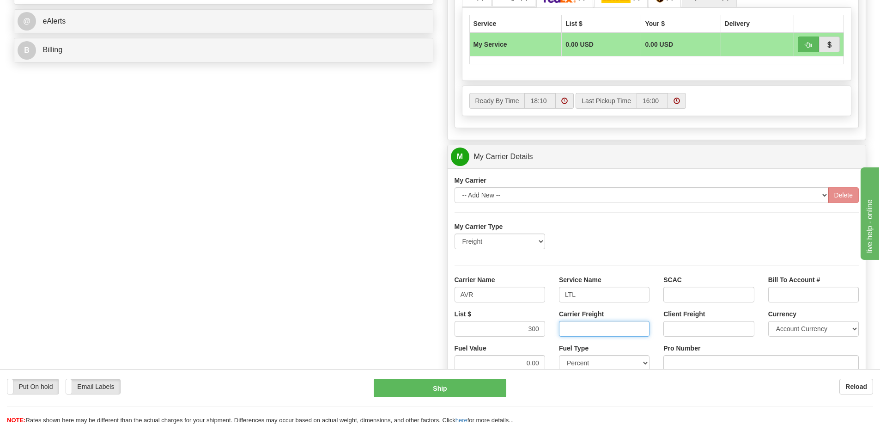
type input "300"
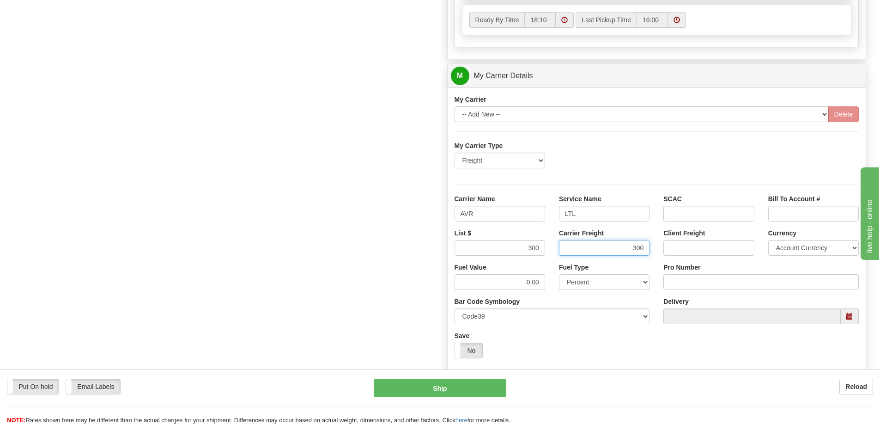
scroll to position [508, 0]
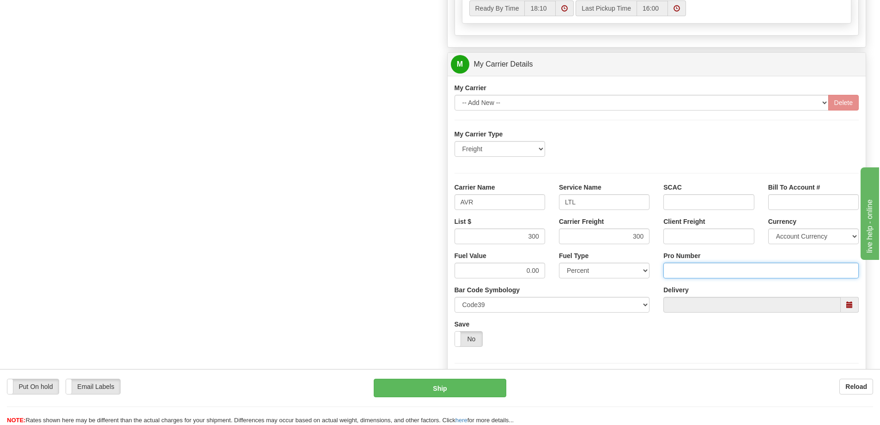
click at [685, 271] on input "Pro Number" at bounding box center [761, 270] width 195 height 16
type input "0760161697"
click button "Delete" at bounding box center [0, 0] width 0 height 0
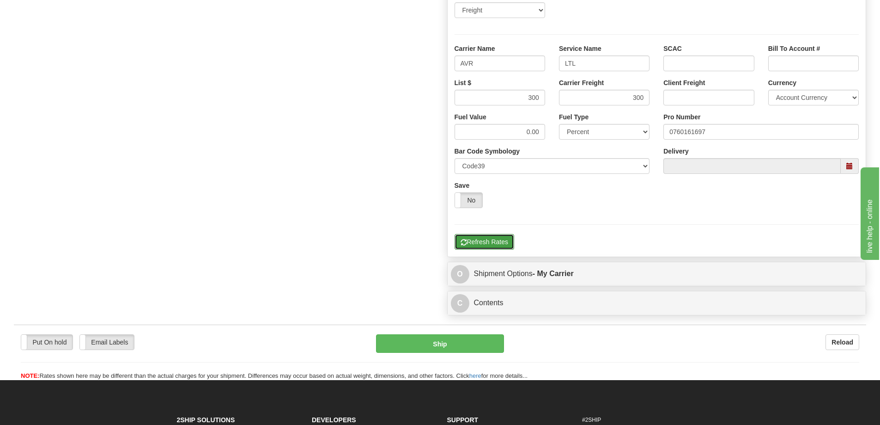
click at [507, 244] on button "Refresh Rates" at bounding box center [485, 242] width 60 height 16
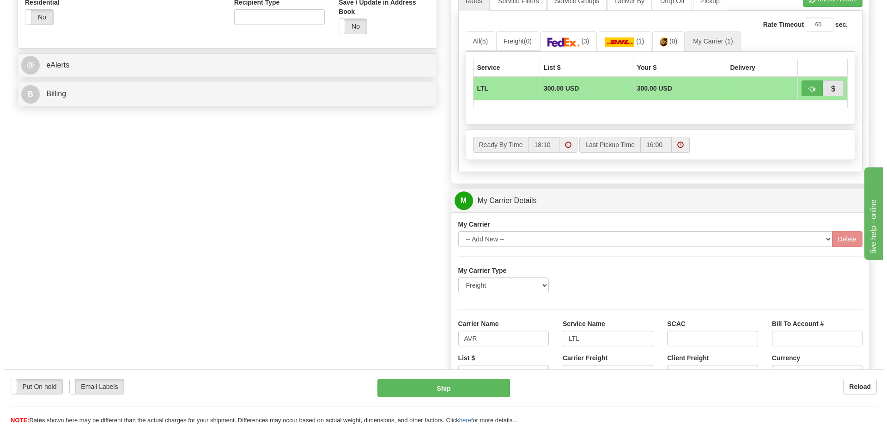
scroll to position [370, 0]
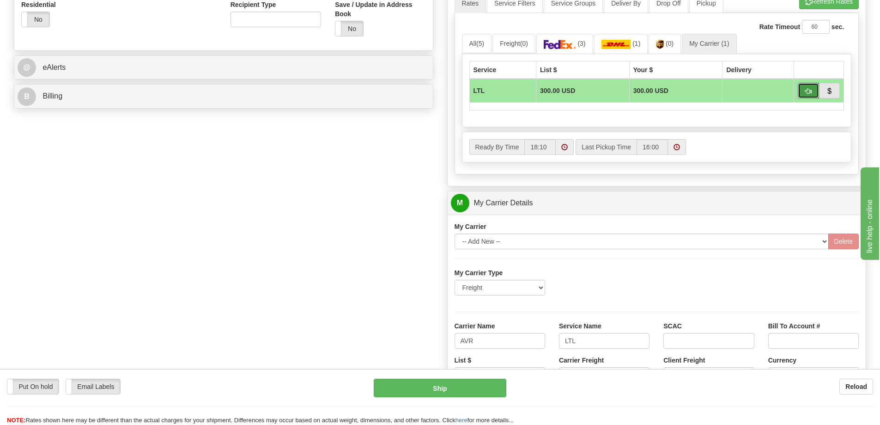
click at [808, 94] on span "button" at bounding box center [808, 91] width 6 height 6
type input "00"
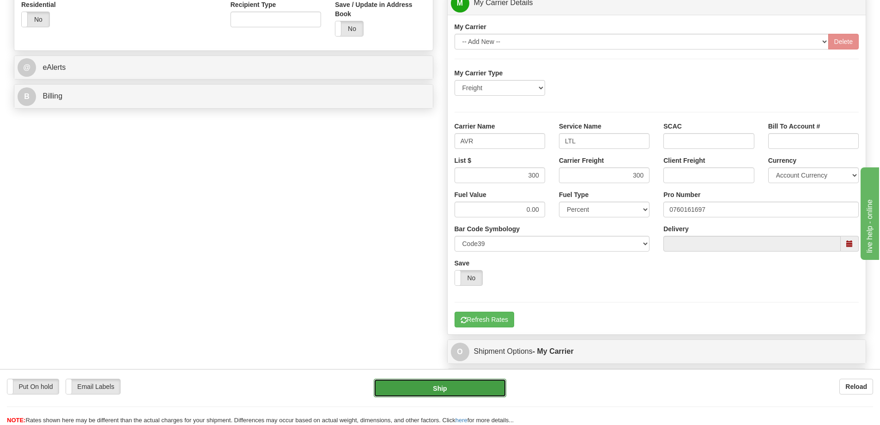
click at [435, 390] on button "Ship" at bounding box center [440, 387] width 133 height 18
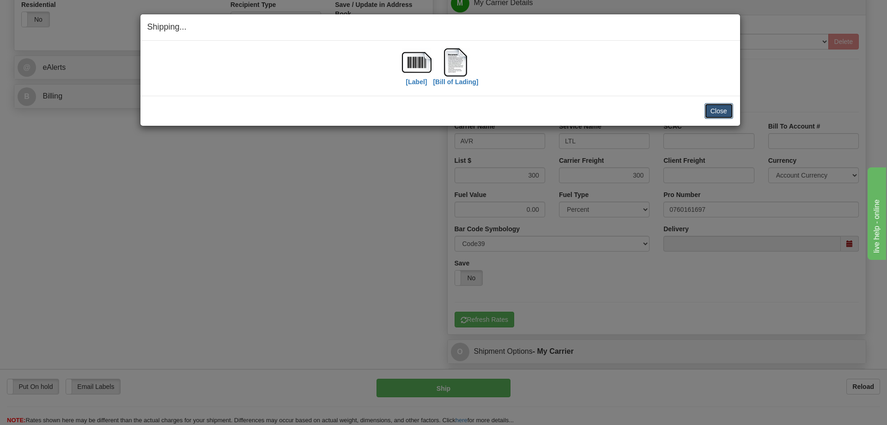
click at [709, 113] on button "Close" at bounding box center [719, 111] width 29 height 16
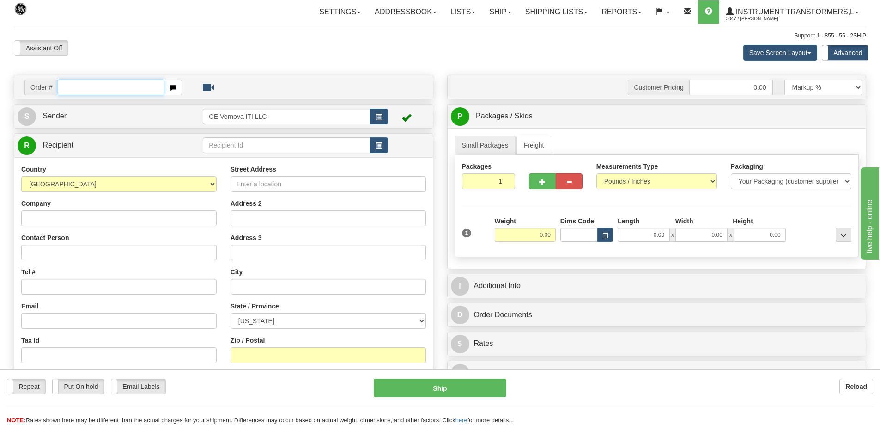
click at [131, 87] on input "text" at bounding box center [111, 87] width 106 height 16
type input "86705566"
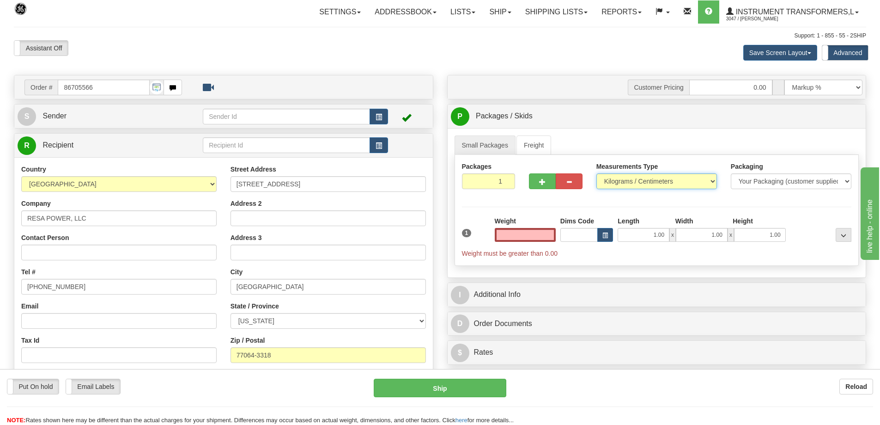
type input "0.00"
click at [686, 177] on select "Pounds / Inches Kilograms / Centimeters" at bounding box center [657, 181] width 121 height 16
select select "0"
click at [597, 173] on select "Pounds / Inches Kilograms / Centimeters" at bounding box center [657, 181] width 121 height 16
click at [538, 240] on input "0.00" at bounding box center [525, 235] width 61 height 14
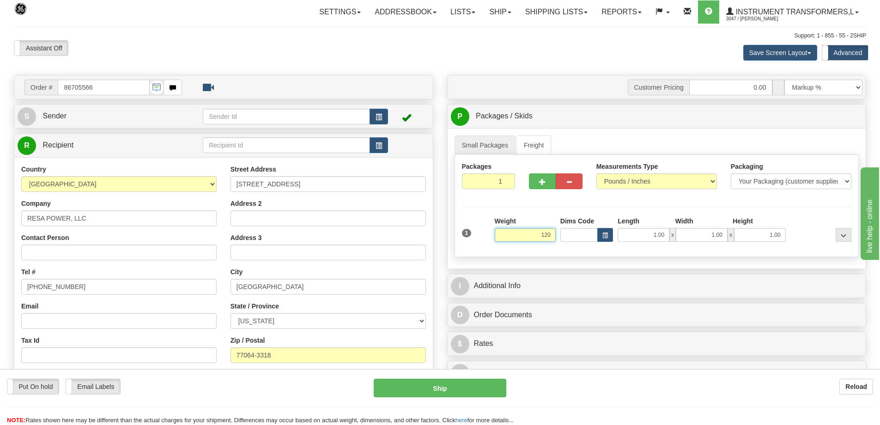
click button "Delete" at bounding box center [0, 0] width 0 height 0
type input "120.00"
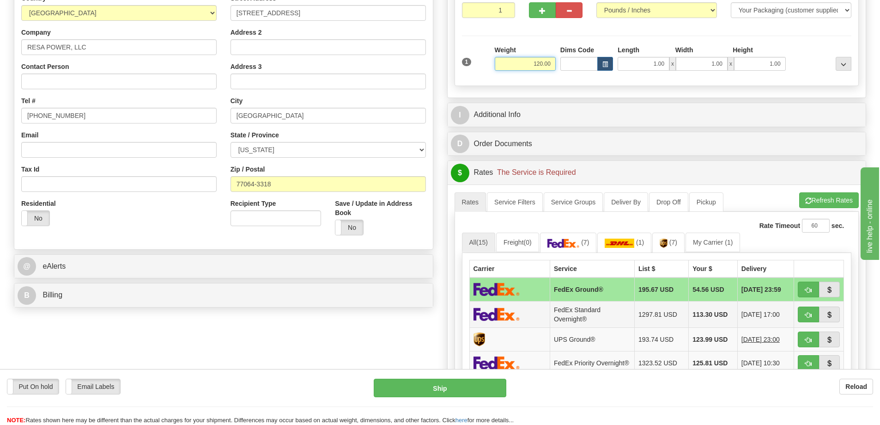
scroll to position [185, 0]
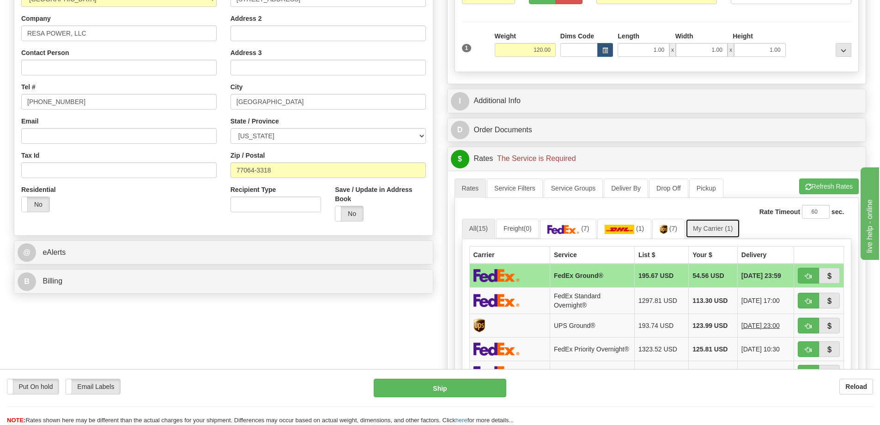
click at [730, 230] on span "(1)" at bounding box center [729, 228] width 8 height 7
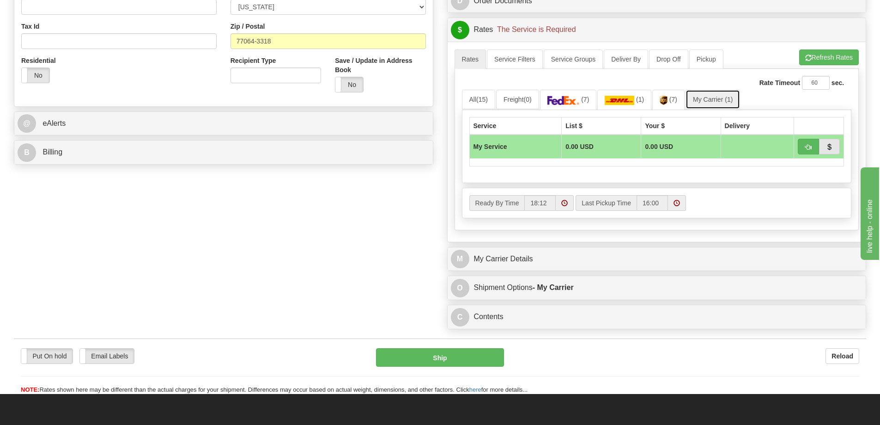
scroll to position [323, 0]
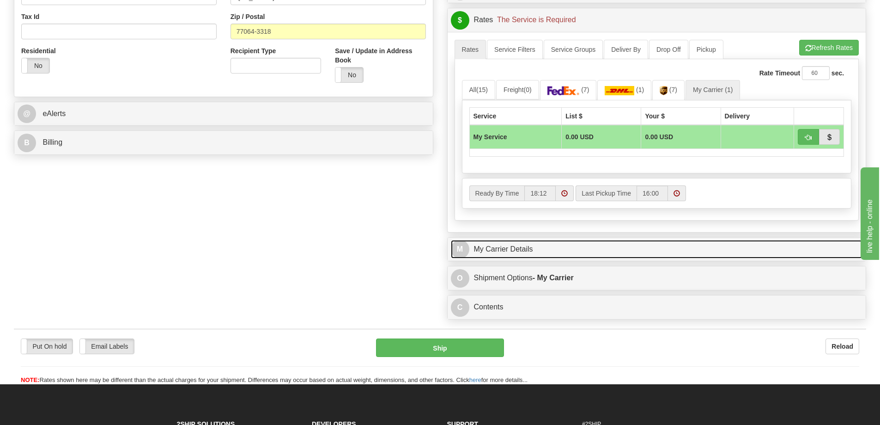
click at [560, 256] on link "M My Carrier Details" at bounding box center [657, 249] width 412 height 19
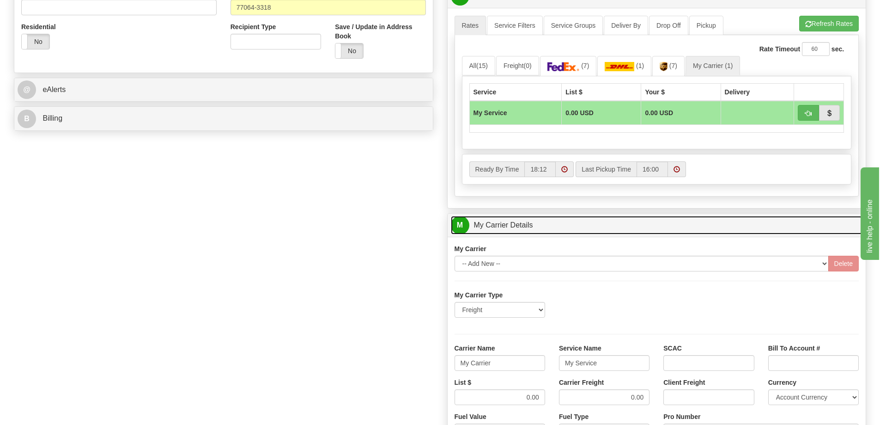
scroll to position [416, 0]
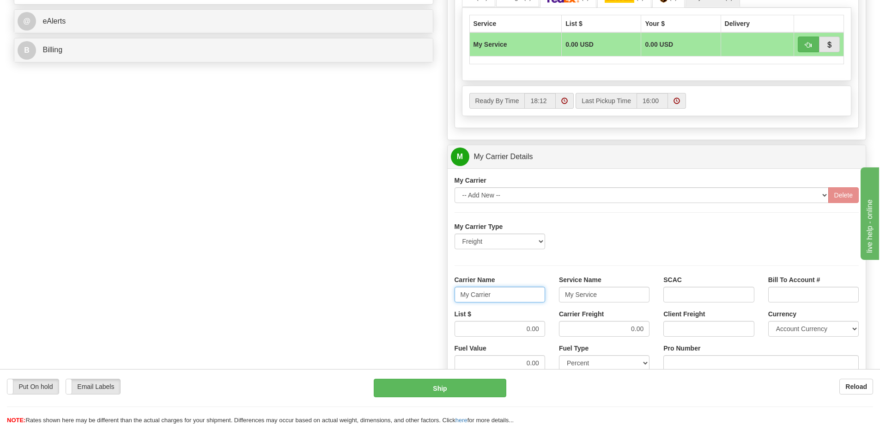
drag, startPoint x: 494, startPoint y: 293, endPoint x: 451, endPoint y: 296, distance: 44.0
click at [451, 296] on div "Carrier Name My Carrier" at bounding box center [500, 292] width 104 height 34
drag, startPoint x: 592, startPoint y: 294, endPoint x: 544, endPoint y: 299, distance: 48.3
click at [544, 299] on div "Carrier Name Service Name My Service SCAC Bill To Account #" at bounding box center [657, 292] width 419 height 34
drag, startPoint x: 645, startPoint y: 329, endPoint x: 610, endPoint y: 329, distance: 35.1
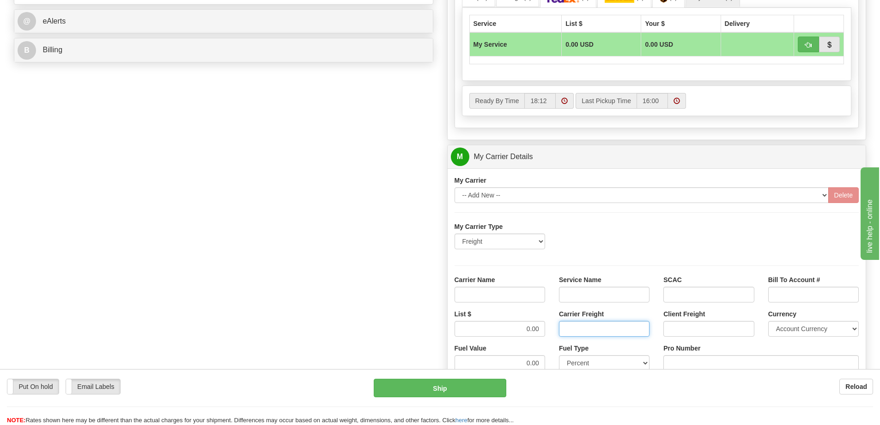
click at [610, 329] on input "Carrier Freight" at bounding box center [604, 329] width 91 height 16
drag, startPoint x: 543, startPoint y: 329, endPoint x: 497, endPoint y: 330, distance: 45.8
click at [497, 330] on input "0.00" at bounding box center [500, 329] width 91 height 16
click at [522, 293] on input "Carrier Name" at bounding box center [500, 295] width 91 height 16
type input "AVR"
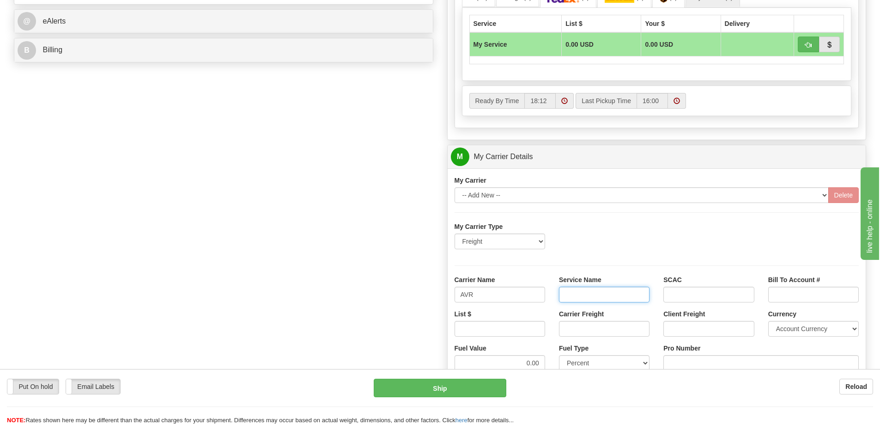
drag, startPoint x: 586, startPoint y: 291, endPoint x: 591, endPoint y: 305, distance: 15.4
click at [586, 291] on input "Service Name" at bounding box center [604, 295] width 91 height 16
type input "LTL"
click at [537, 329] on input "List $" at bounding box center [500, 329] width 91 height 16
type input "300"
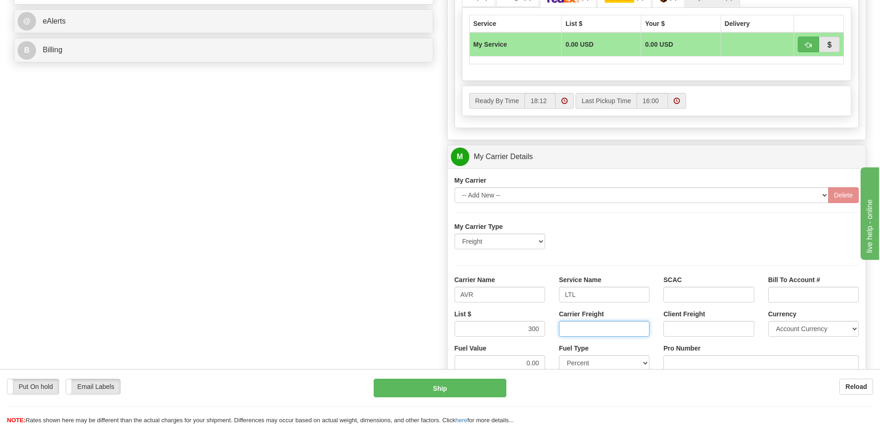
drag, startPoint x: 579, startPoint y: 325, endPoint x: 585, endPoint y: 328, distance: 6.2
click at [579, 325] on input "Carrier Freight" at bounding box center [604, 329] width 91 height 16
type input "300"
click at [702, 361] on input "Pro Number" at bounding box center [761, 363] width 195 height 16
type input "0760161698"
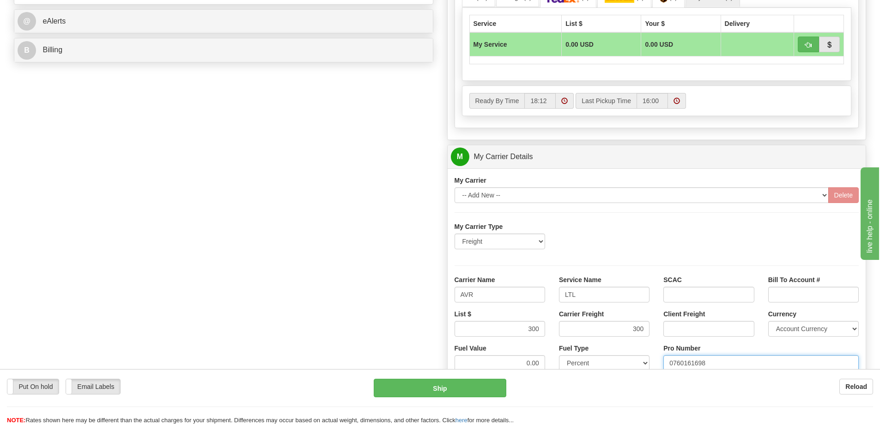
click button "Delete" at bounding box center [0, 0] width 0 height 0
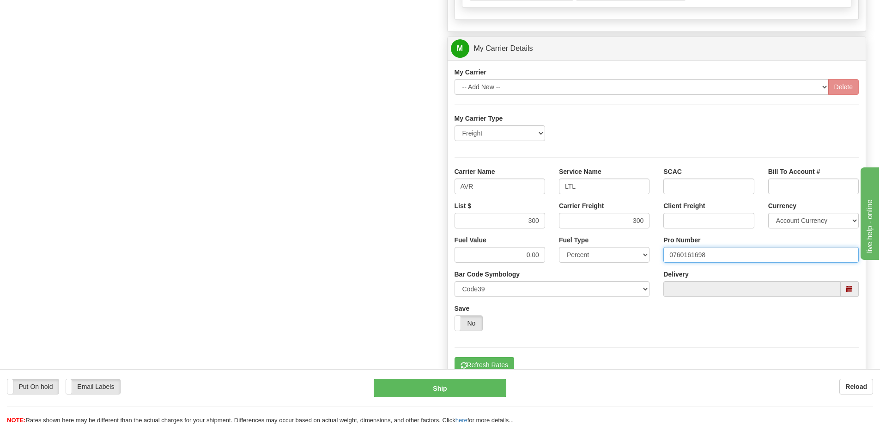
scroll to position [555, 0]
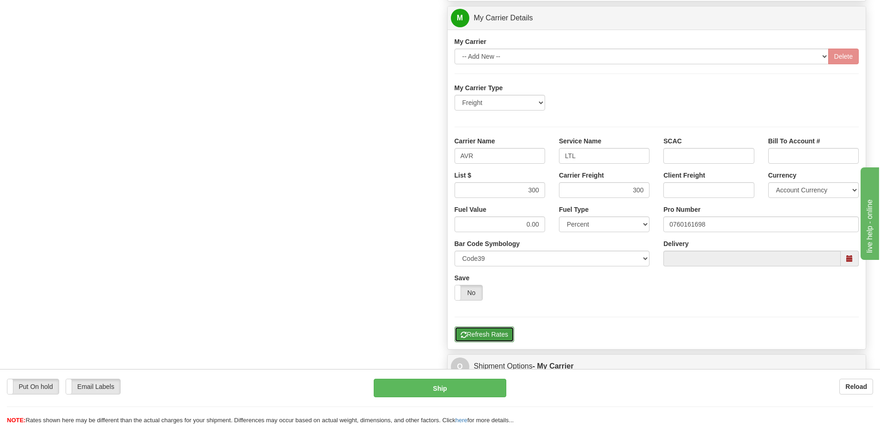
click at [479, 332] on button "Refresh Rates" at bounding box center [485, 334] width 60 height 16
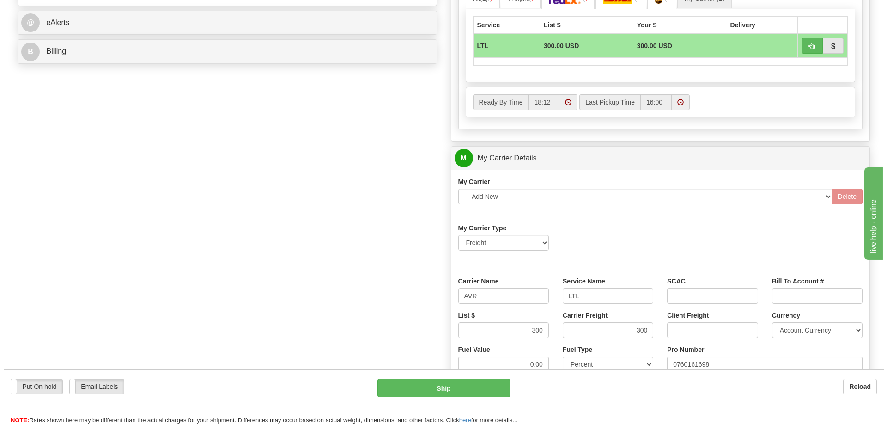
scroll to position [393, 0]
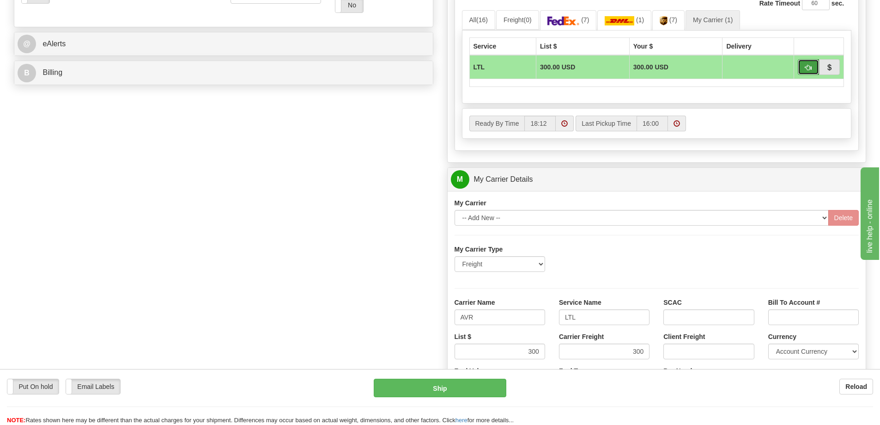
click at [806, 63] on button "button" at bounding box center [808, 67] width 21 height 16
type input "00"
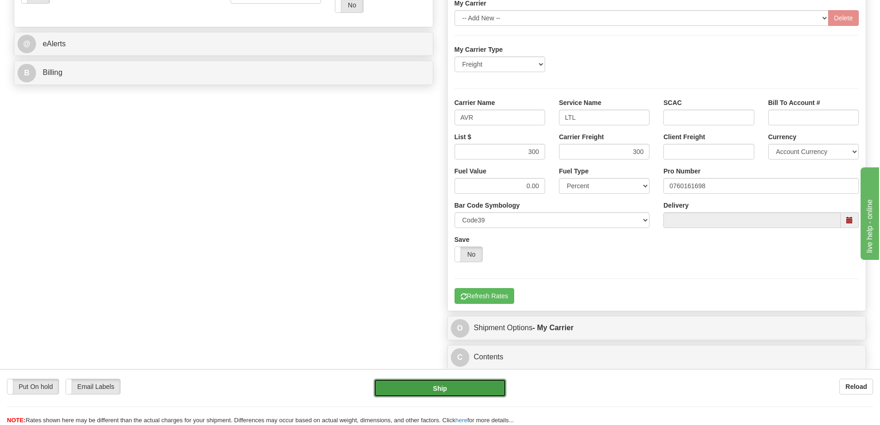
click at [442, 382] on button "Ship" at bounding box center [440, 387] width 133 height 18
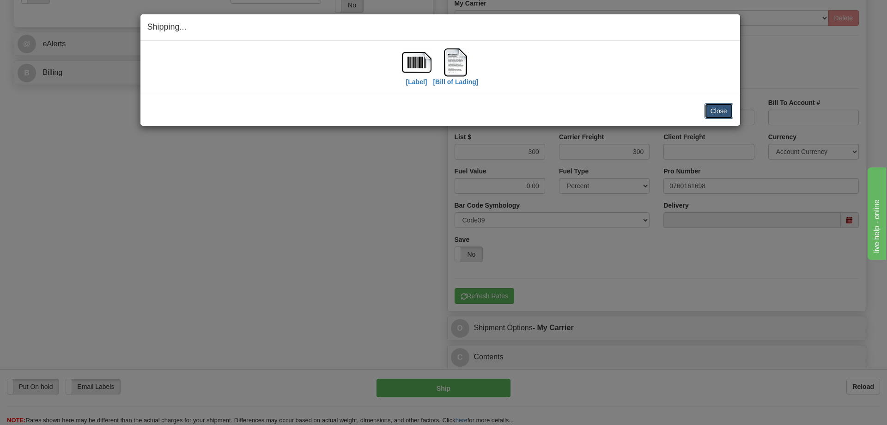
click at [721, 112] on button "Close" at bounding box center [719, 111] width 29 height 16
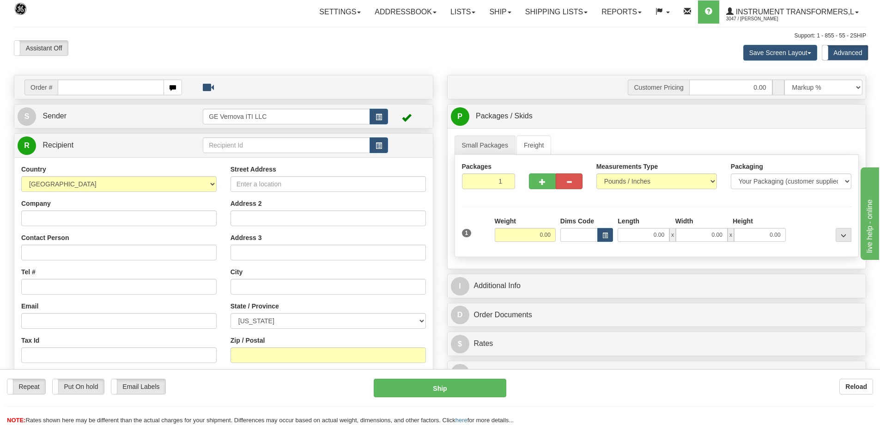
click at [88, 86] on input "text" at bounding box center [111, 87] width 106 height 16
type input "86705605"
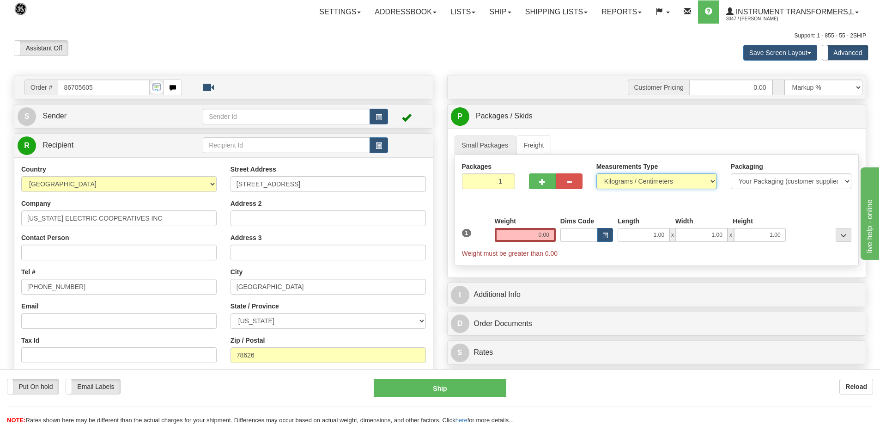
click at [655, 179] on select "Pounds / Inches Kilograms / Centimeters" at bounding box center [657, 181] width 121 height 16
select select "0"
click at [597, 173] on select "Pounds / Inches Kilograms / Centimeters" at bounding box center [657, 181] width 121 height 16
click at [538, 238] on input "0.00" at bounding box center [525, 235] width 61 height 14
type input "0"
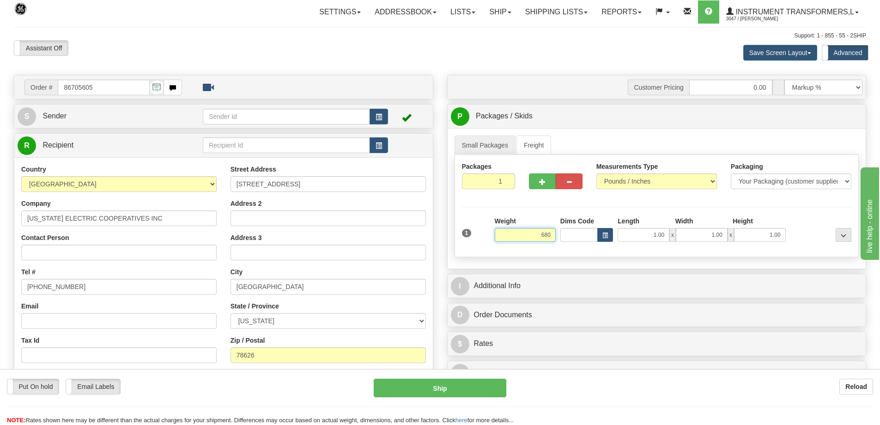
click button "Delete" at bounding box center [0, 0] width 0 height 0
type input "680.00"
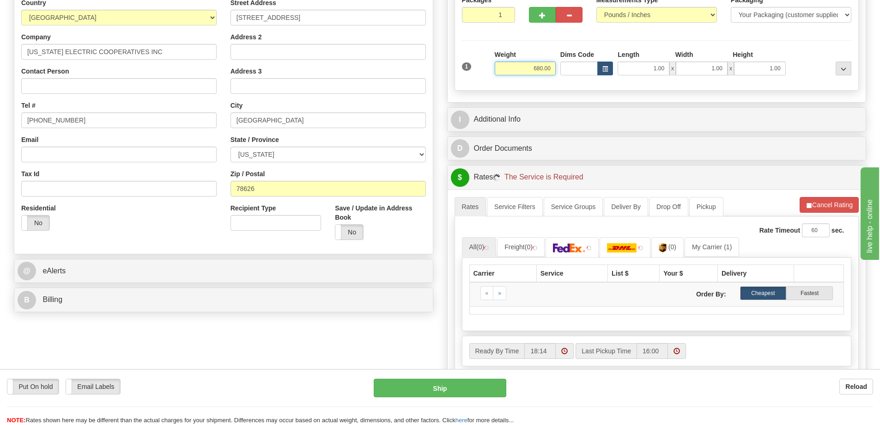
scroll to position [185, 0]
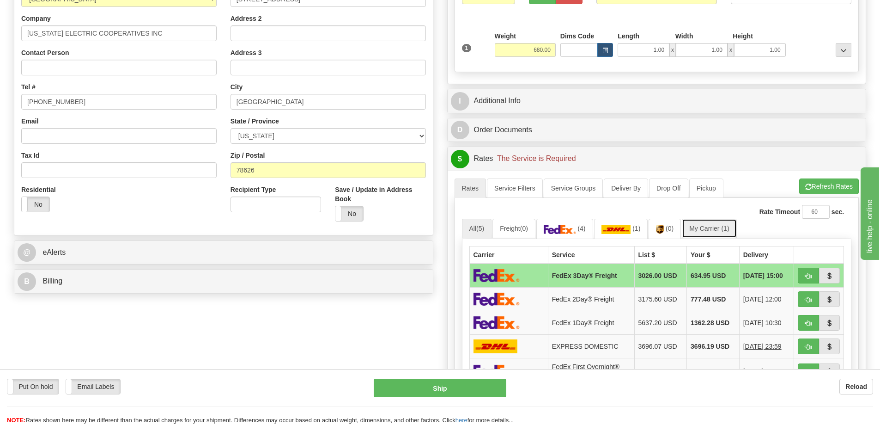
click at [715, 229] on link "My Carrier (1)" at bounding box center [709, 228] width 55 height 19
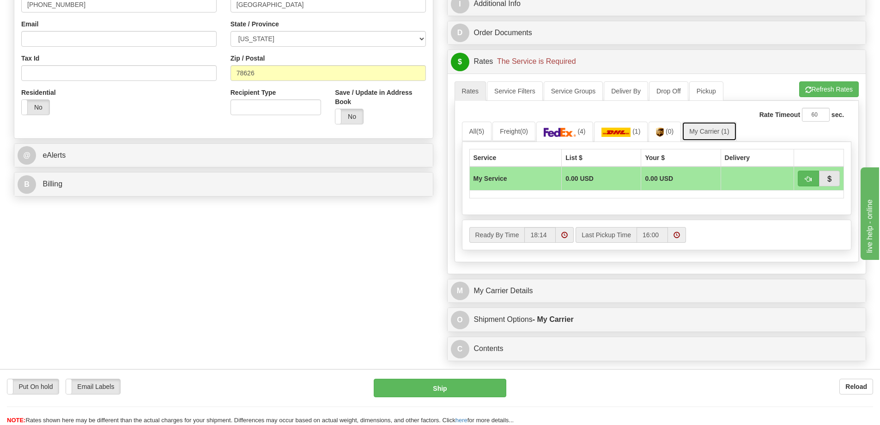
scroll to position [323, 0]
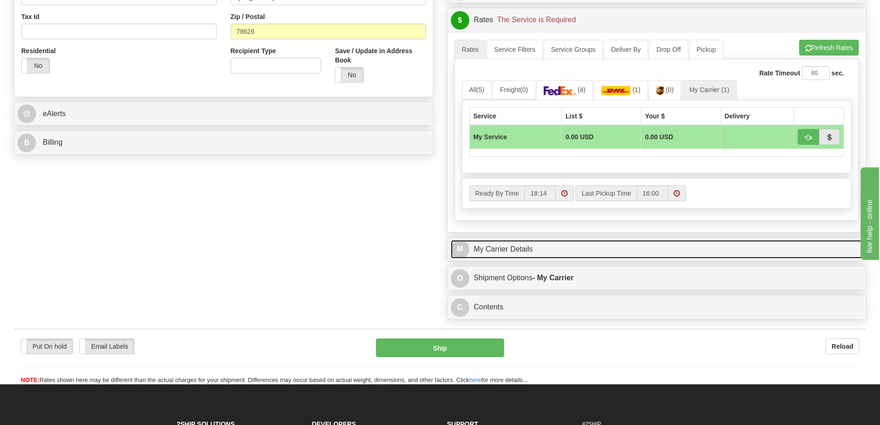
click at [537, 253] on link "M My Carrier Details" at bounding box center [657, 249] width 412 height 19
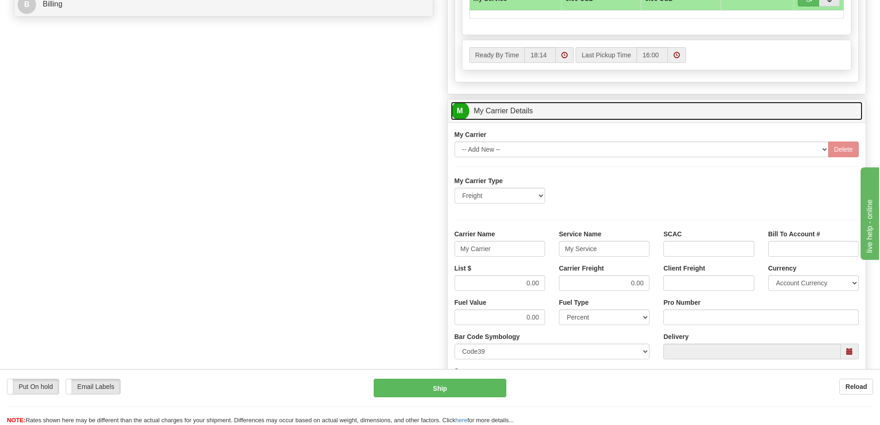
scroll to position [462, 0]
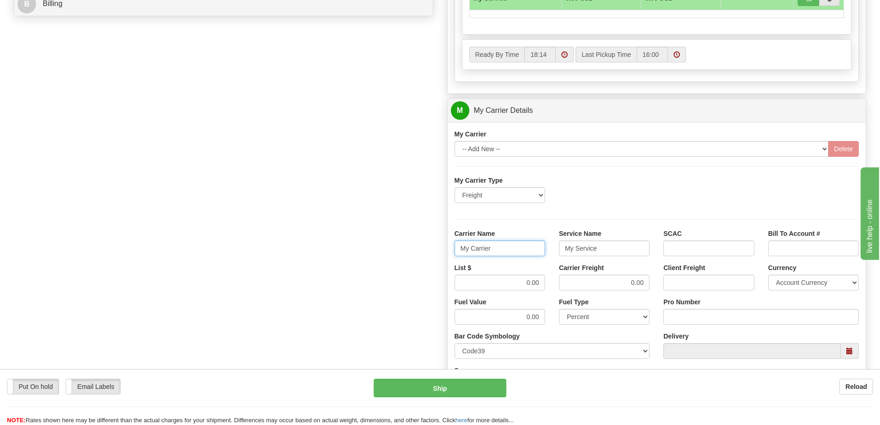
drag, startPoint x: 464, startPoint y: 257, endPoint x: 452, endPoint y: 262, distance: 11.8
click at [452, 262] on div "Carrier Name My Carrier" at bounding box center [500, 246] width 104 height 34
drag, startPoint x: 609, startPoint y: 249, endPoint x: 551, endPoint y: 250, distance: 57.8
click at [551, 250] on div "Carrier Name Service Name My Service SCAC Bill To Account #" at bounding box center [657, 246] width 419 height 34
drag, startPoint x: 645, startPoint y: 285, endPoint x: 608, endPoint y: 287, distance: 37.0
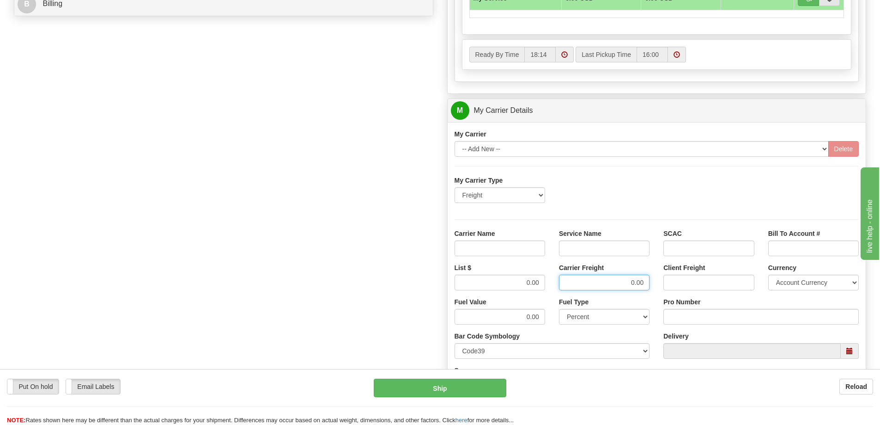
click at [608, 287] on input "0.00" at bounding box center [604, 283] width 91 height 16
drag, startPoint x: 537, startPoint y: 283, endPoint x: 509, endPoint y: 290, distance: 28.1
click at [511, 290] on div "List $ 0.00" at bounding box center [500, 280] width 104 height 34
click input "Carrier Name"
type input "AVR"
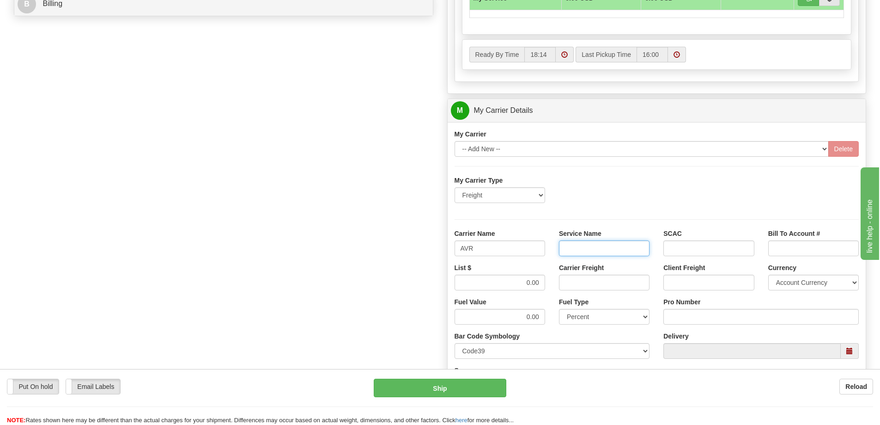
drag, startPoint x: 586, startPoint y: 250, endPoint x: 586, endPoint y: 259, distance: 9.3
click input "Service Name"
type input "LTL"
drag, startPoint x: 523, startPoint y: 284, endPoint x: 556, endPoint y: 282, distance: 33.3
click div "List $ 0.00 Carrier Freight Client Freight Currency Account Currency ARN AWG AU…"
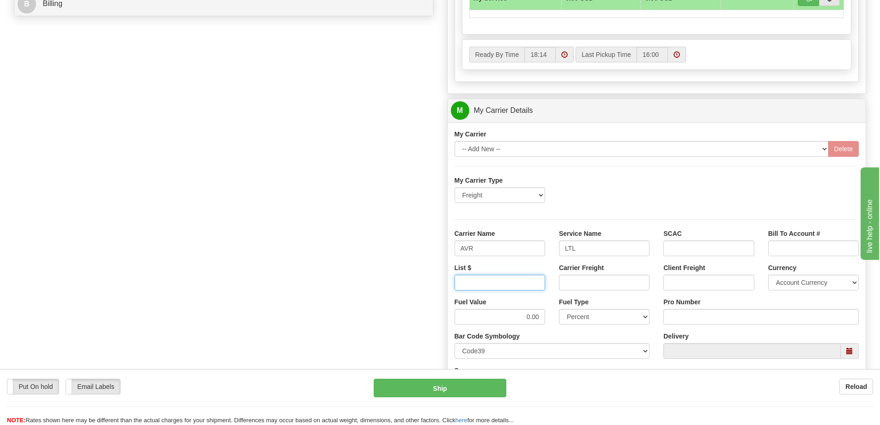
click input "List $"
type input "400"
drag, startPoint x: 585, startPoint y: 282, endPoint x: 588, endPoint y: 288, distance: 6.2
click input "Carrier Freight"
type input "520"
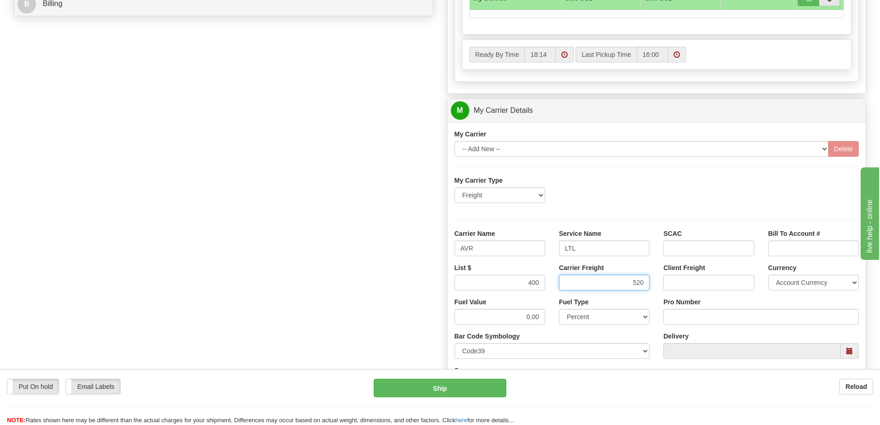
drag, startPoint x: 644, startPoint y: 284, endPoint x: 613, endPoint y: 289, distance: 31.3
click input "520"
click input "Carrier Freight"
type input "400"
click input "Pro Number"
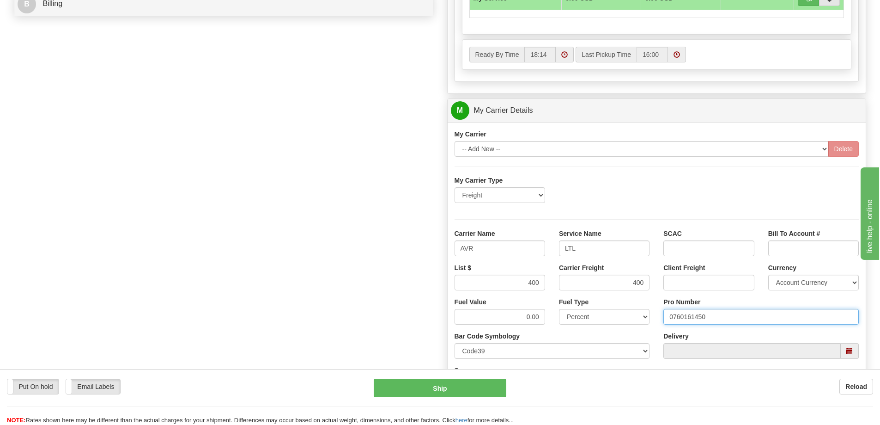
type input "0760161450"
click button "Delete"
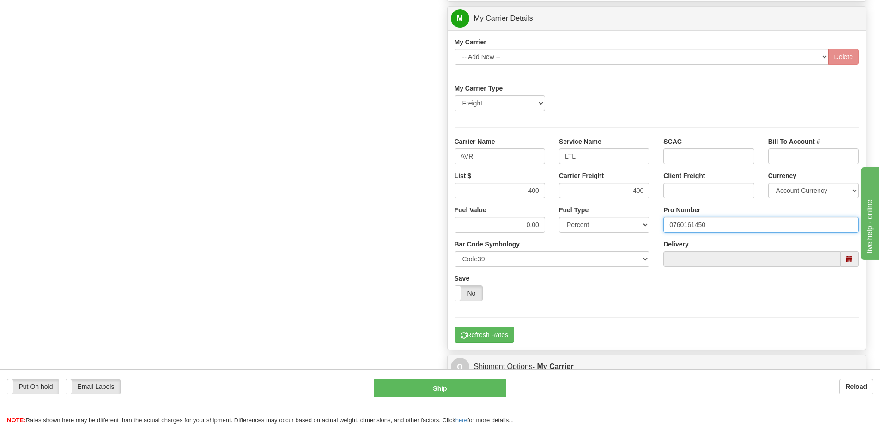
scroll to position [555, 0]
click button "Refresh Rates"
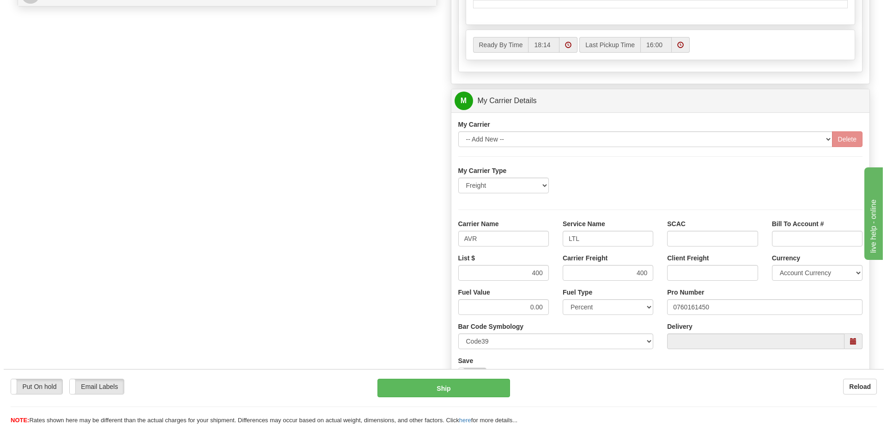
scroll to position [393, 0]
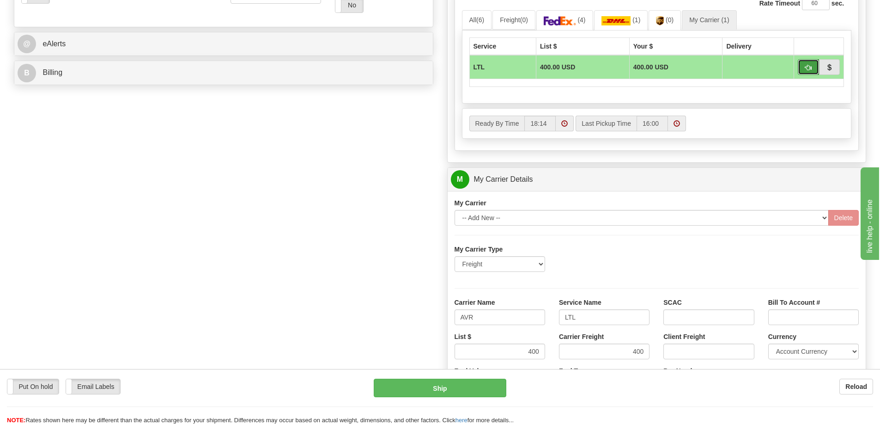
click button "button"
type input "00"
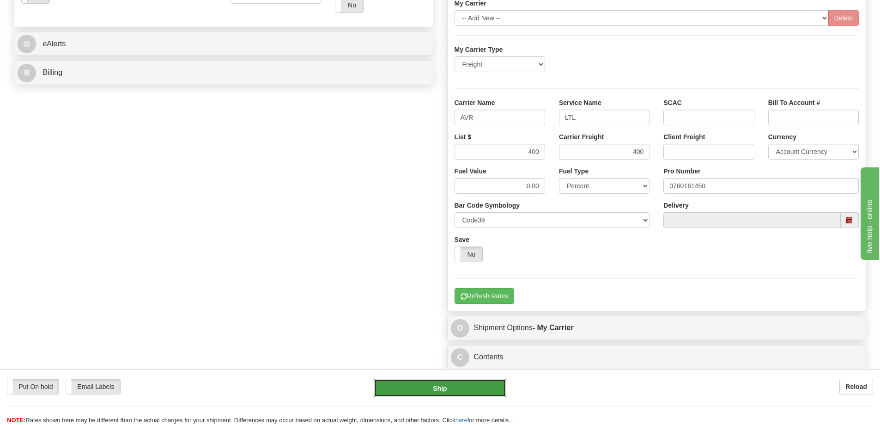
click button "Ship"
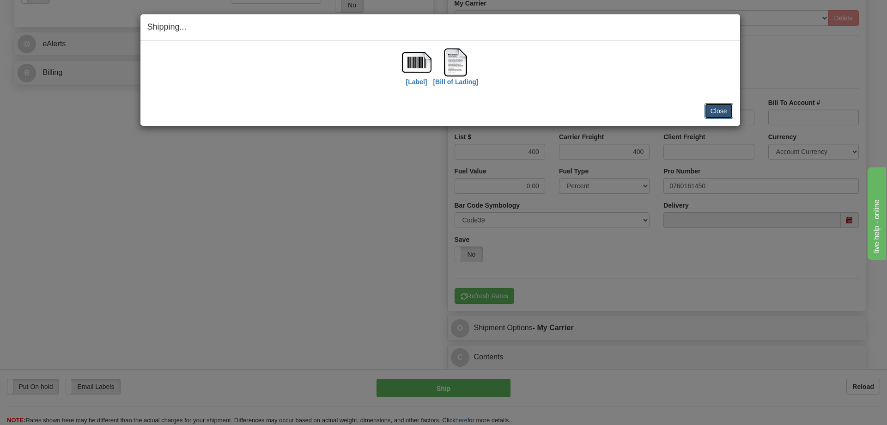
click button "Close"
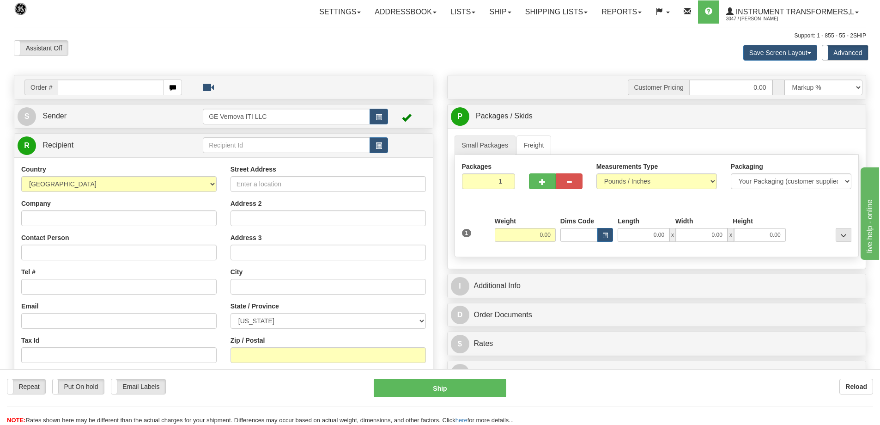
click at [86, 85] on input "text" at bounding box center [111, 87] width 106 height 16
